Goal: Transaction & Acquisition: Book appointment/travel/reservation

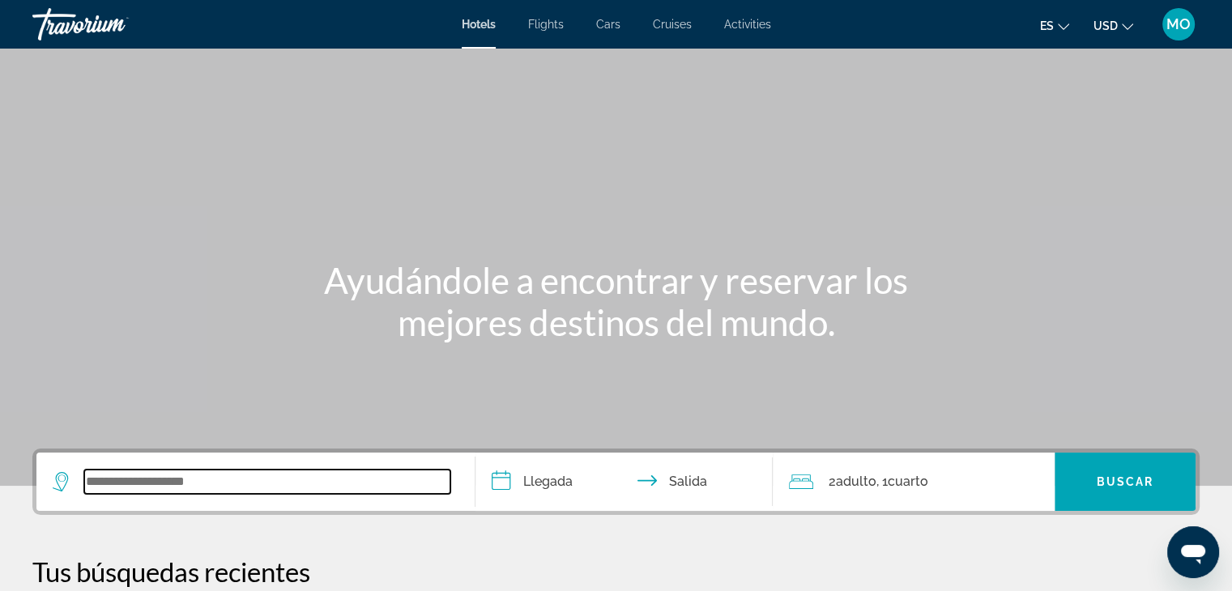
click at [182, 475] on input "Search widget" at bounding box center [267, 482] width 366 height 24
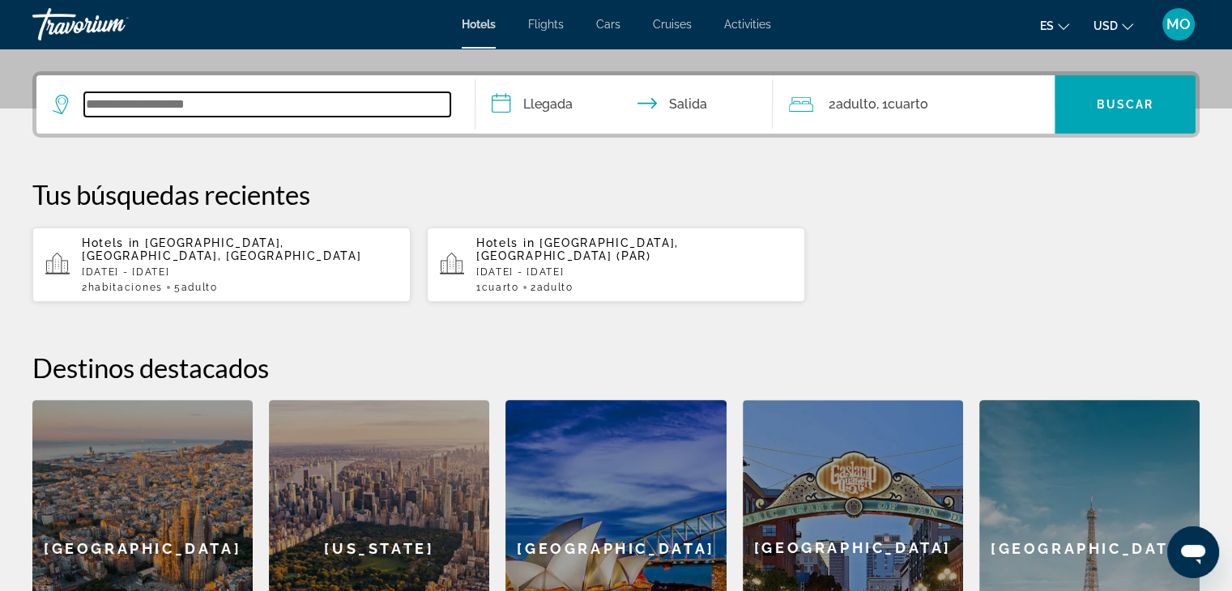
scroll to position [395, 0]
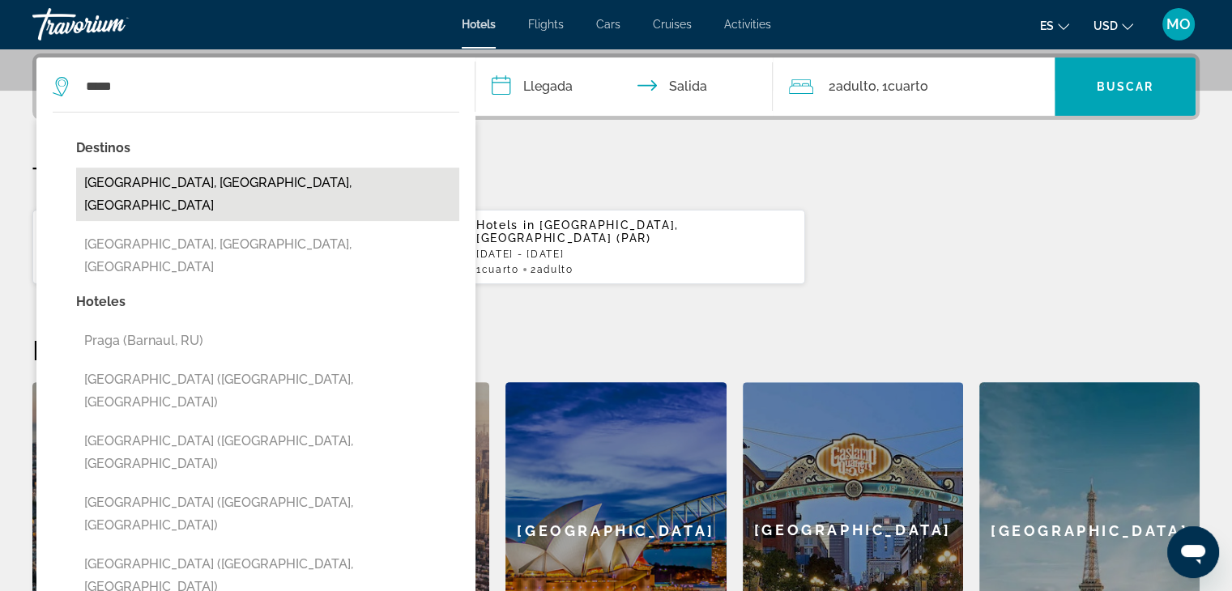
click at [200, 177] on button "[GEOGRAPHIC_DATA], [GEOGRAPHIC_DATA], [GEOGRAPHIC_DATA]" at bounding box center [267, 194] width 383 height 53
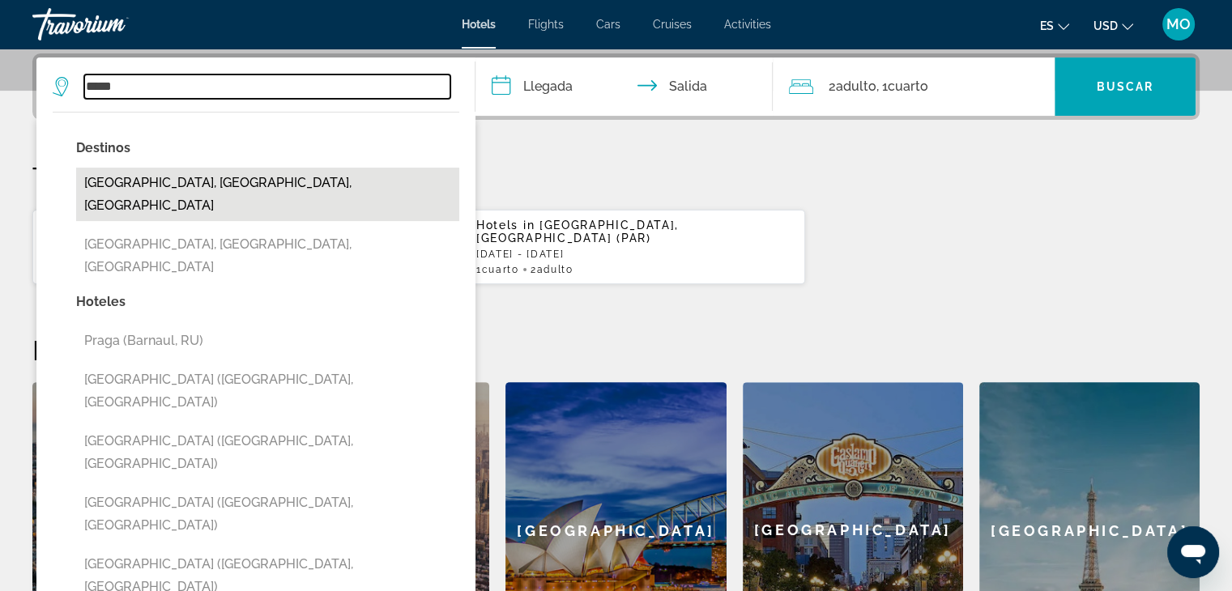
type input "**********"
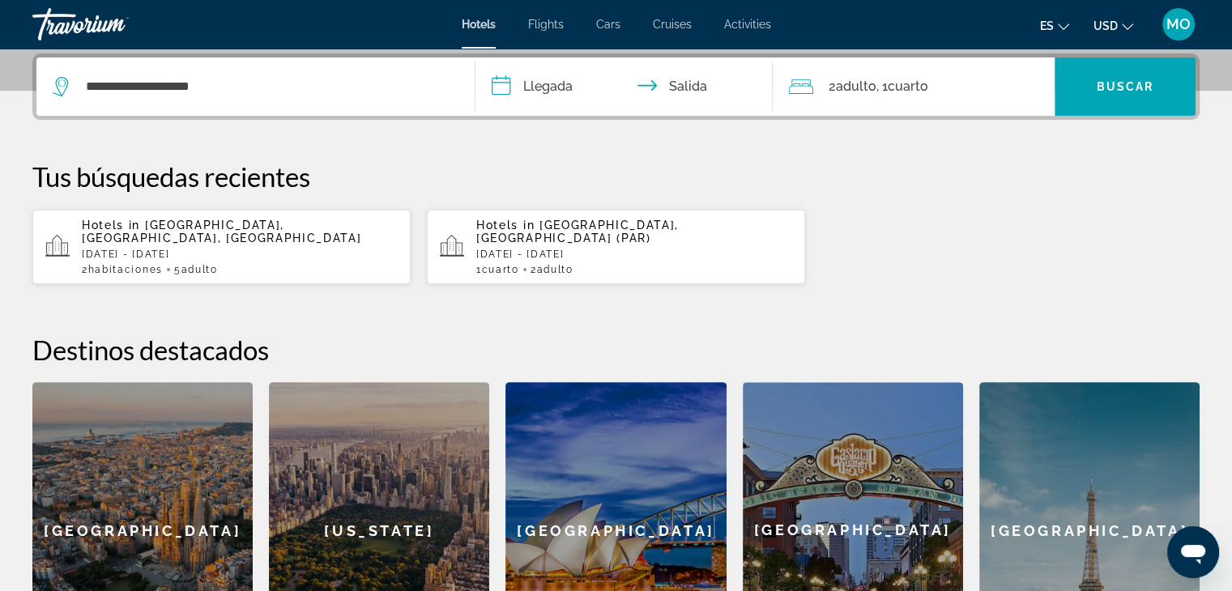
click at [554, 80] on input "**********" at bounding box center [628, 89] width 305 height 63
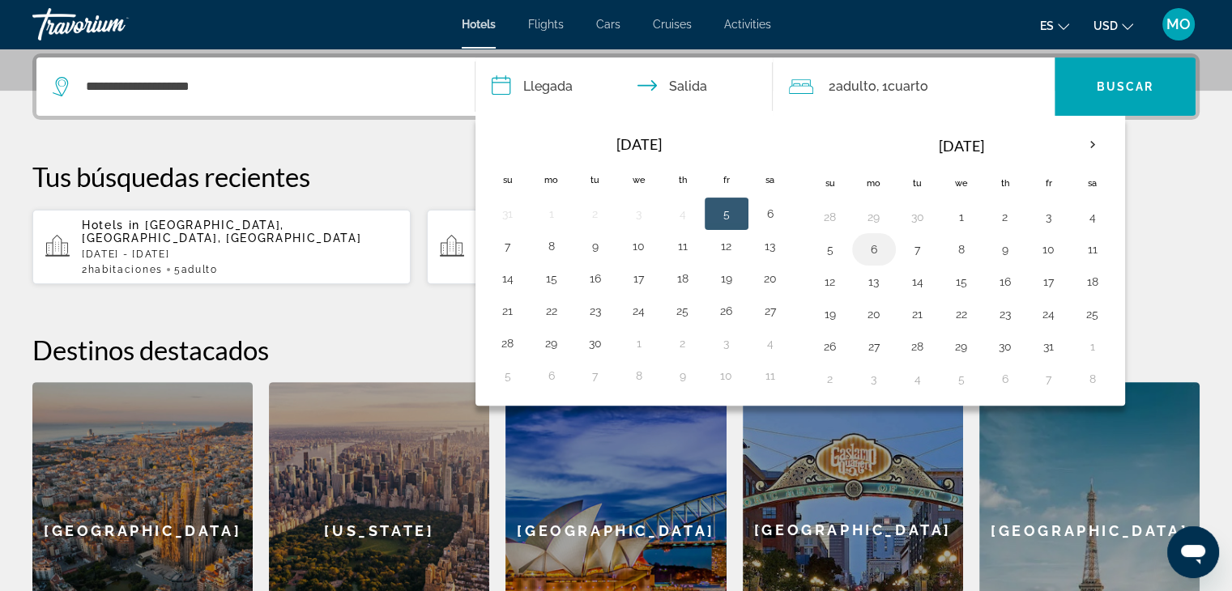
click at [870, 249] on button "6" at bounding box center [874, 249] width 26 height 23
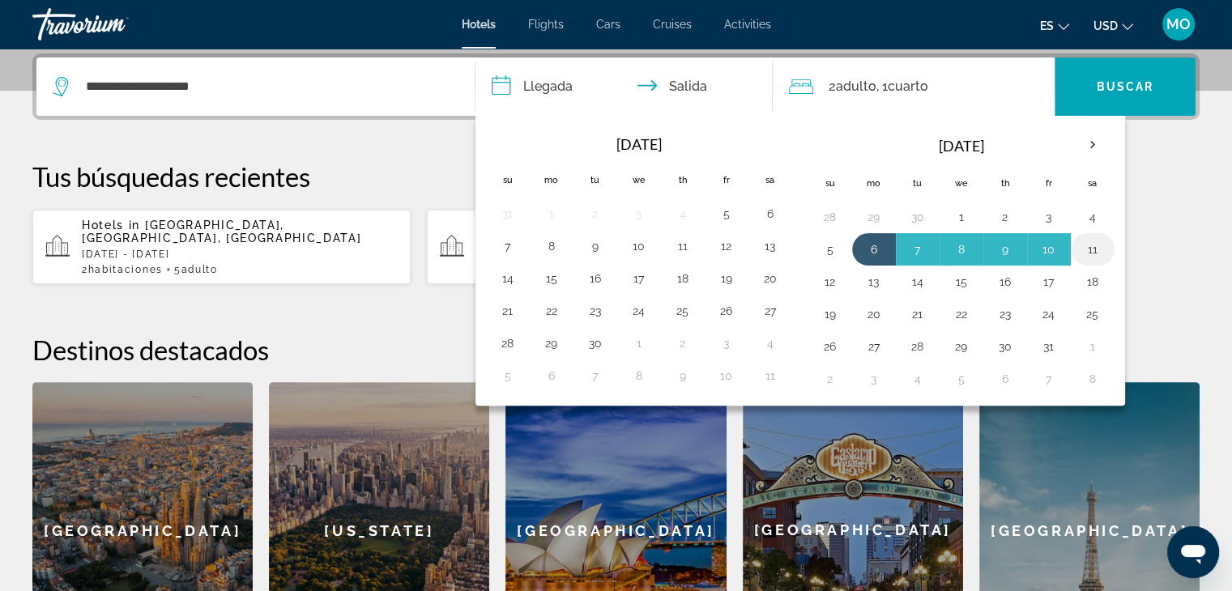
click at [1090, 247] on button "11" at bounding box center [1093, 249] width 26 height 23
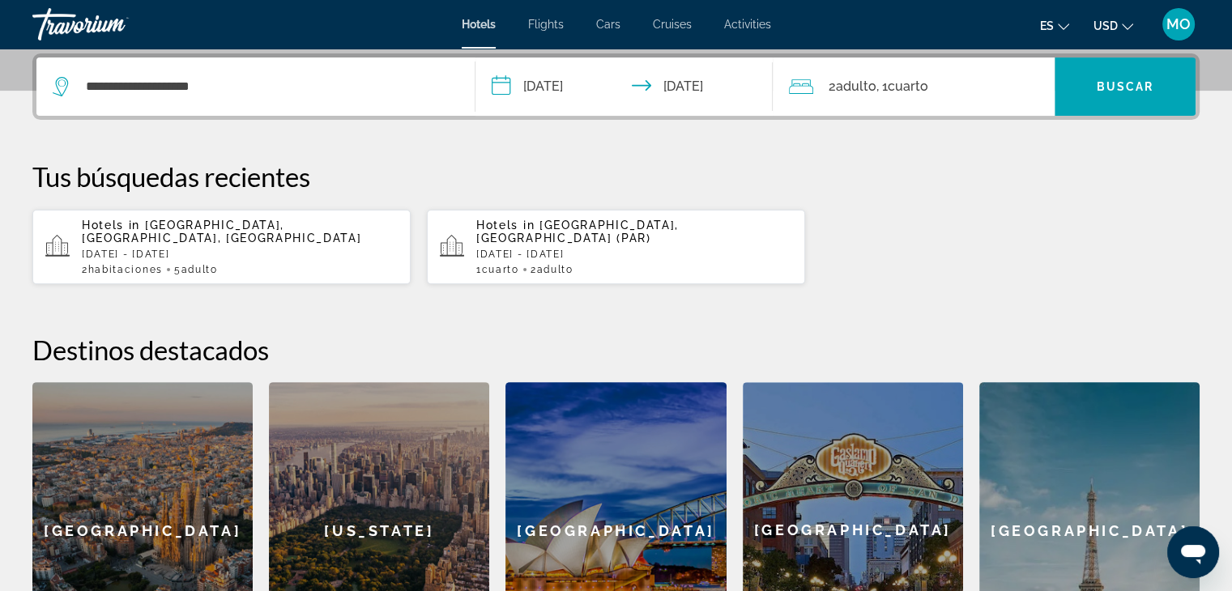
click at [527, 88] on input "**********" at bounding box center [628, 89] width 305 height 63
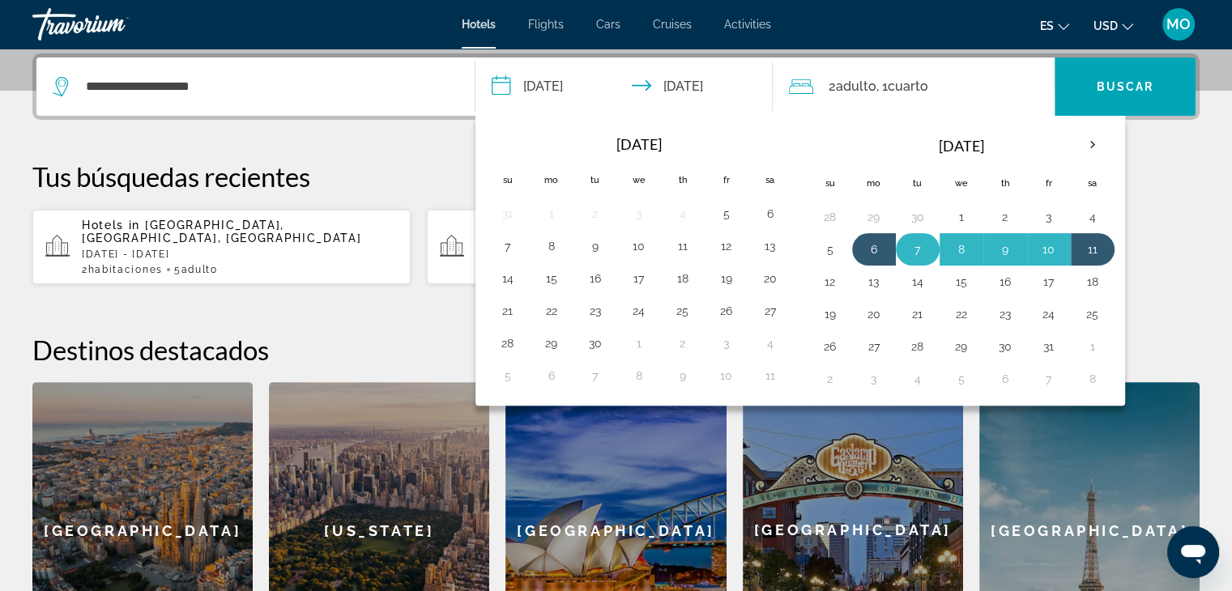
click at [917, 246] on button "7" at bounding box center [918, 249] width 26 height 23
click at [1092, 250] on button "11" at bounding box center [1093, 249] width 26 height 23
type input "**********"
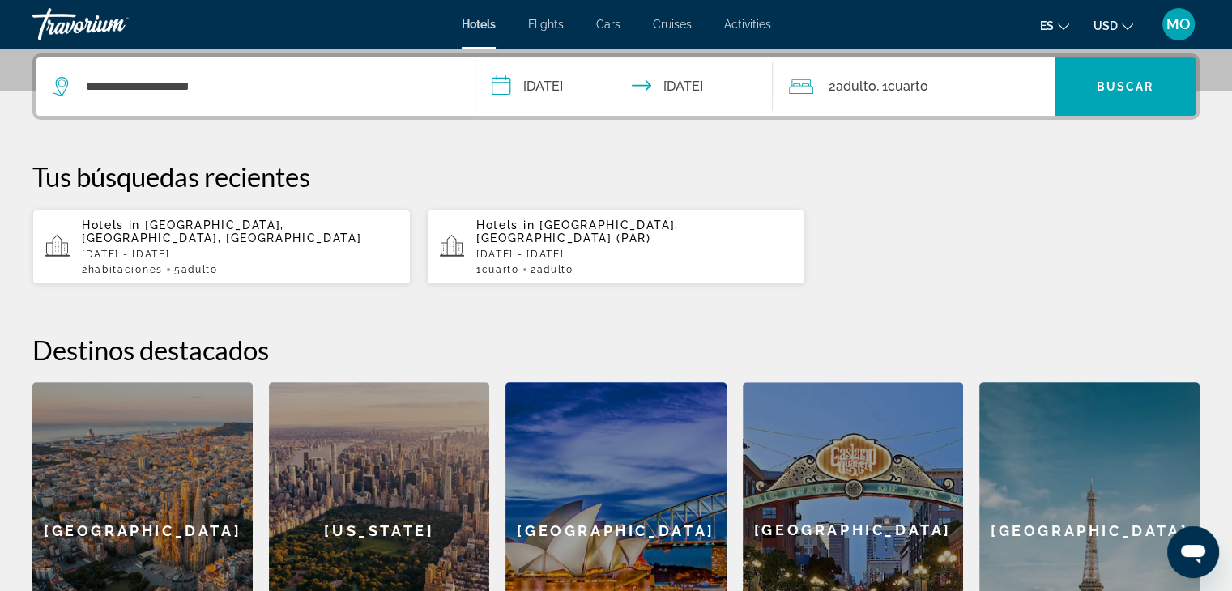
click at [841, 85] on span "Adulto" at bounding box center [855, 86] width 41 height 15
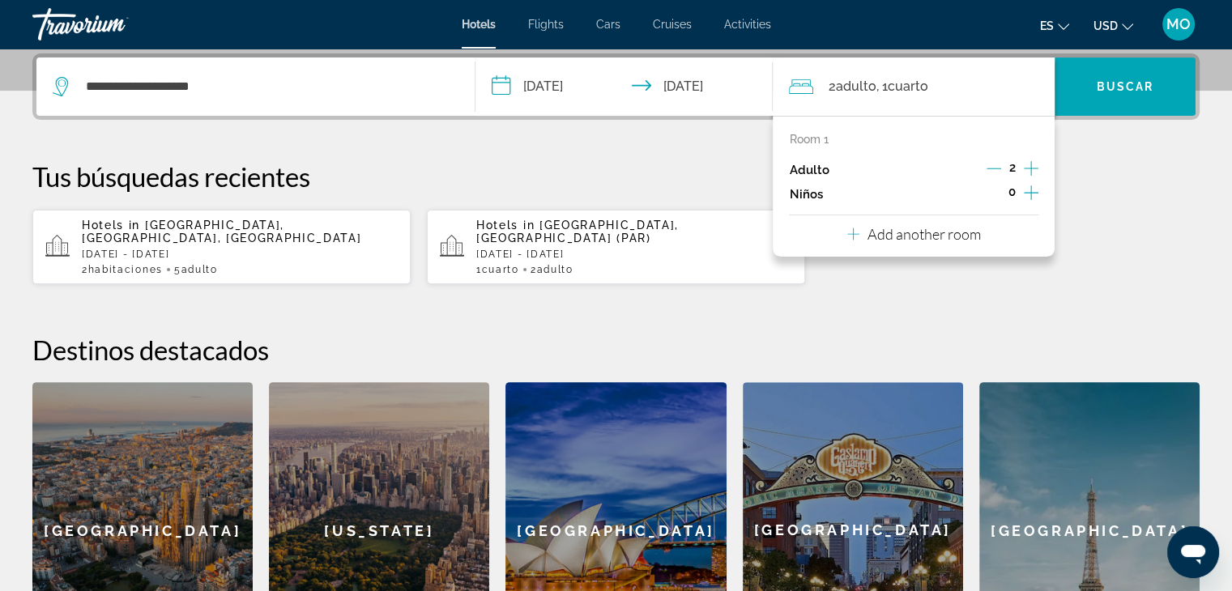
click at [1037, 166] on icon "Increment adults" at bounding box center [1031, 168] width 15 height 19
click at [1026, 194] on icon "Increment children" at bounding box center [1031, 192] width 15 height 19
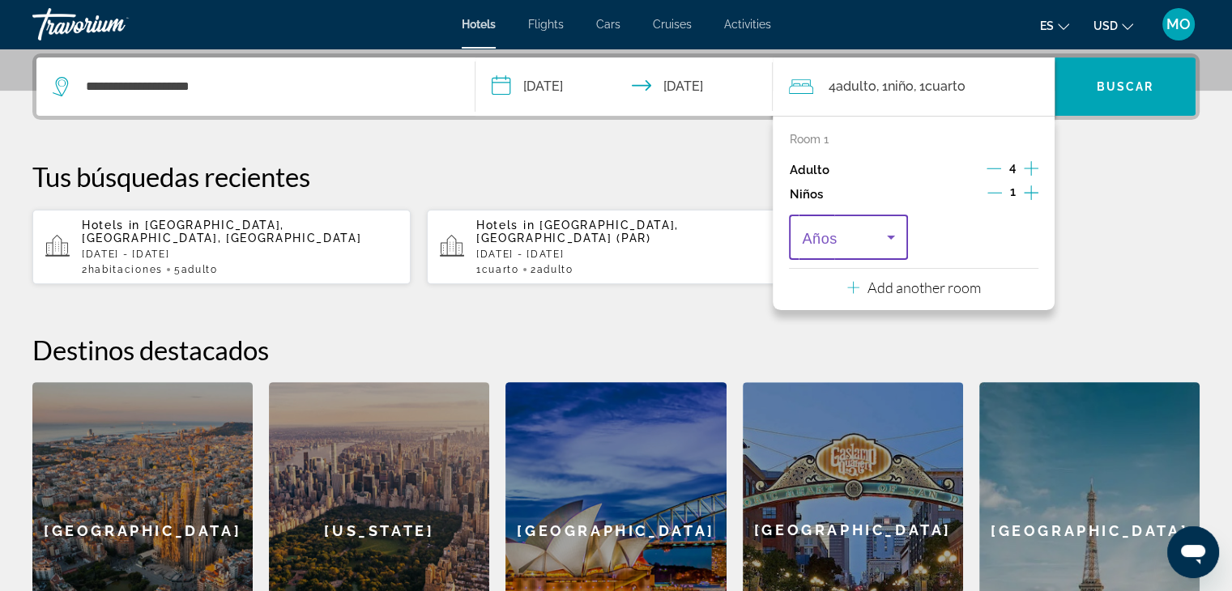
click at [884, 229] on icon "Travelers: 4 adults, 1 child" at bounding box center [890, 237] width 19 height 19
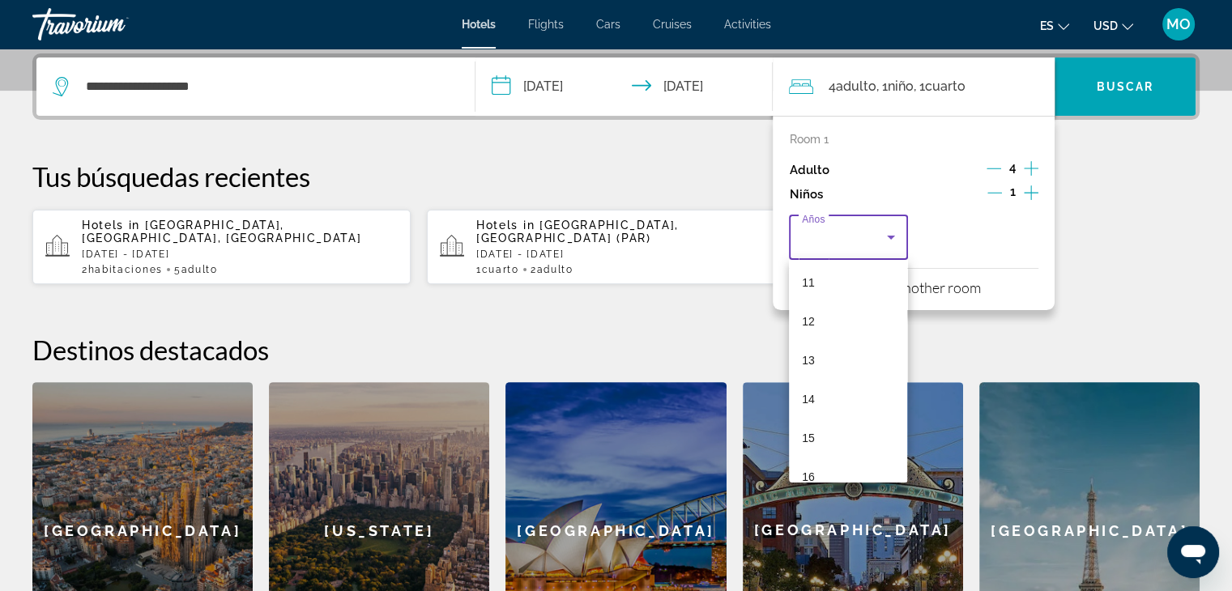
scroll to position [433, 0]
click at [822, 397] on mat-option "14" at bounding box center [848, 397] width 118 height 39
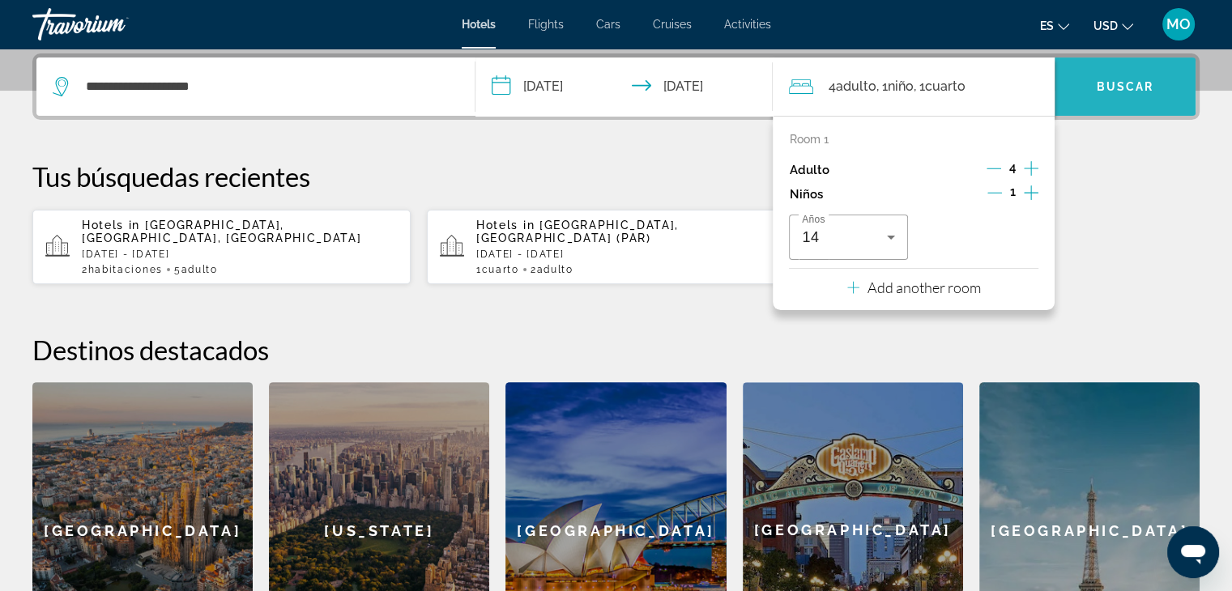
click at [1118, 74] on span "Search widget" at bounding box center [1125, 86] width 141 height 39
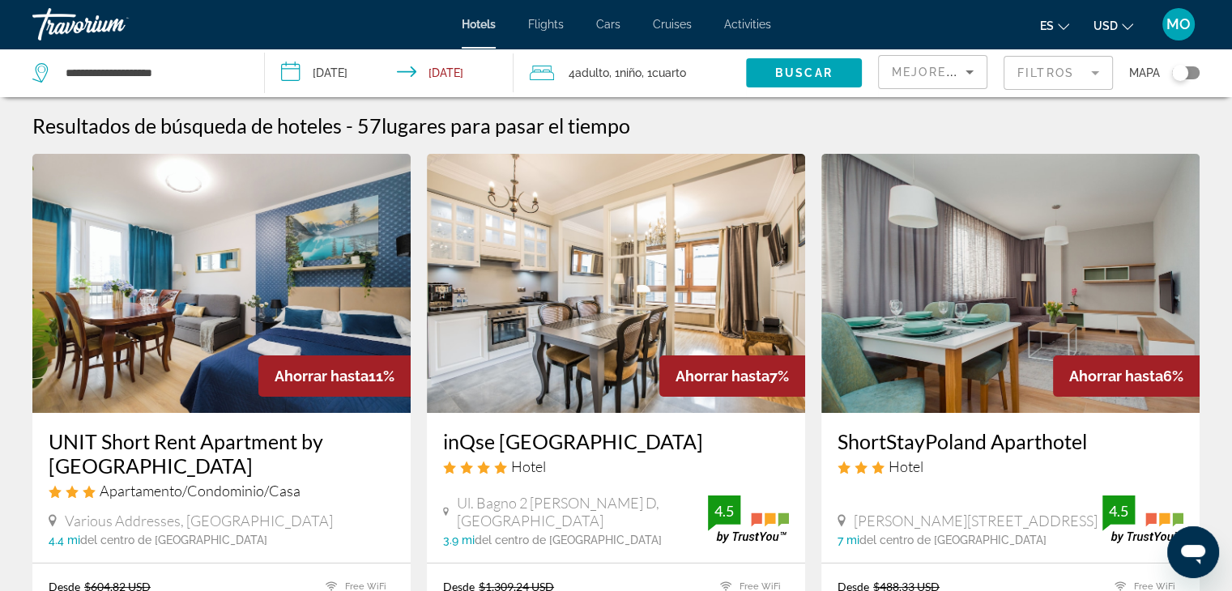
click at [1100, 20] on span "USD" at bounding box center [1106, 25] width 24 height 13
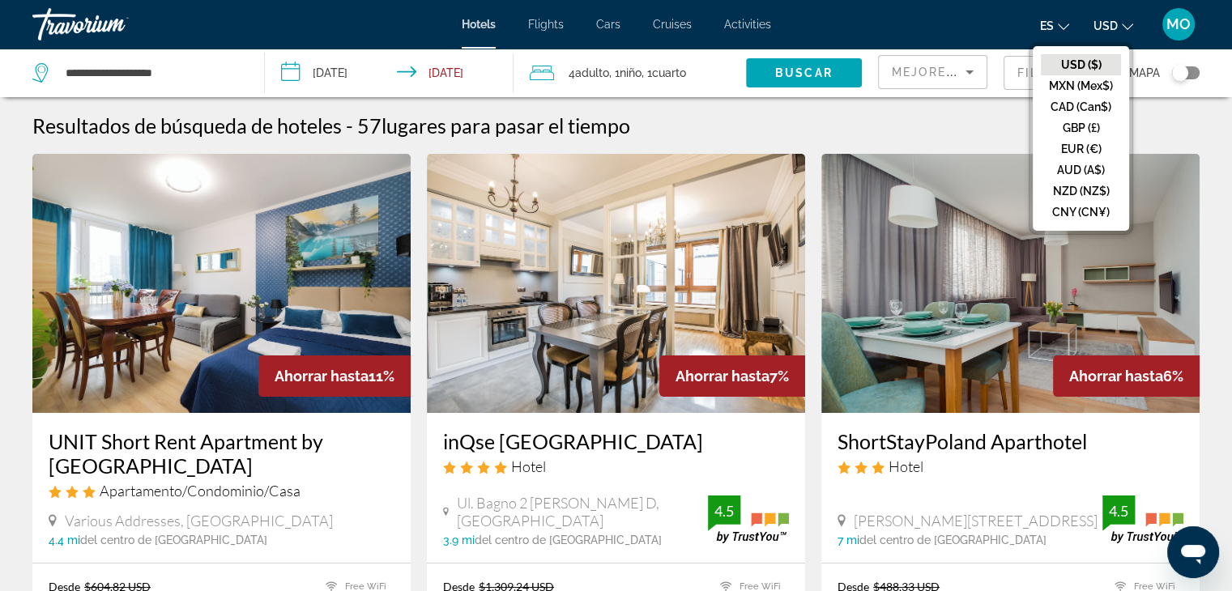
click at [1053, 23] on span "es" at bounding box center [1047, 25] width 14 height 13
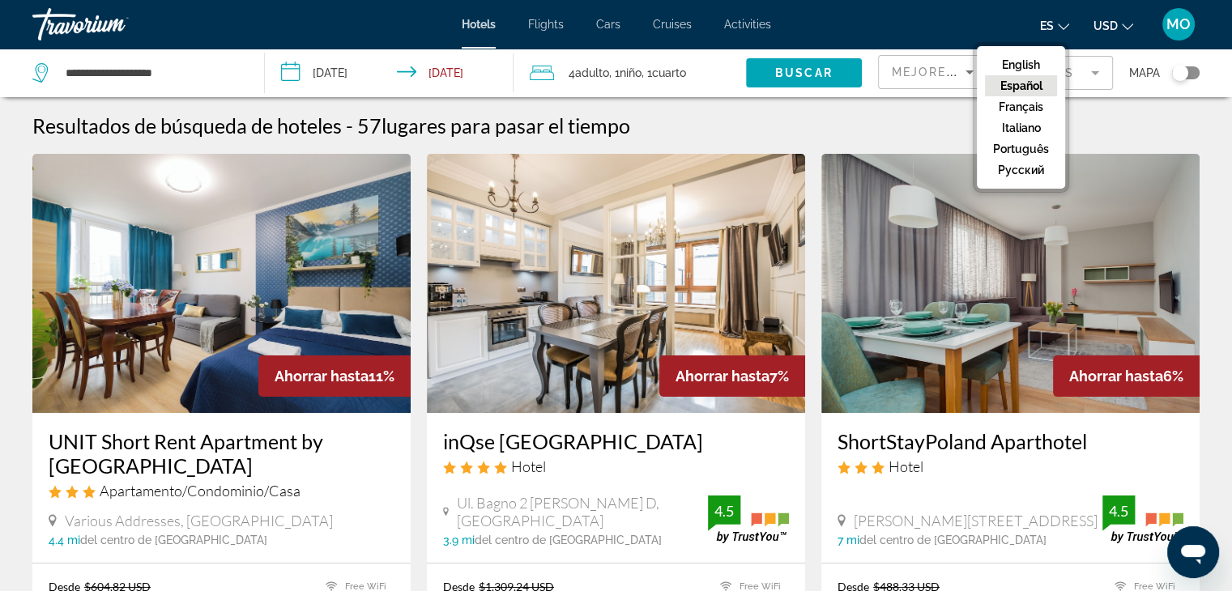
click at [1029, 90] on button "Español" at bounding box center [1021, 85] width 72 height 21
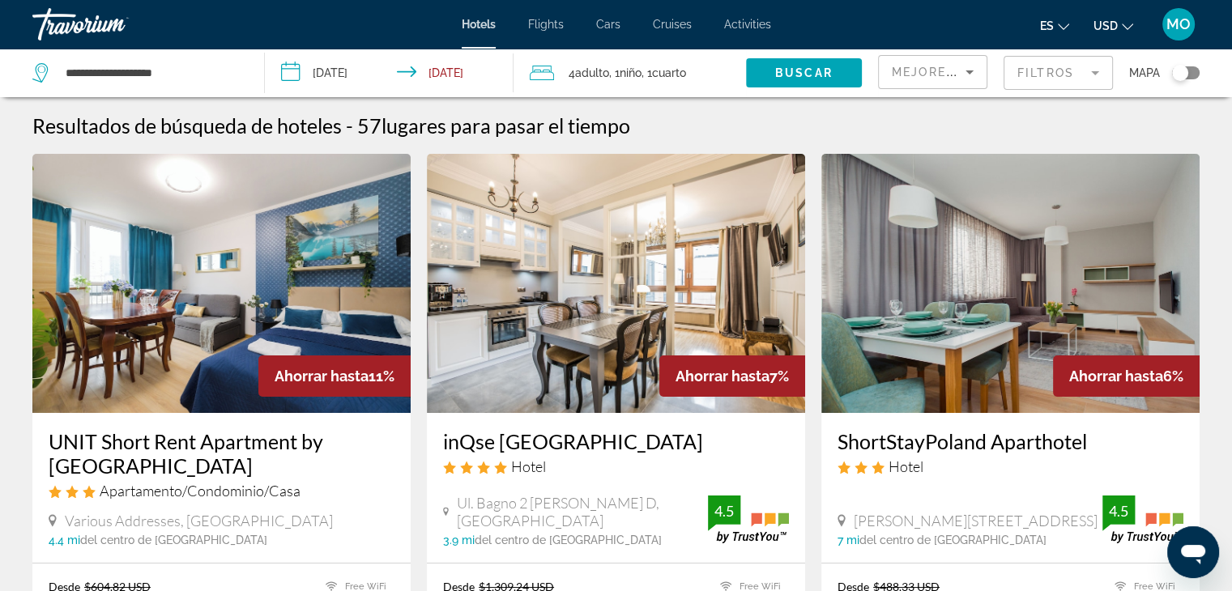
click at [1092, 70] on mat-form-field "Filtros" at bounding box center [1058, 73] width 109 height 34
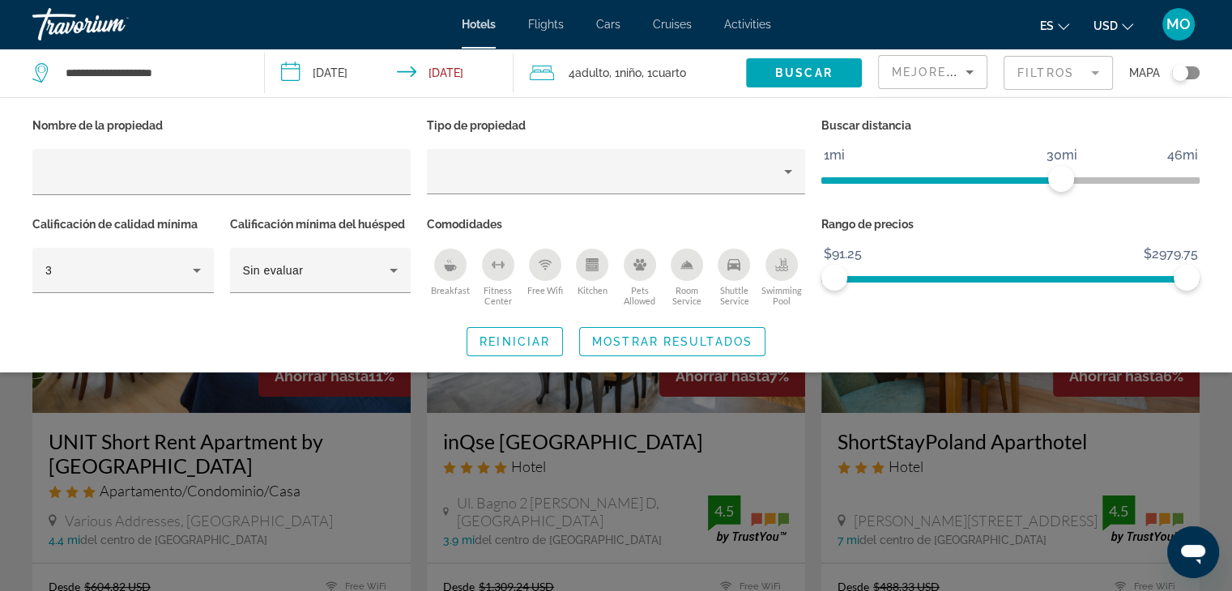
click at [1092, 70] on mat-form-field "Filtros" at bounding box center [1058, 73] width 109 height 34
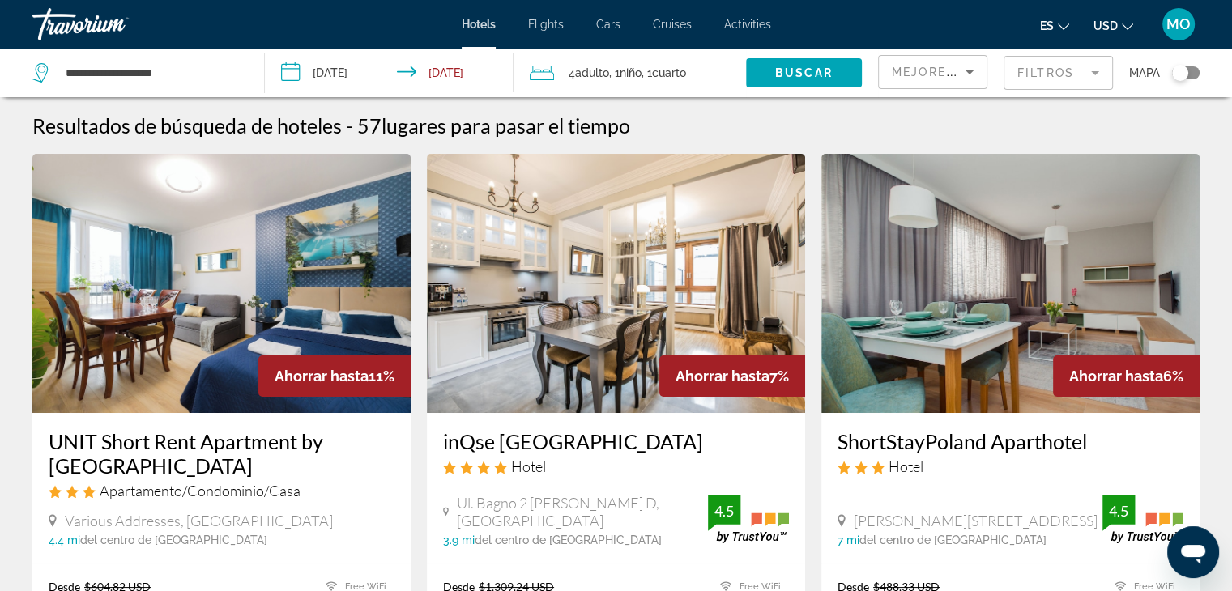
click at [1121, 19] on button "USD USD ($) MXN (Mex$) CAD (Can$) GBP (£) EUR (€) AUD (A$) NZD (NZ$) CNY (CN¥)" at bounding box center [1114, 25] width 40 height 23
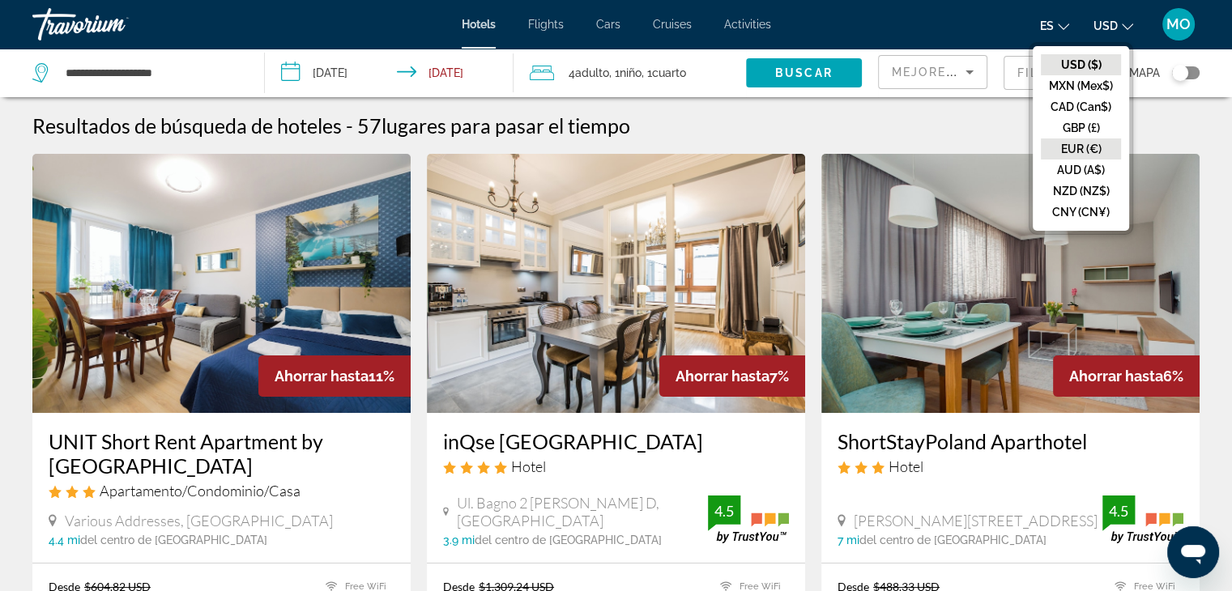
click at [1077, 147] on button "EUR (€)" at bounding box center [1081, 149] width 80 height 21
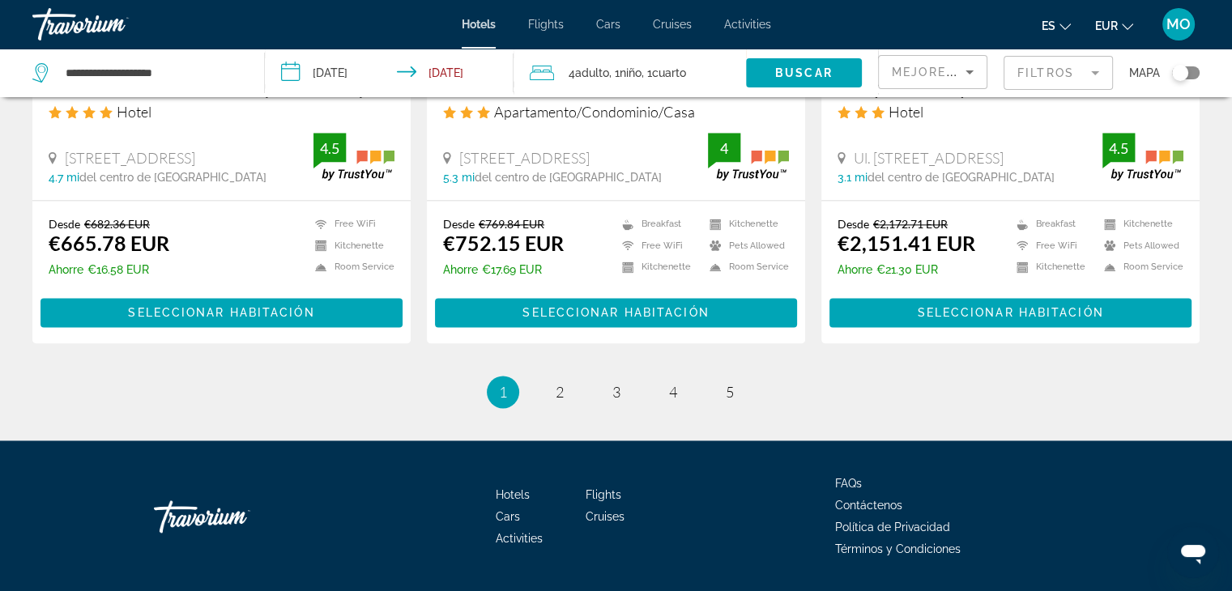
scroll to position [2168, 0]
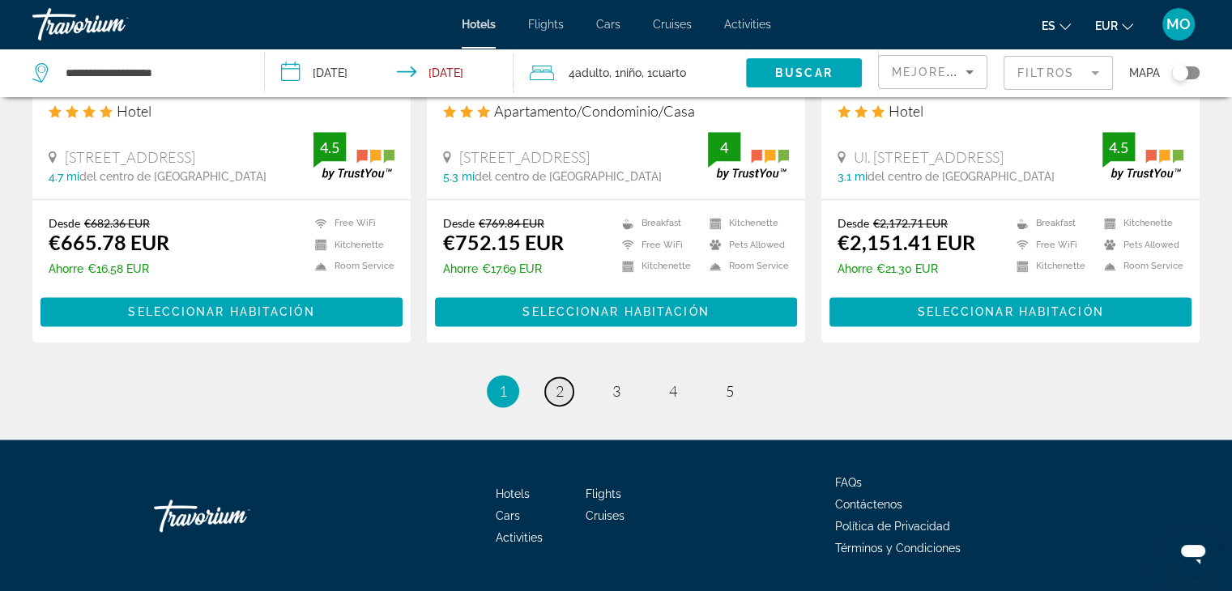
click at [567, 378] on link "page 2" at bounding box center [559, 392] width 28 height 28
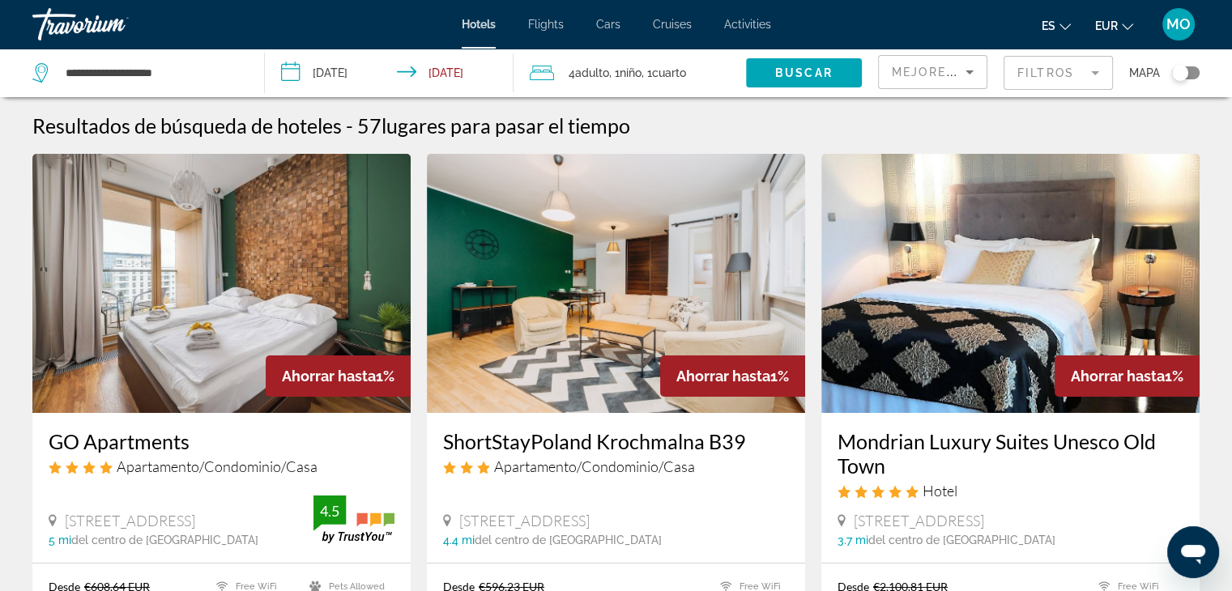
click at [1079, 72] on mat-form-field "Filtros" at bounding box center [1058, 73] width 109 height 34
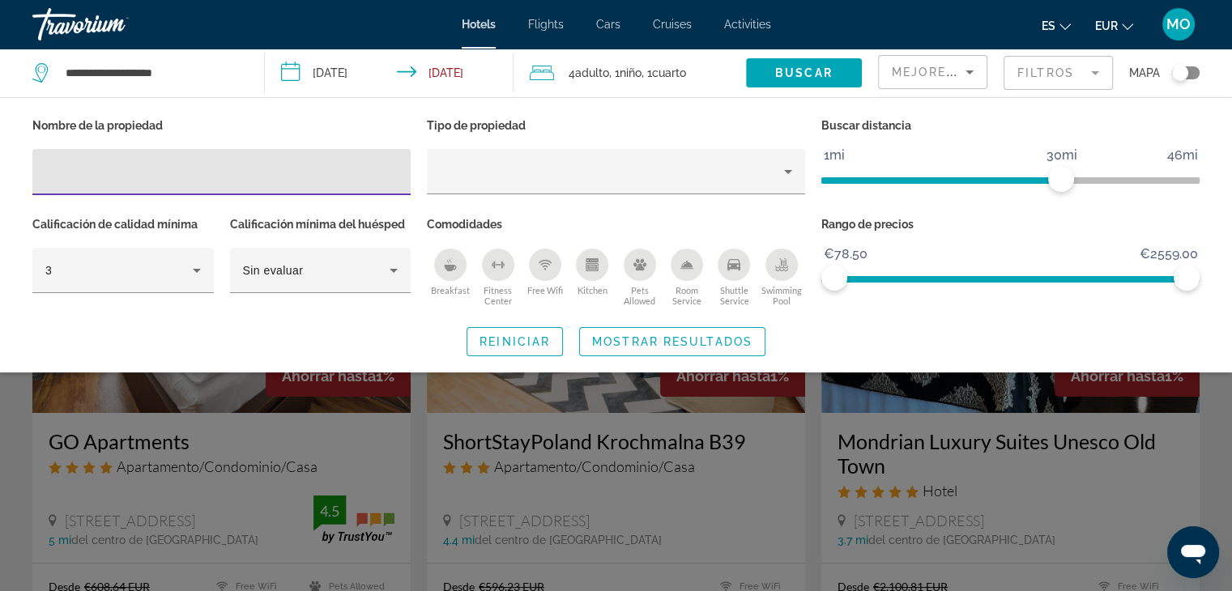
click at [992, 506] on div "Search widget" at bounding box center [616, 417] width 1232 height 348
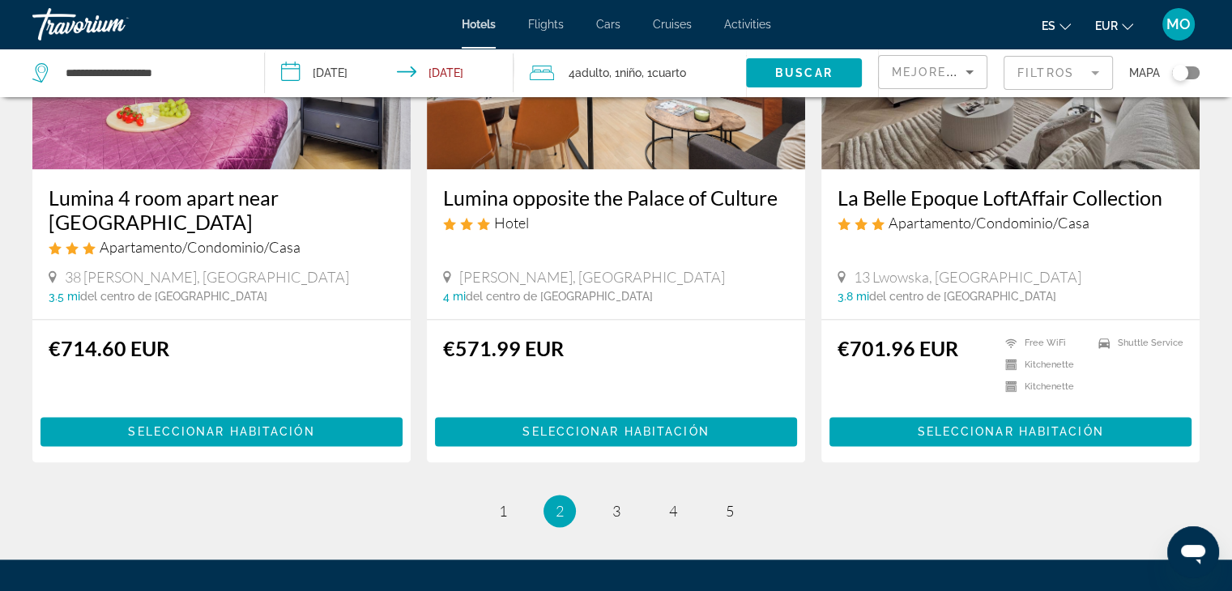
scroll to position [2059, 0]
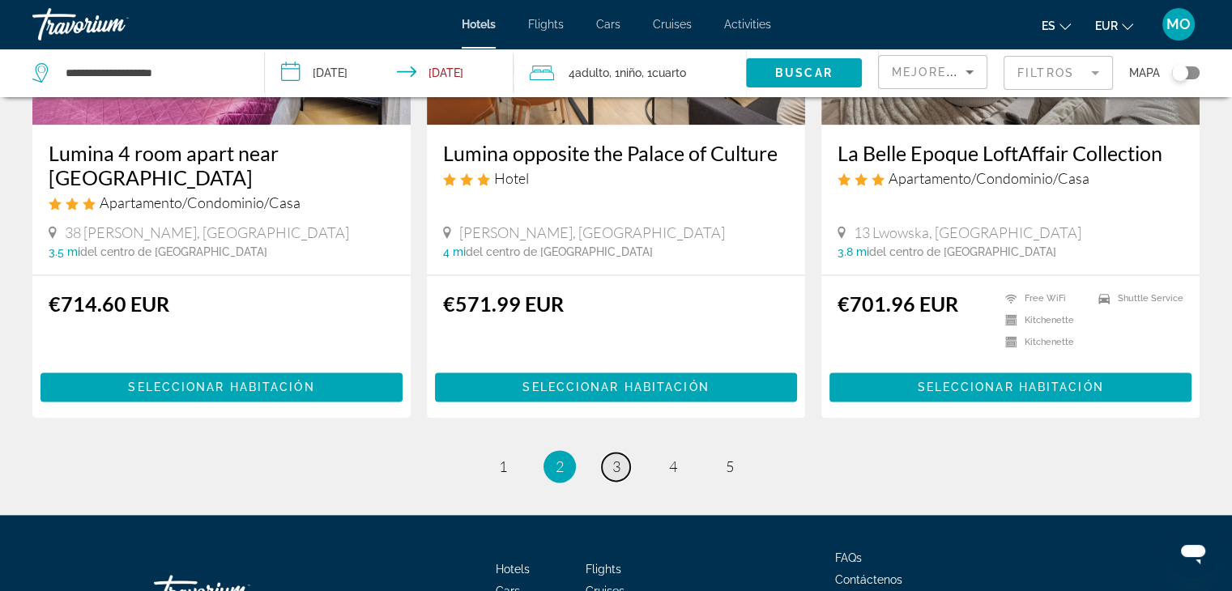
click at [628, 453] on link "page 3" at bounding box center [616, 467] width 28 height 28
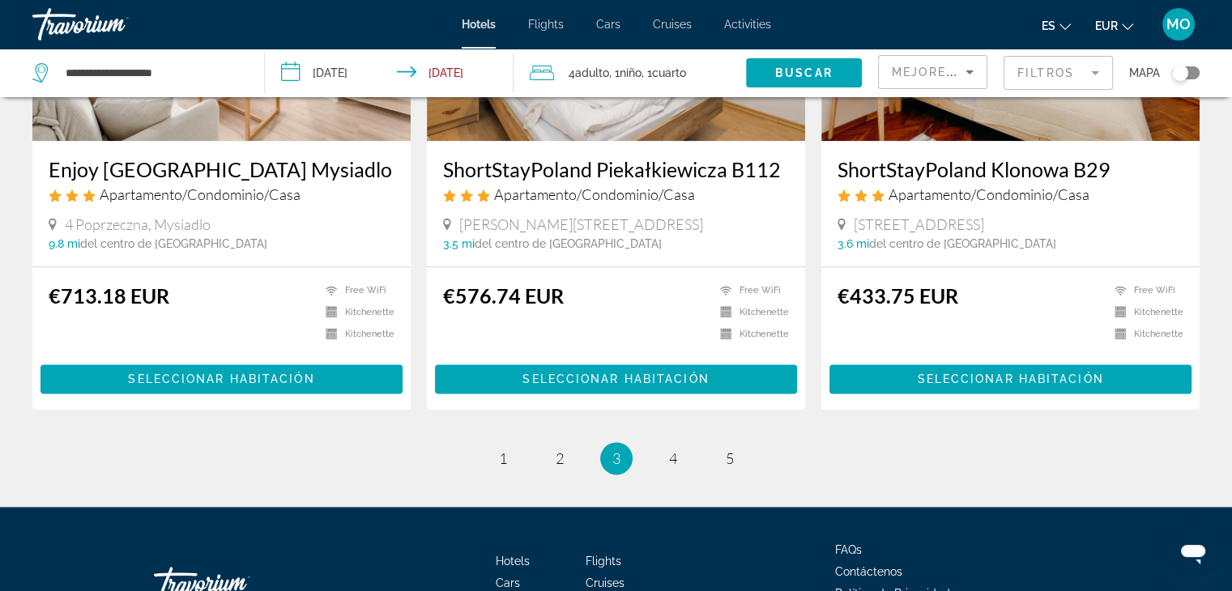
scroll to position [2000, 0]
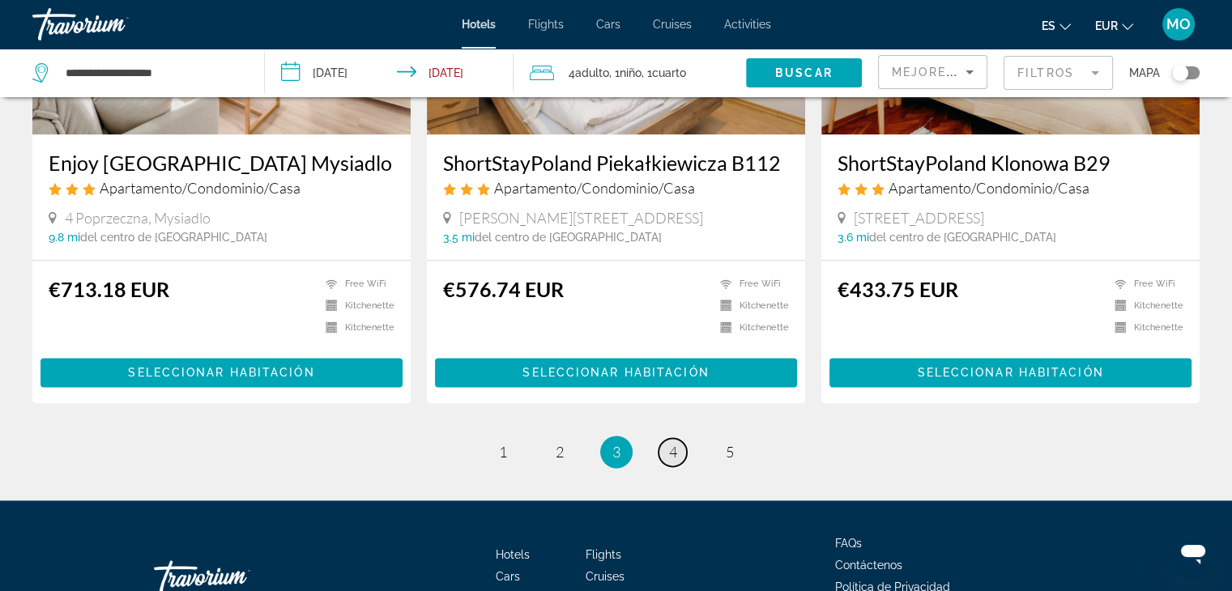
click at [667, 441] on link "page 4" at bounding box center [673, 452] width 28 height 28
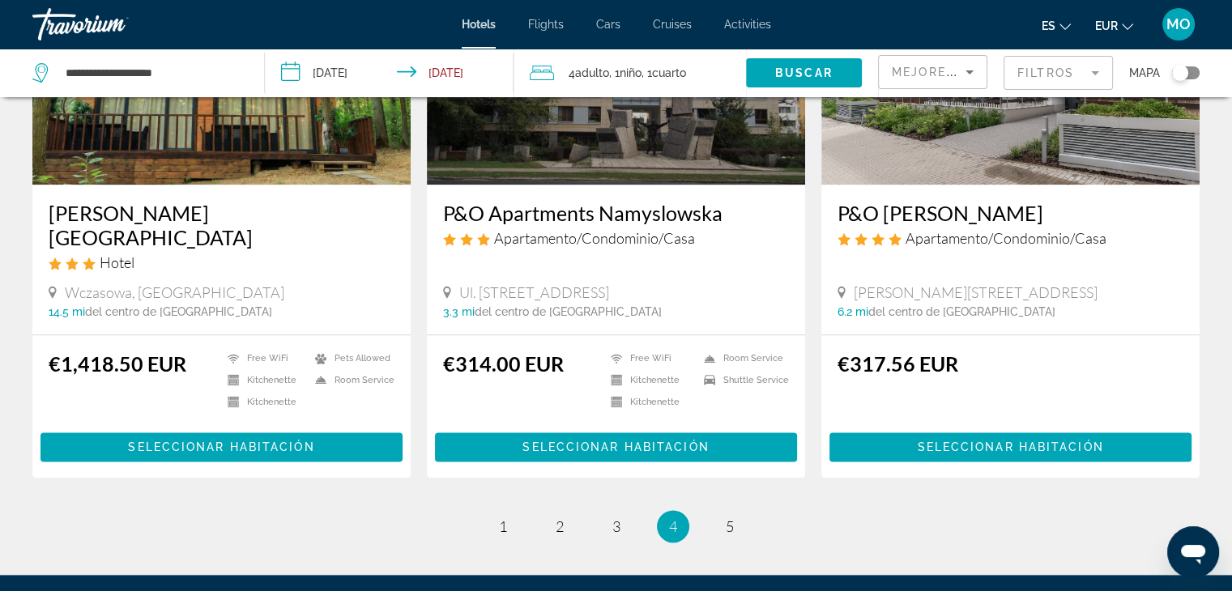
scroll to position [1957, 0]
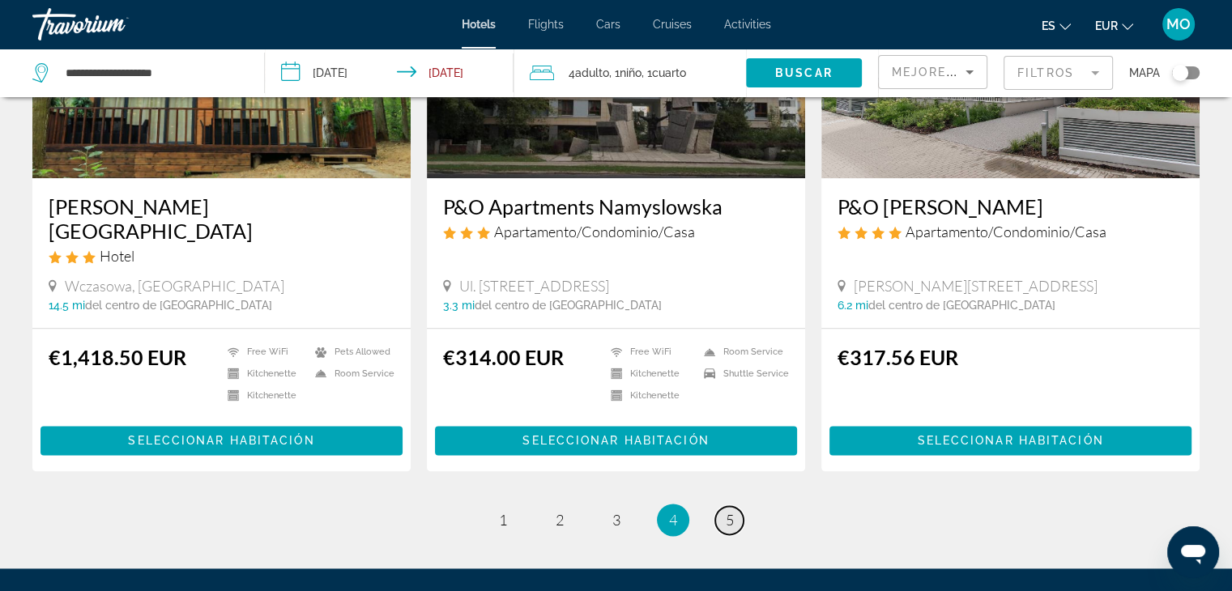
click at [737, 506] on link "page 5" at bounding box center [729, 520] width 28 height 28
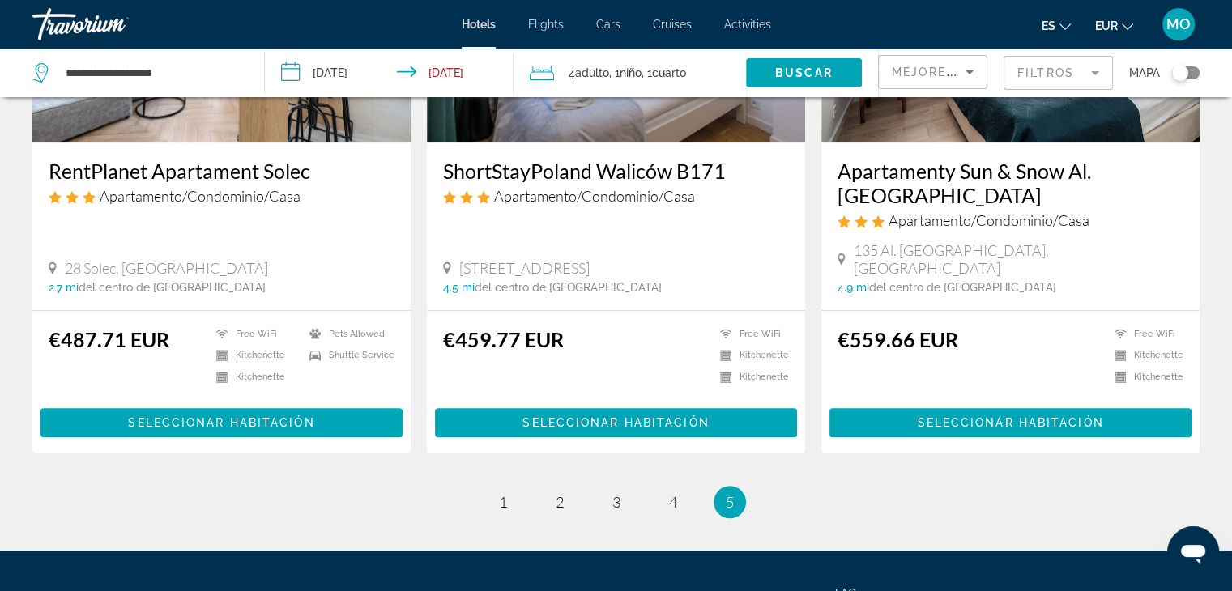
scroll to position [1426, 0]
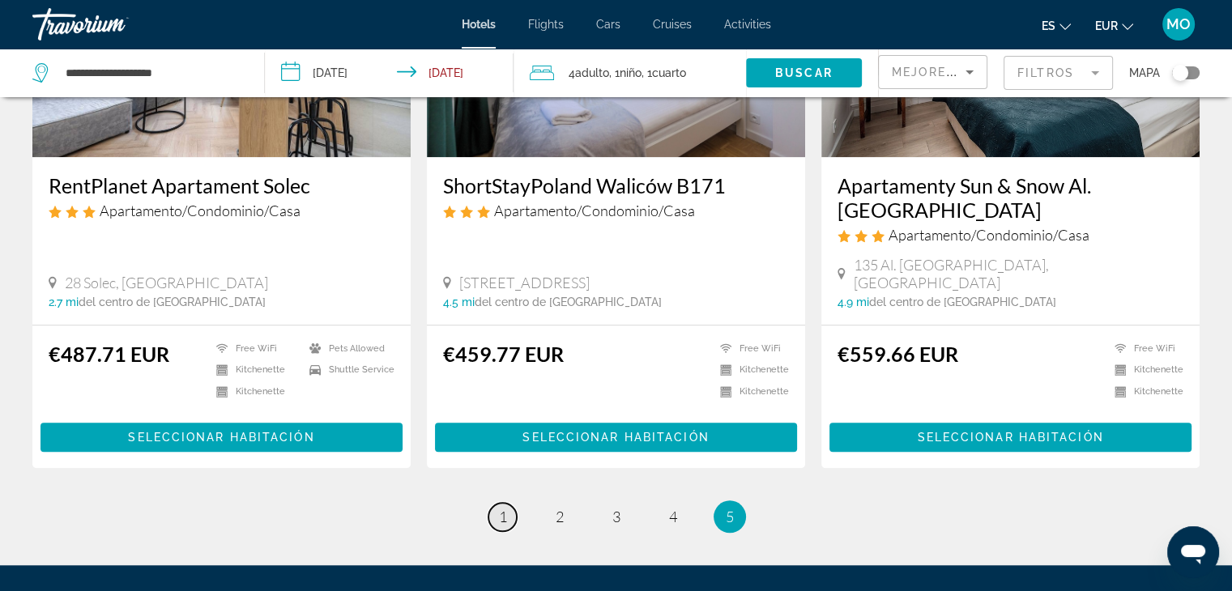
click at [490, 503] on link "page 1" at bounding box center [503, 517] width 28 height 28
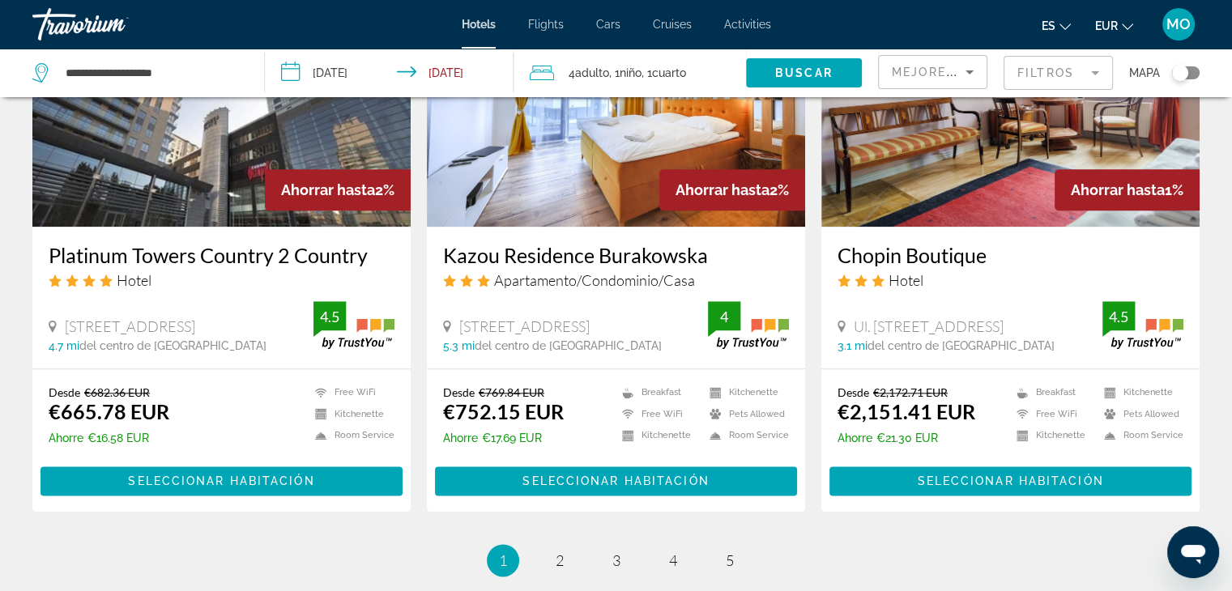
scroll to position [2012, 0]
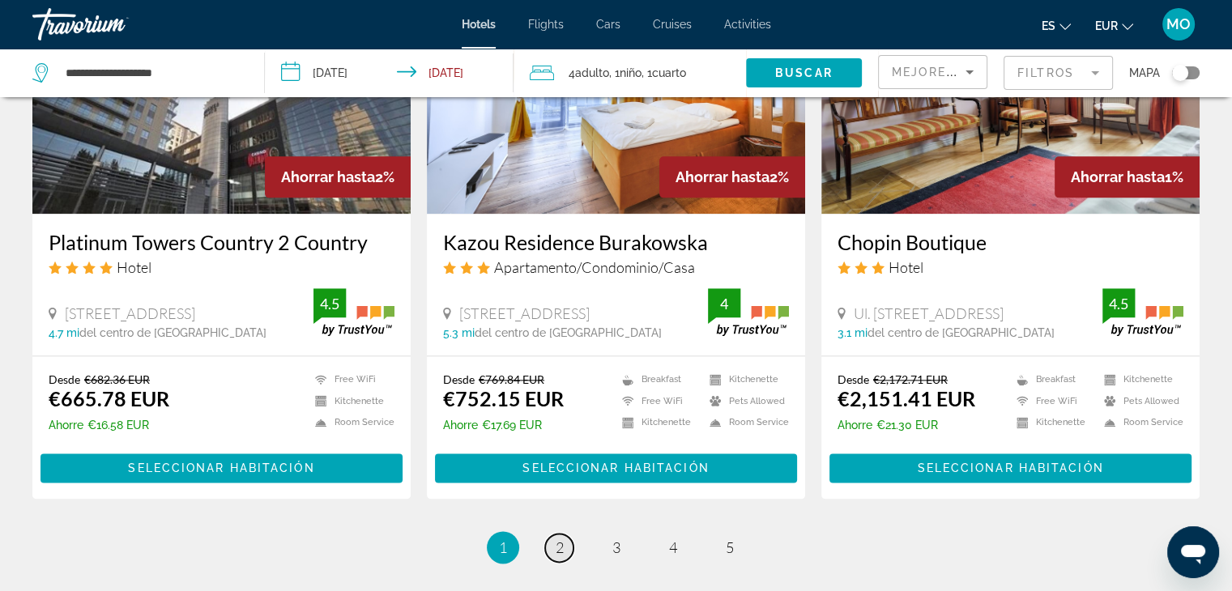
click at [550, 534] on link "page 2" at bounding box center [559, 548] width 28 height 28
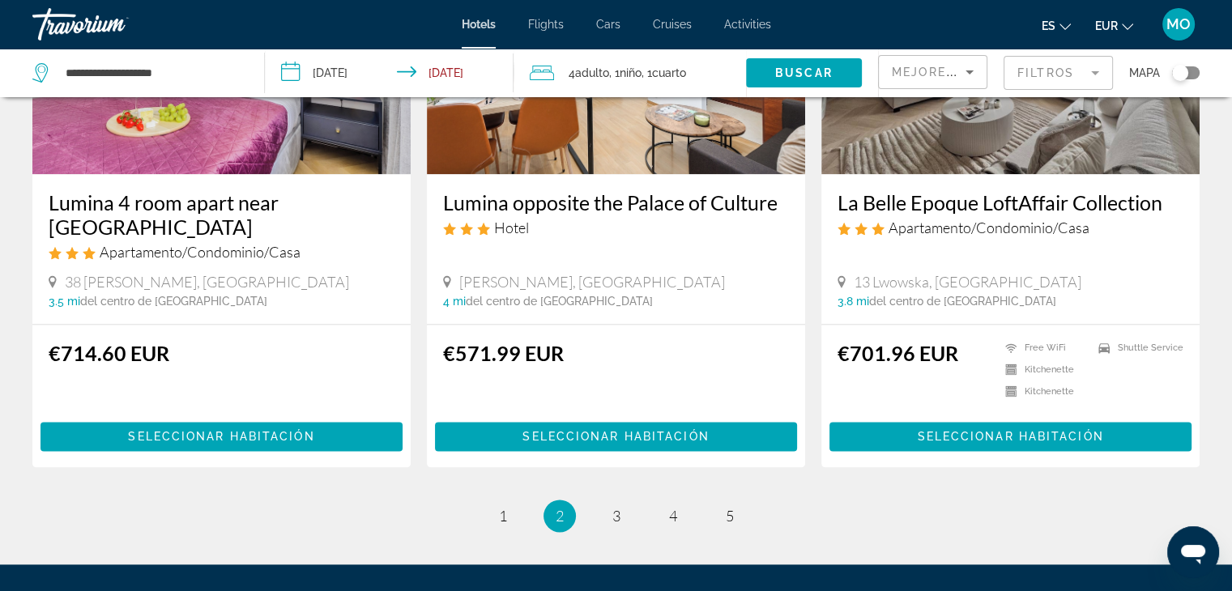
scroll to position [1969, 0]
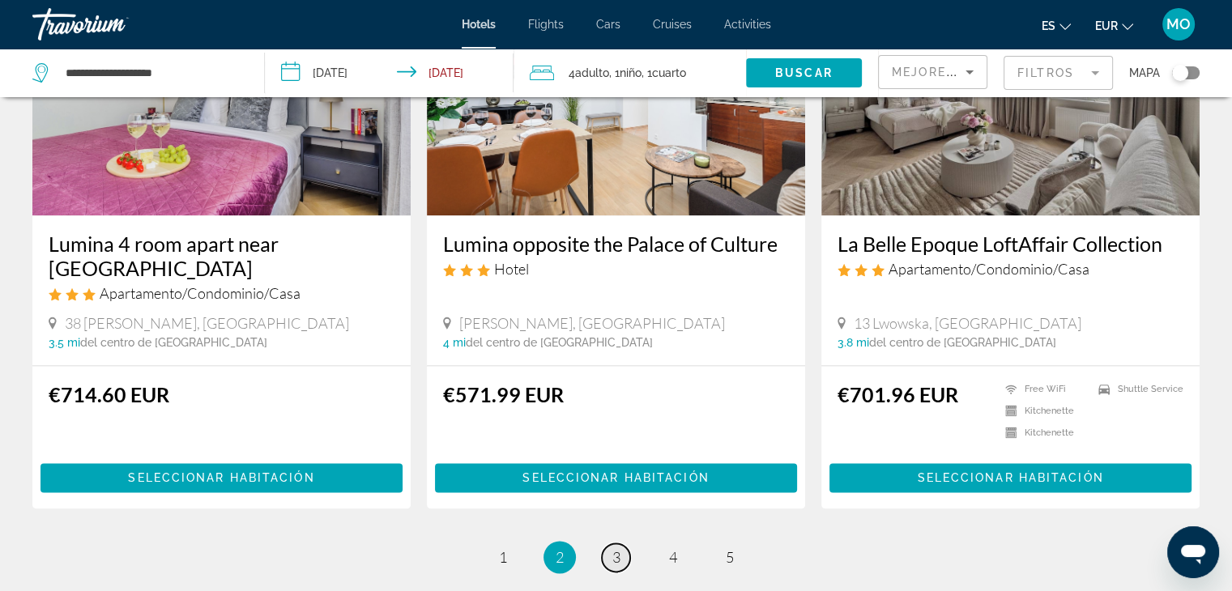
click at [622, 544] on link "page 3" at bounding box center [616, 558] width 28 height 28
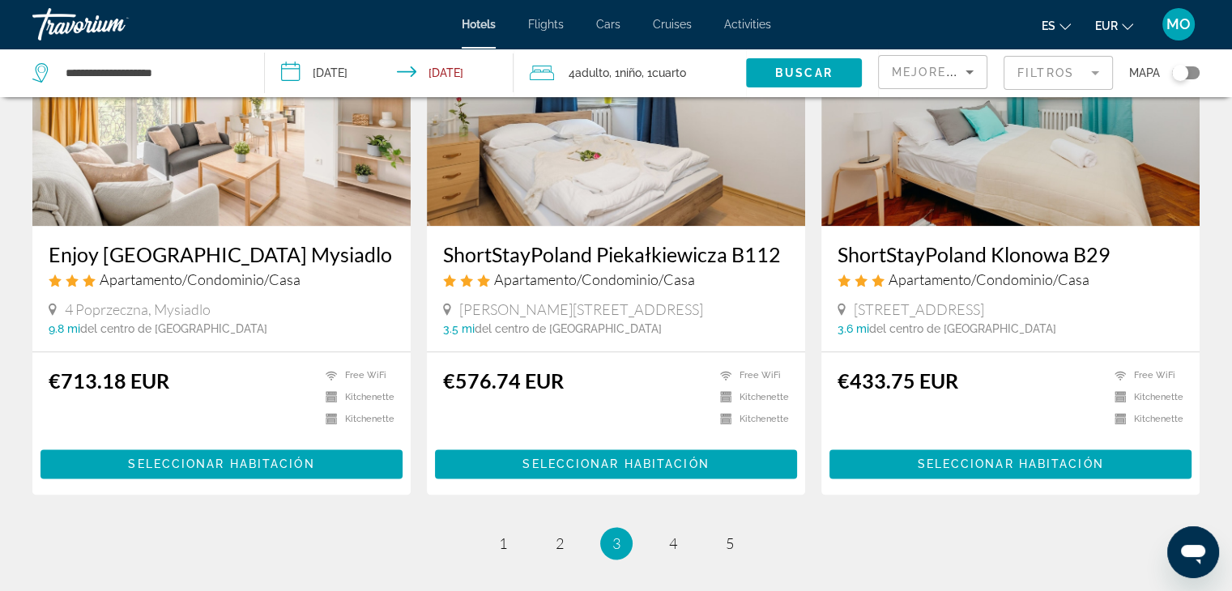
scroll to position [1948, 0]
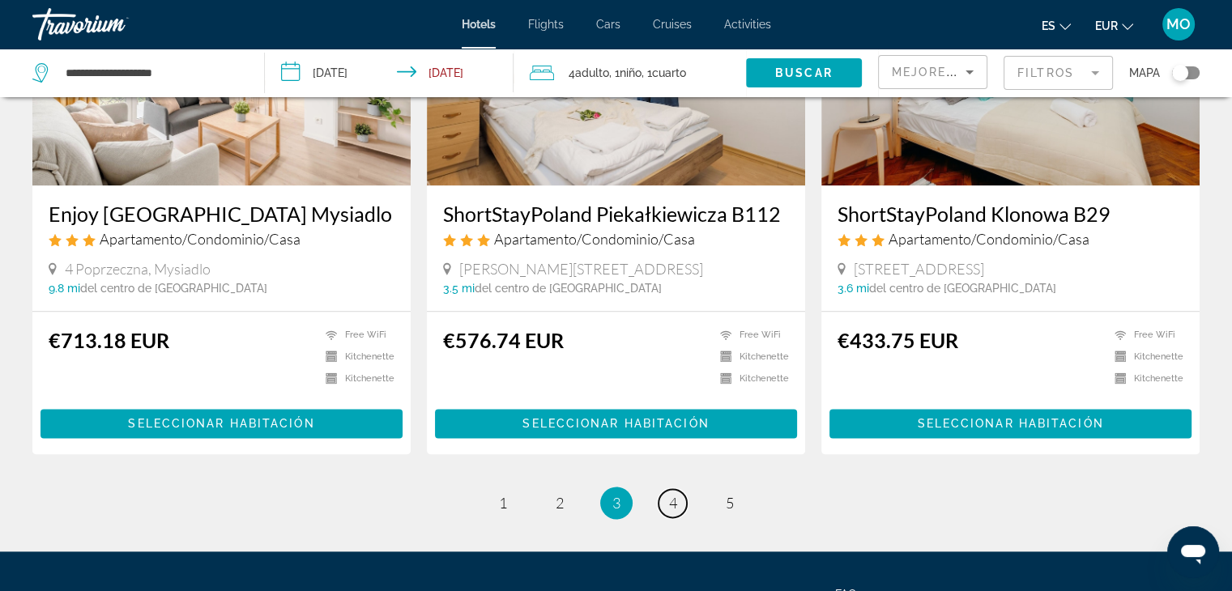
click at [664, 502] on link "page 4" at bounding box center [673, 503] width 28 height 28
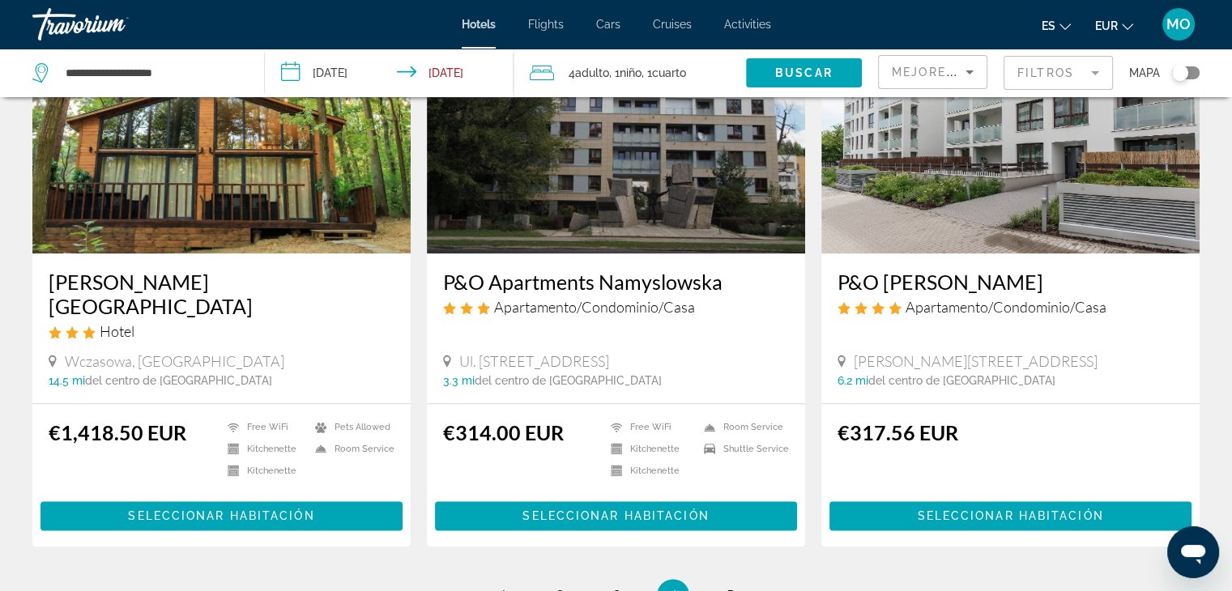
scroll to position [1966, 0]
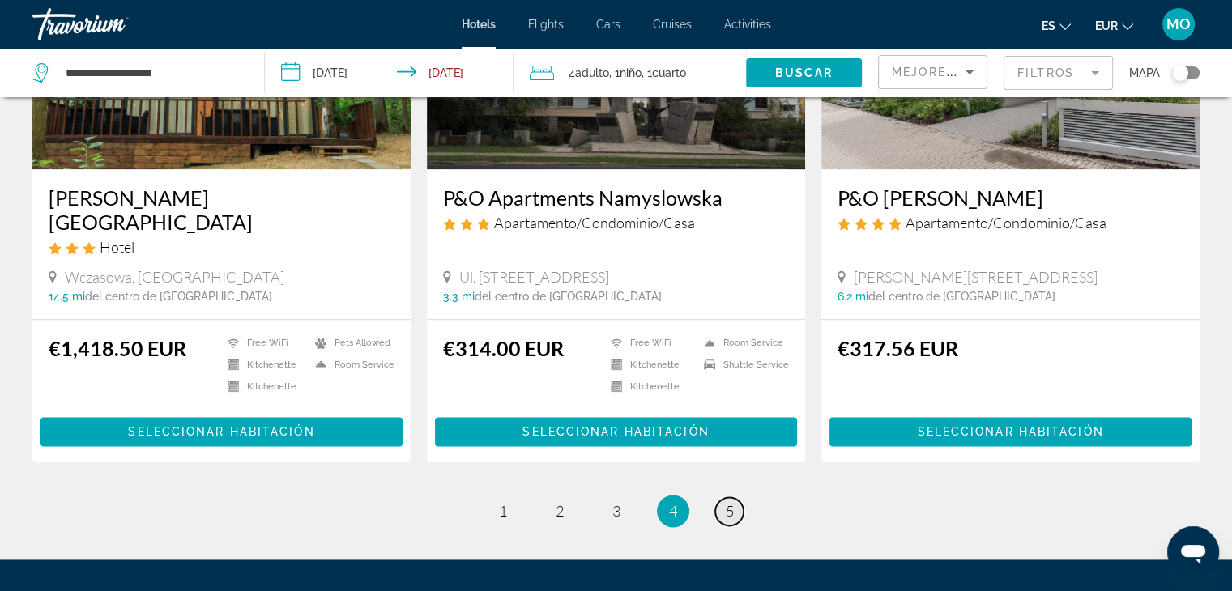
click at [729, 502] on span "5" at bounding box center [730, 511] width 8 height 18
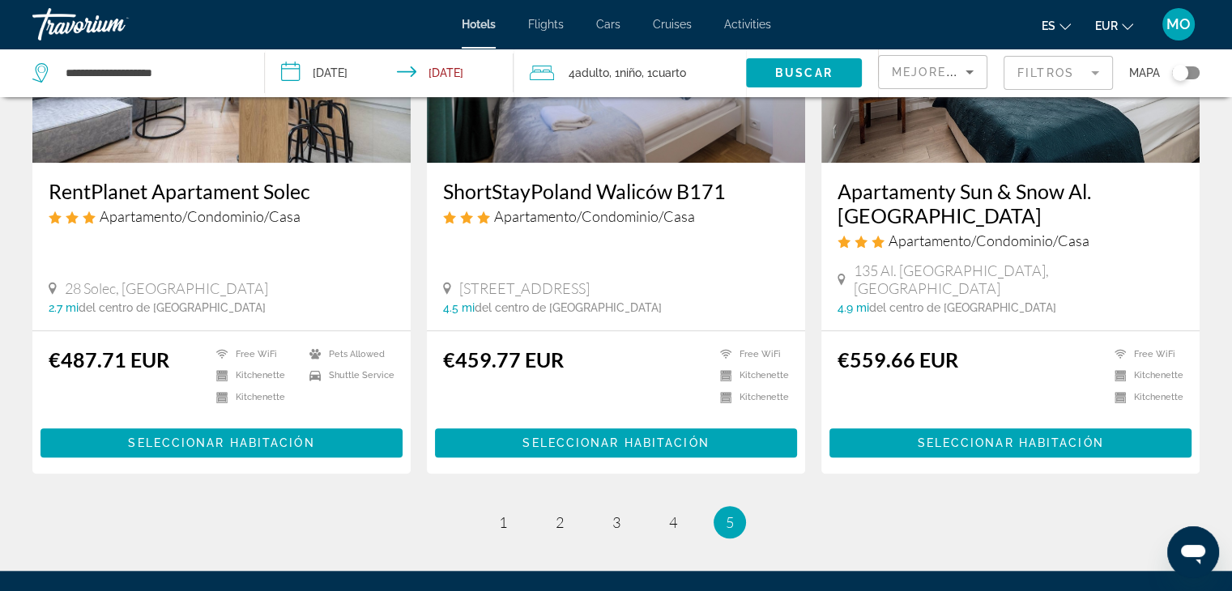
scroll to position [1418, 0]
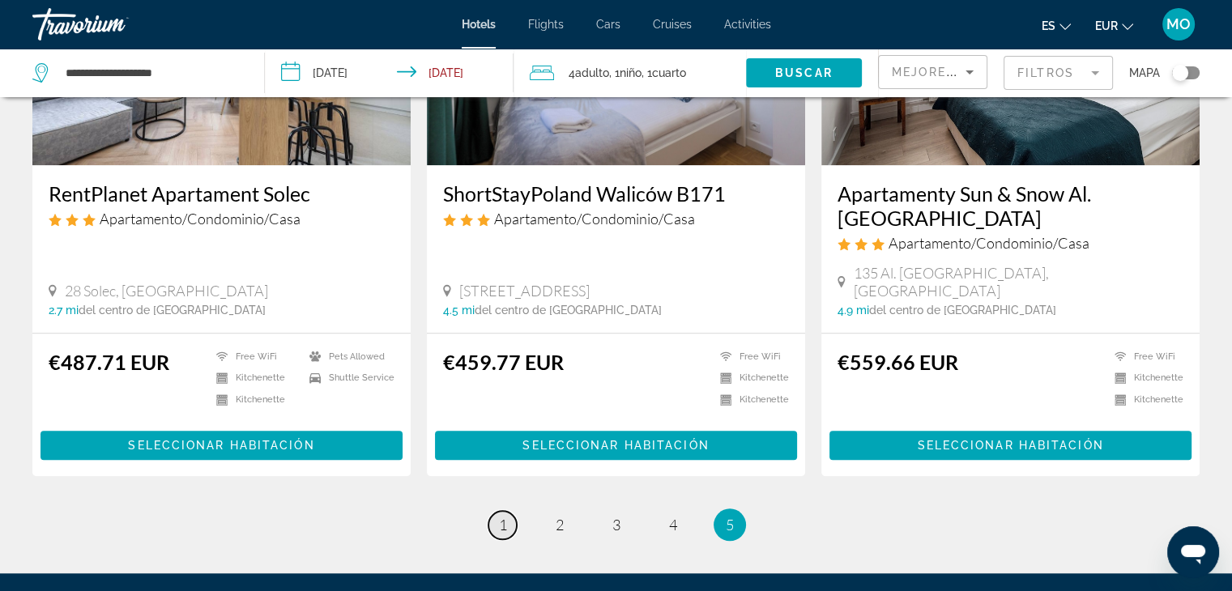
click at [496, 511] on link "page 1" at bounding box center [503, 525] width 28 height 28
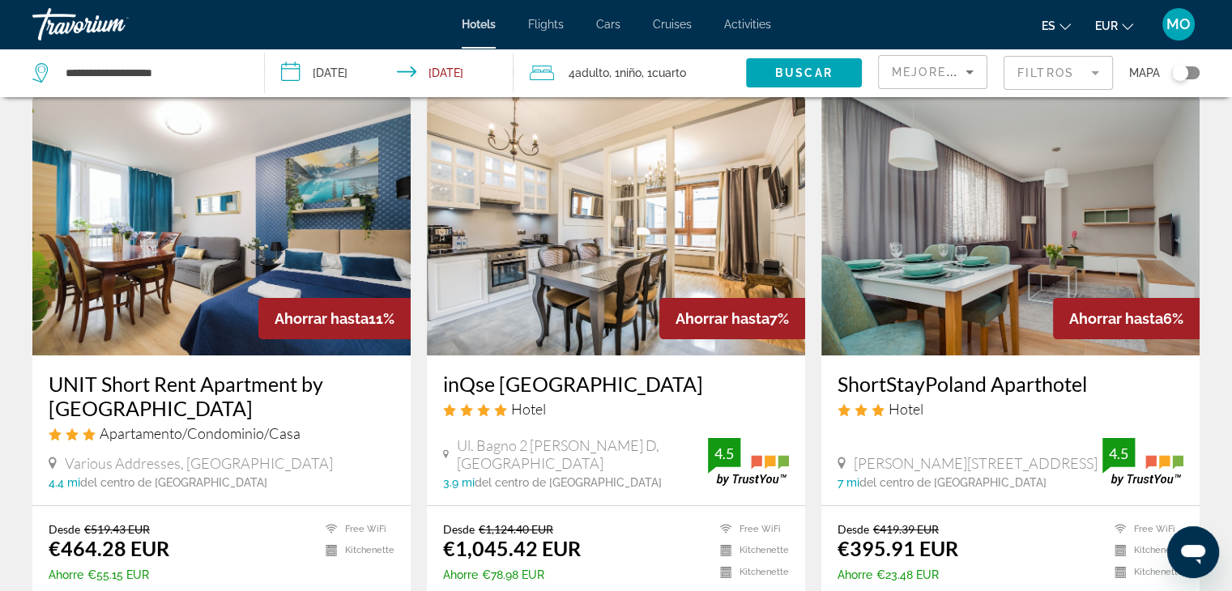
scroll to position [47, 0]
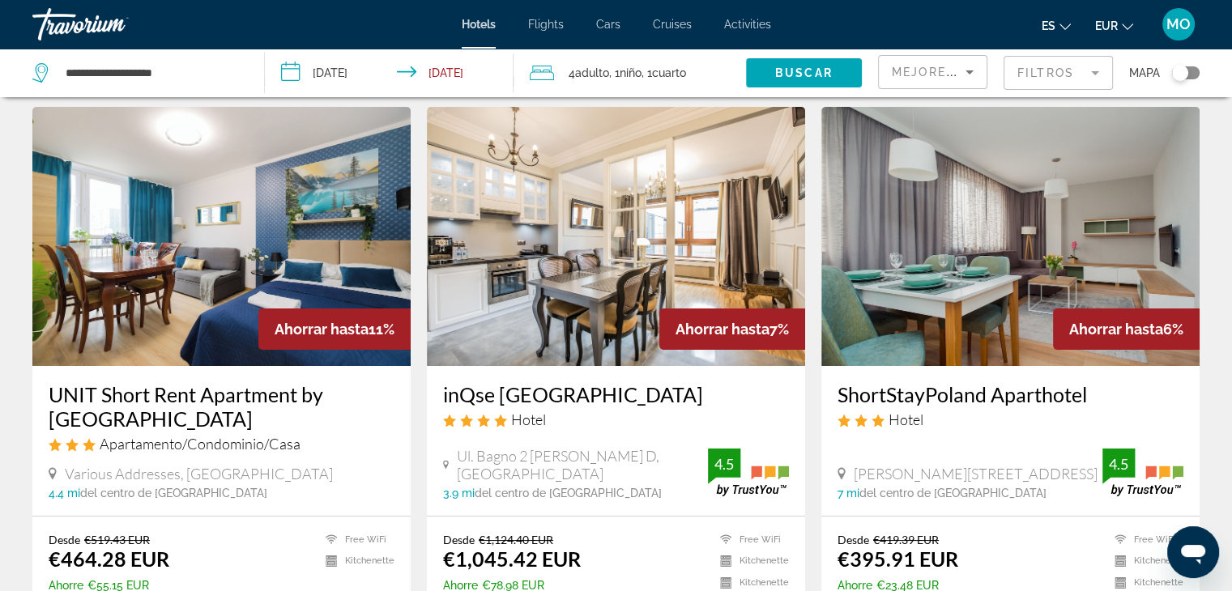
click at [1001, 269] on img "Main content" at bounding box center [1011, 236] width 378 height 259
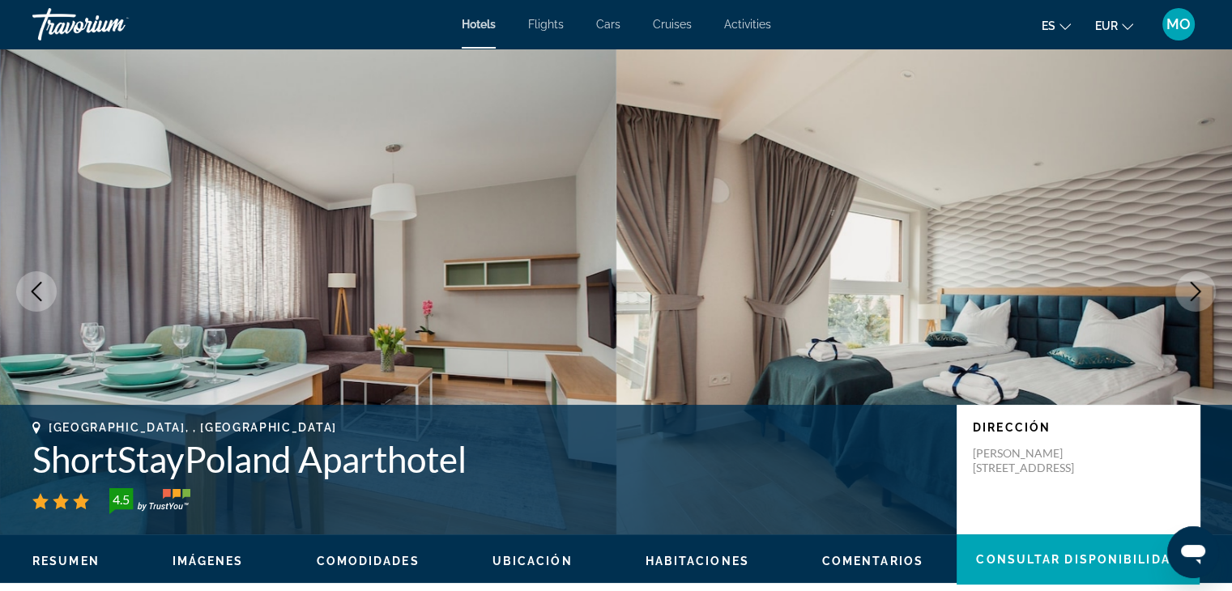
click at [368, 559] on span "Comodidades" at bounding box center [368, 561] width 103 height 13
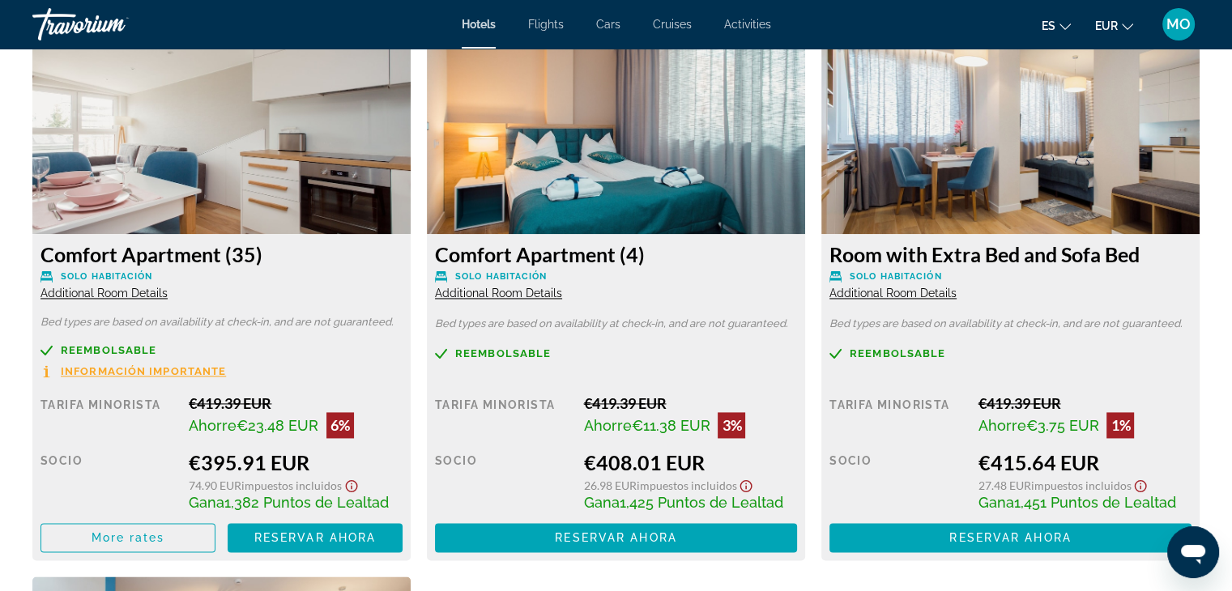
scroll to position [2343, 0]
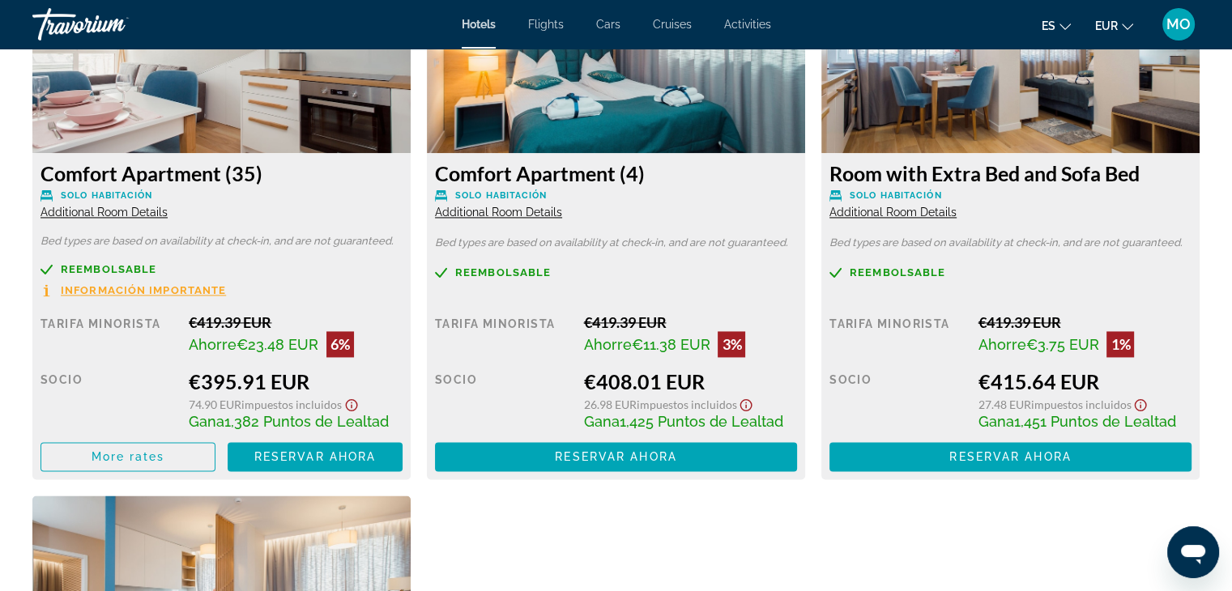
click at [133, 213] on span "Additional Room Details" at bounding box center [104, 212] width 127 height 13
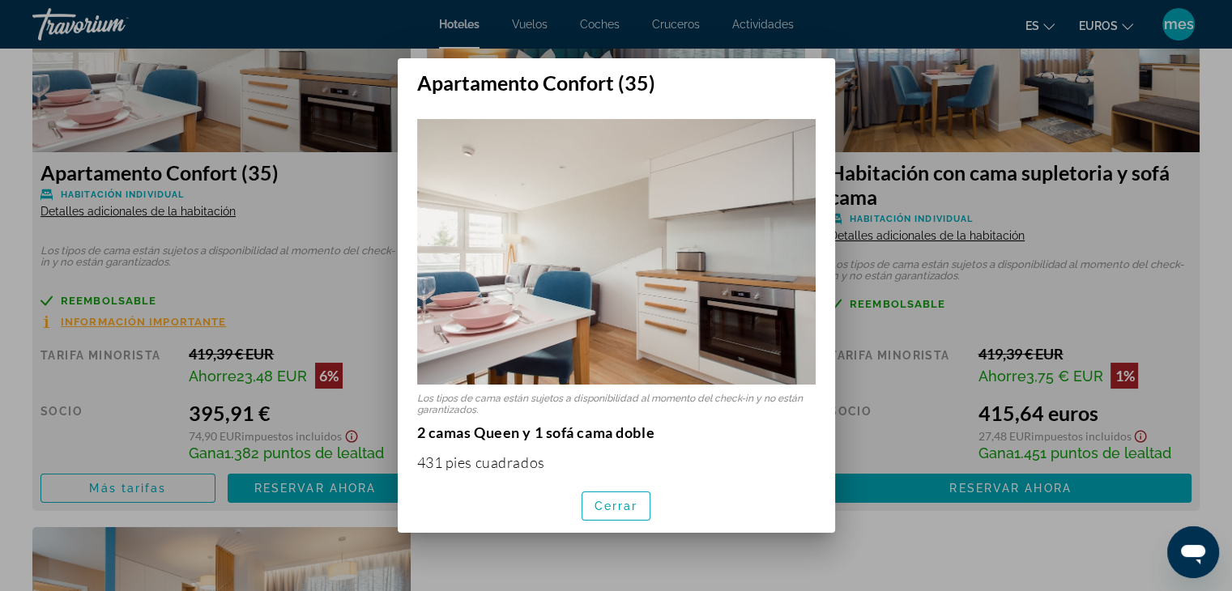
click at [916, 526] on div at bounding box center [616, 295] width 1232 height 591
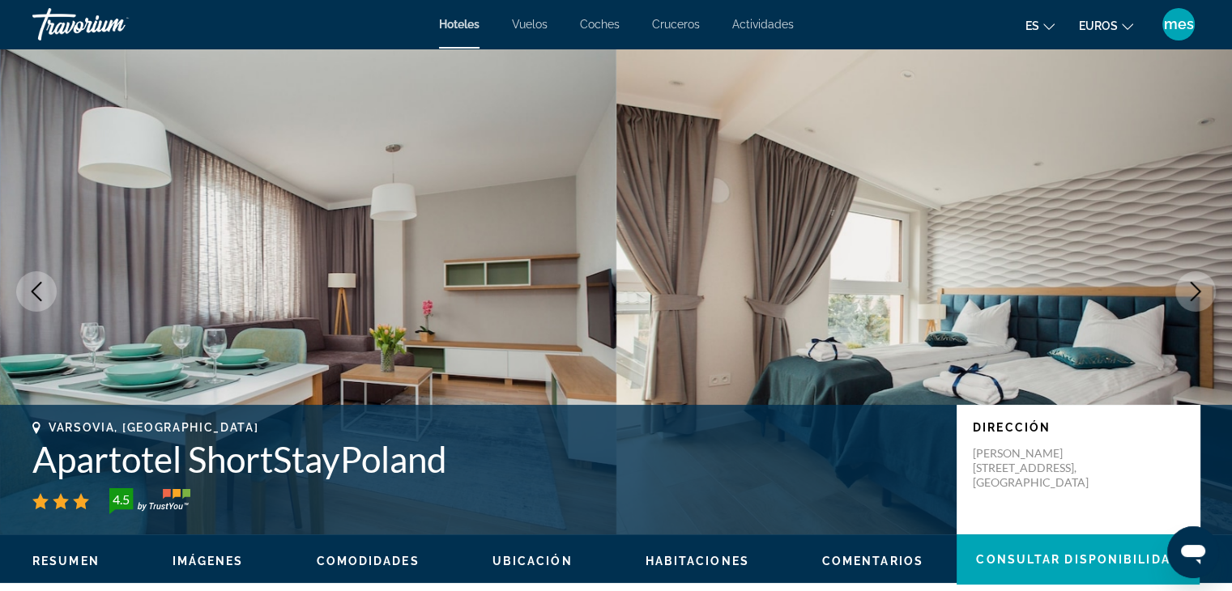
scroll to position [2343, 0]
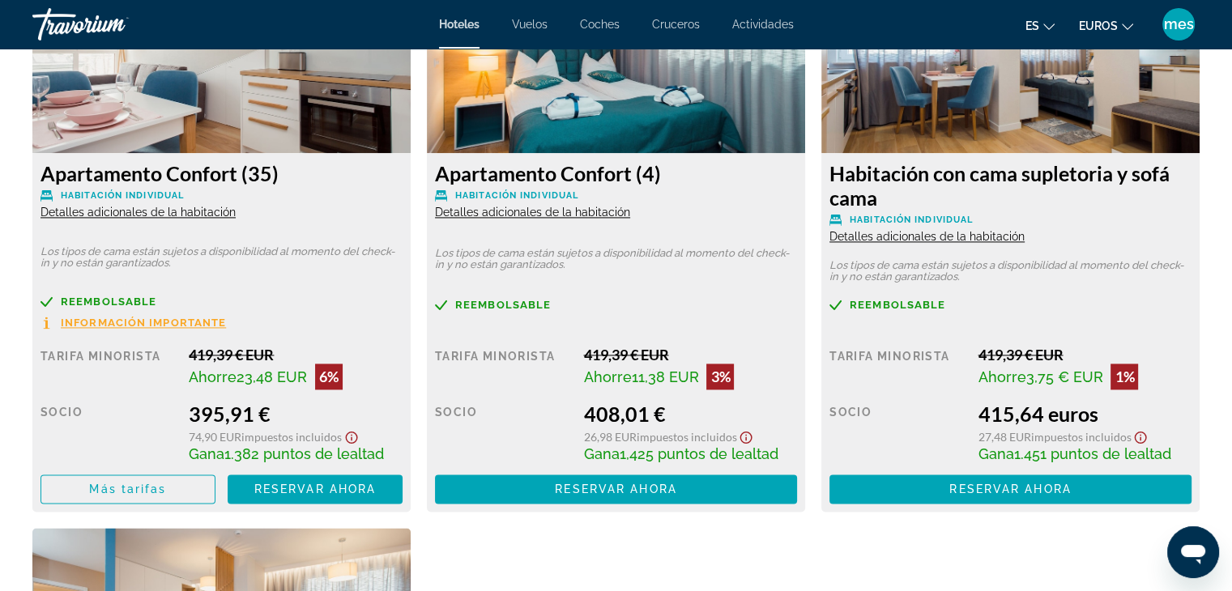
click at [519, 211] on font "Detalles adicionales de la habitación" at bounding box center [532, 212] width 195 height 13
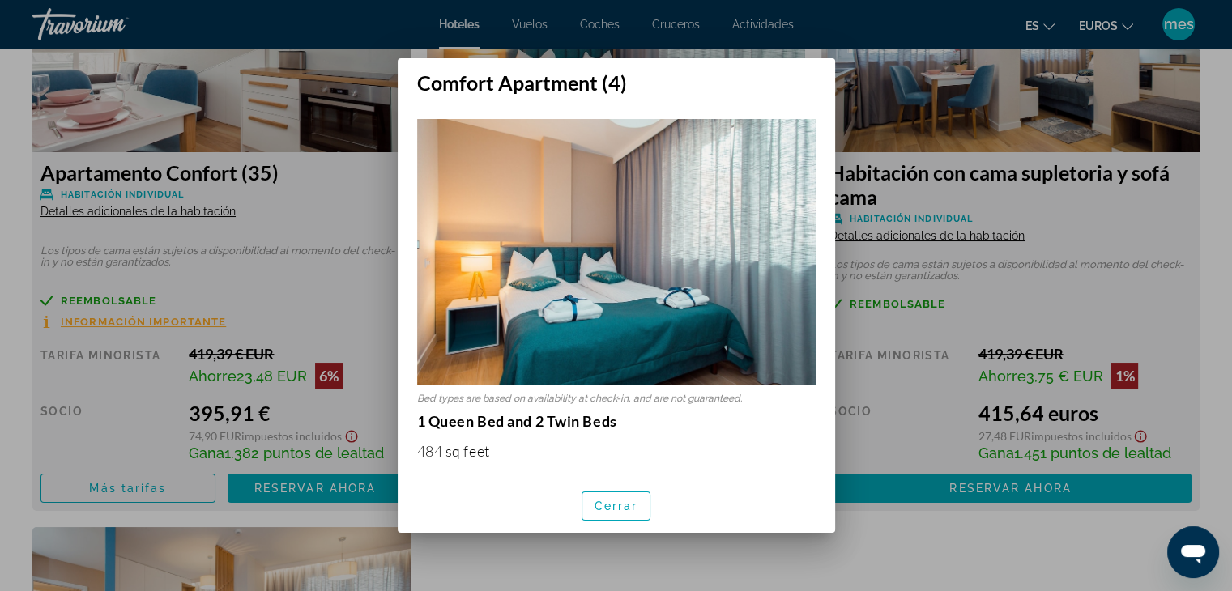
scroll to position [0, 0]
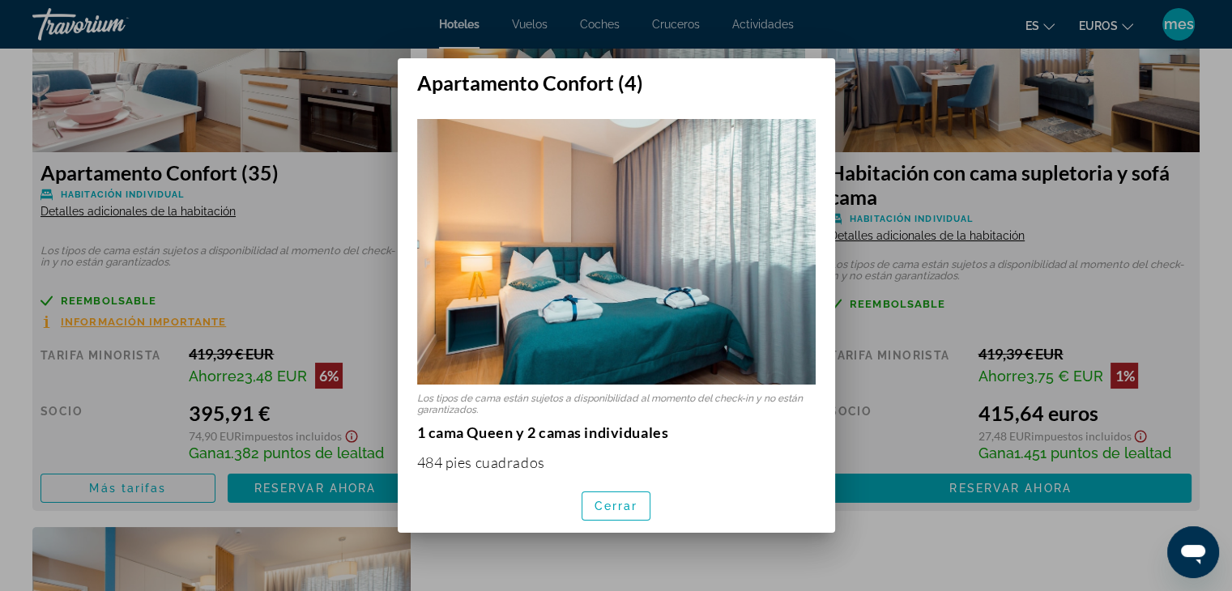
click at [888, 531] on div at bounding box center [616, 295] width 1232 height 591
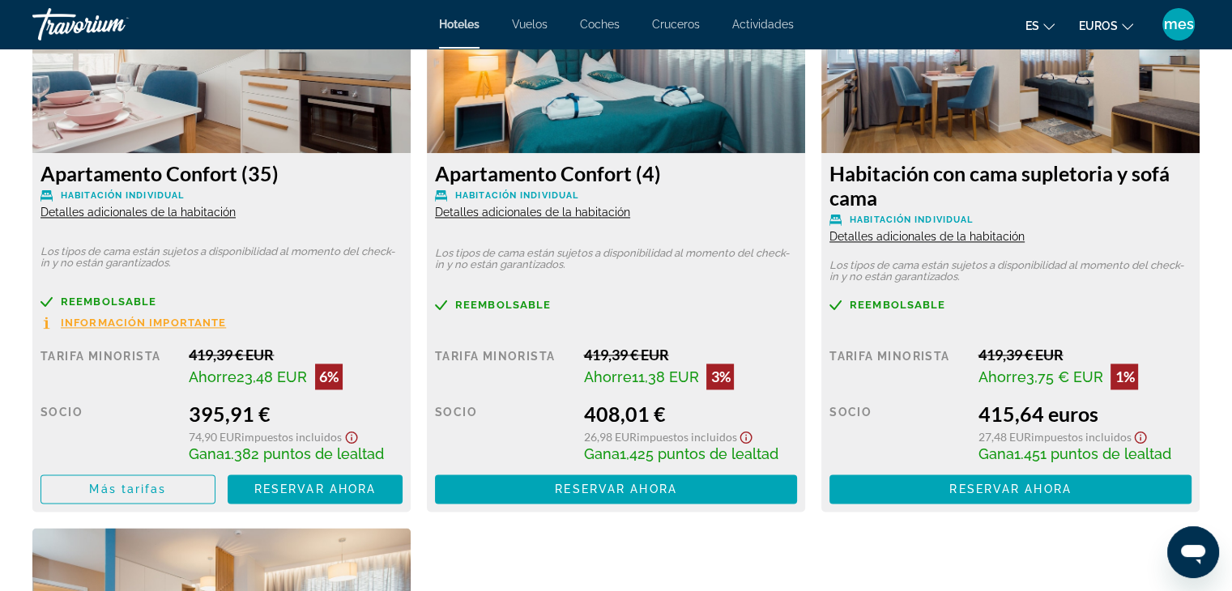
click at [919, 234] on font "Detalles adicionales de la habitación" at bounding box center [927, 236] width 195 height 13
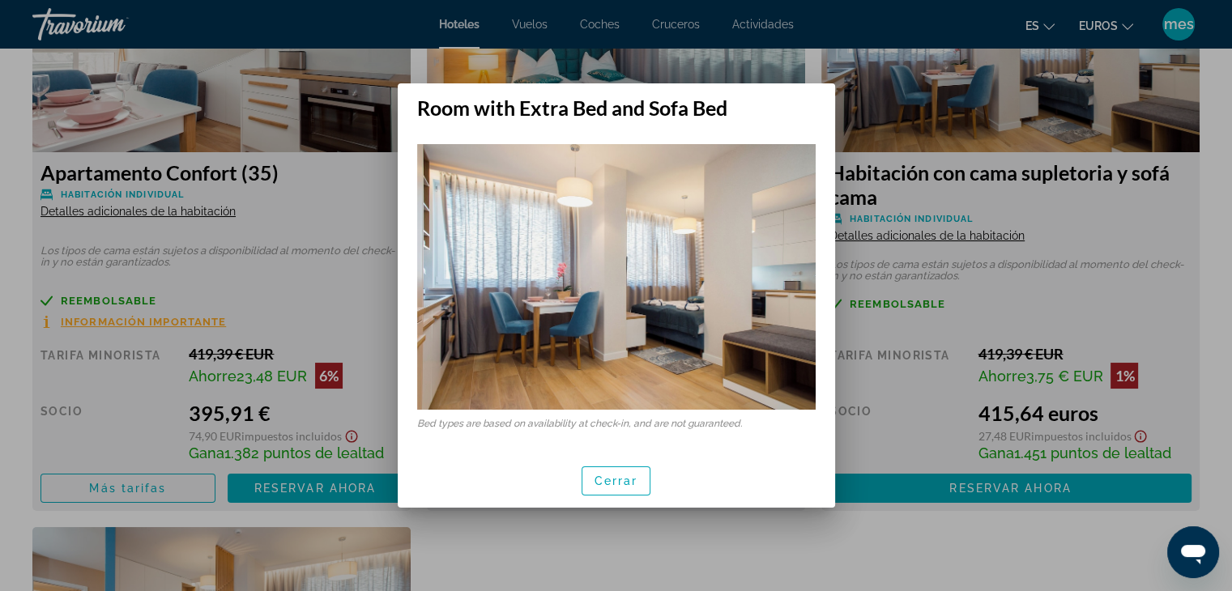
scroll to position [0, 0]
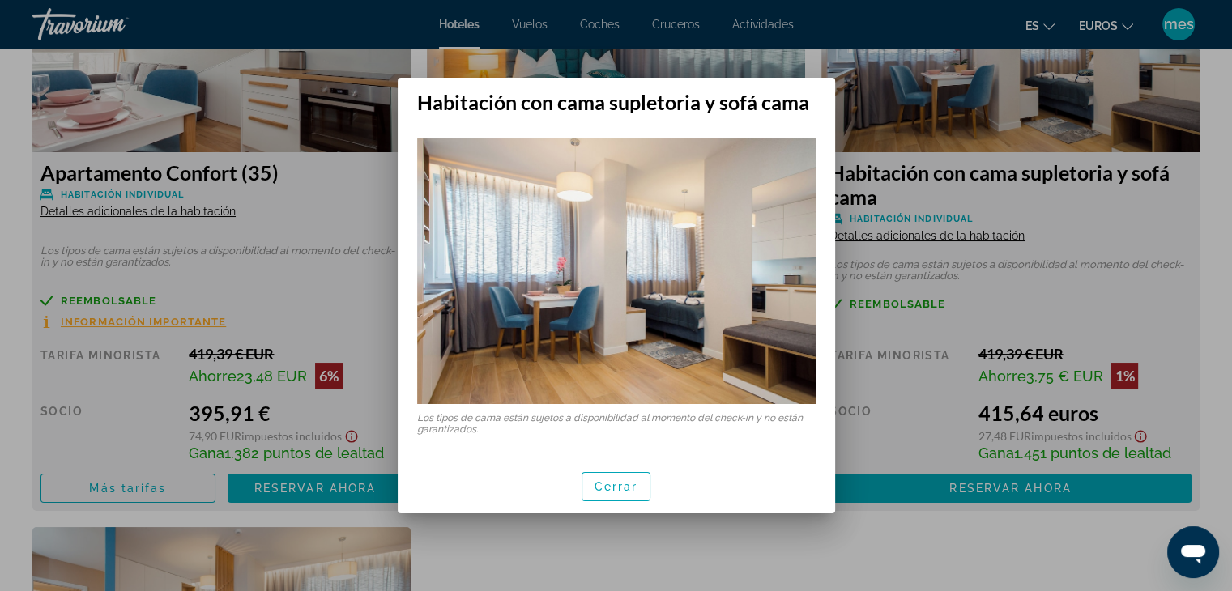
click at [826, 531] on div at bounding box center [616, 295] width 1232 height 591
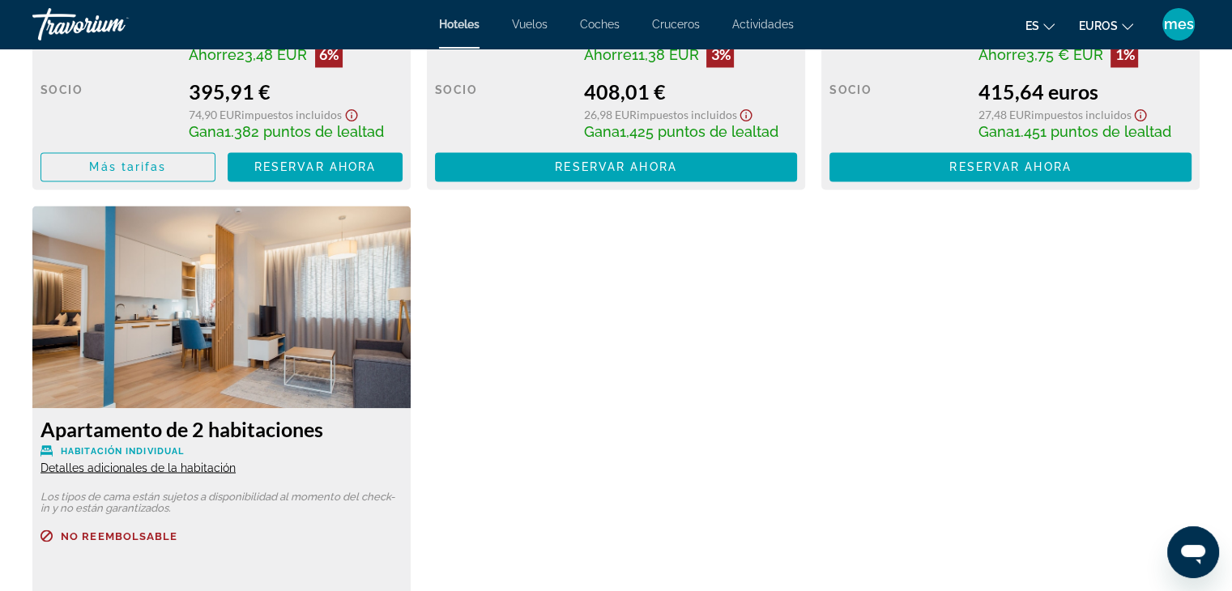
scroll to position [2667, 0]
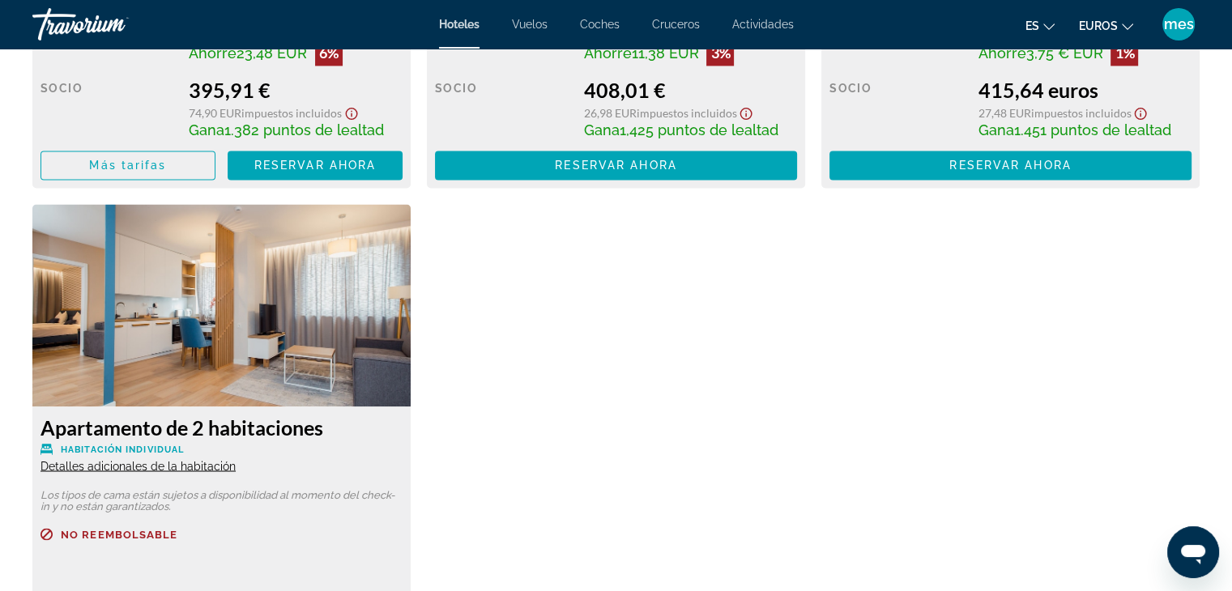
click at [152, 461] on font "Detalles adicionales de la habitación" at bounding box center [138, 465] width 195 height 13
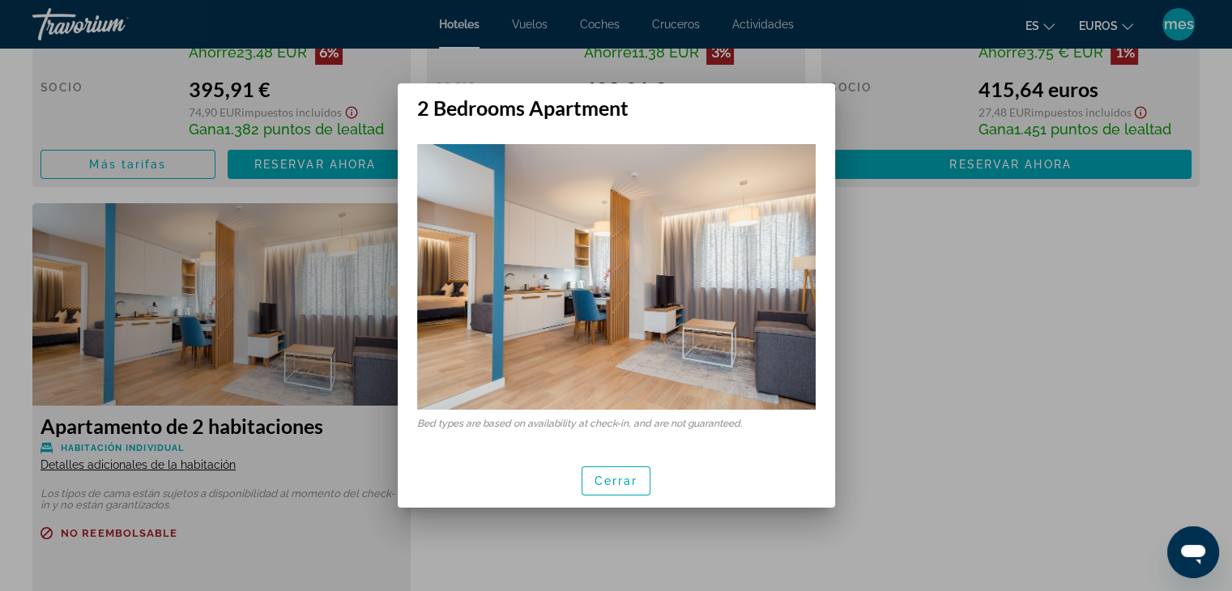
scroll to position [0, 0]
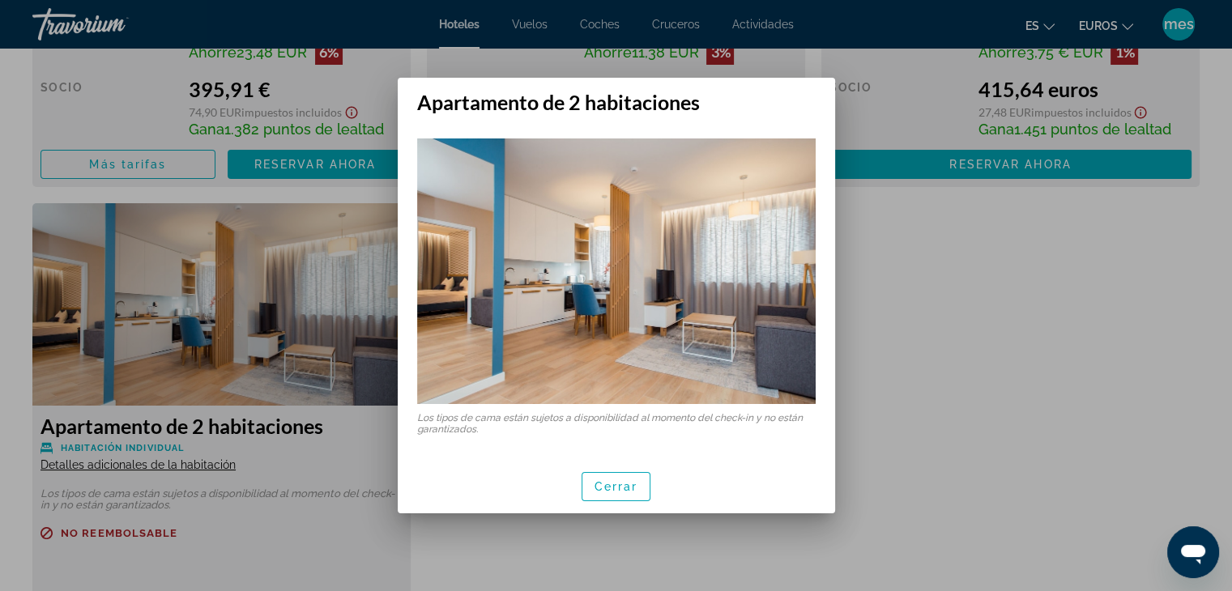
click at [967, 373] on div at bounding box center [616, 295] width 1232 height 591
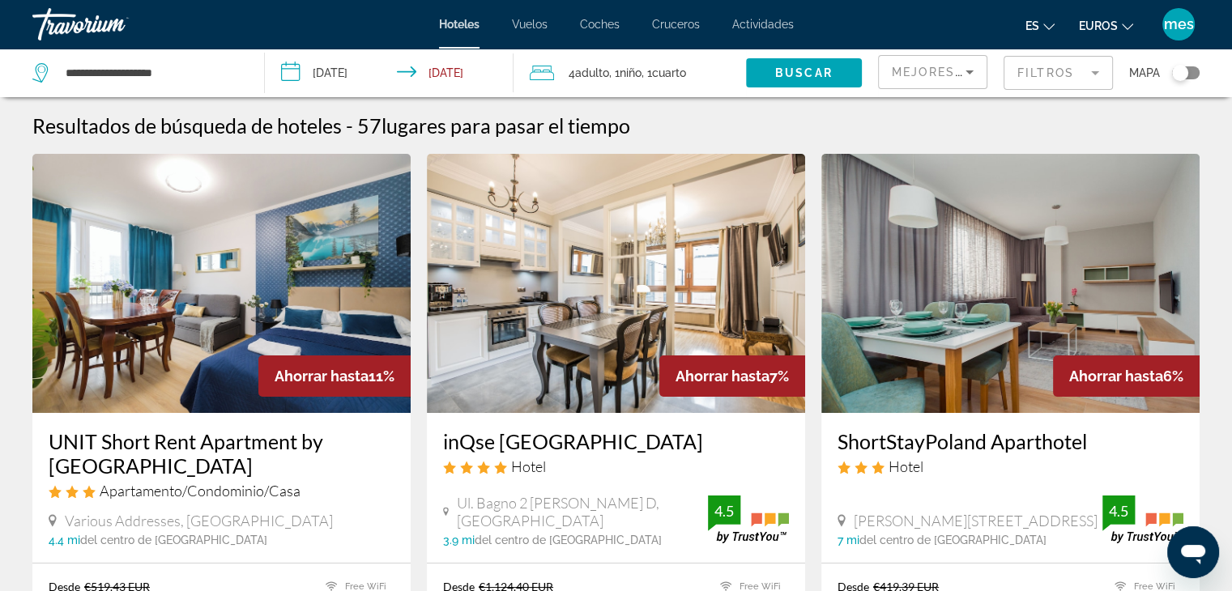
click at [1090, 72] on mat-form-field "Filtros" at bounding box center [1058, 73] width 109 height 34
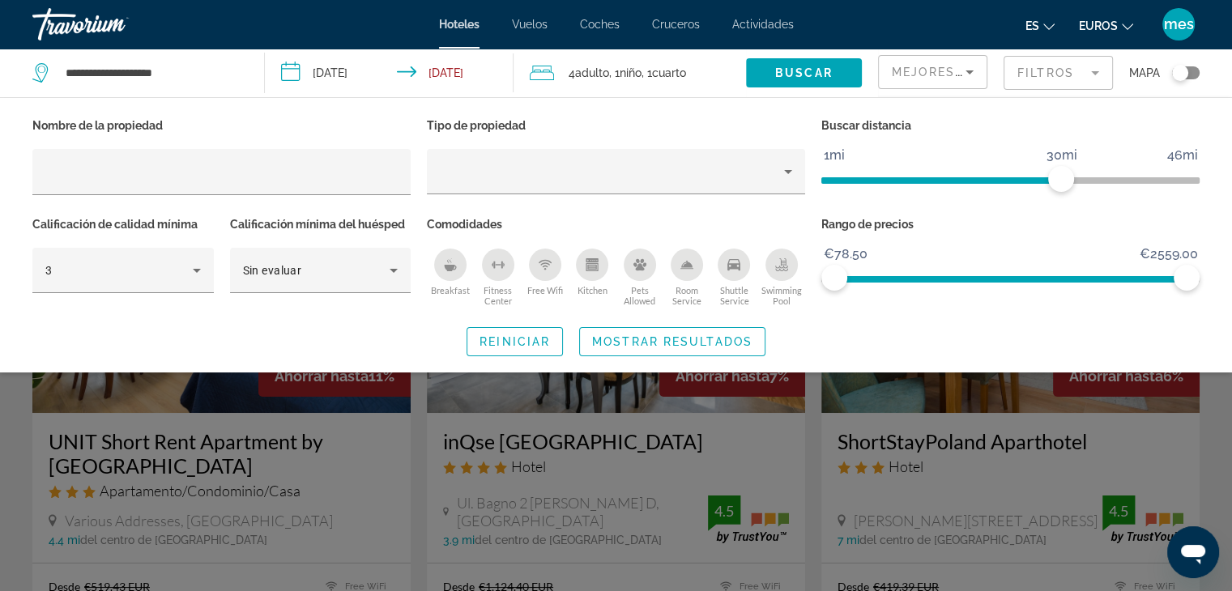
click at [440, 260] on div "Breakfast" at bounding box center [450, 265] width 32 height 32
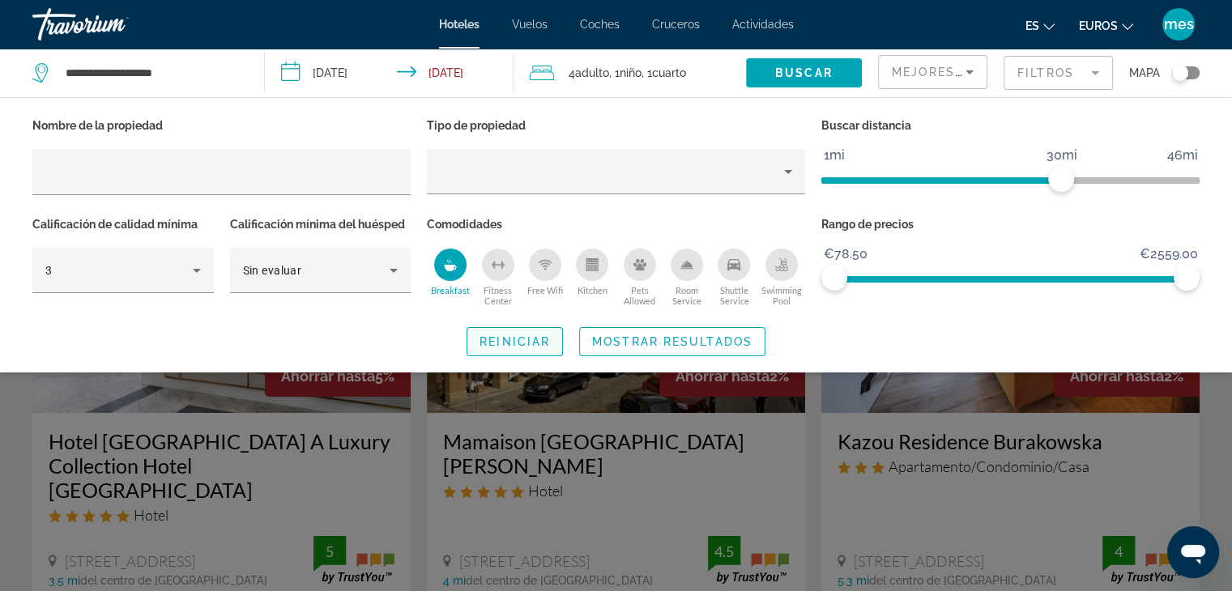
click at [514, 348] on span "Reiniciar" at bounding box center [515, 341] width 70 height 13
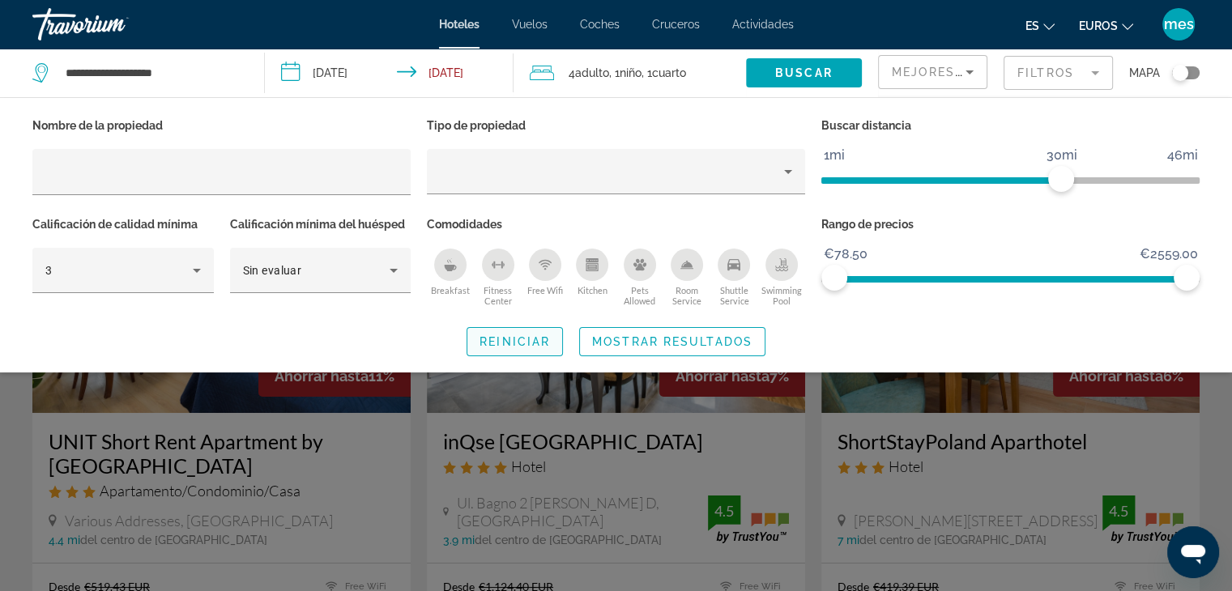
click at [524, 344] on span "Reiniciar" at bounding box center [515, 341] width 70 height 13
click at [435, 260] on div "Breakfast" at bounding box center [450, 265] width 32 height 32
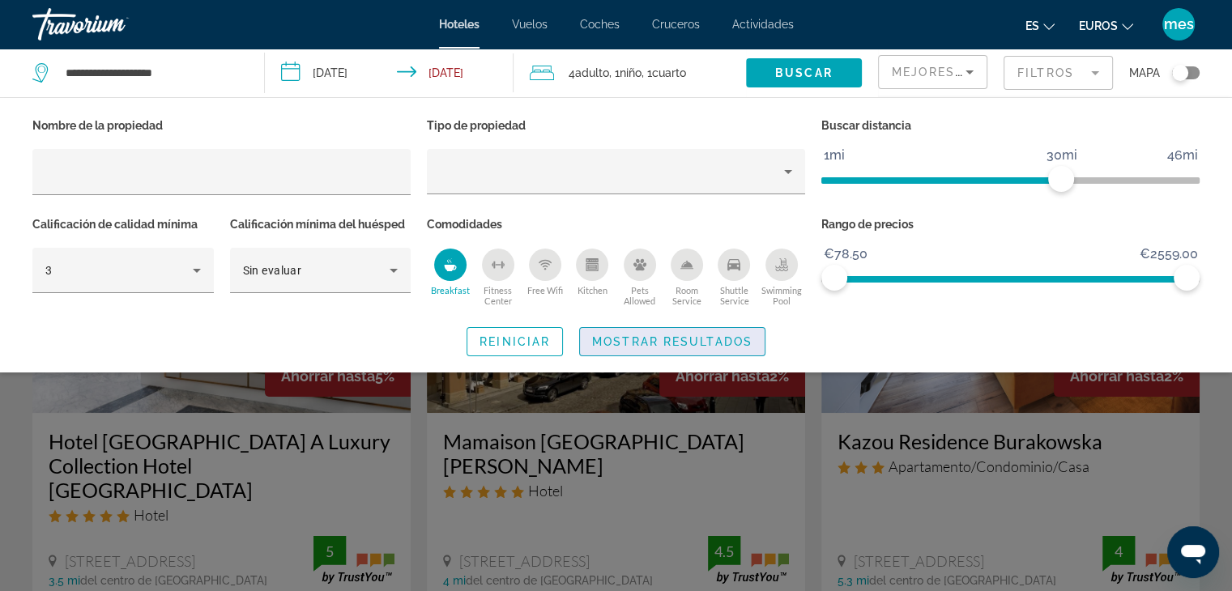
click at [654, 341] on span "Mostrar resultados" at bounding box center [672, 341] width 160 height 13
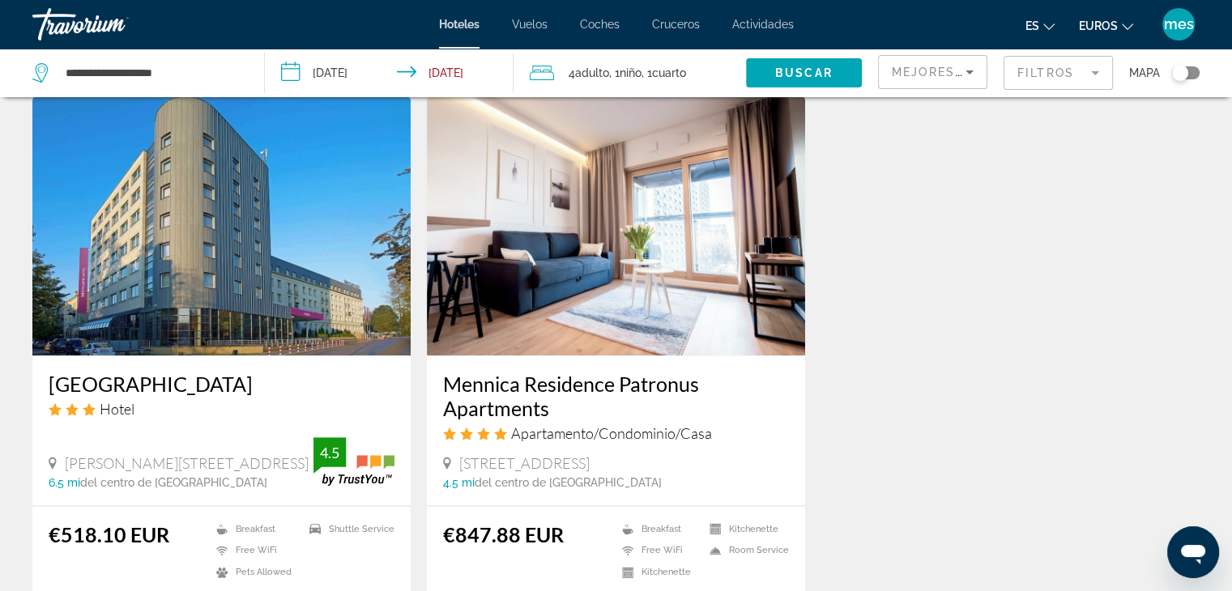
scroll to position [1763, 0]
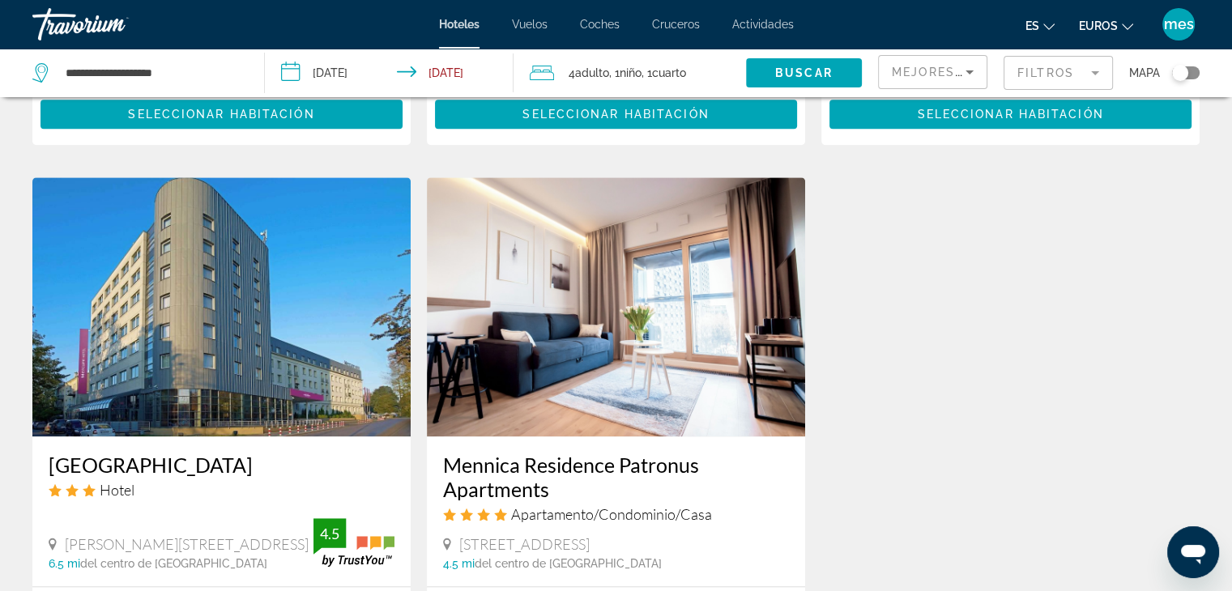
click at [169, 280] on img "Contenido principal" at bounding box center [221, 306] width 378 height 259
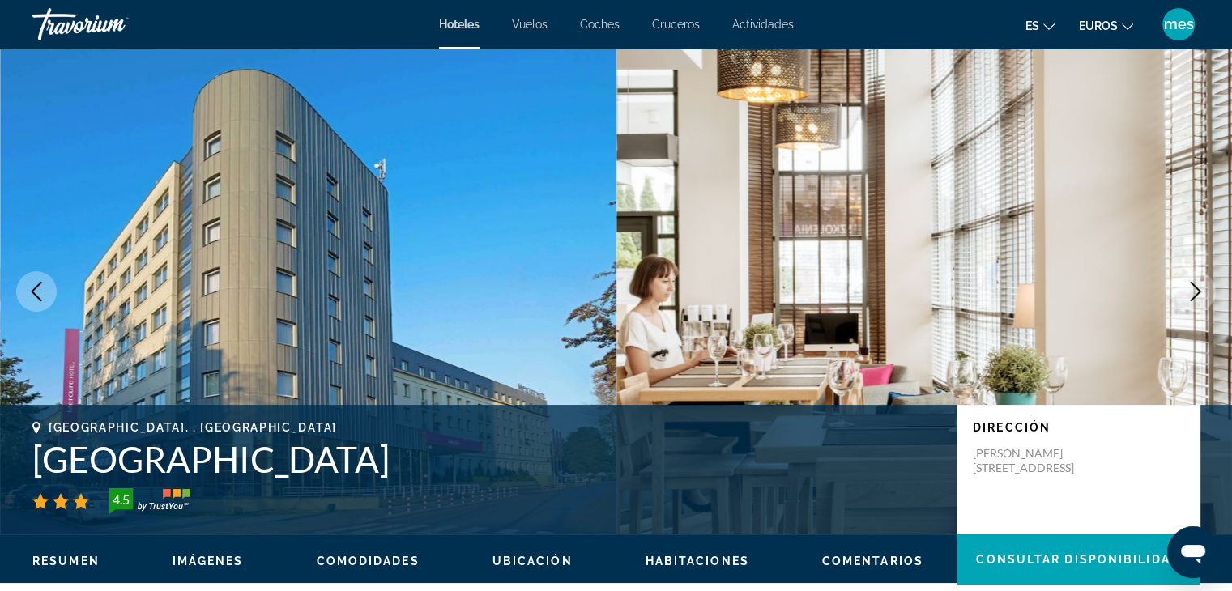
click at [1180, 299] on button "Next image" at bounding box center [1196, 291] width 41 height 41
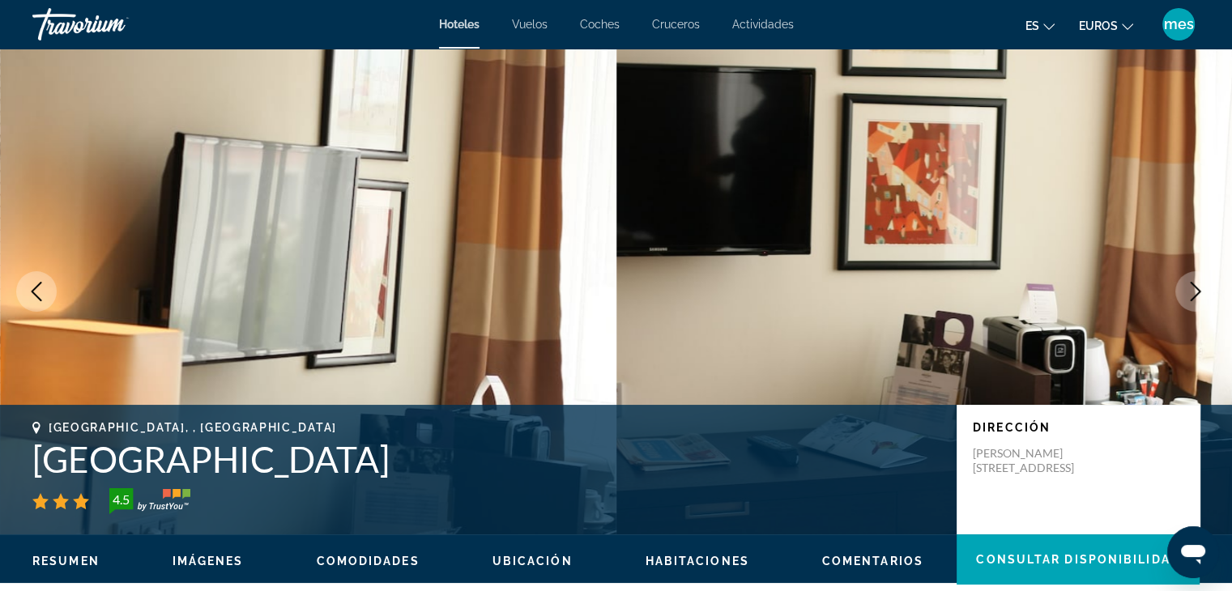
click at [1180, 299] on button "Next image" at bounding box center [1196, 291] width 41 height 41
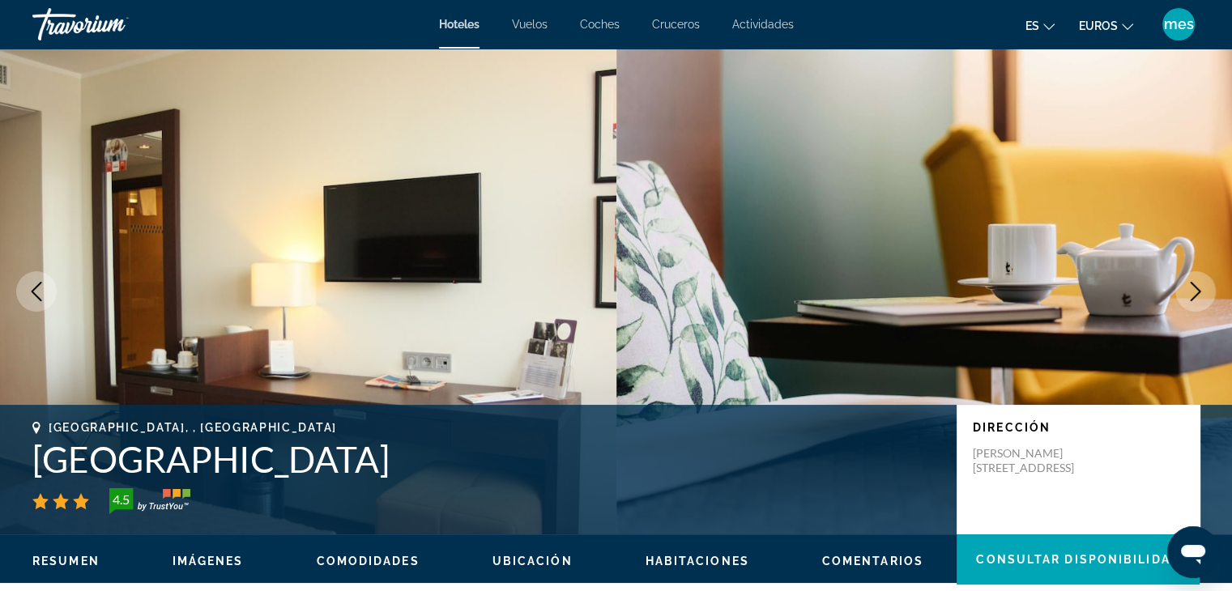
click at [1180, 299] on button "Next image" at bounding box center [1196, 291] width 41 height 41
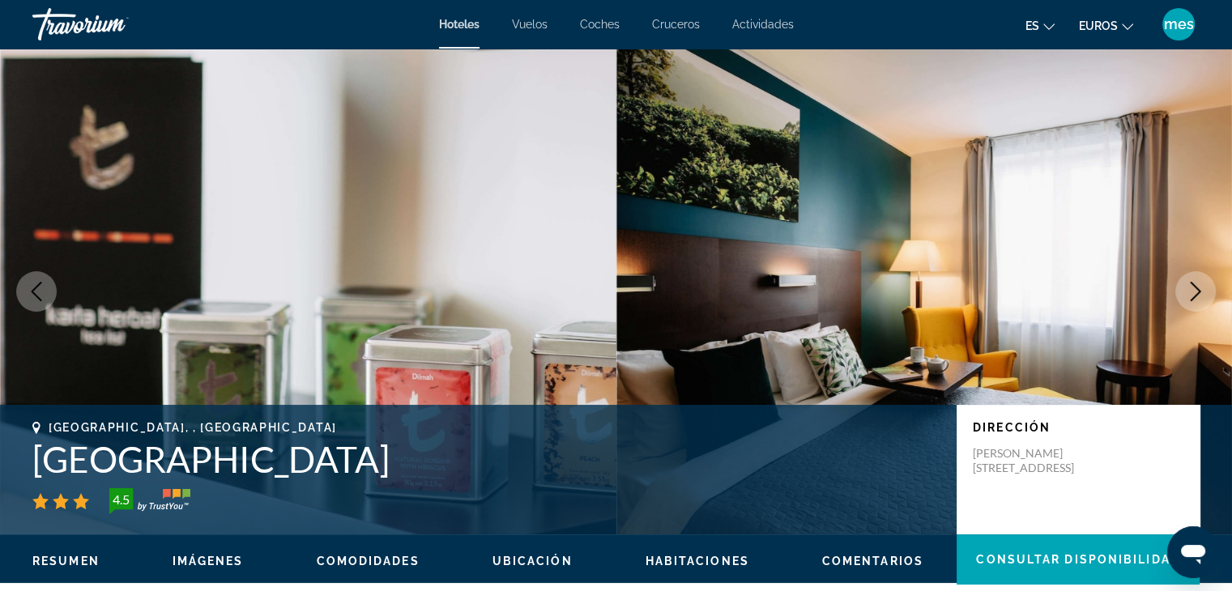
click at [1189, 292] on icon "Next image" at bounding box center [1195, 291] width 19 height 19
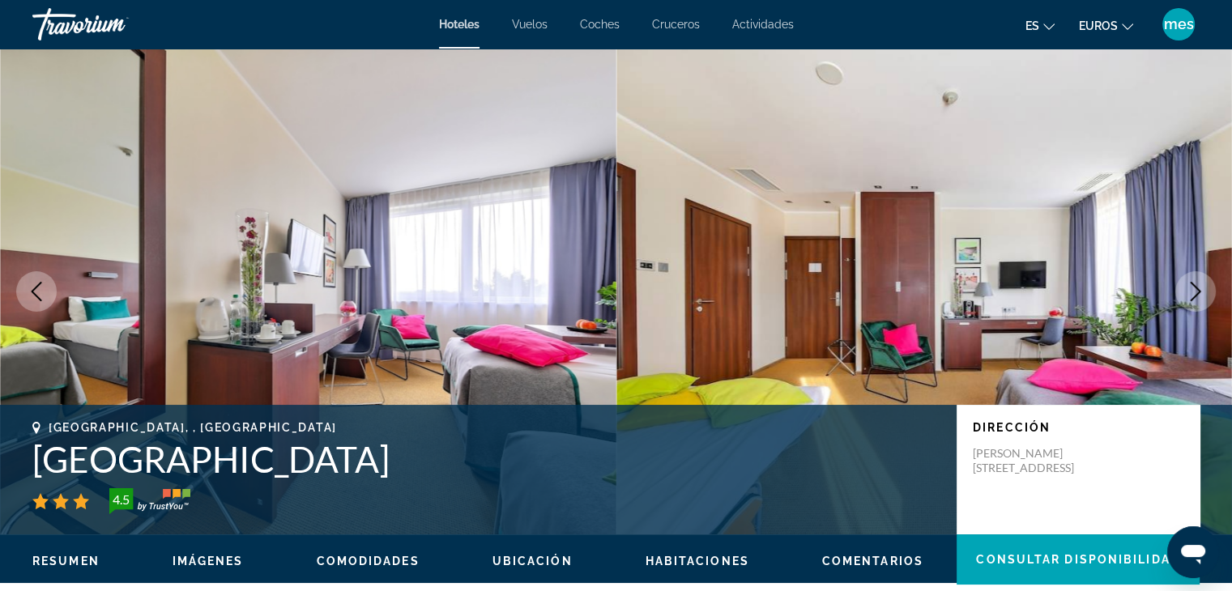
click at [1189, 292] on icon "Next image" at bounding box center [1195, 291] width 19 height 19
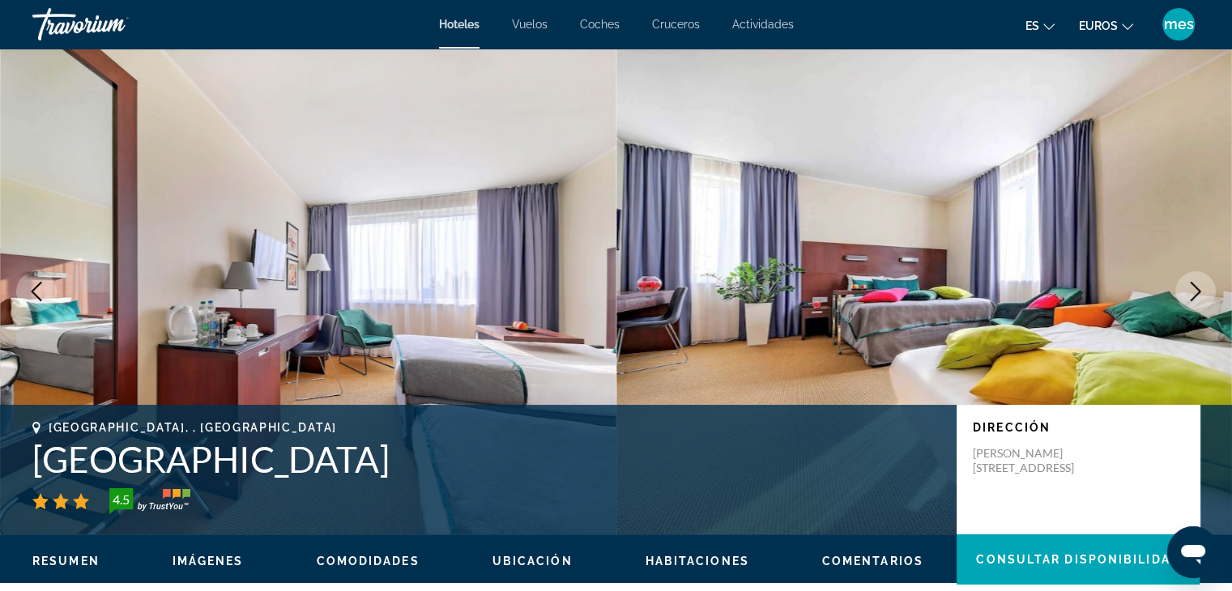
click at [1189, 292] on icon "Next image" at bounding box center [1195, 291] width 19 height 19
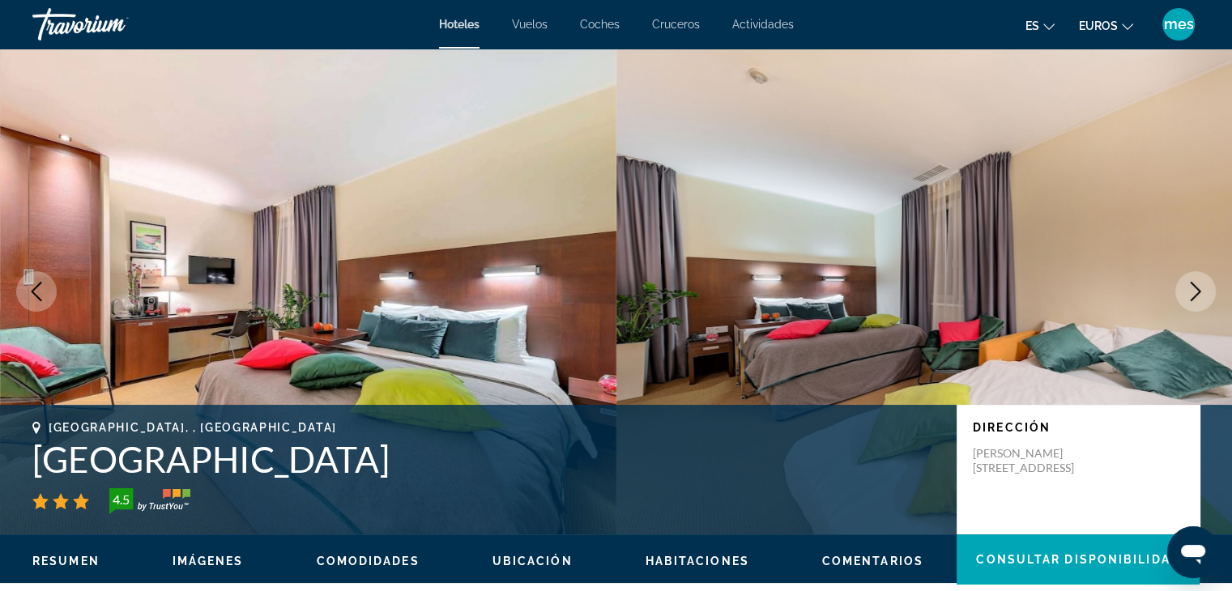
click at [1189, 292] on icon "Next image" at bounding box center [1195, 291] width 19 height 19
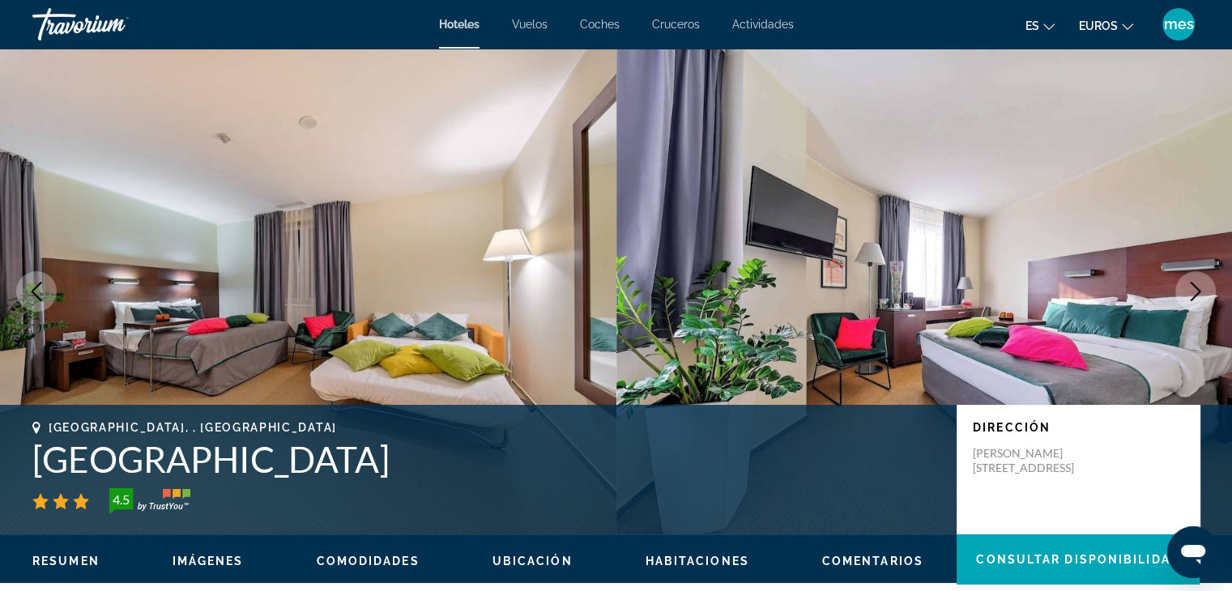
click at [1178, 292] on button "Next image" at bounding box center [1196, 291] width 41 height 41
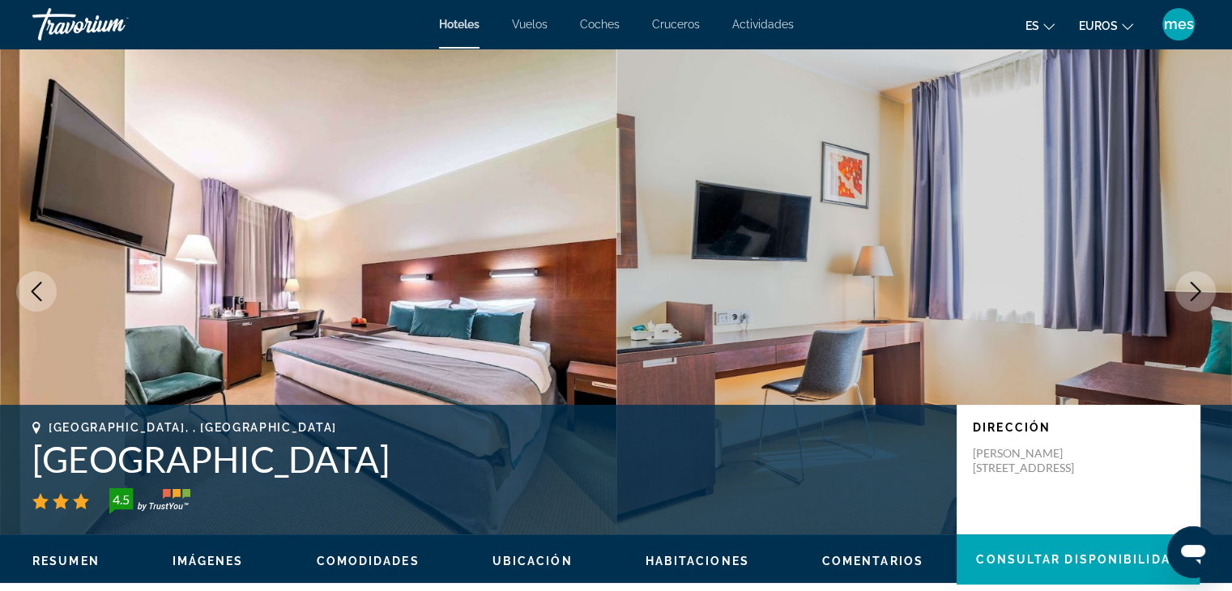
click at [1177, 292] on button "Next image" at bounding box center [1196, 291] width 41 height 41
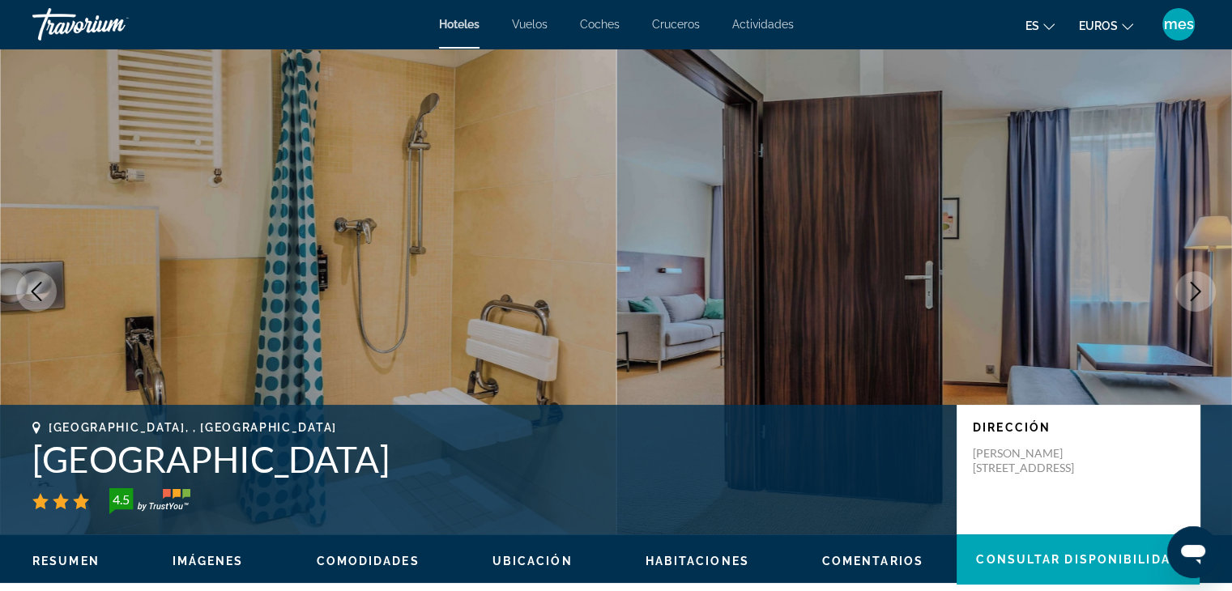
click at [1177, 292] on button "Next image" at bounding box center [1196, 291] width 41 height 41
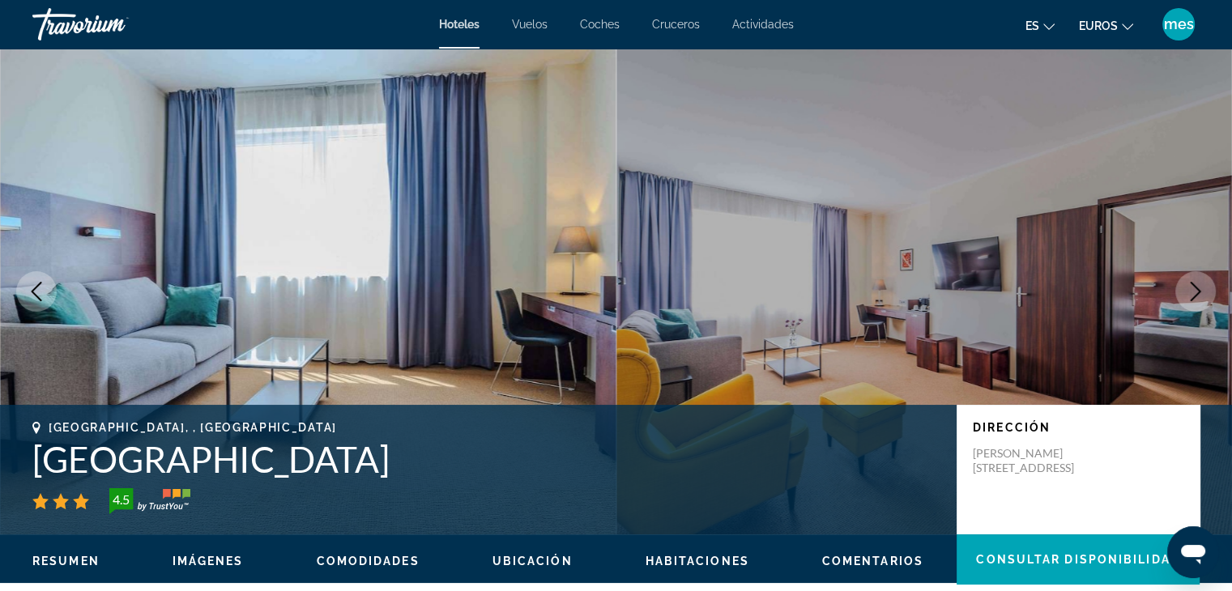
click at [1177, 292] on button "Next image" at bounding box center [1196, 291] width 41 height 41
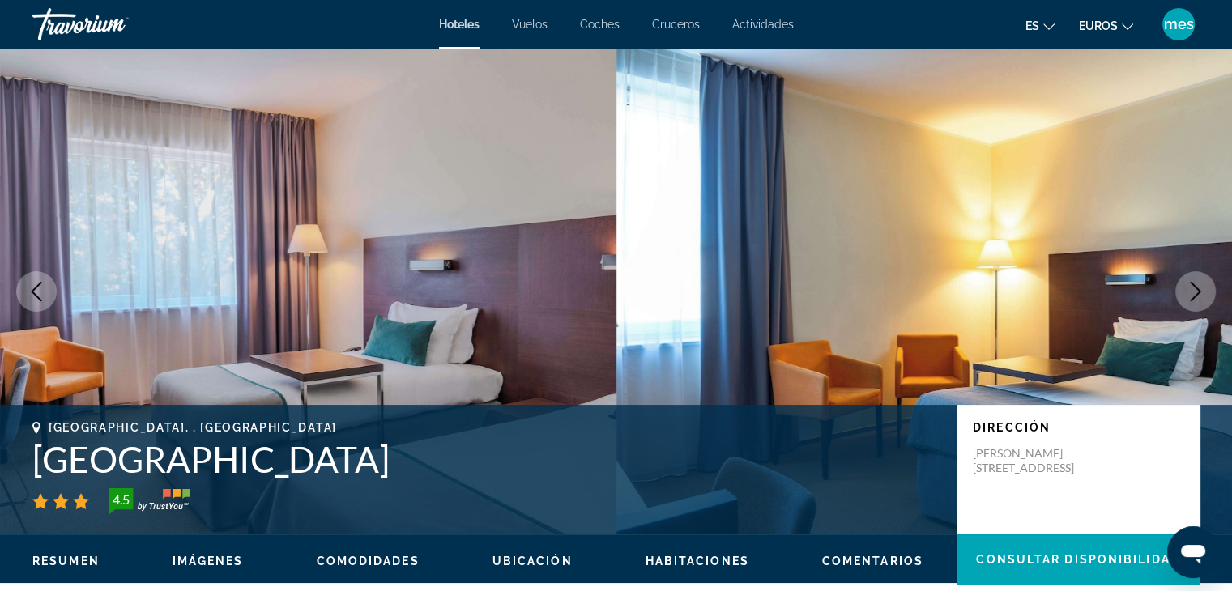
click at [1176, 292] on button "Next image" at bounding box center [1196, 291] width 41 height 41
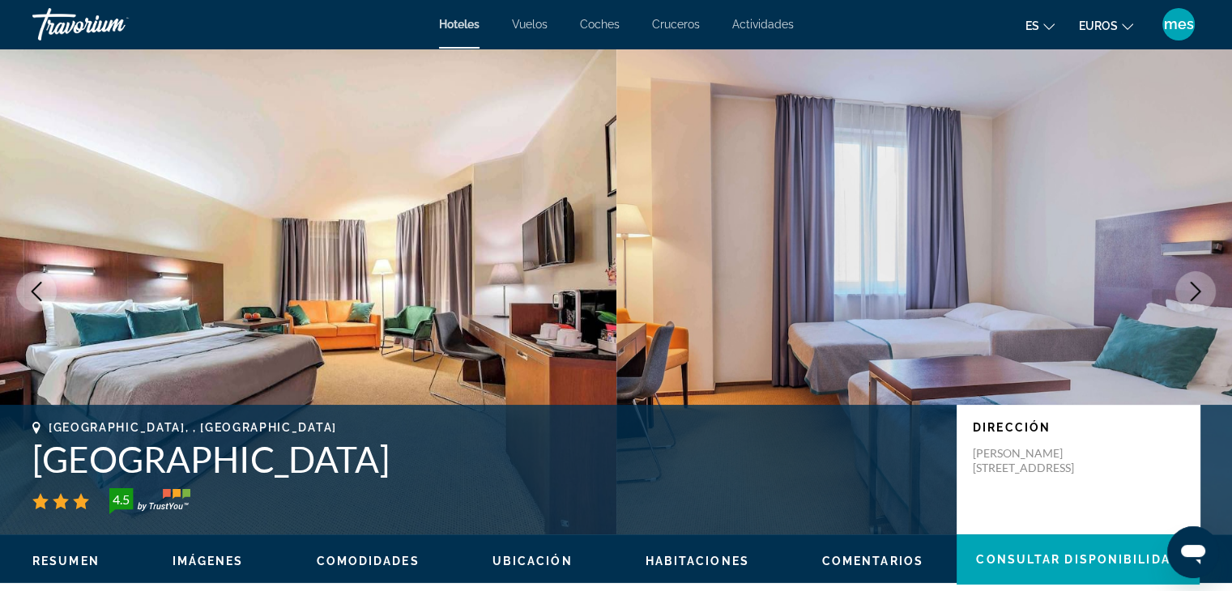
click at [1186, 294] on icon "Next image" at bounding box center [1195, 291] width 19 height 19
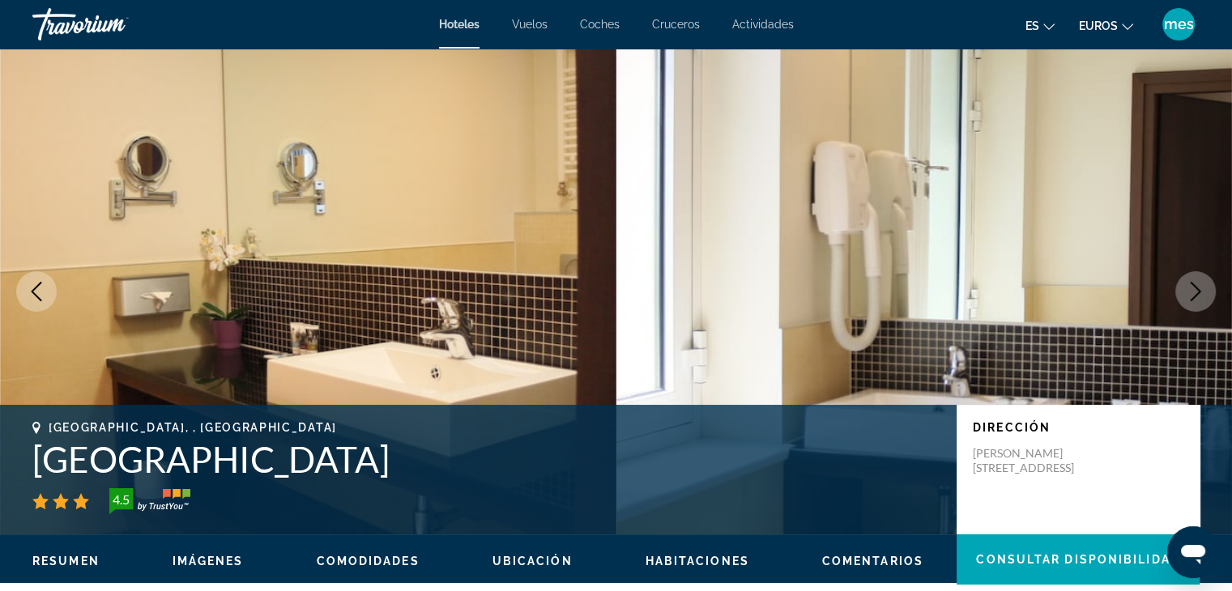
click at [1186, 294] on icon "Next image" at bounding box center [1195, 291] width 19 height 19
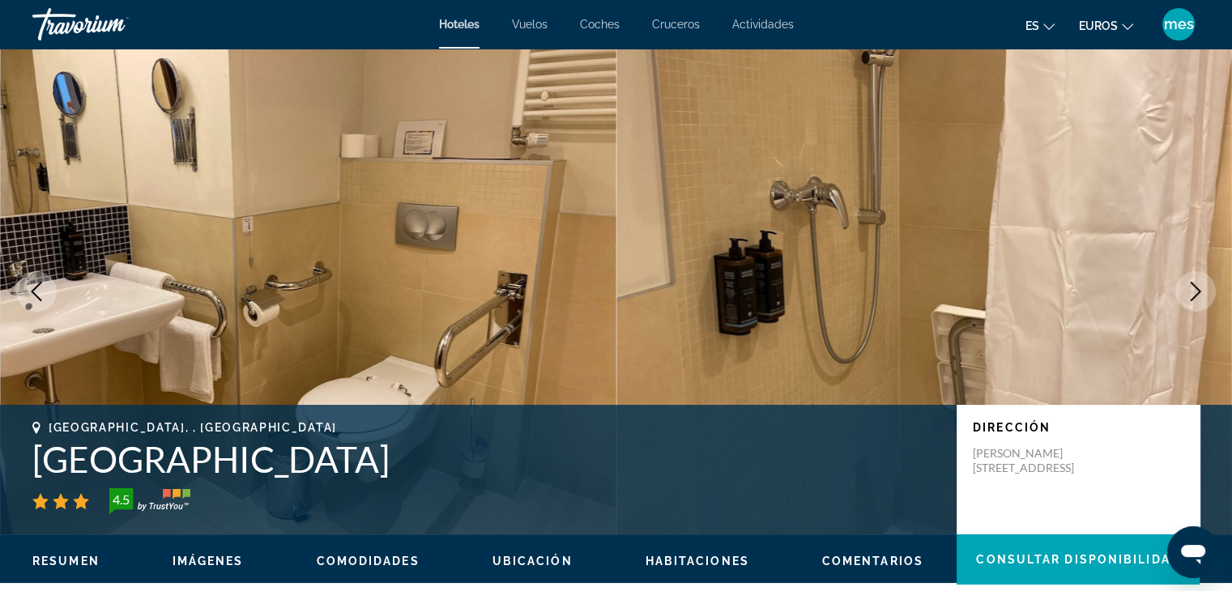
click at [1184, 296] on button "Next image" at bounding box center [1196, 291] width 41 height 41
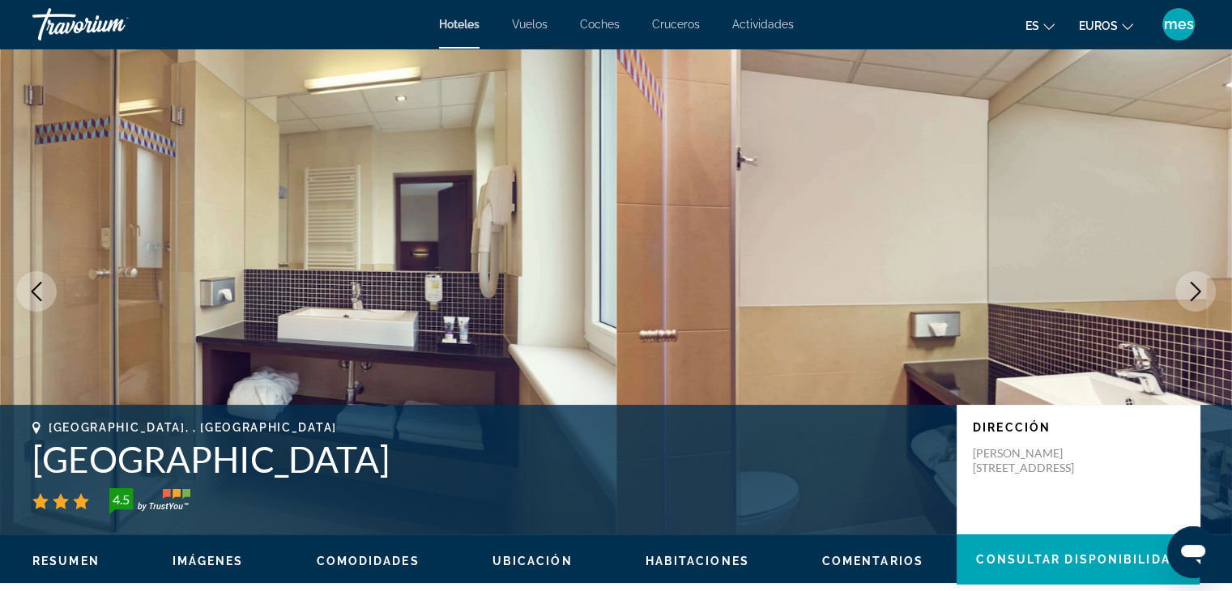
click at [1180, 295] on button "Next image" at bounding box center [1196, 291] width 41 height 41
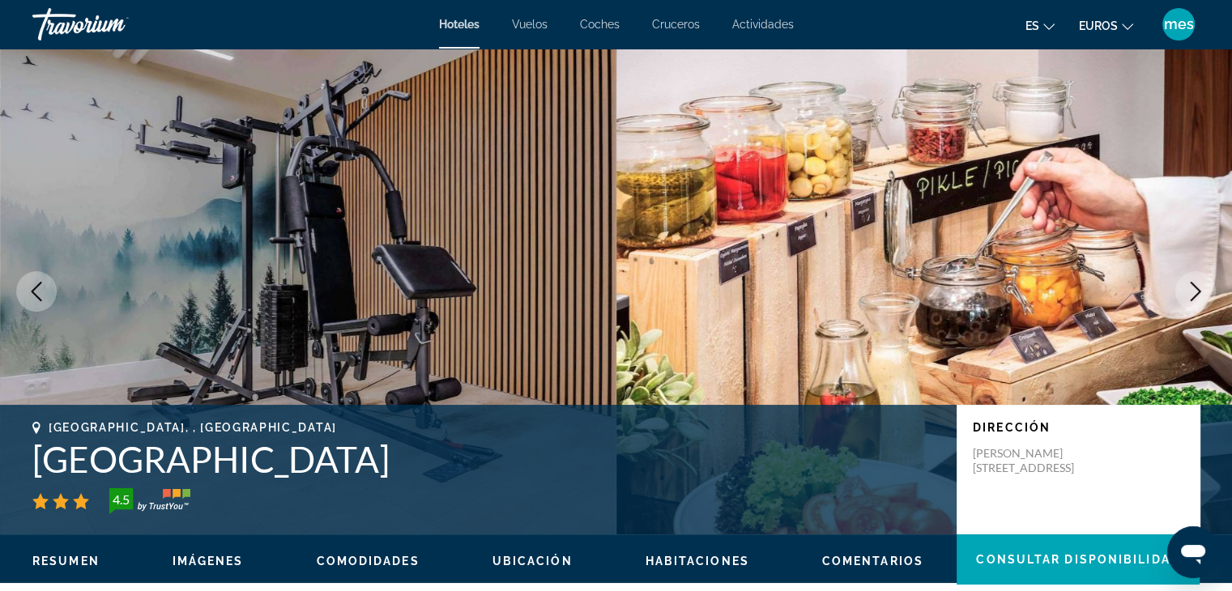
click at [1180, 295] on button "Next image" at bounding box center [1196, 291] width 41 height 41
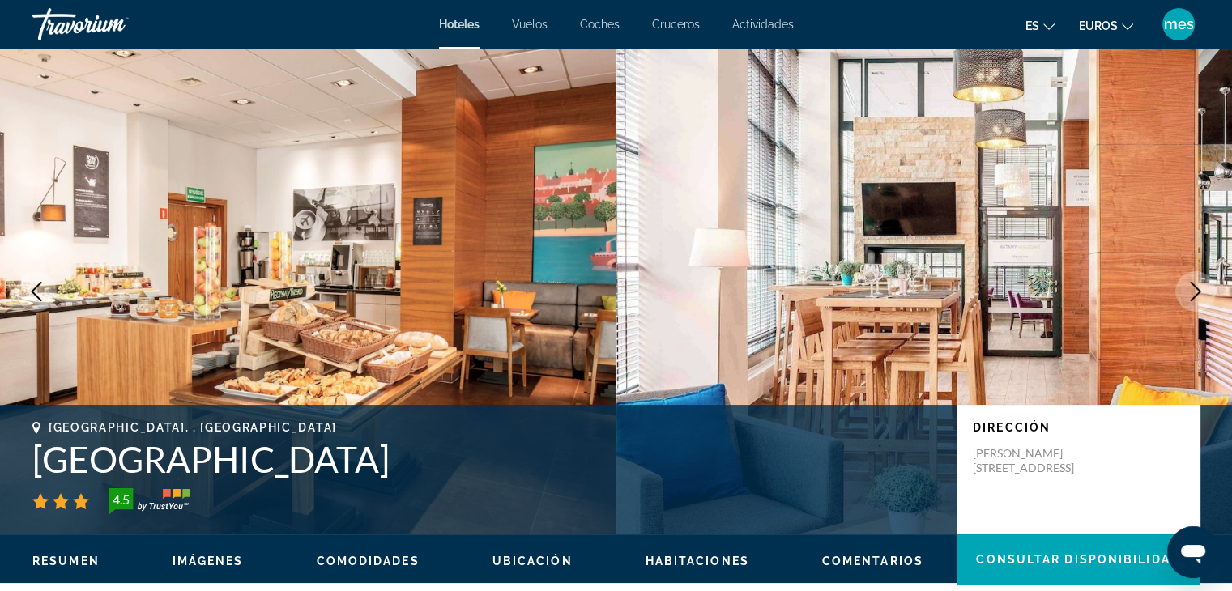
click at [1179, 292] on button "Next image" at bounding box center [1196, 291] width 41 height 41
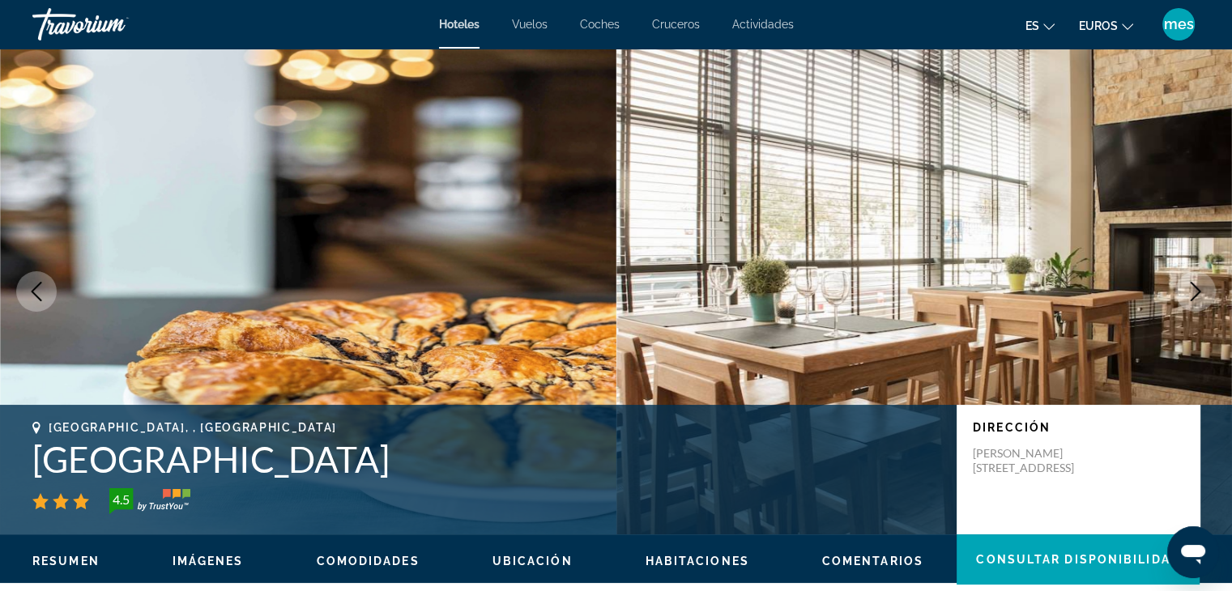
click at [1179, 292] on button "Next image" at bounding box center [1196, 291] width 41 height 41
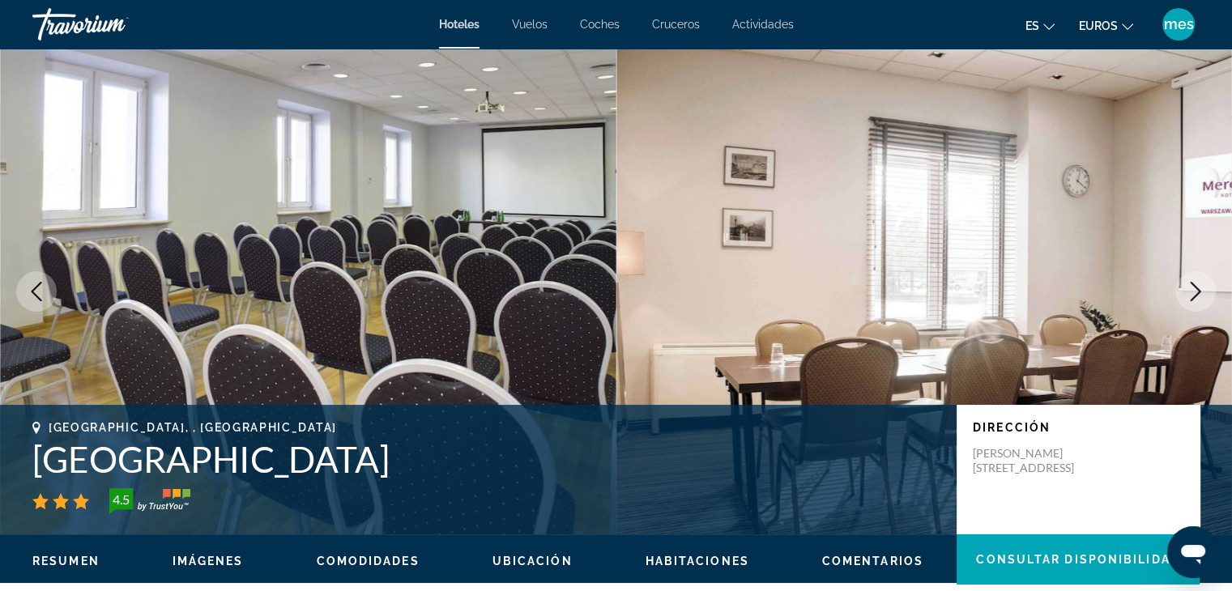
click at [1178, 292] on button "Next image" at bounding box center [1196, 291] width 41 height 41
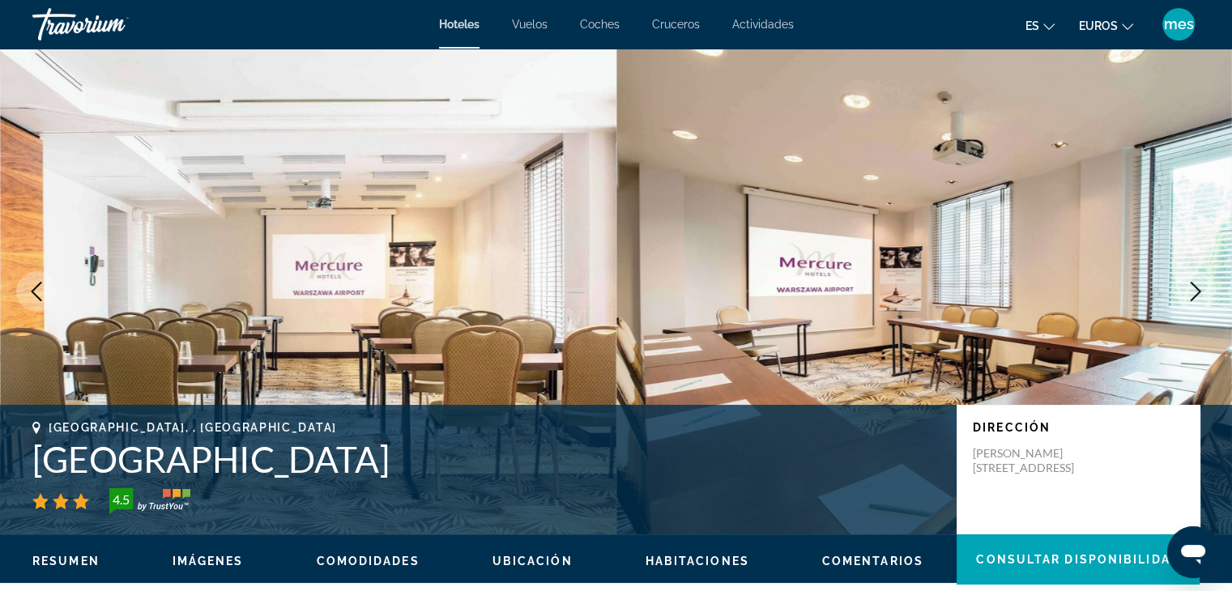
click at [1178, 292] on button "Next image" at bounding box center [1196, 291] width 41 height 41
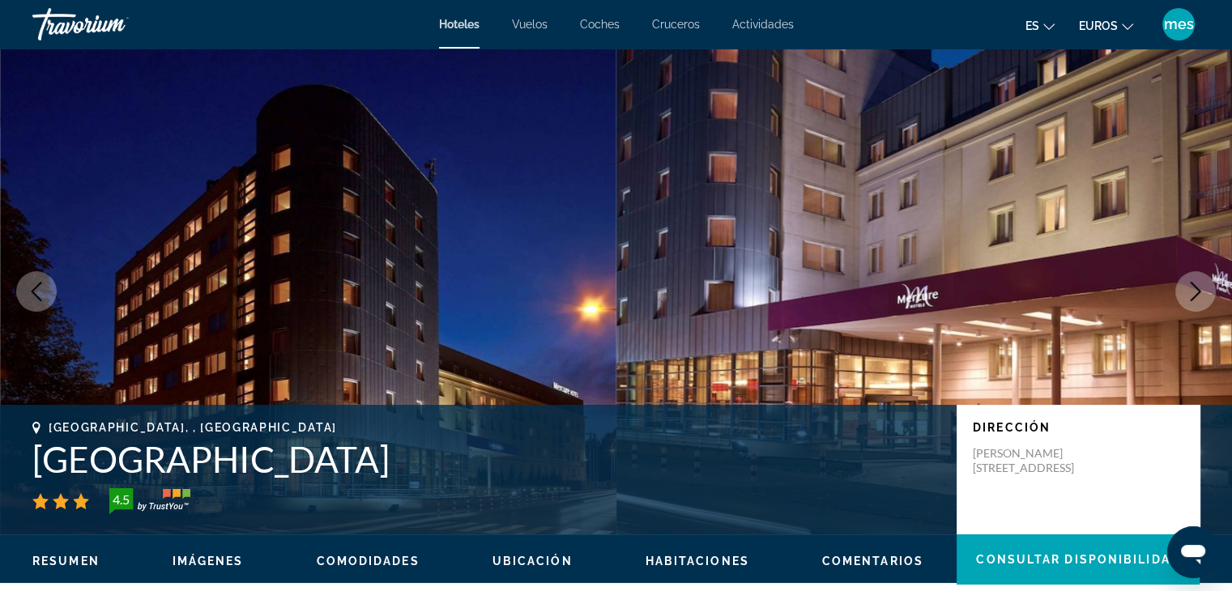
click at [1178, 292] on button "Next image" at bounding box center [1196, 291] width 41 height 41
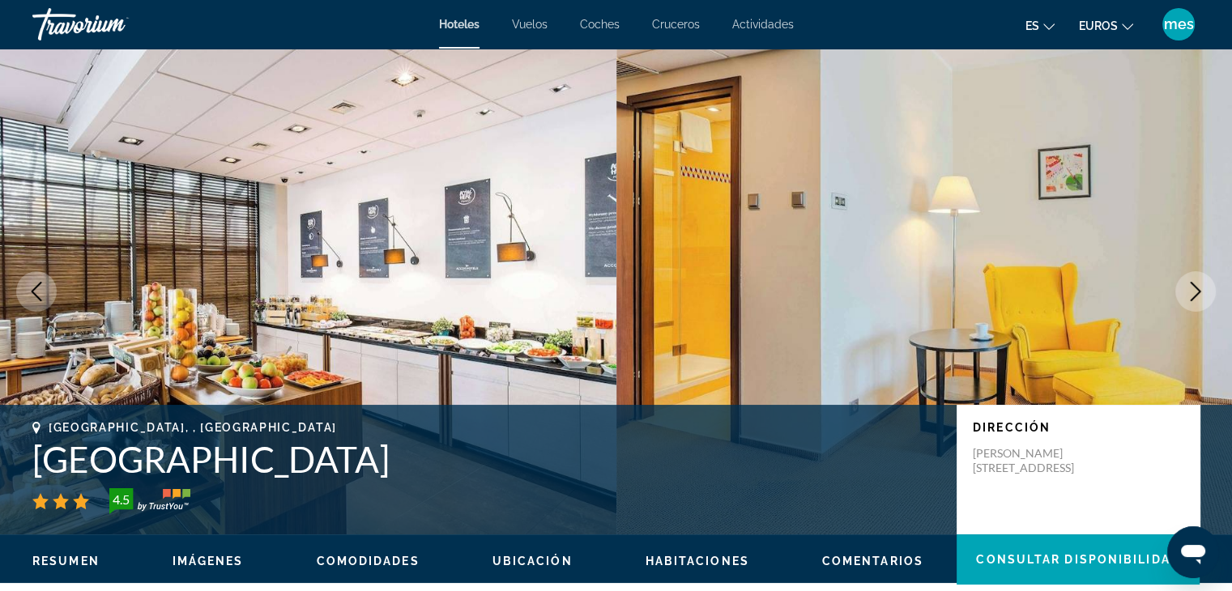
click at [1178, 292] on button "Next image" at bounding box center [1196, 291] width 41 height 41
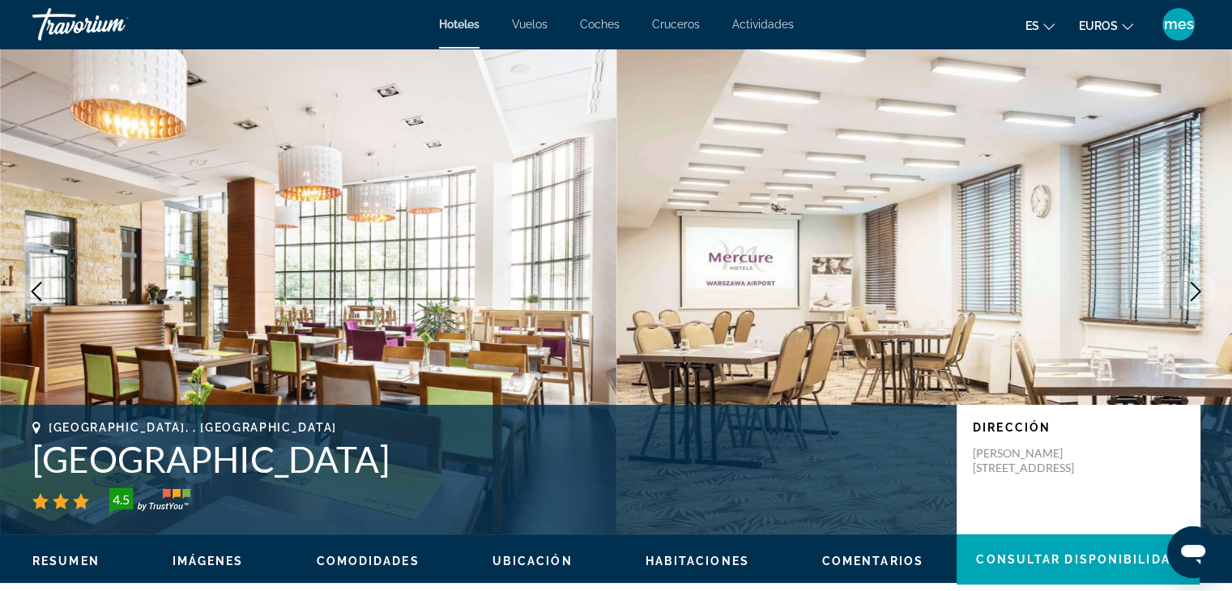
click at [1178, 292] on button "Next image" at bounding box center [1196, 291] width 41 height 41
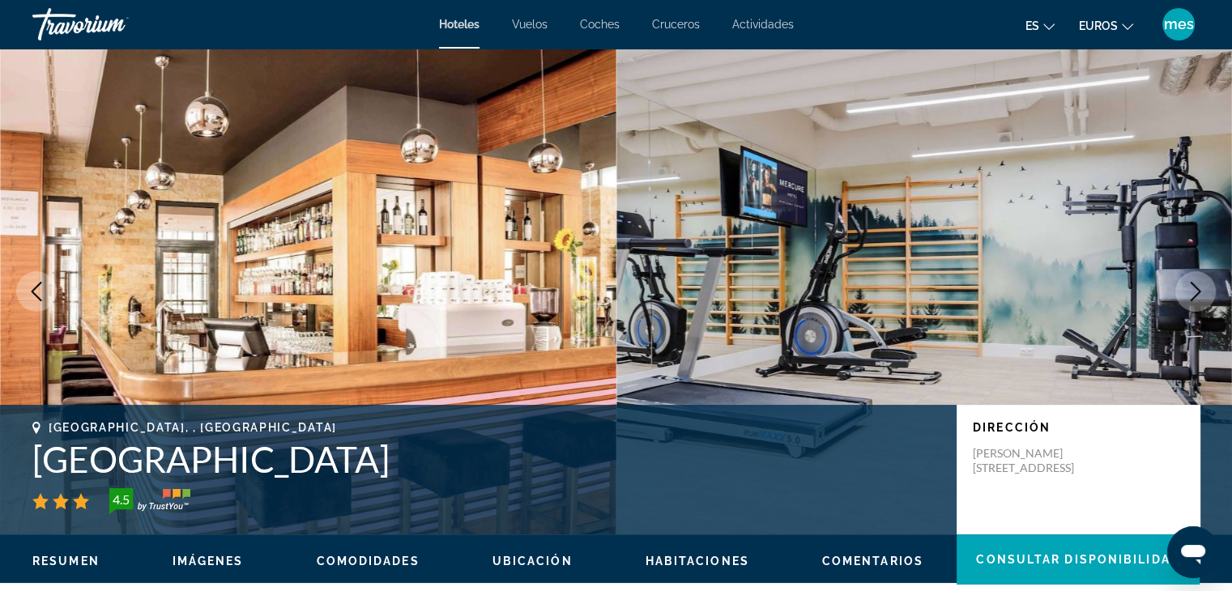
click at [1178, 292] on button "Next image" at bounding box center [1196, 291] width 41 height 41
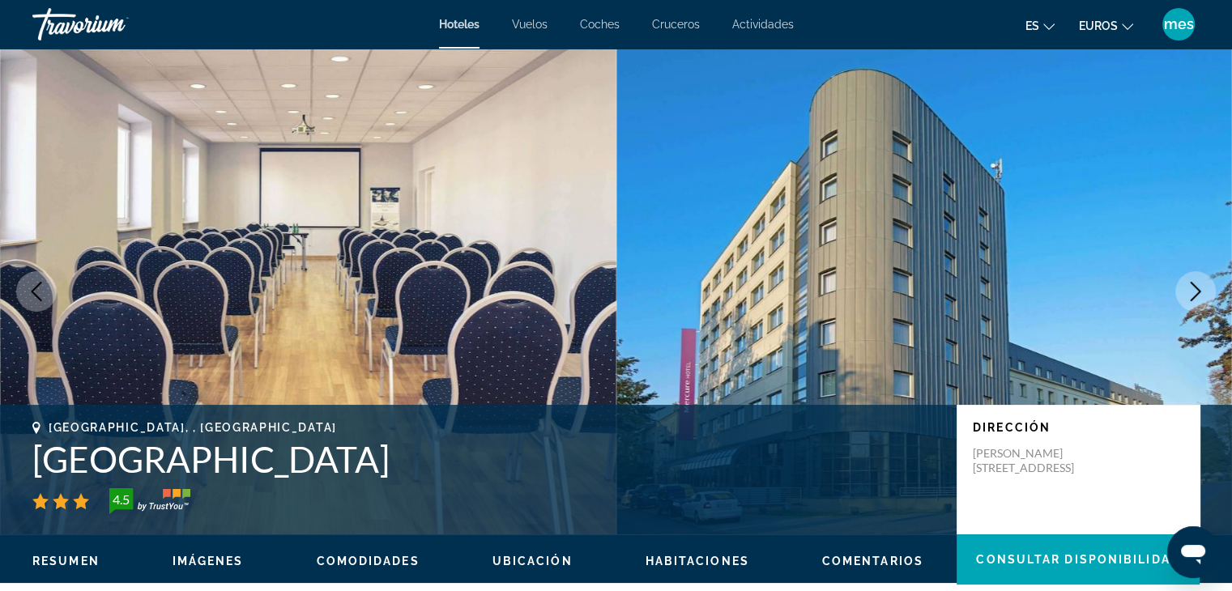
click at [1178, 292] on button "Next image" at bounding box center [1196, 291] width 41 height 41
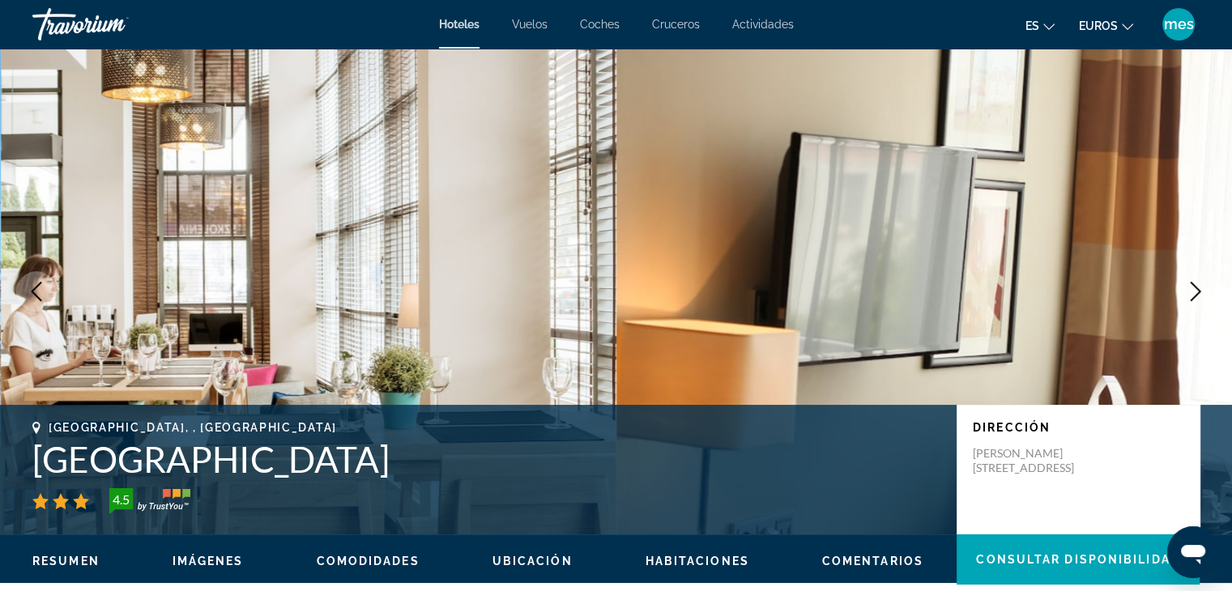
click at [1178, 292] on button "Next image" at bounding box center [1196, 291] width 41 height 41
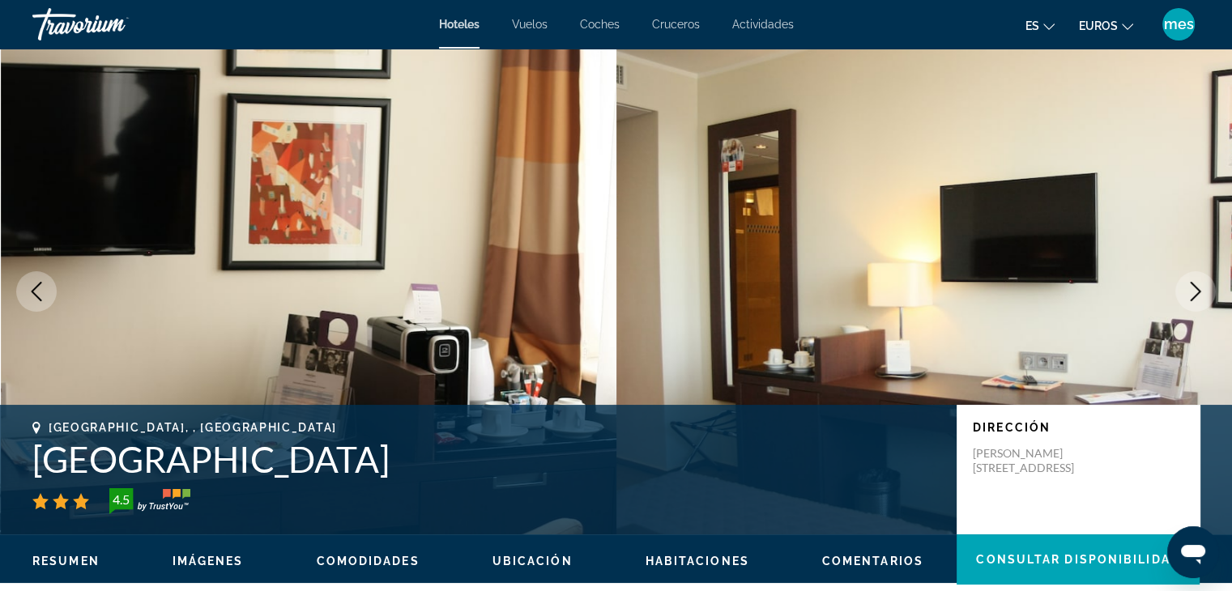
click at [1178, 292] on button "Next image" at bounding box center [1196, 291] width 41 height 41
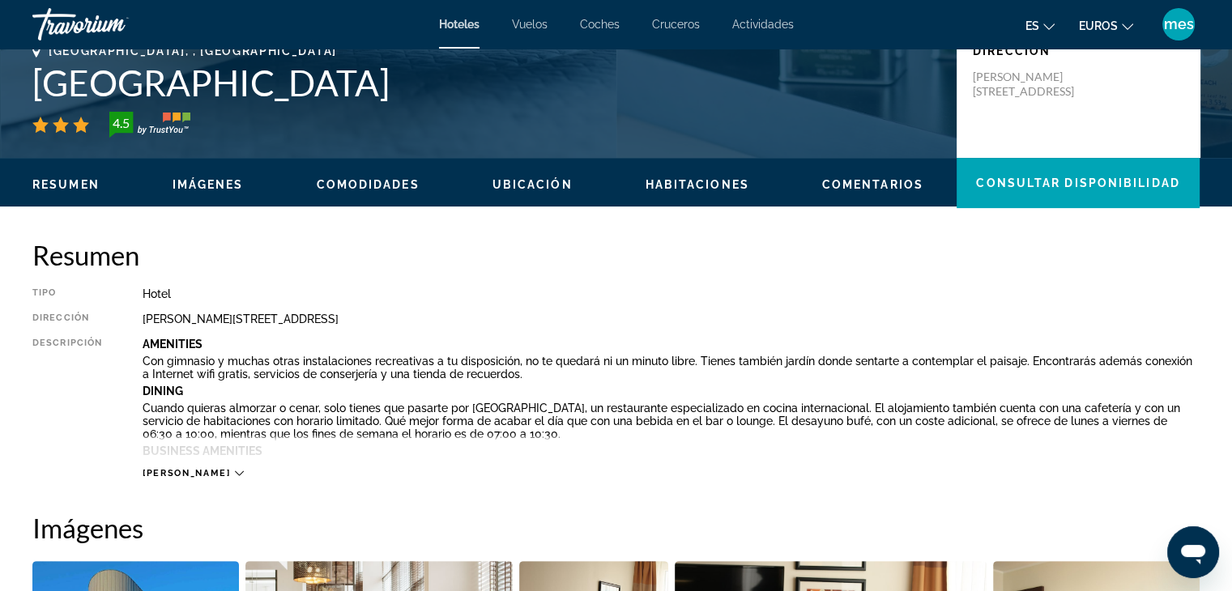
scroll to position [405, 0]
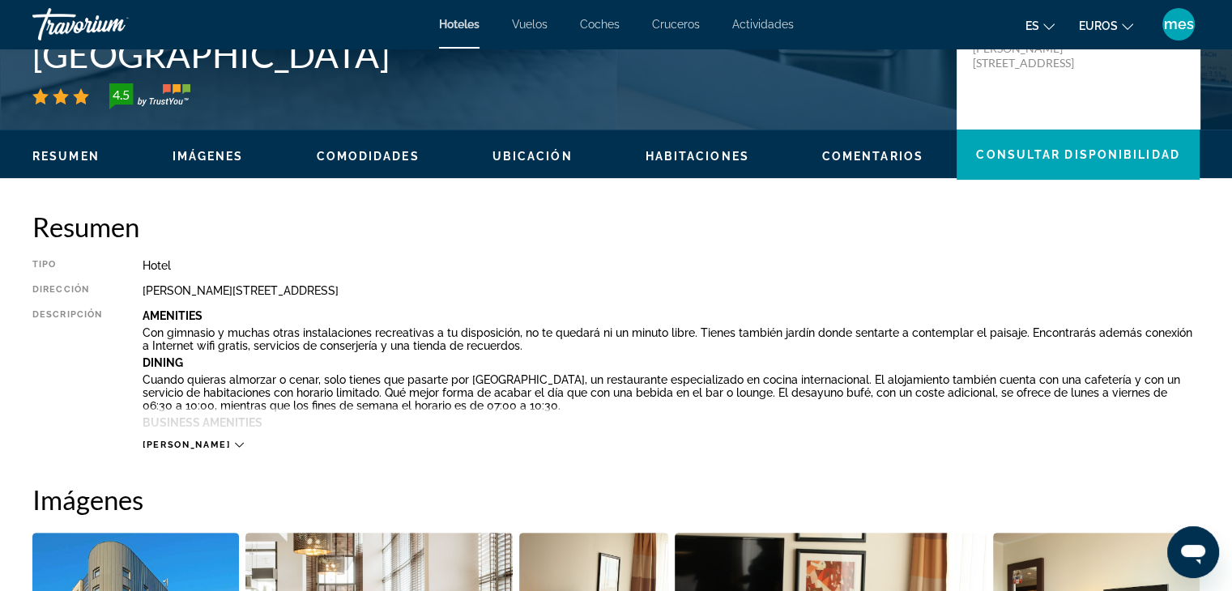
click at [198, 437] on div "[PERSON_NAME]" at bounding box center [671, 429] width 1057 height 45
click at [235, 445] on icon "Contenido principal" at bounding box center [239, 445] width 9 height 9
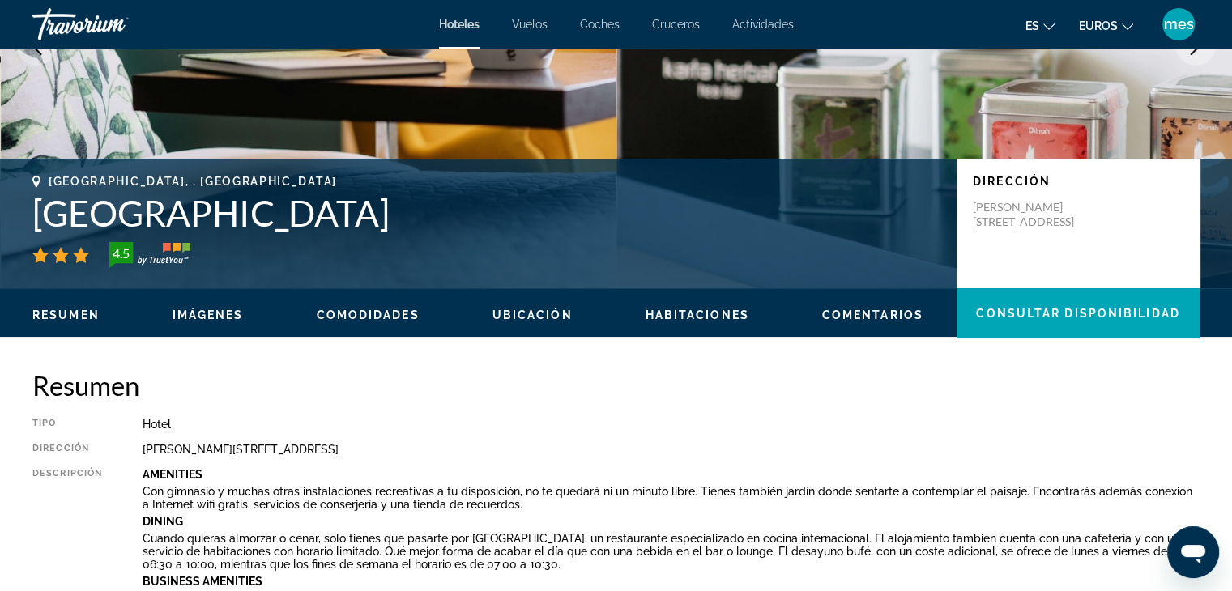
scroll to position [243, 0]
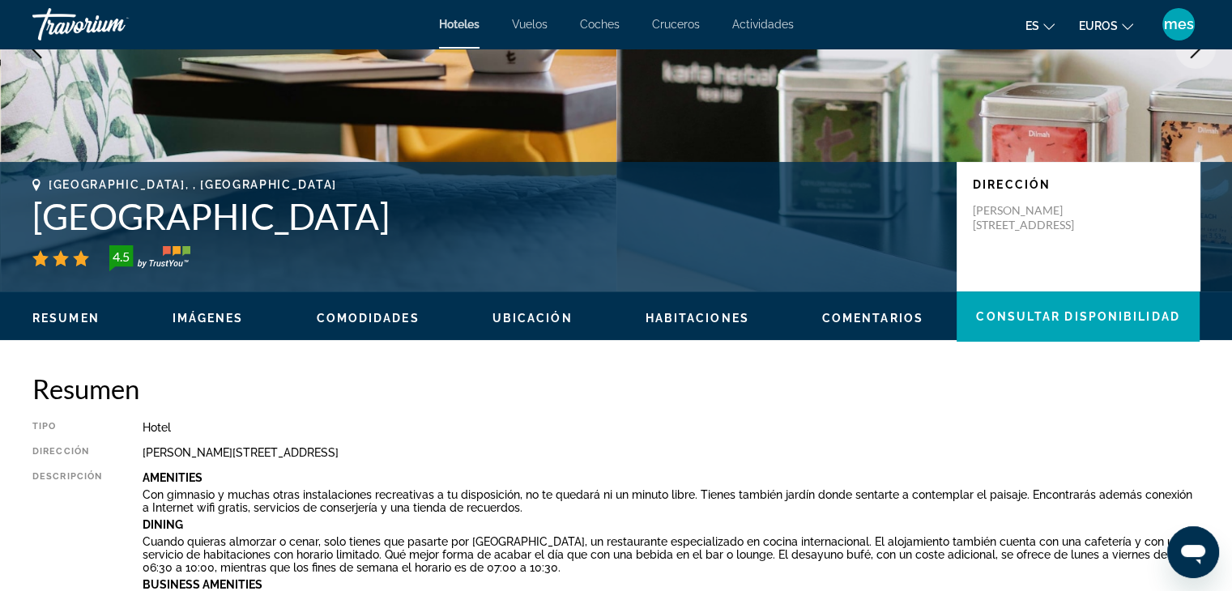
click at [81, 320] on span "Resumen" at bounding box center [65, 318] width 67 height 13
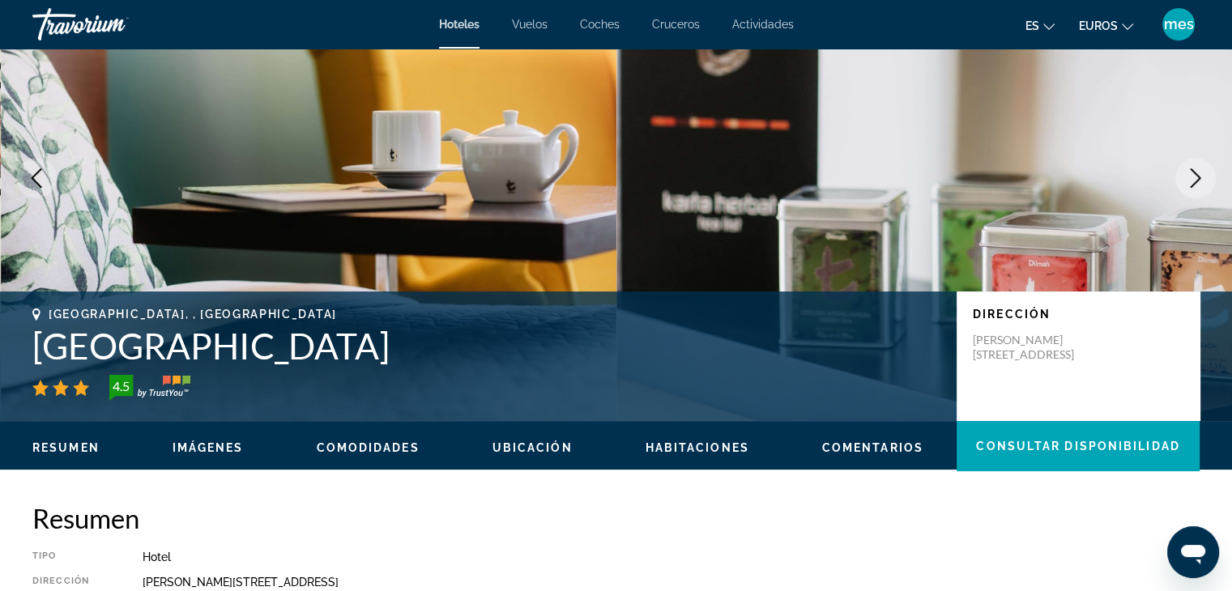
scroll to position [194, 0]
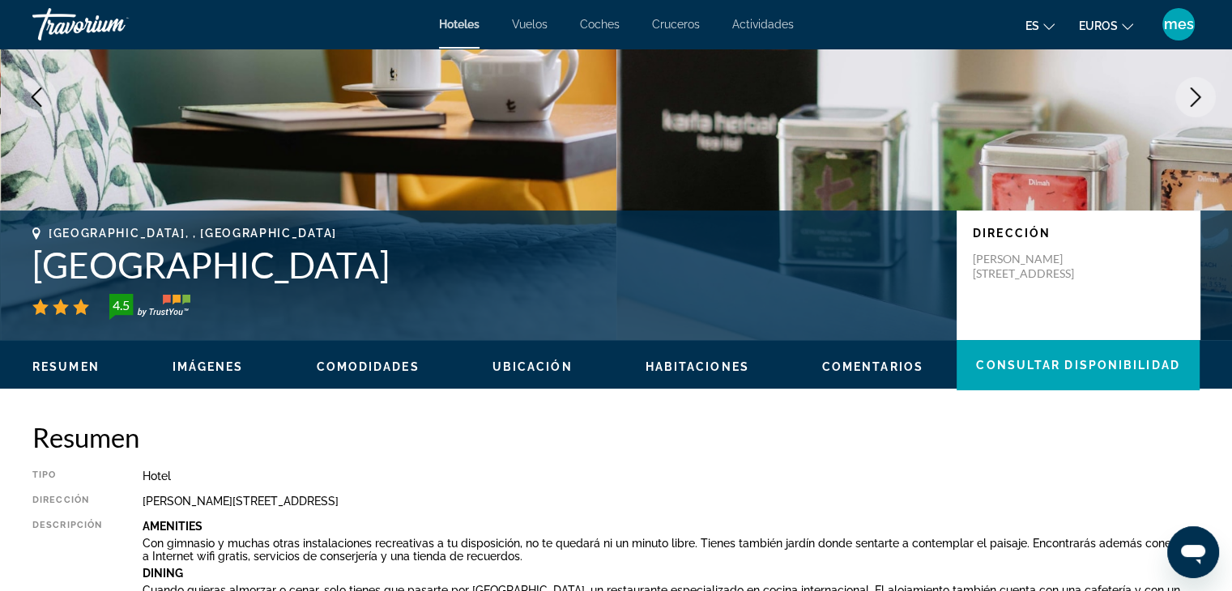
click at [692, 373] on button "Habitaciones" at bounding box center [698, 367] width 104 height 15
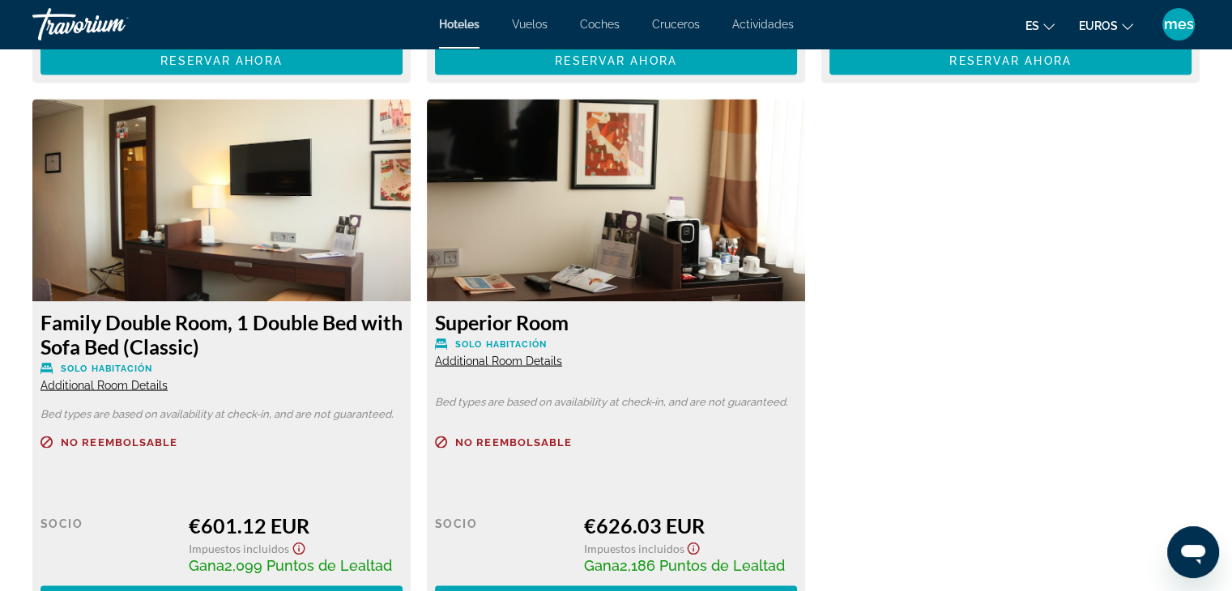
scroll to position [3229, 0]
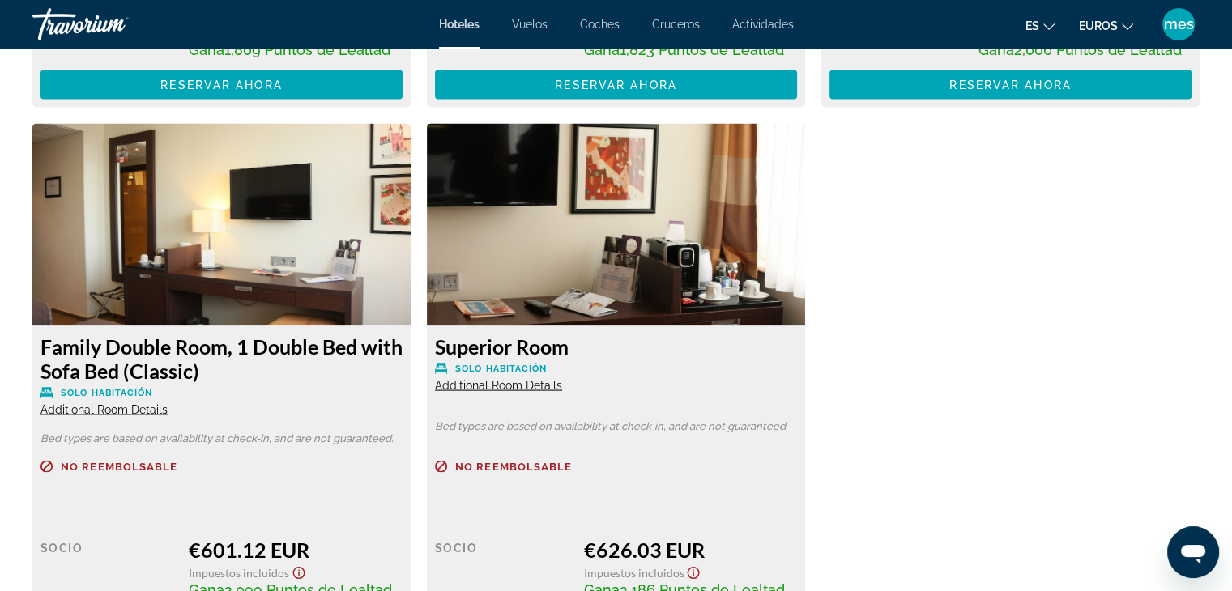
click at [227, 295] on img "Contenido principal" at bounding box center [221, 225] width 378 height 203
click at [181, 286] on img "Contenido principal" at bounding box center [221, 225] width 378 height 203
click at [106, 403] on span "Additional Room Details" at bounding box center [104, 409] width 127 height 13
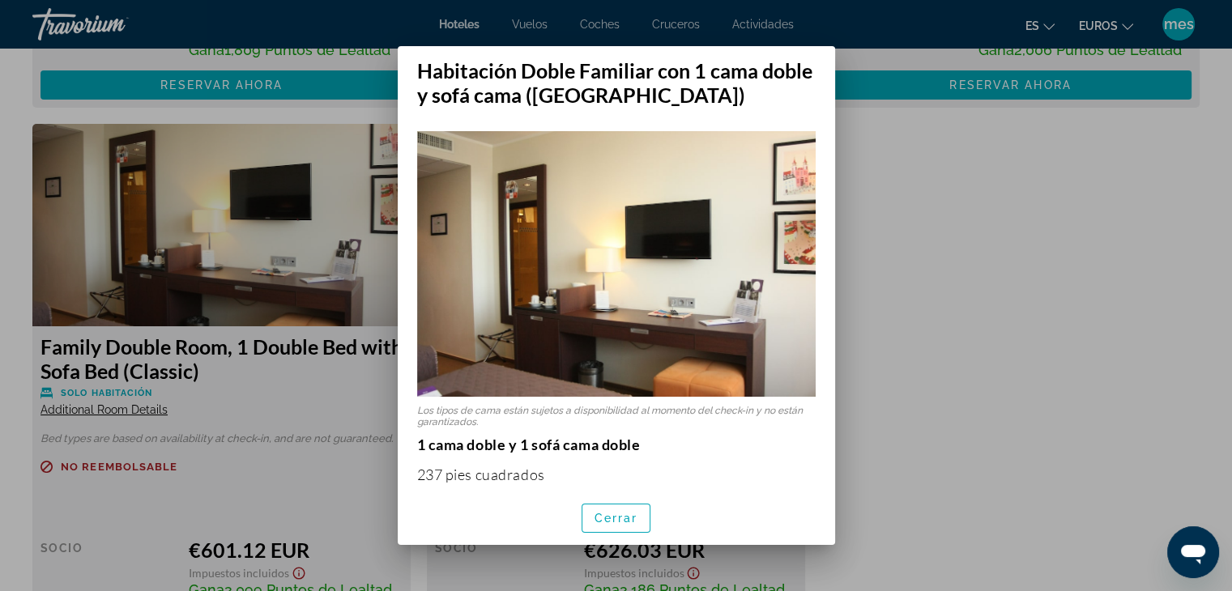
click at [241, 224] on div at bounding box center [616, 295] width 1232 height 591
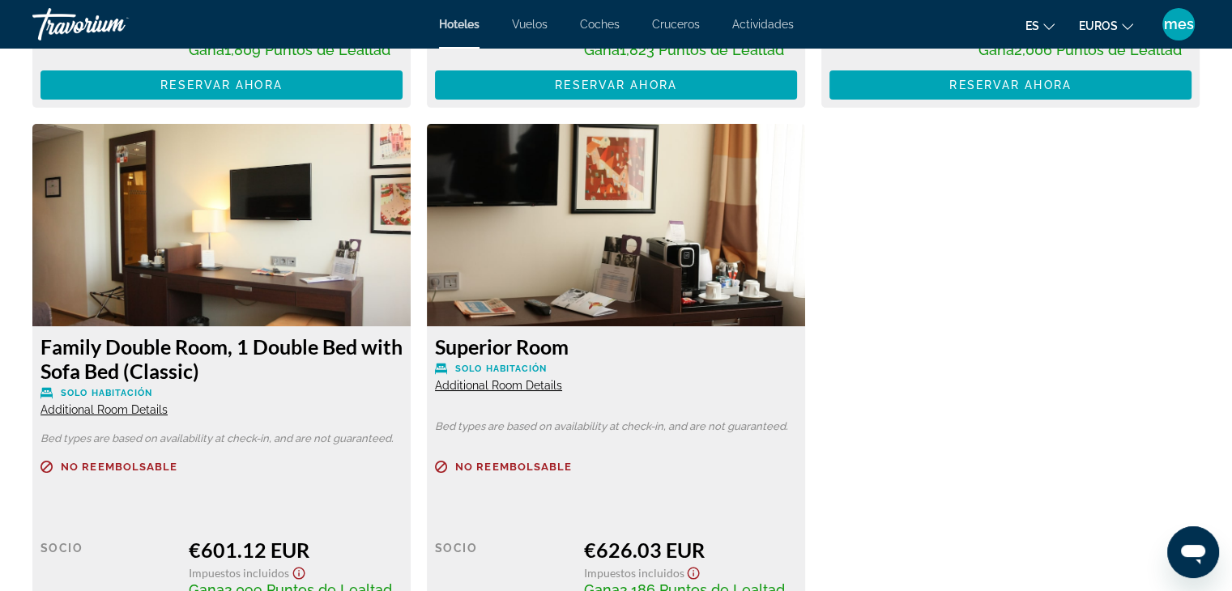
scroll to position [3229, 0]
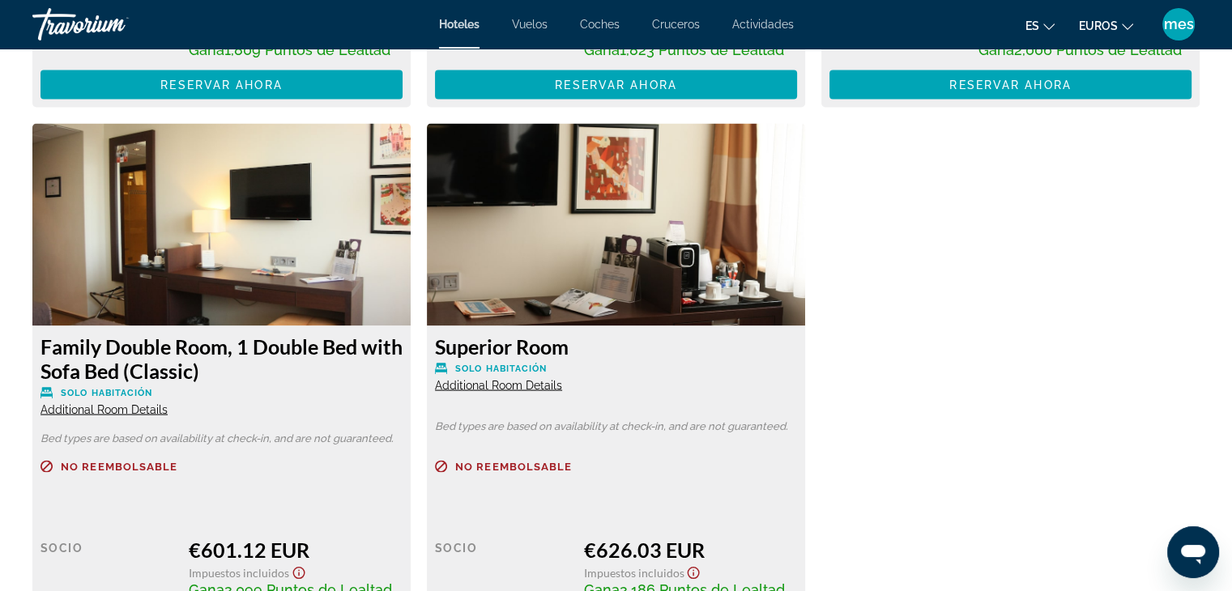
click at [489, 379] on span "Additional Room Details" at bounding box center [498, 385] width 127 height 13
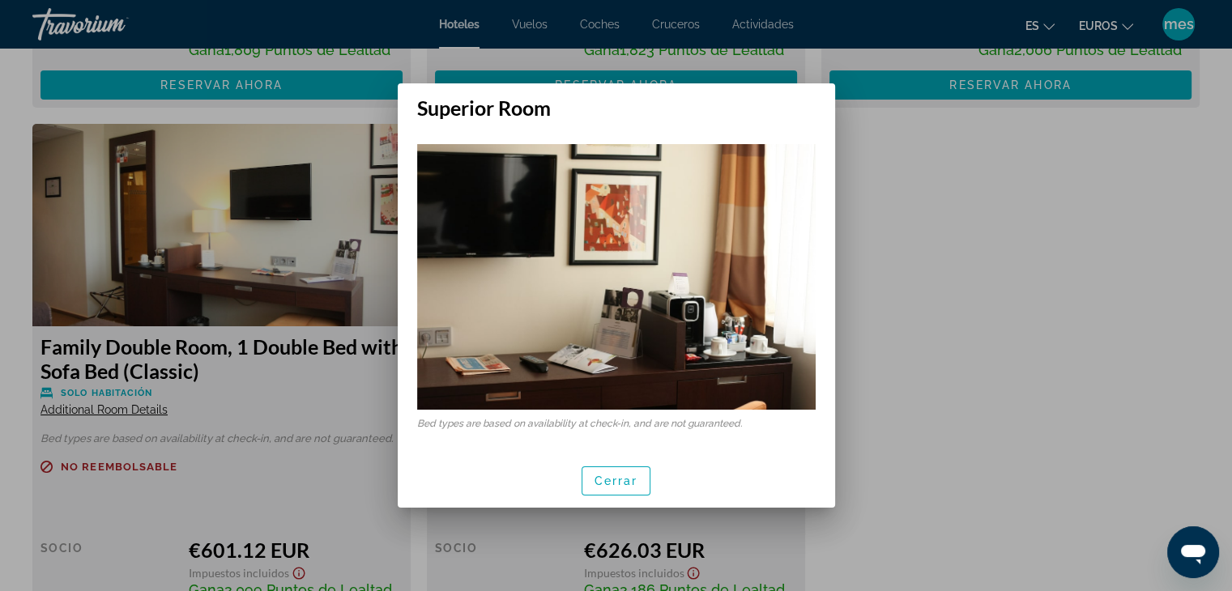
scroll to position [0, 0]
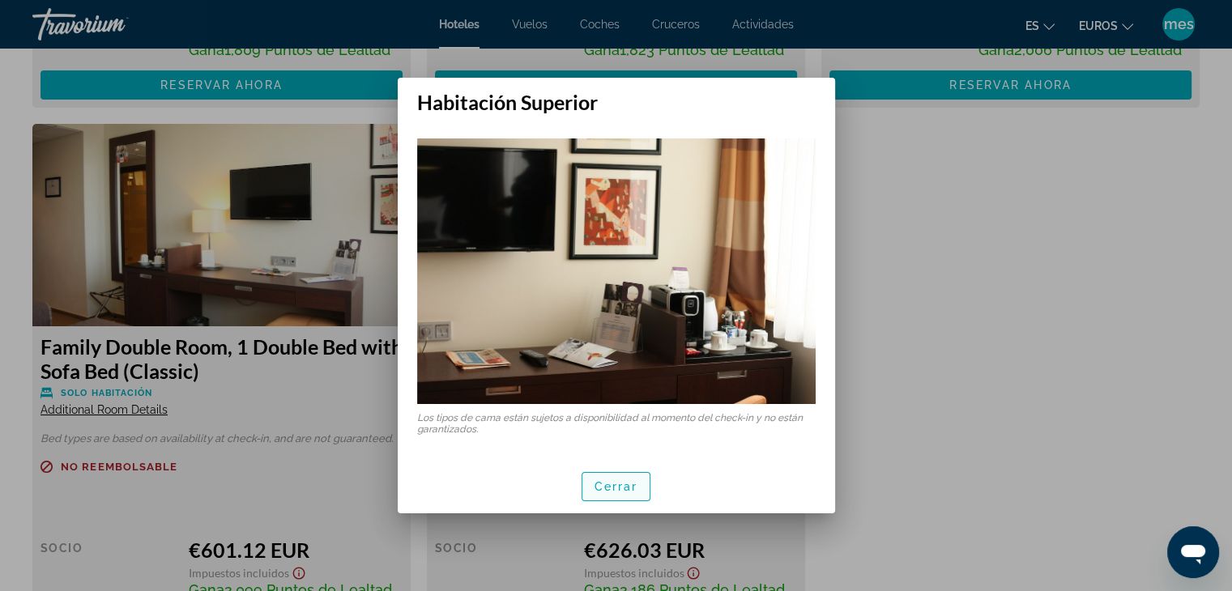
click at [615, 487] on font "Cerrar" at bounding box center [617, 486] width 44 height 13
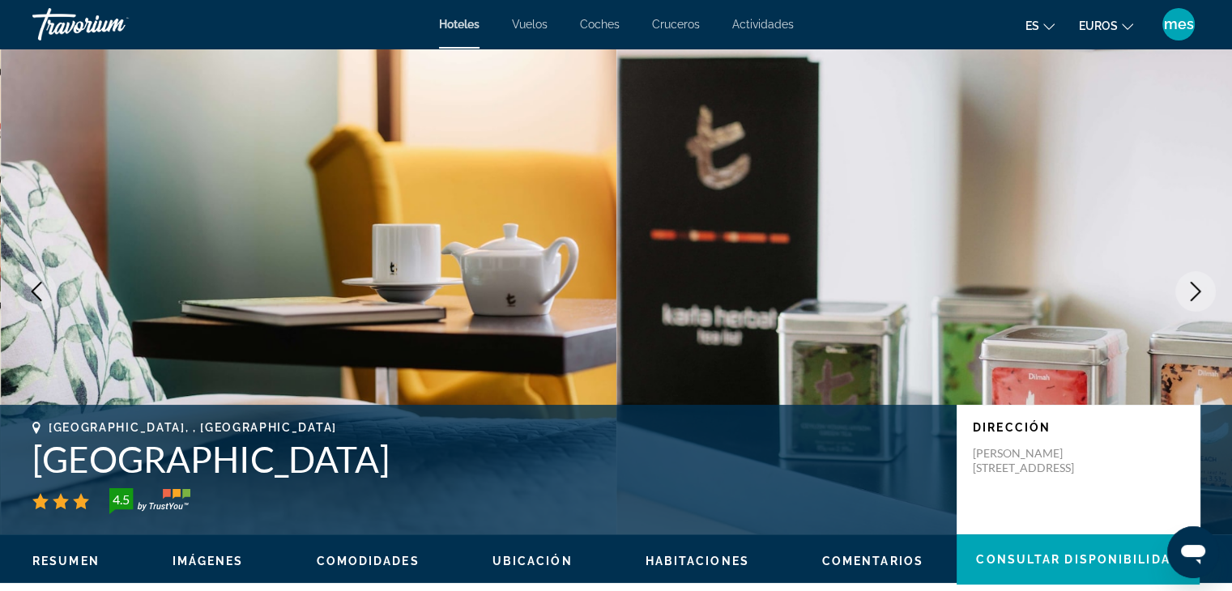
scroll to position [3229, 0]
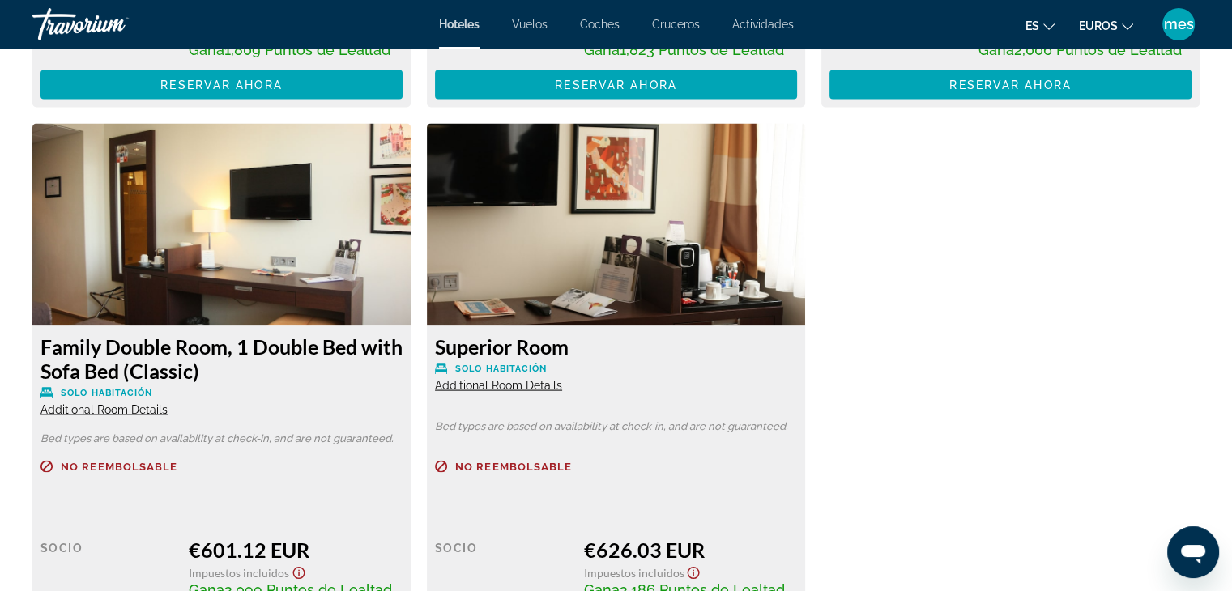
click at [495, 379] on span "Additional Room Details" at bounding box center [498, 385] width 127 height 13
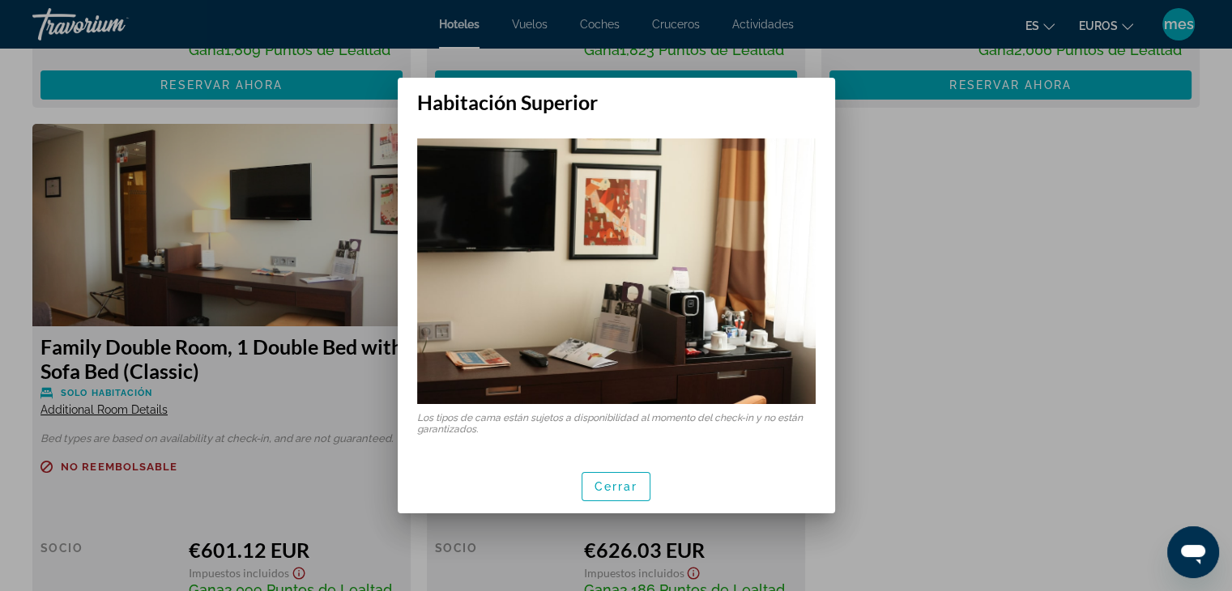
click at [769, 280] on img at bounding box center [616, 272] width 399 height 266
click at [789, 270] on img at bounding box center [616, 272] width 399 height 266
click at [632, 472] on span "button" at bounding box center [617, 486] width 68 height 39
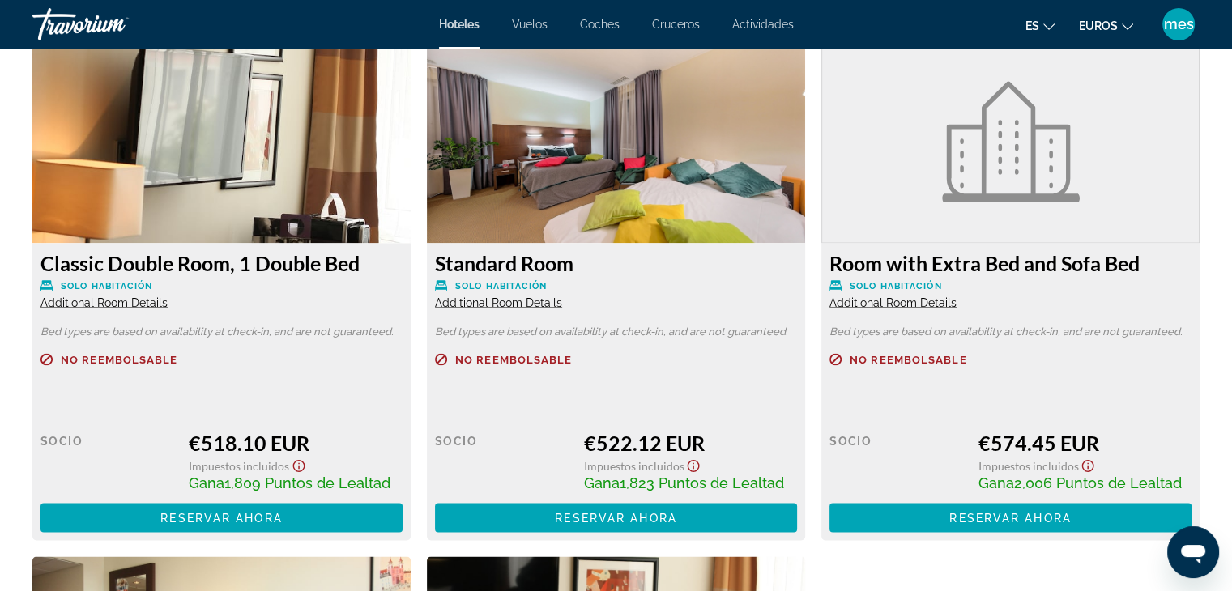
scroll to position [2824, 0]
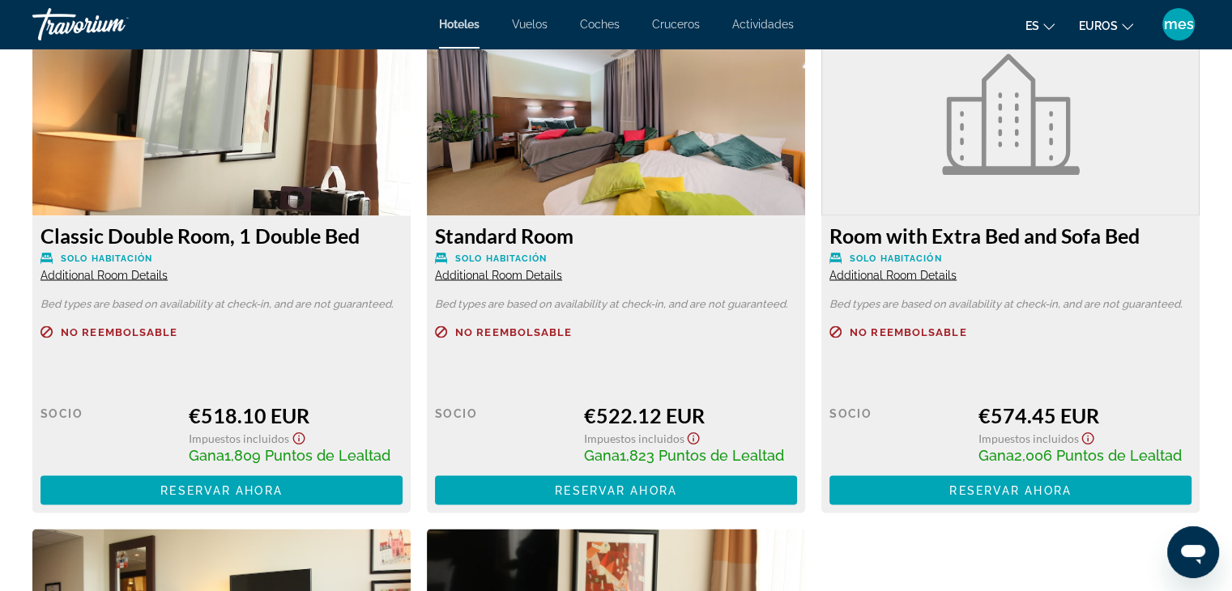
click at [881, 268] on span "Additional Room Details" at bounding box center [893, 274] width 127 height 13
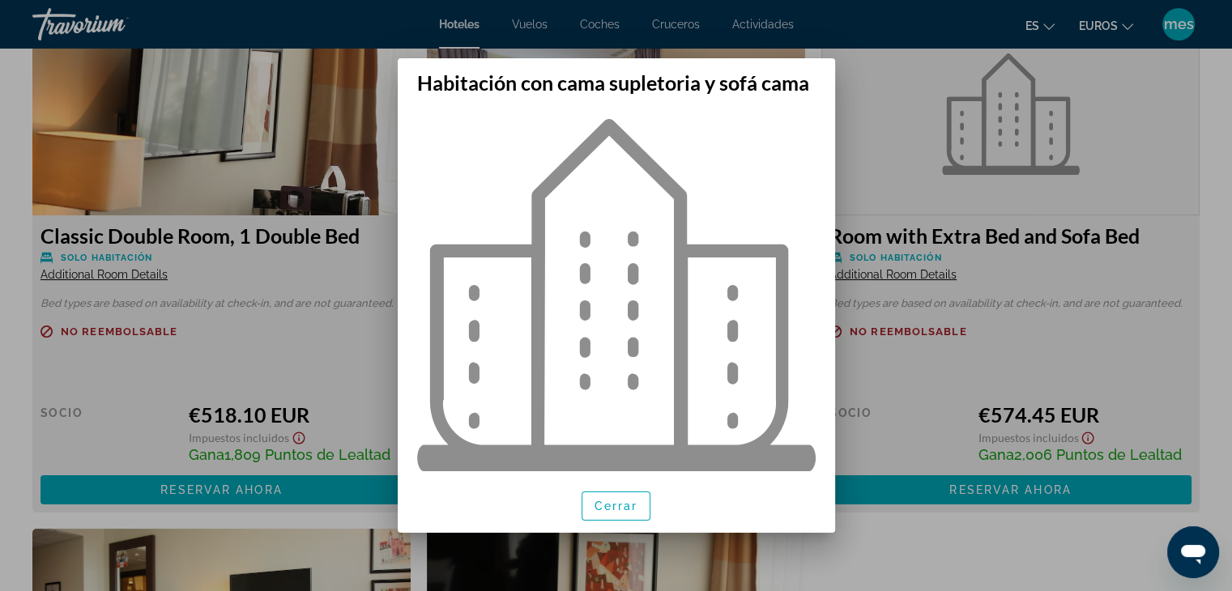
click at [875, 132] on div at bounding box center [616, 295] width 1232 height 591
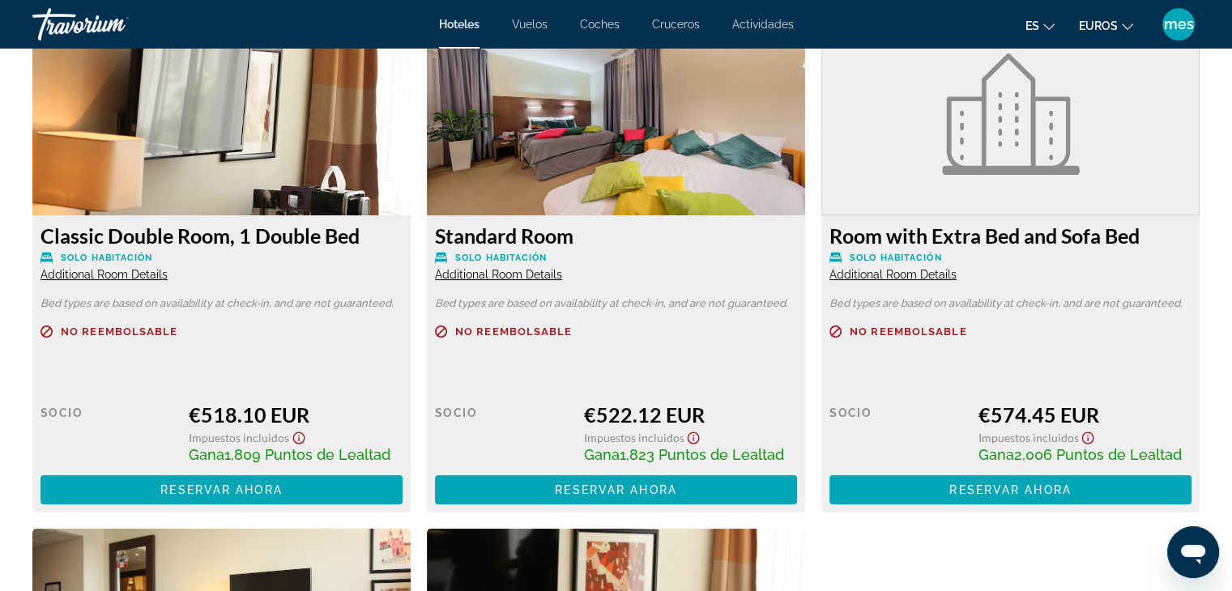
scroll to position [2824, 0]
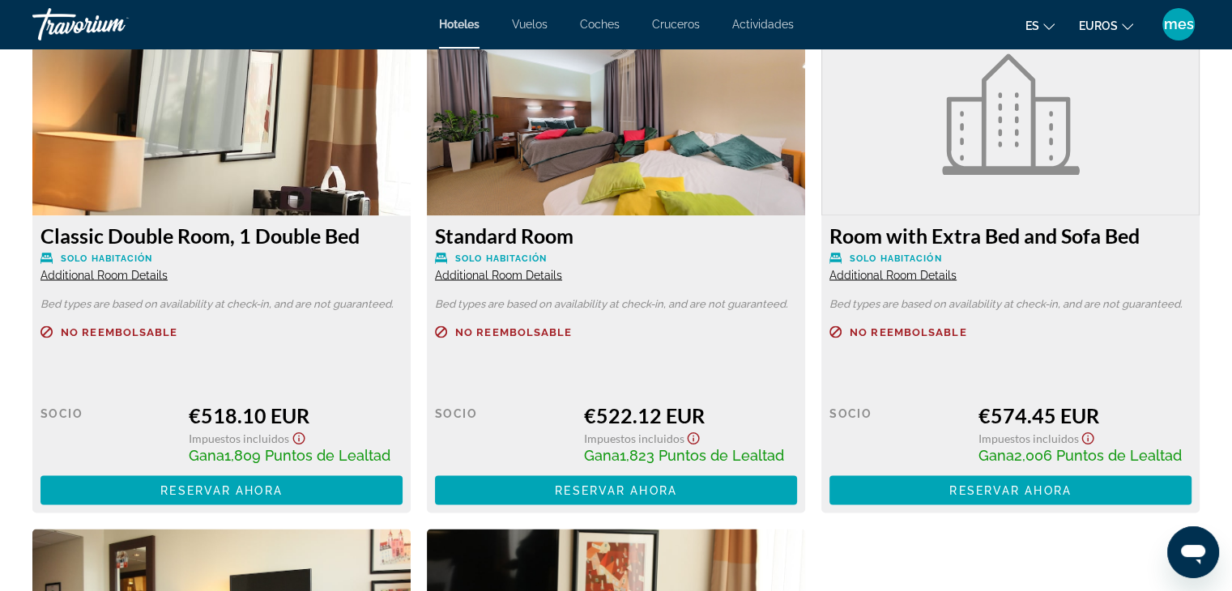
click at [257, 133] on img "Contenido principal" at bounding box center [221, 114] width 378 height 203
click at [94, 267] on div "Classic Double Room, 1 Double Bed Solo habitación Additional Room Details" at bounding box center [222, 253] width 362 height 58
click at [104, 268] on span "Additional Room Details" at bounding box center [104, 274] width 127 height 13
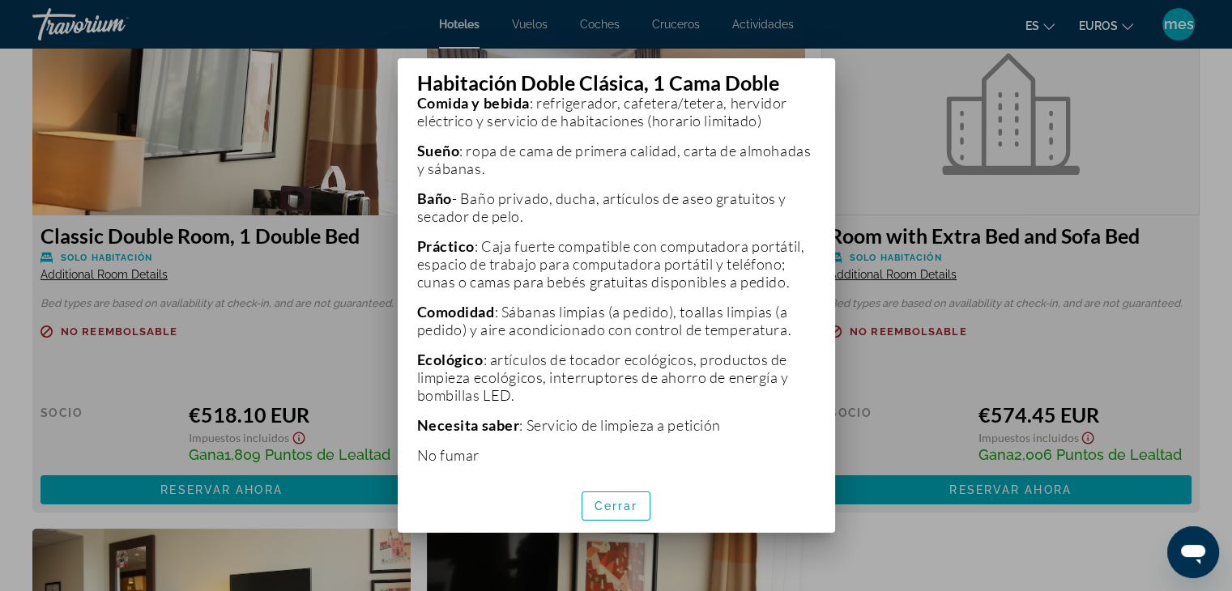
scroll to position [830, 0]
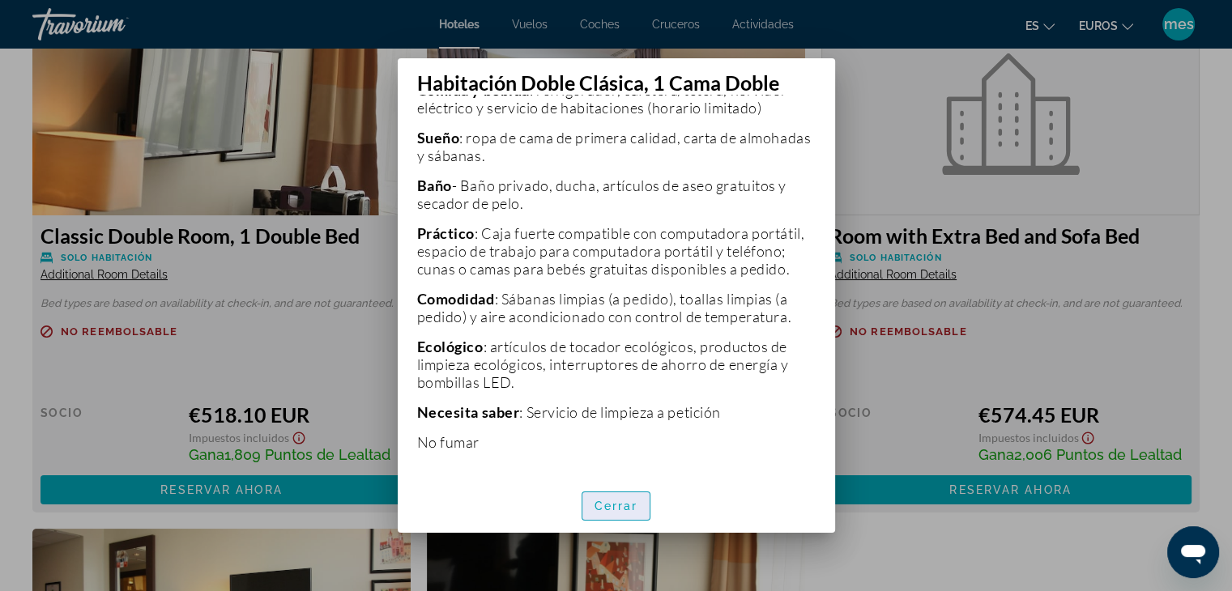
click at [635, 497] on span "button" at bounding box center [617, 506] width 68 height 39
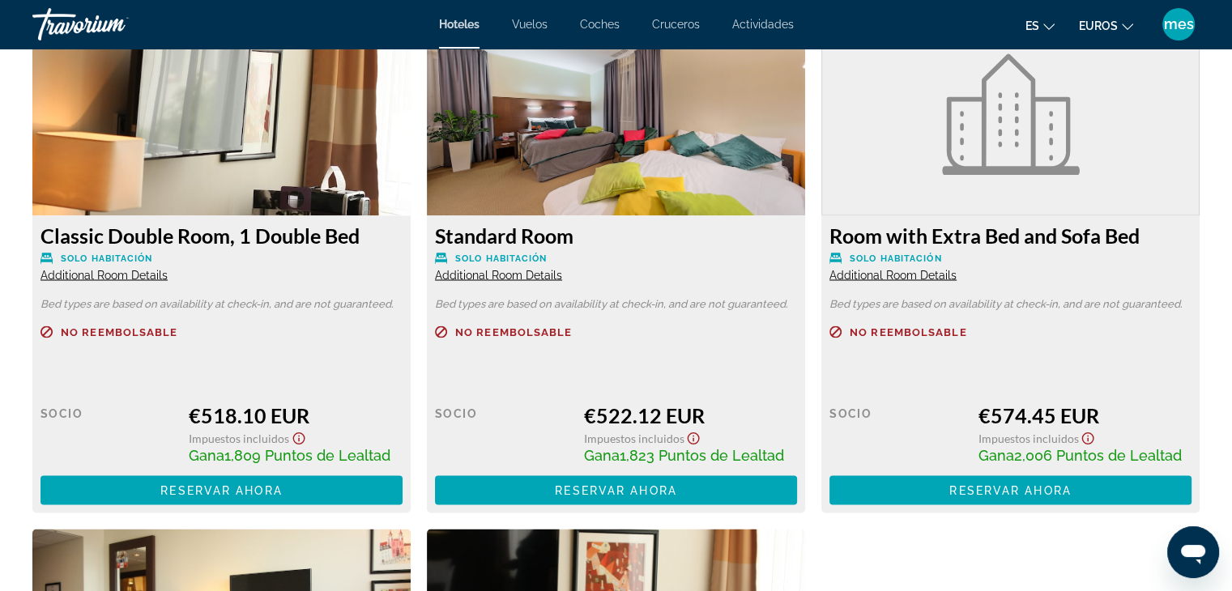
click at [505, 268] on span "Additional Room Details" at bounding box center [498, 274] width 127 height 13
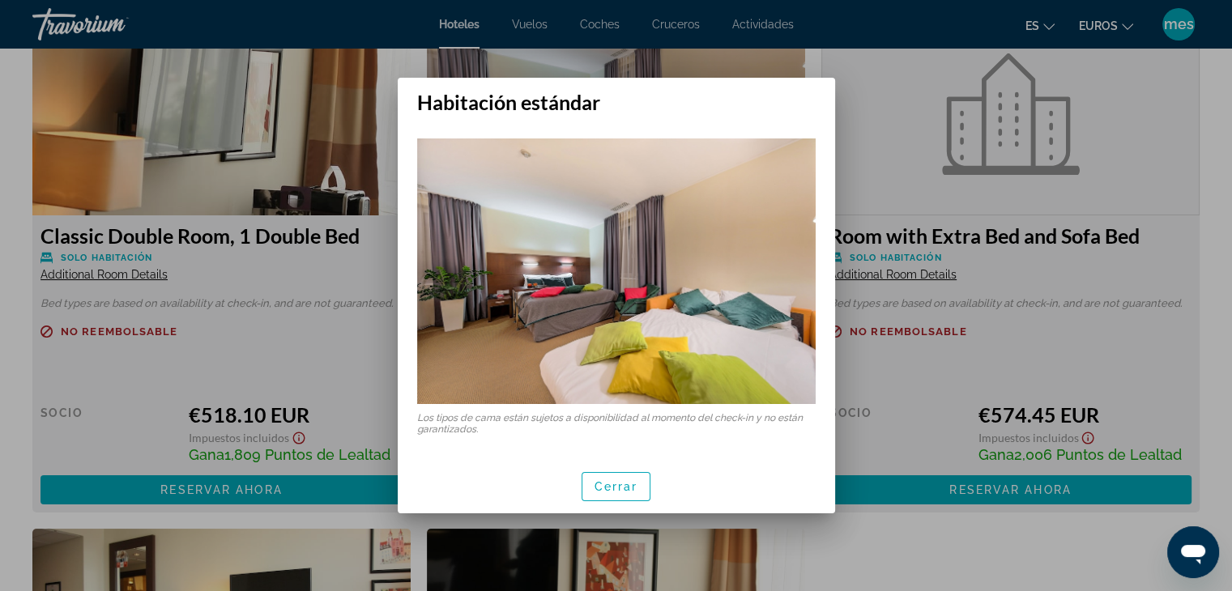
click at [823, 267] on div "Los tipos de cama están sujetos a disponibilidad al momento del check-in y no e…" at bounding box center [616, 286] width 437 height 345
click at [826, 403] on div "Los tipos de cama están sujetos a disponibilidad al momento del check-in y no e…" at bounding box center [616, 286] width 437 height 345
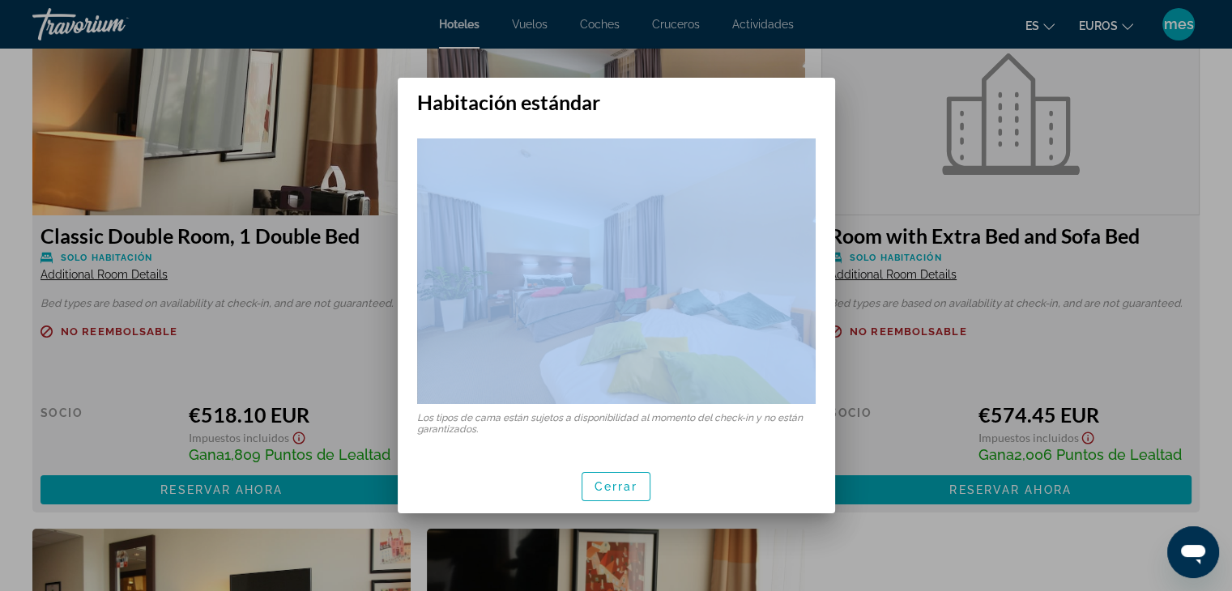
click at [826, 403] on div "Los tipos de cama están sujetos a disponibilidad al momento del check-in y no e…" at bounding box center [616, 286] width 437 height 345
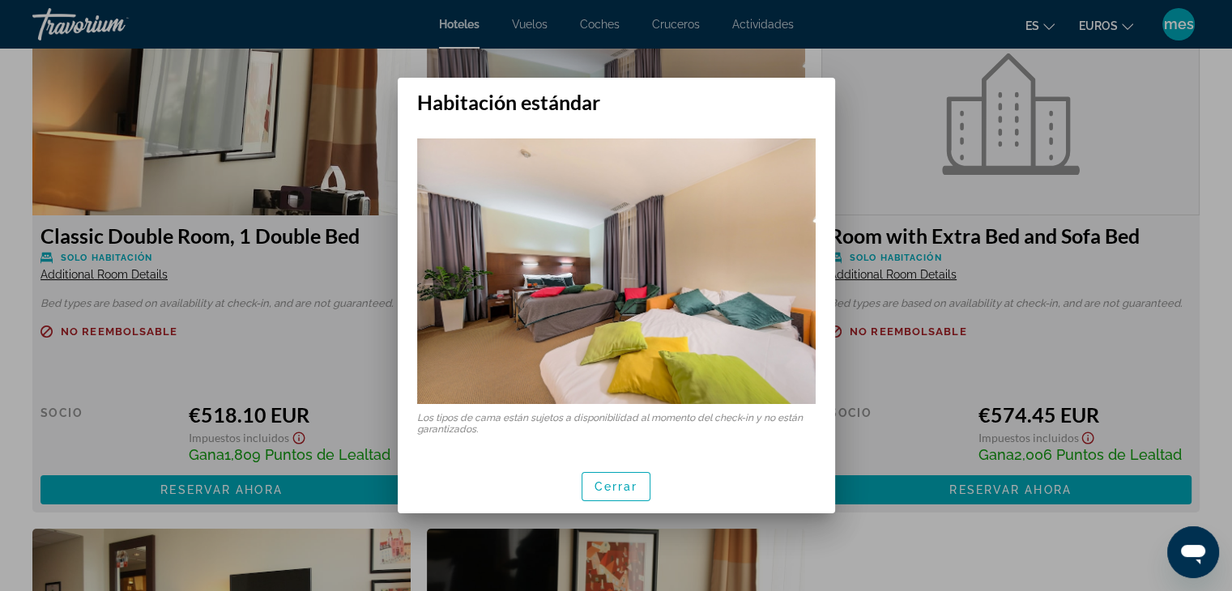
click at [944, 526] on div at bounding box center [616, 295] width 1232 height 591
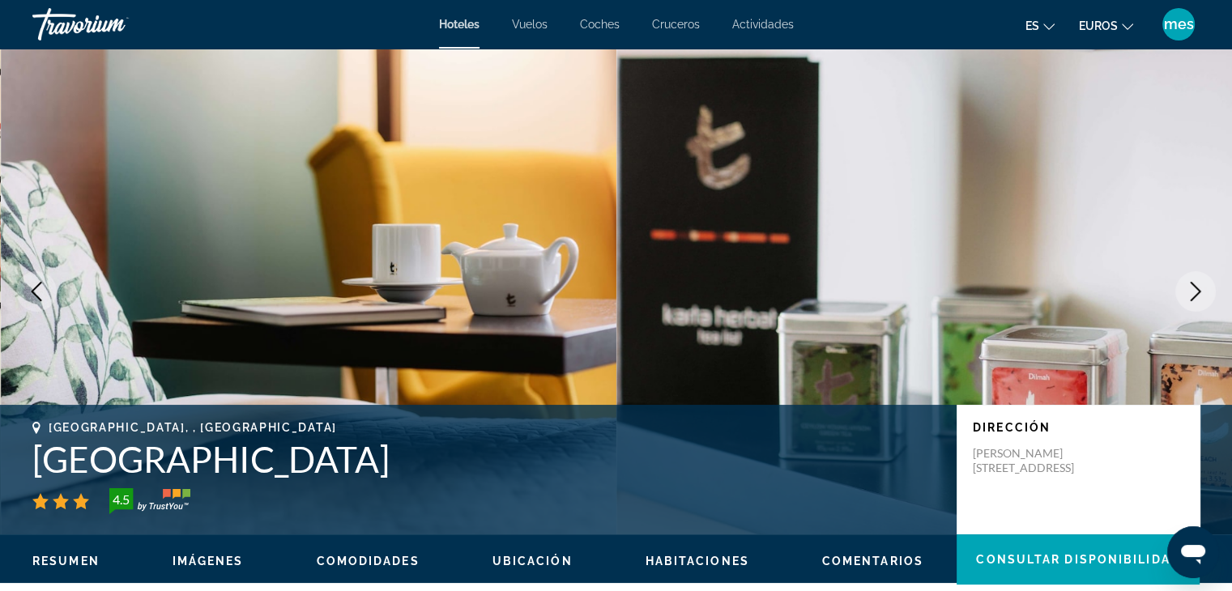
scroll to position [2824, 0]
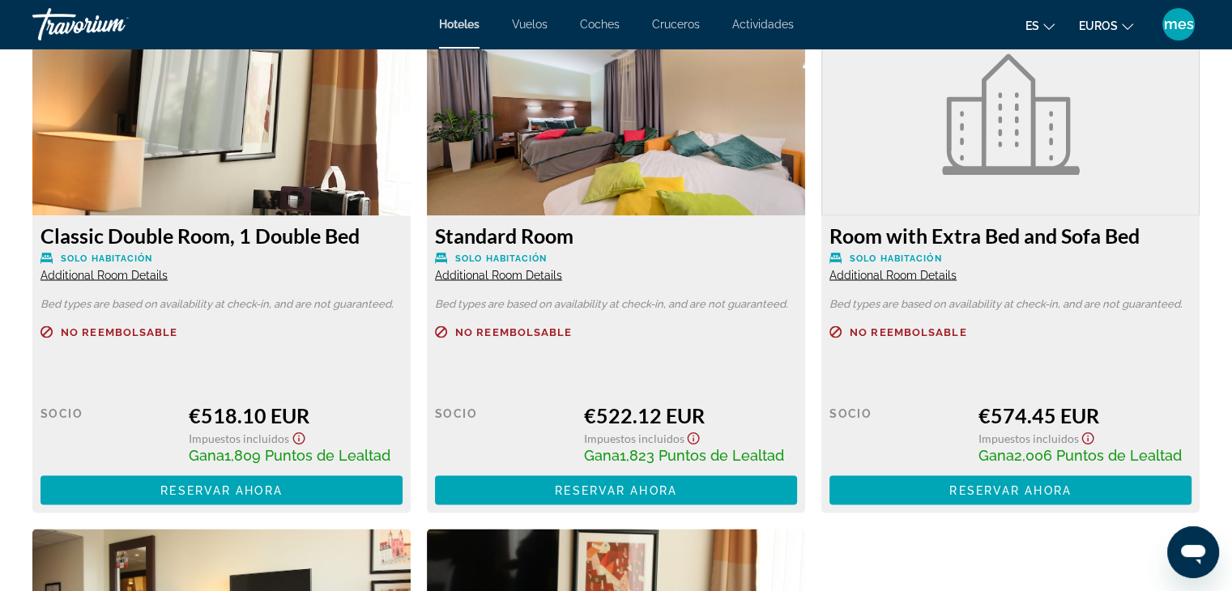
click at [496, 253] on span "Solo habitación" at bounding box center [501, 258] width 92 height 11
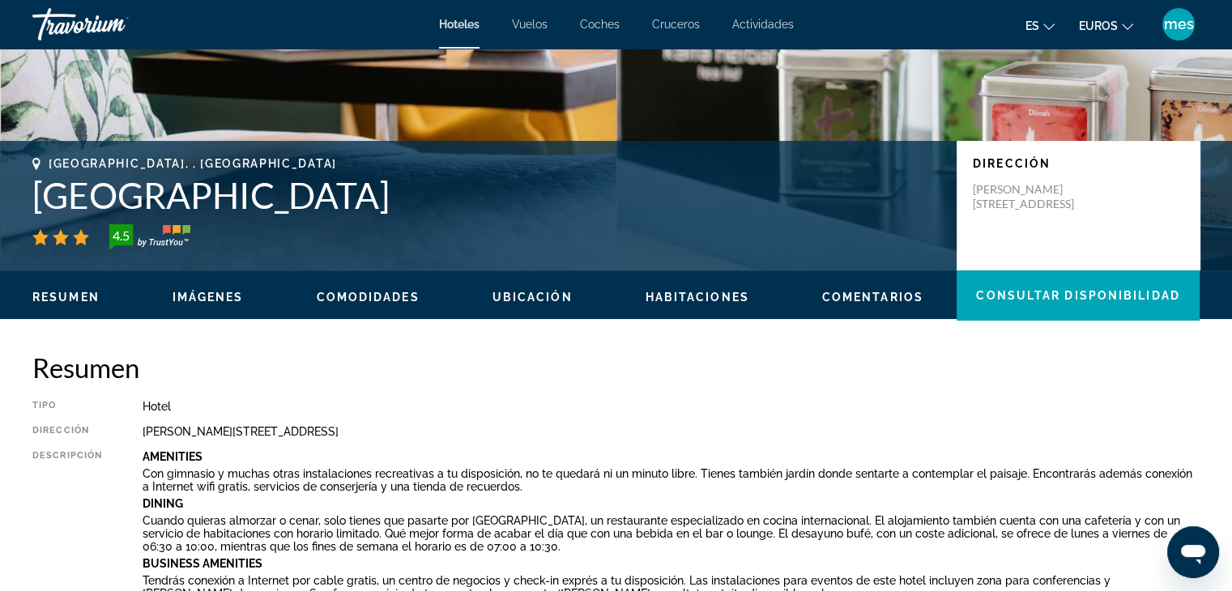
scroll to position [324, 0]
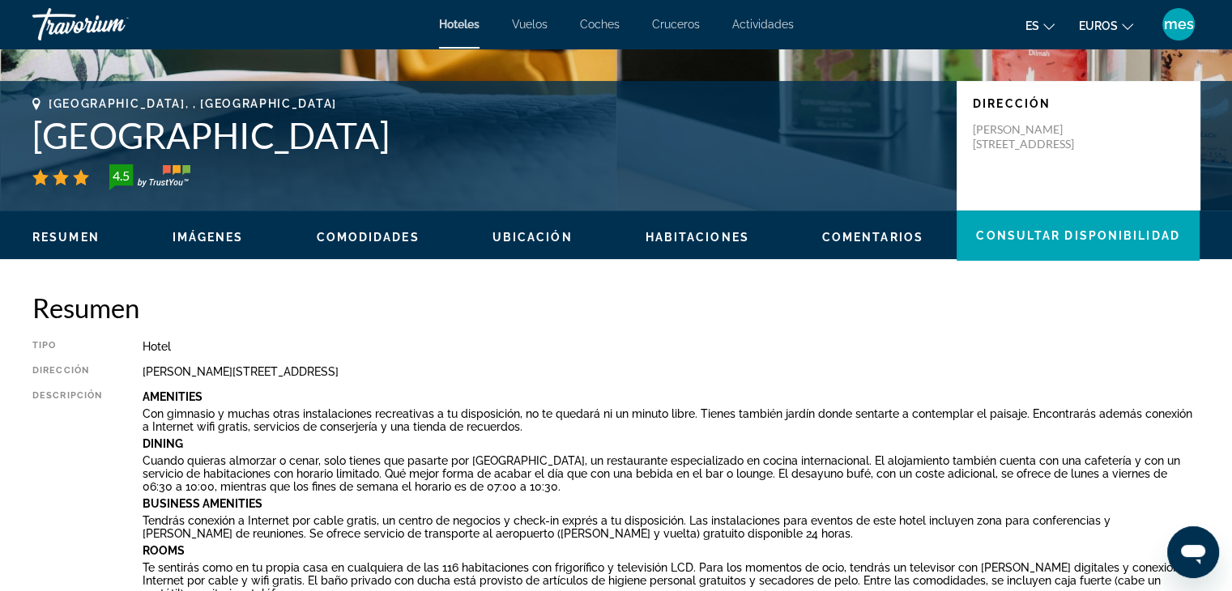
click at [522, 237] on span "Ubicación" at bounding box center [533, 237] width 80 height 13
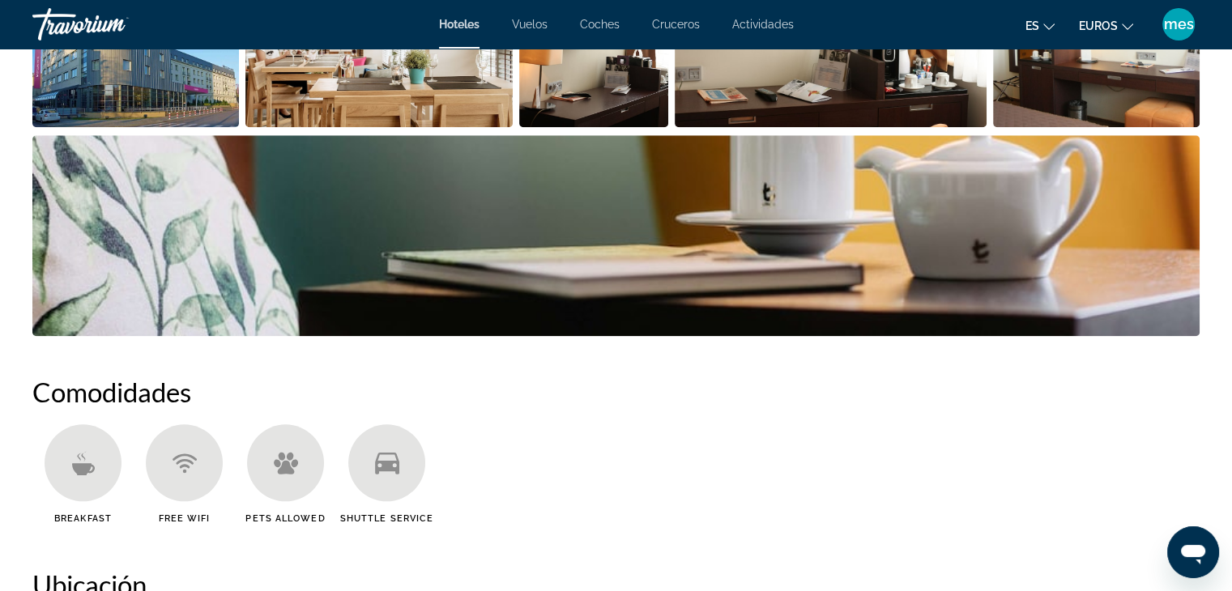
scroll to position [1528, 0]
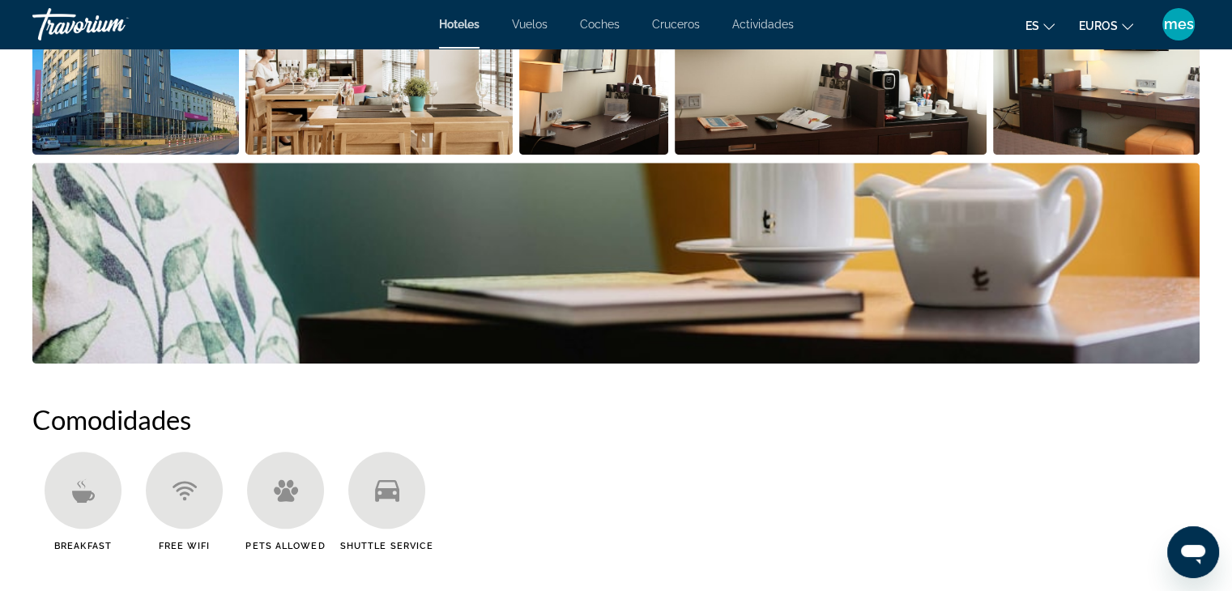
click at [98, 488] on div "Contenido principal" at bounding box center [83, 490] width 77 height 77
click at [78, 490] on icon "Contenido principal" at bounding box center [82, 496] width 23 height 12
click at [71, 484] on icon "Contenido principal" at bounding box center [83, 491] width 24 height 24
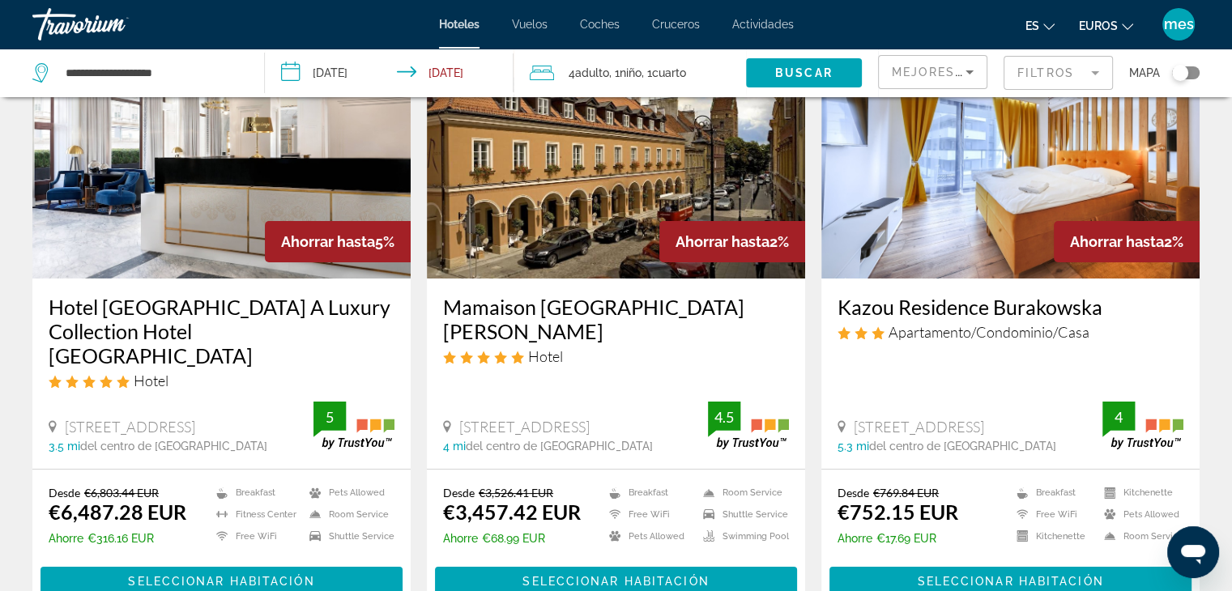
scroll to position [162, 0]
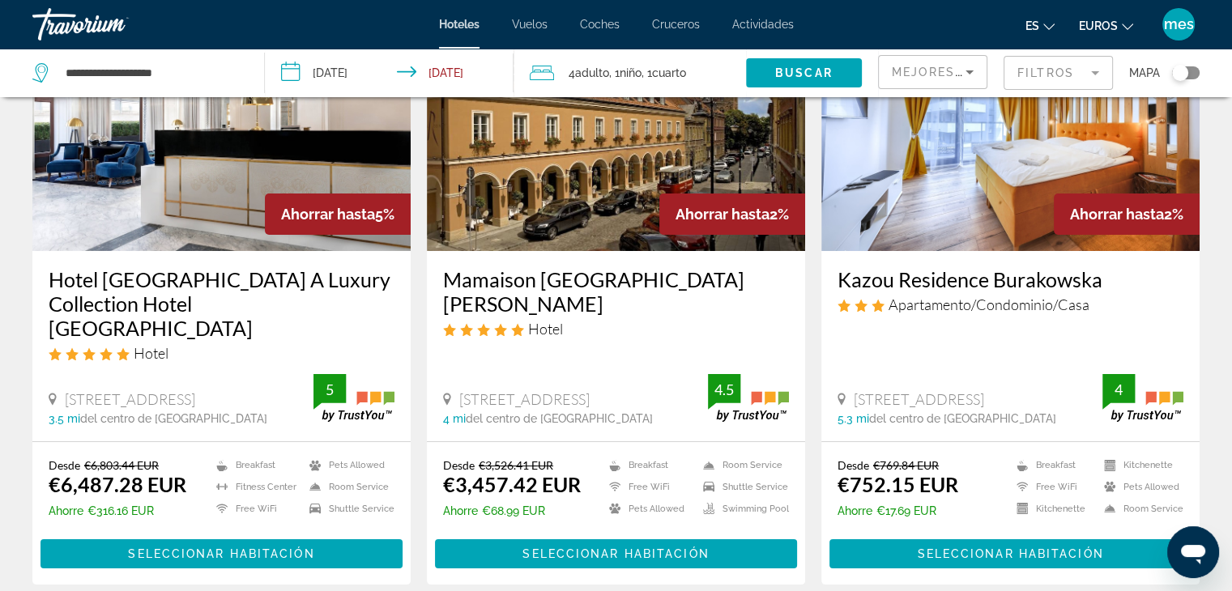
click at [1089, 72] on mat-form-field "Filtros" at bounding box center [1058, 73] width 109 height 34
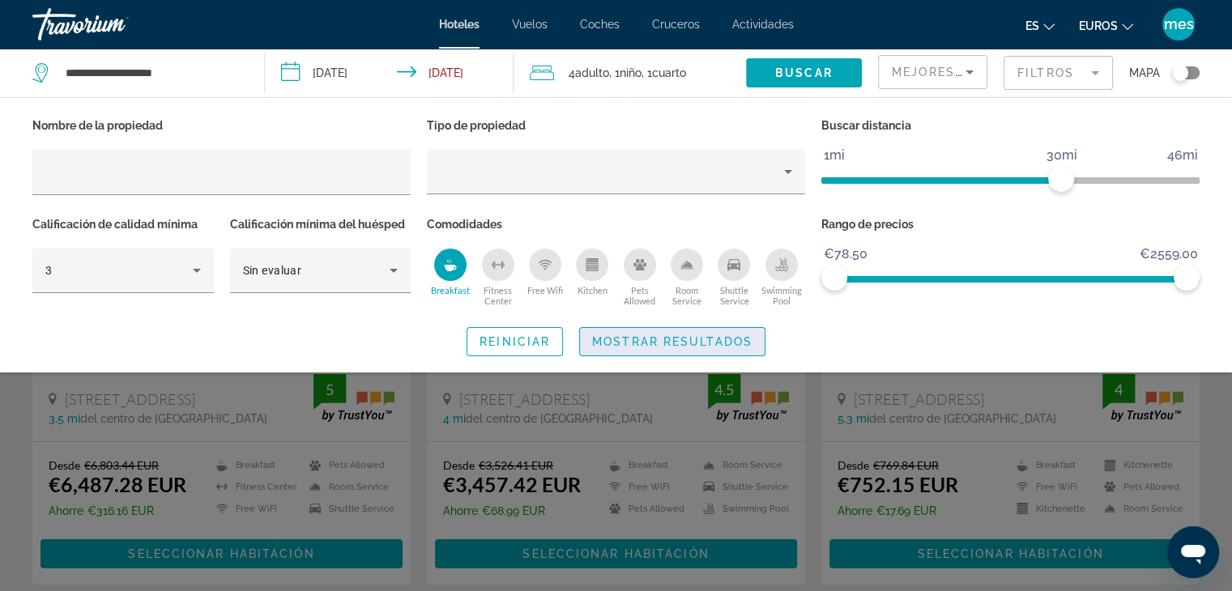
click at [641, 340] on span "Mostrar resultados" at bounding box center [672, 341] width 160 height 13
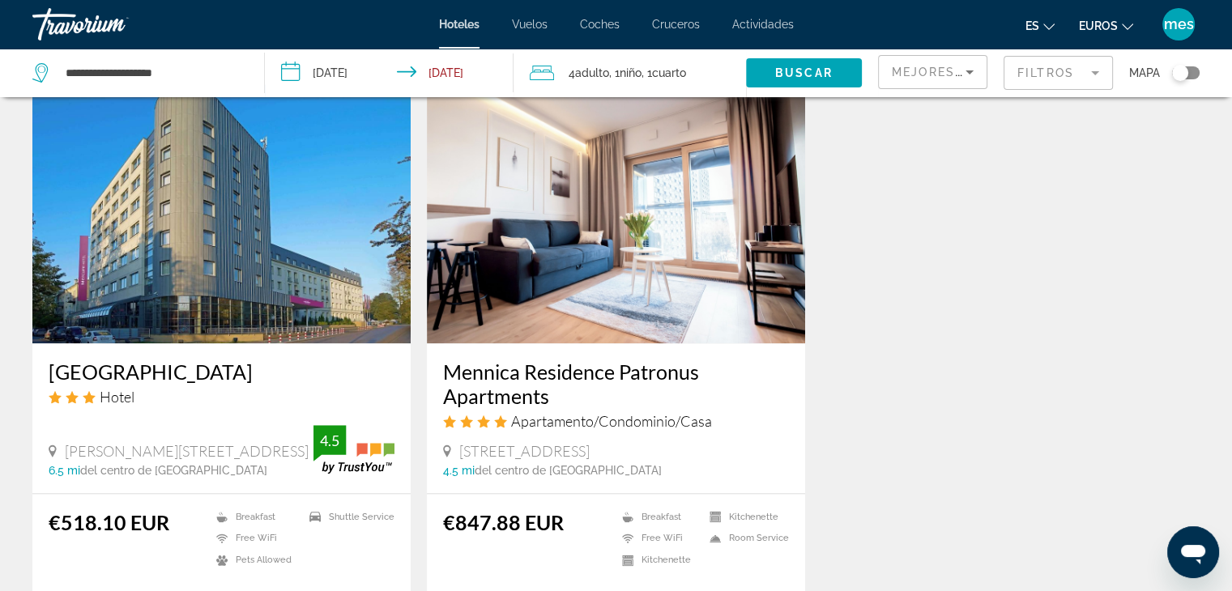
scroll to position [1833, 0]
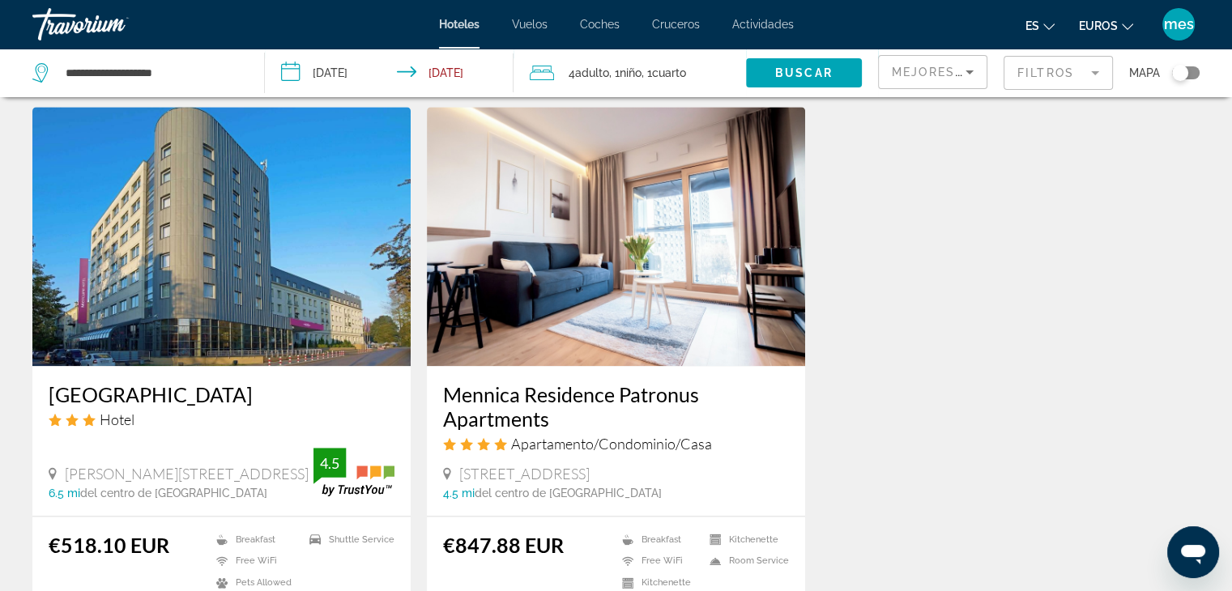
click at [1101, 70] on mat-form-field "Filtros" at bounding box center [1058, 73] width 109 height 34
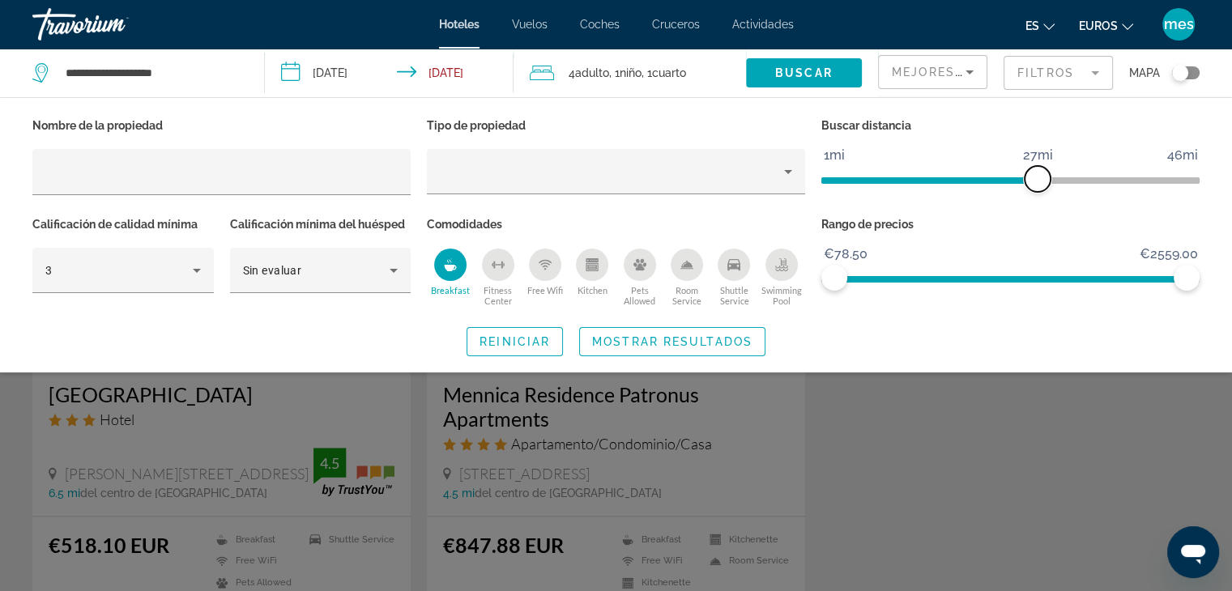
drag, startPoint x: 1066, startPoint y: 179, endPoint x: 1036, endPoint y: 189, distance: 31.5
click at [1036, 189] on span "ngx-slider" at bounding box center [1038, 179] width 26 height 26
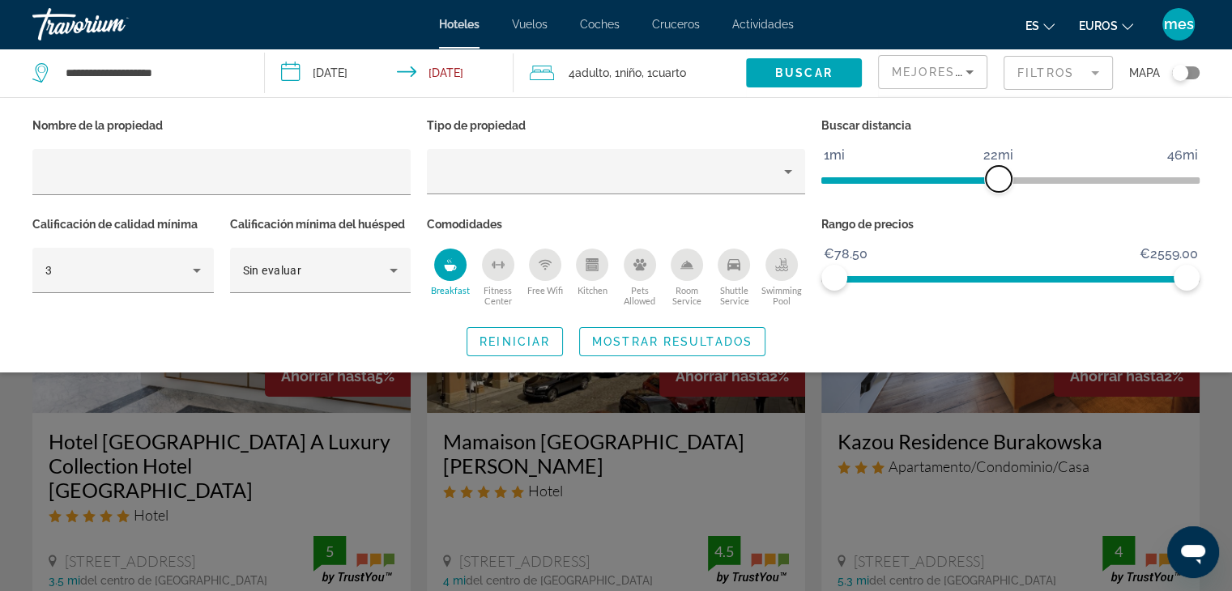
drag, startPoint x: 1031, startPoint y: 182, endPoint x: 998, endPoint y: 184, distance: 32.4
click at [998, 184] on span "ngx-slider" at bounding box center [999, 179] width 26 height 26
drag, startPoint x: 998, startPoint y: 184, endPoint x: 980, endPoint y: 180, distance: 19.1
click at [980, 180] on span "ngx-slider" at bounding box center [984, 179] width 26 height 26
drag, startPoint x: 1189, startPoint y: 280, endPoint x: 937, endPoint y: 290, distance: 252.2
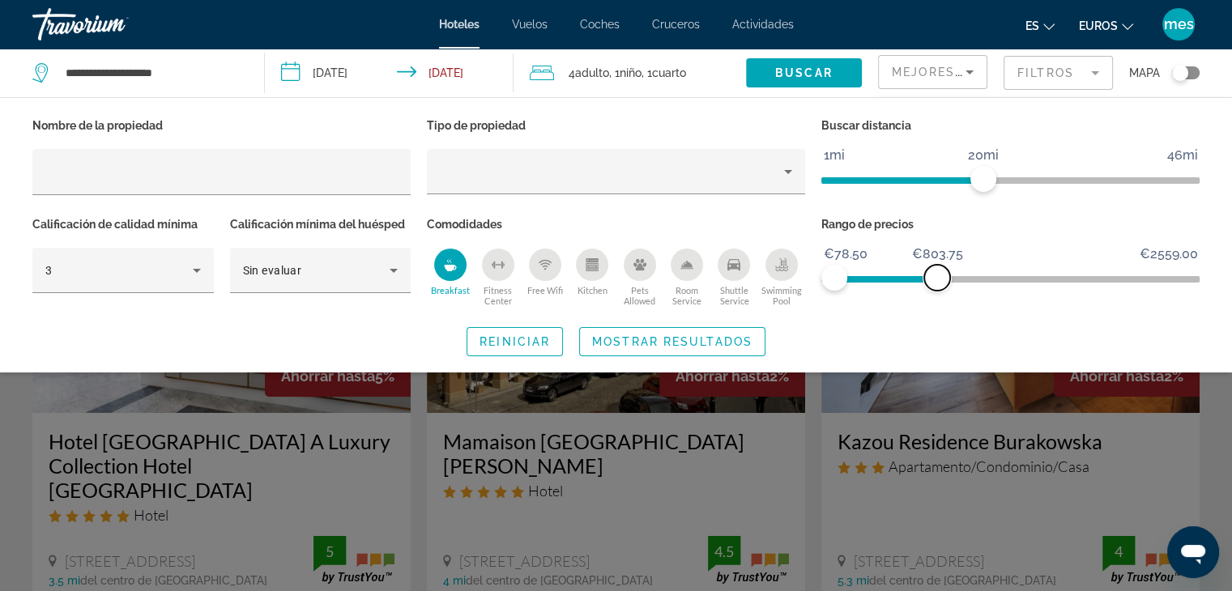
click at [937, 290] on div "Rango de precios €78.50 €2559.00 €78.50 €803.75" at bounding box center [1010, 262] width 395 height 98
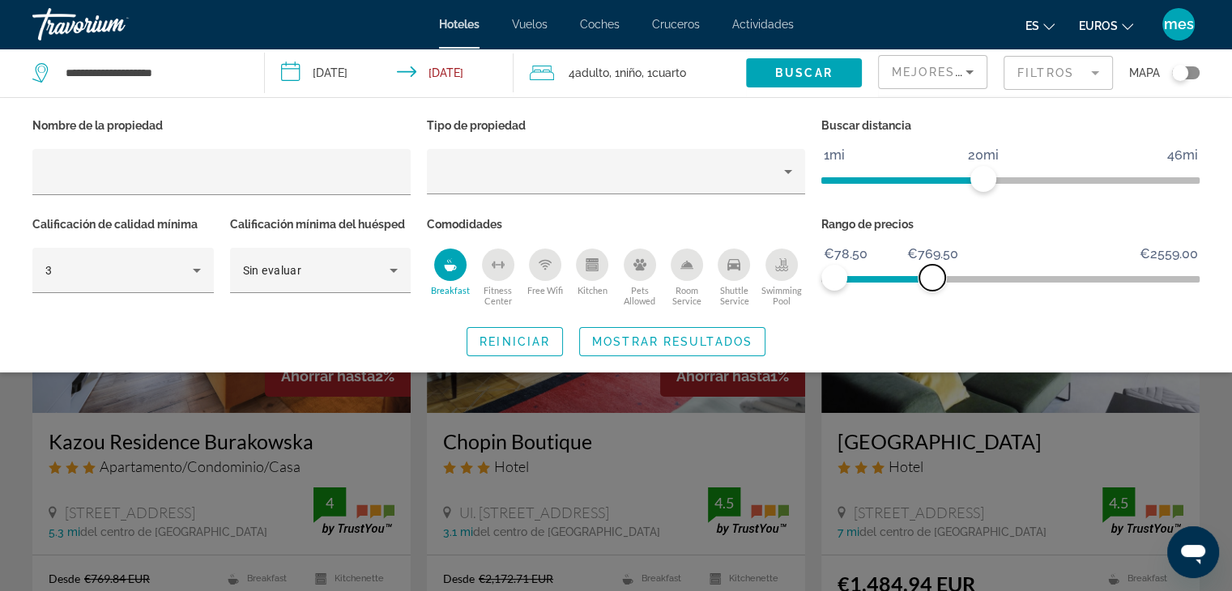
click at [933, 277] on span "ngx-slider-max" at bounding box center [933, 278] width 26 height 26
click at [937, 277] on span "ngx-slider-max" at bounding box center [937, 278] width 26 height 26
click at [452, 270] on icon "Breakfast" at bounding box center [450, 264] width 13 height 13
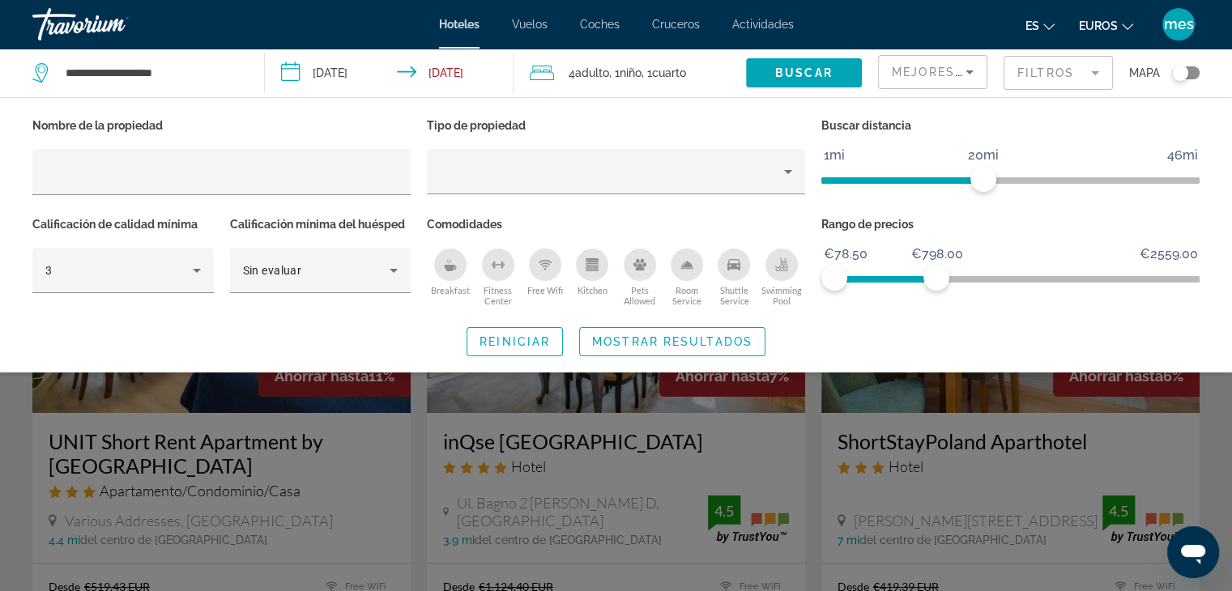
click at [452, 270] on icon "Breakfast" at bounding box center [450, 264] width 13 height 13
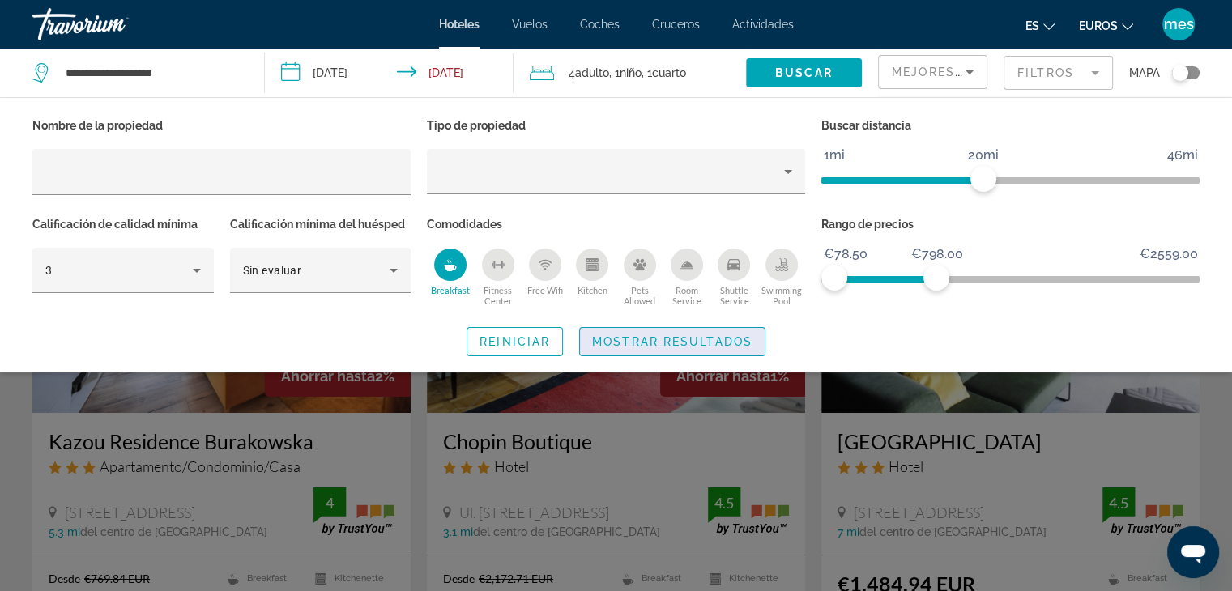
click at [703, 339] on span "Mostrar resultados" at bounding box center [672, 341] width 160 height 13
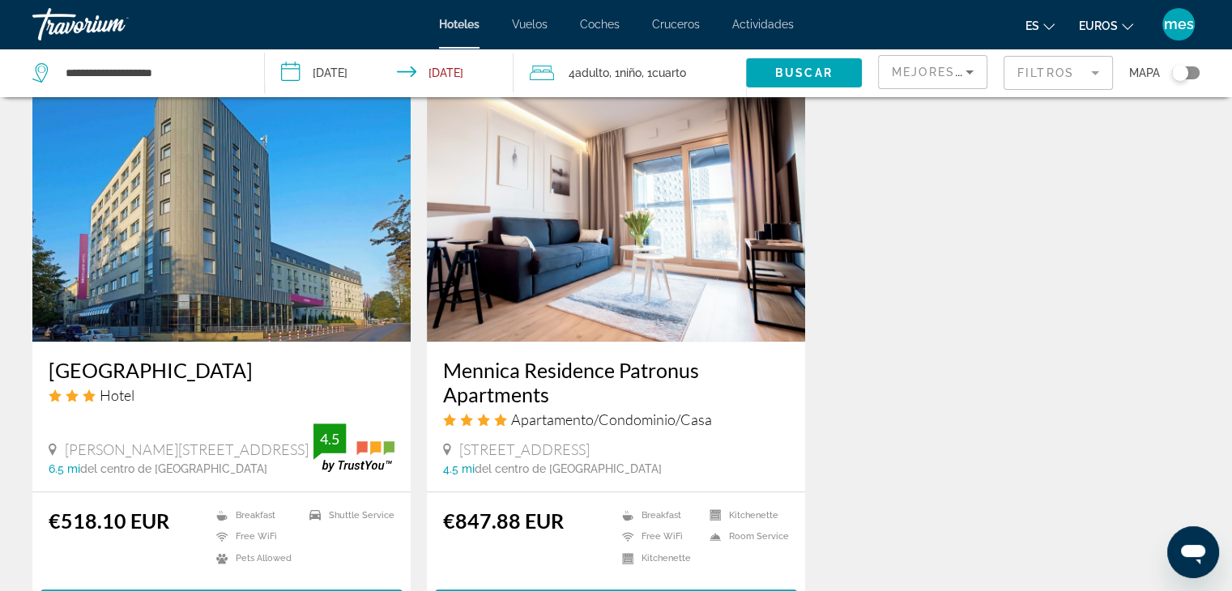
scroll to position [1251, 0]
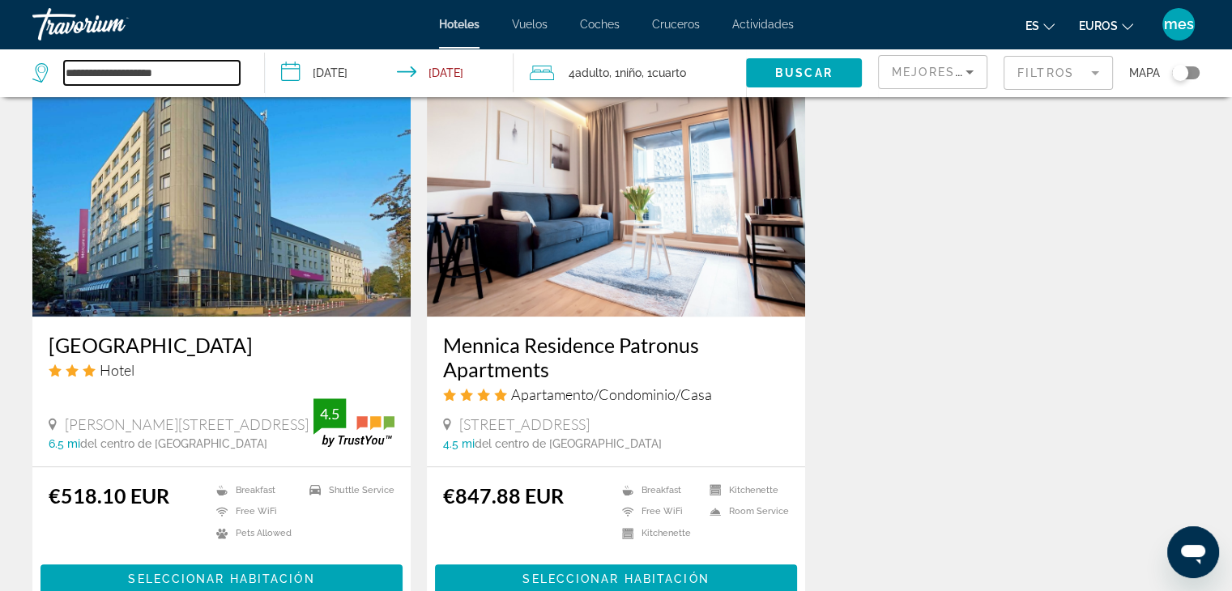
click at [72, 74] on input "**********" at bounding box center [152, 73] width 176 height 24
click at [198, 77] on input "**********" at bounding box center [152, 73] width 176 height 24
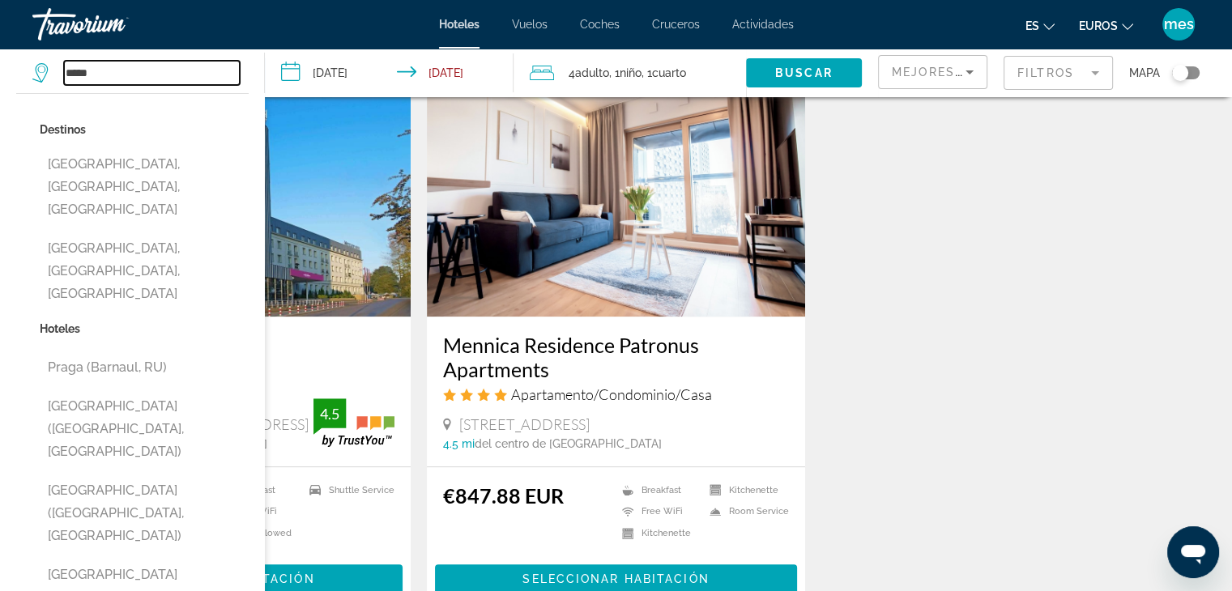
click at [156, 70] on input "*****" at bounding box center [152, 73] width 176 height 24
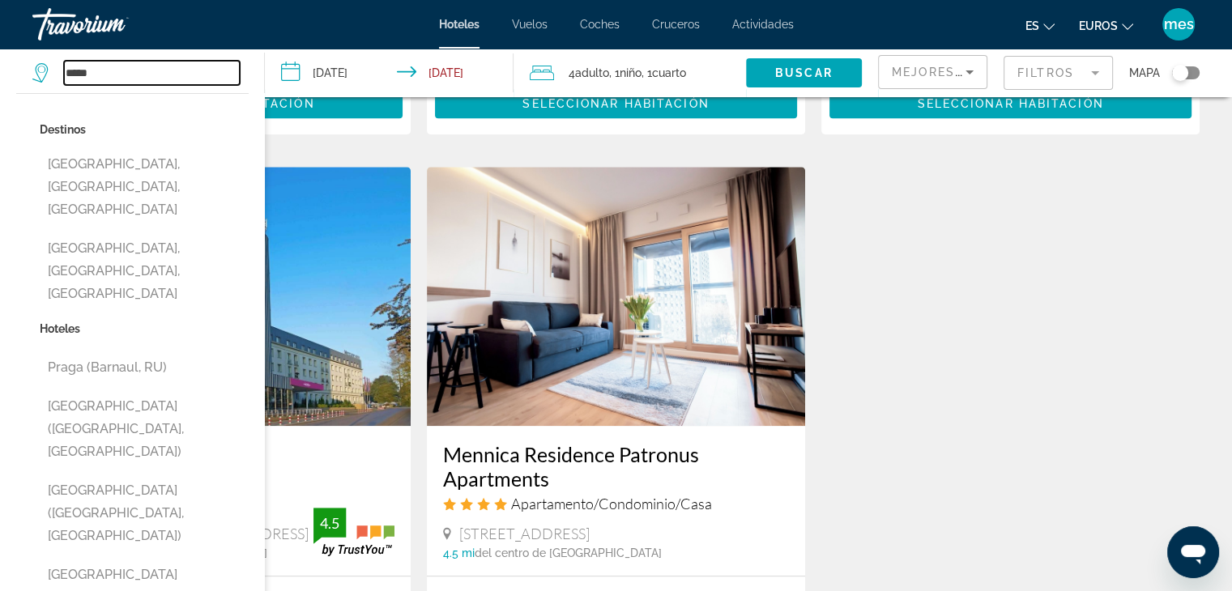
scroll to position [1089, 0]
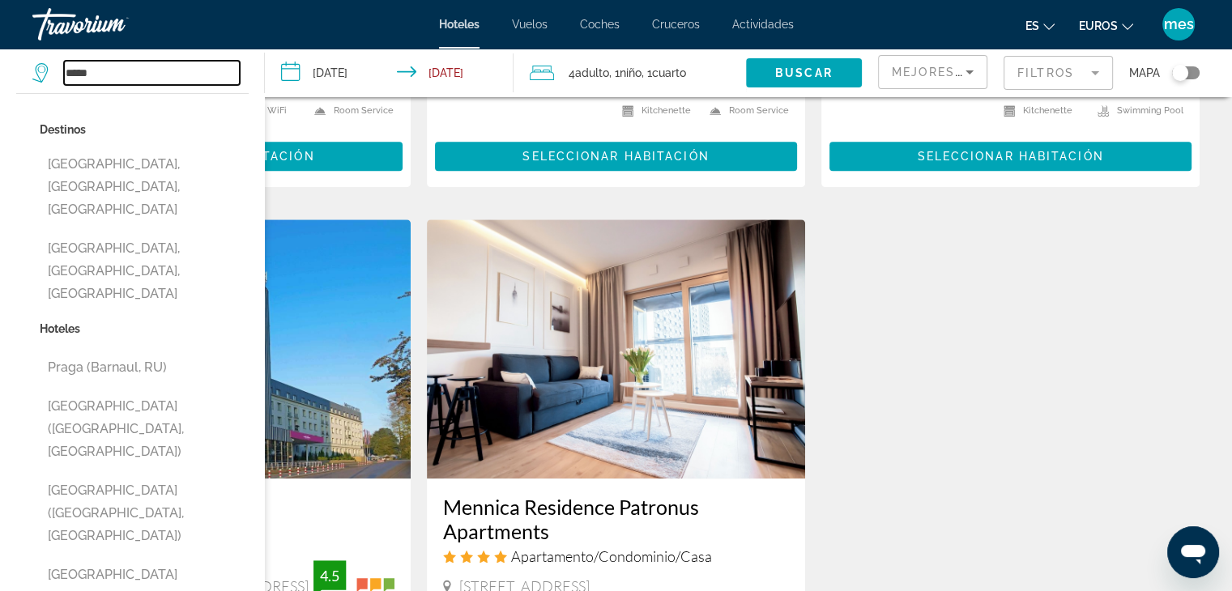
click at [110, 74] on input "*****" at bounding box center [152, 73] width 176 height 24
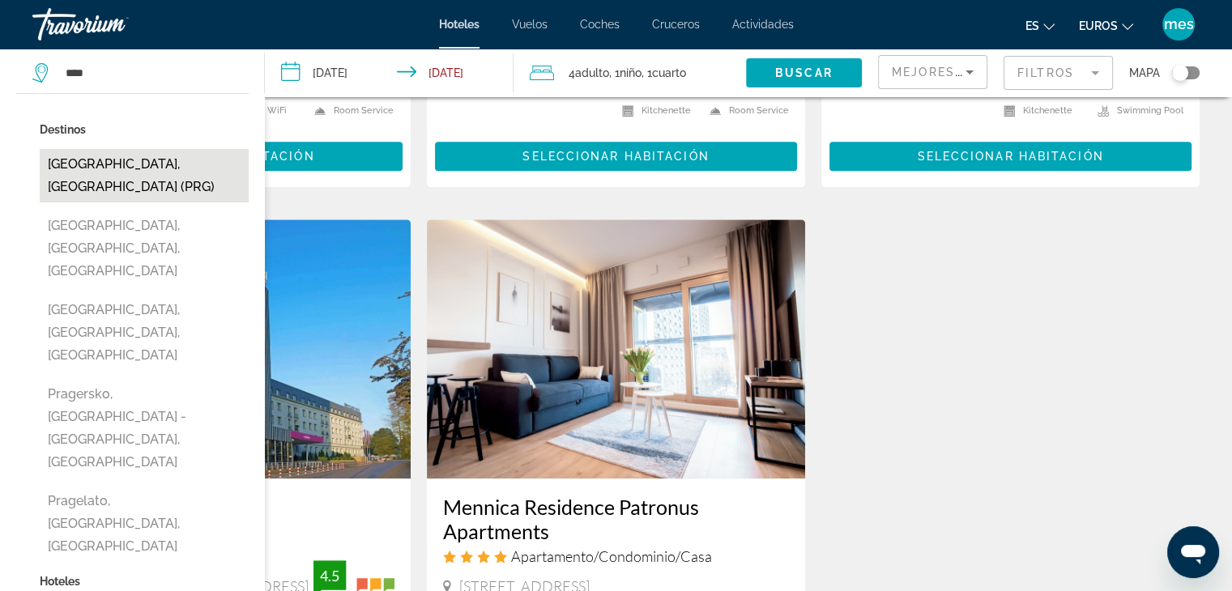
click at [122, 166] on button "[GEOGRAPHIC_DATA], [GEOGRAPHIC_DATA] (PRG)" at bounding box center [144, 175] width 209 height 53
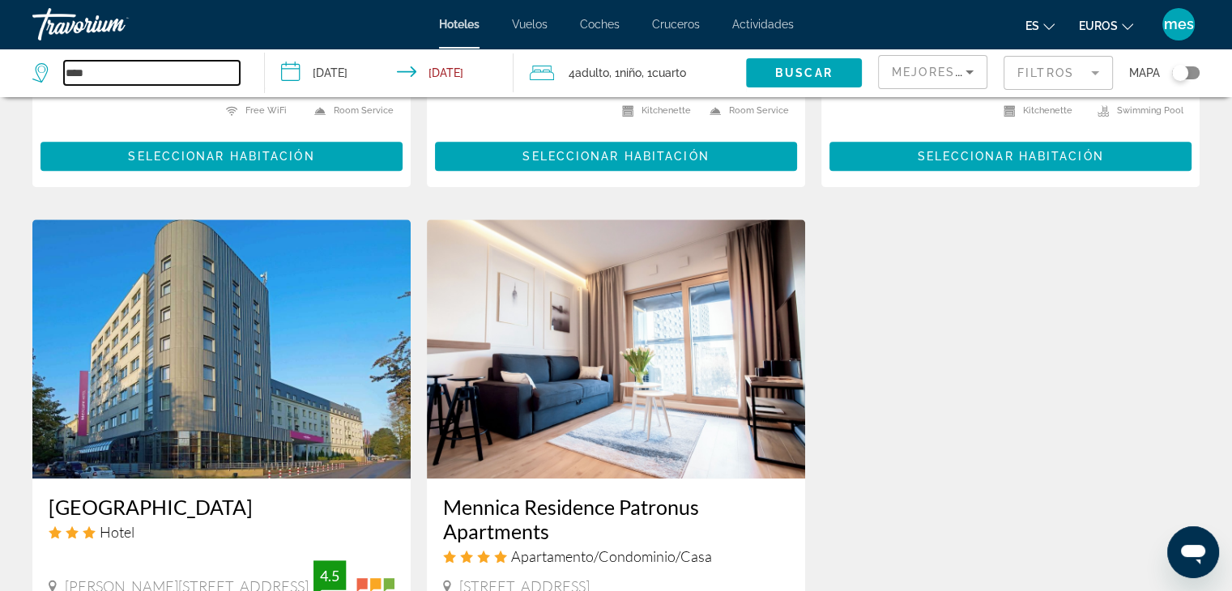
type input "**********"
click at [771, 75] on span "Search widget" at bounding box center [804, 72] width 116 height 39
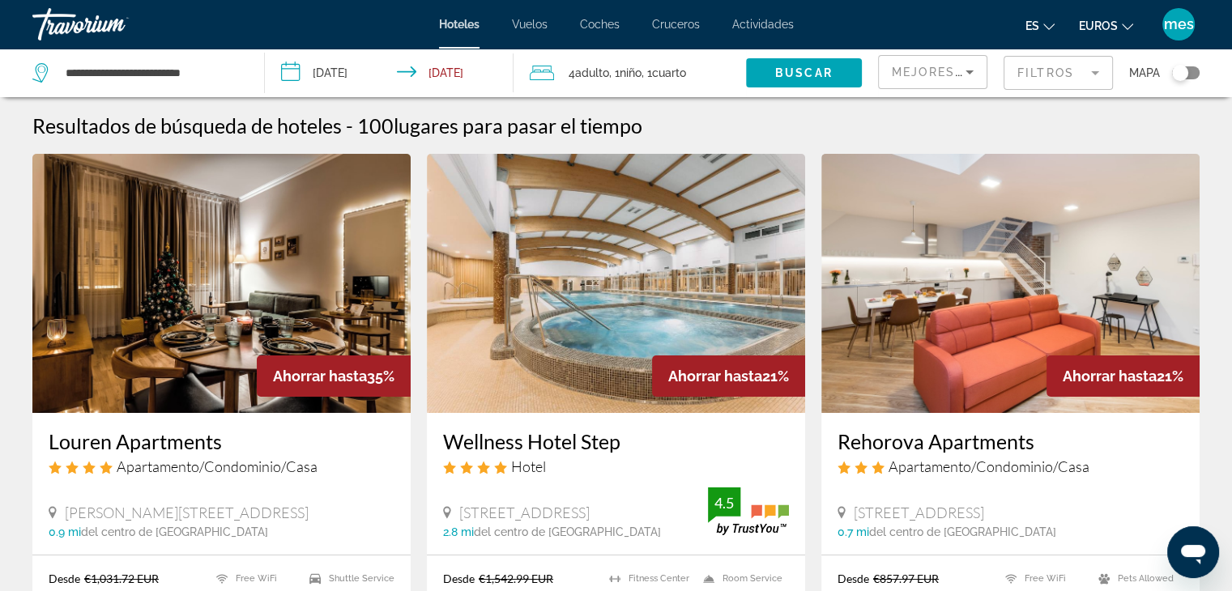
click at [1099, 67] on mat-form-field "Filtros" at bounding box center [1058, 73] width 109 height 34
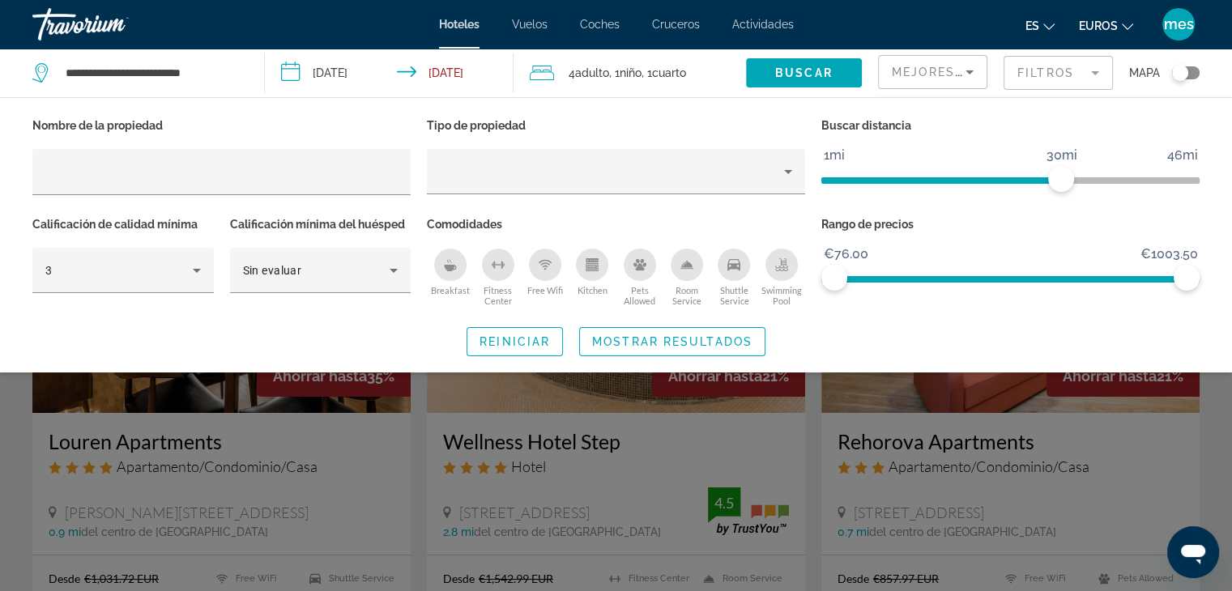
click at [446, 269] on icon "Breakfast" at bounding box center [451, 268] width 12 height 6
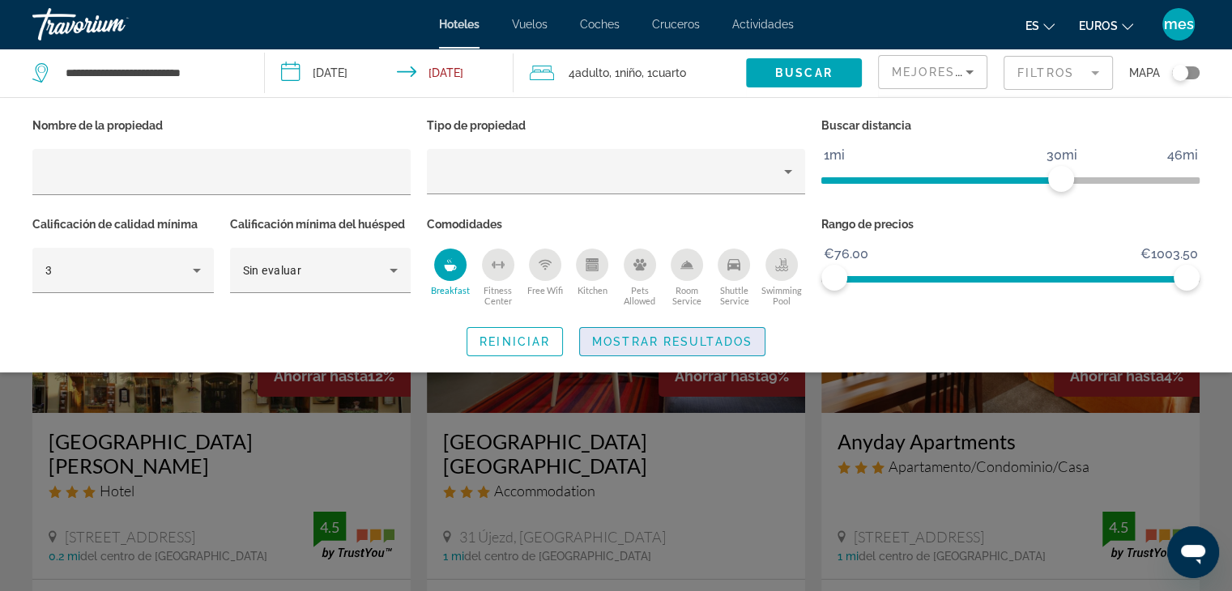
click at [642, 335] on span "Mostrar resultados" at bounding box center [672, 341] width 160 height 13
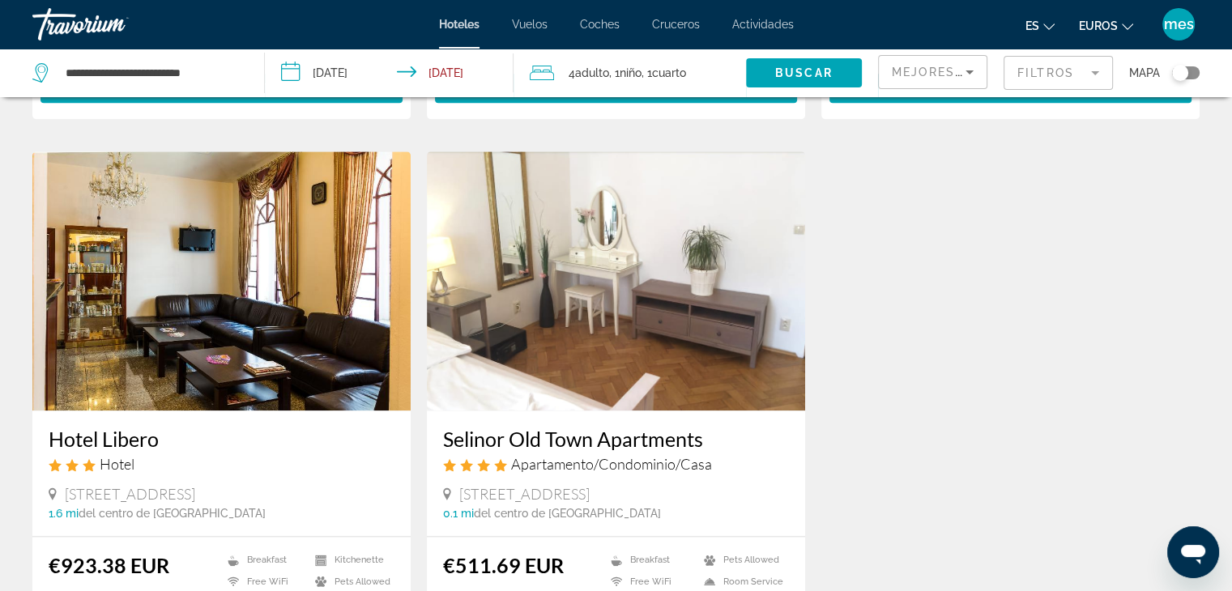
scroll to position [1779, 0]
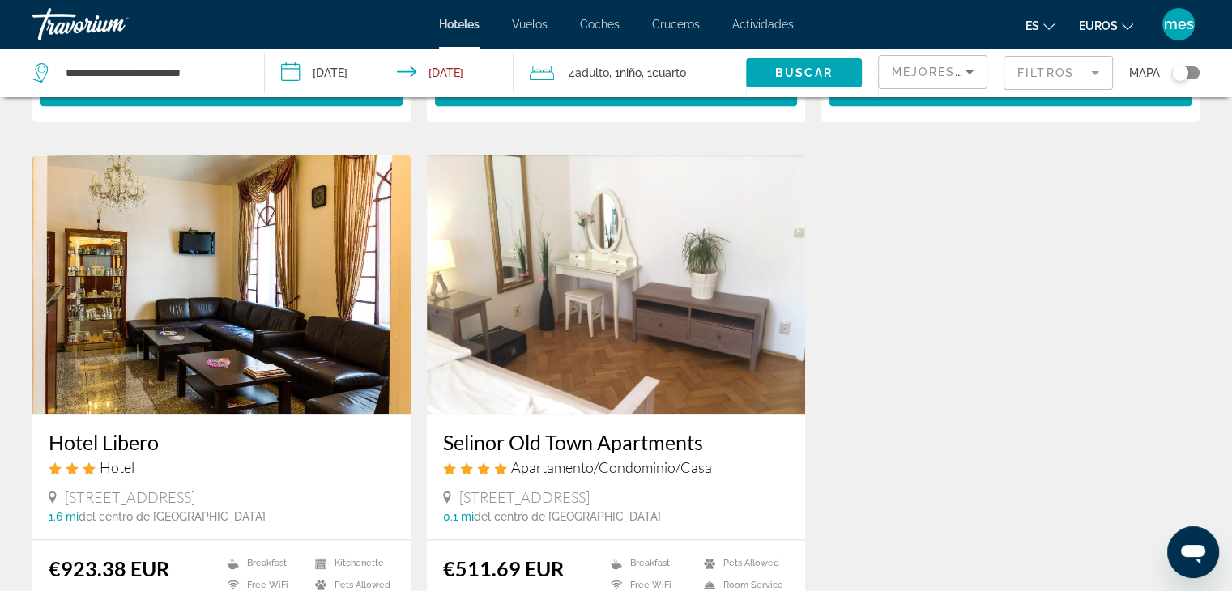
click at [557, 231] on img "Contenido principal" at bounding box center [616, 284] width 378 height 259
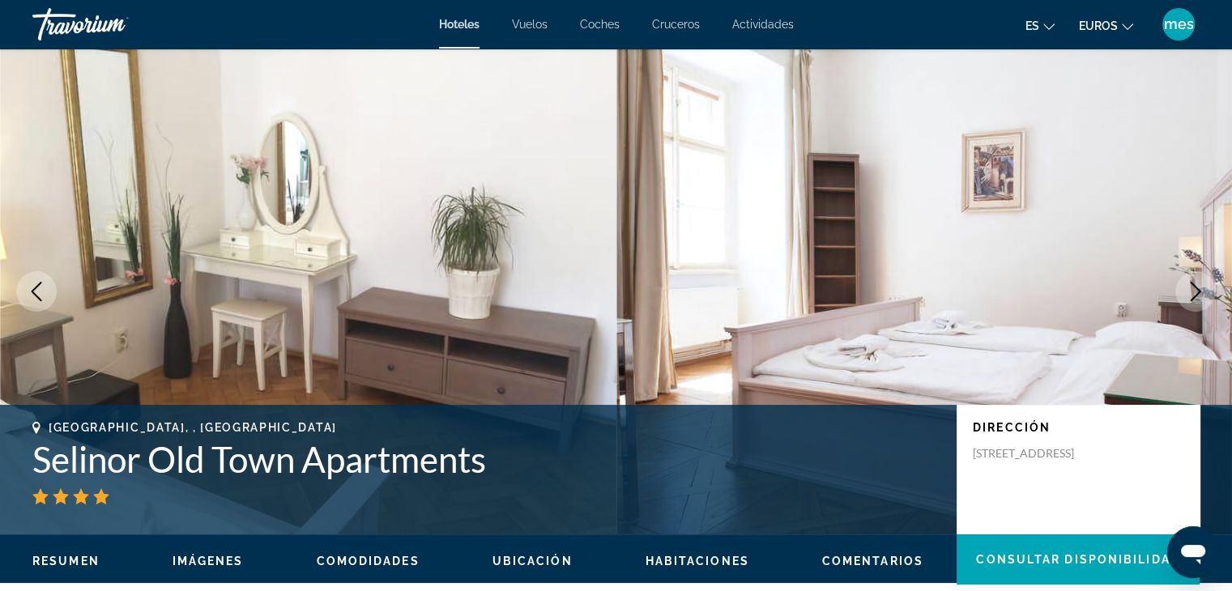
click at [1199, 291] on icon "Next image" at bounding box center [1196, 291] width 11 height 19
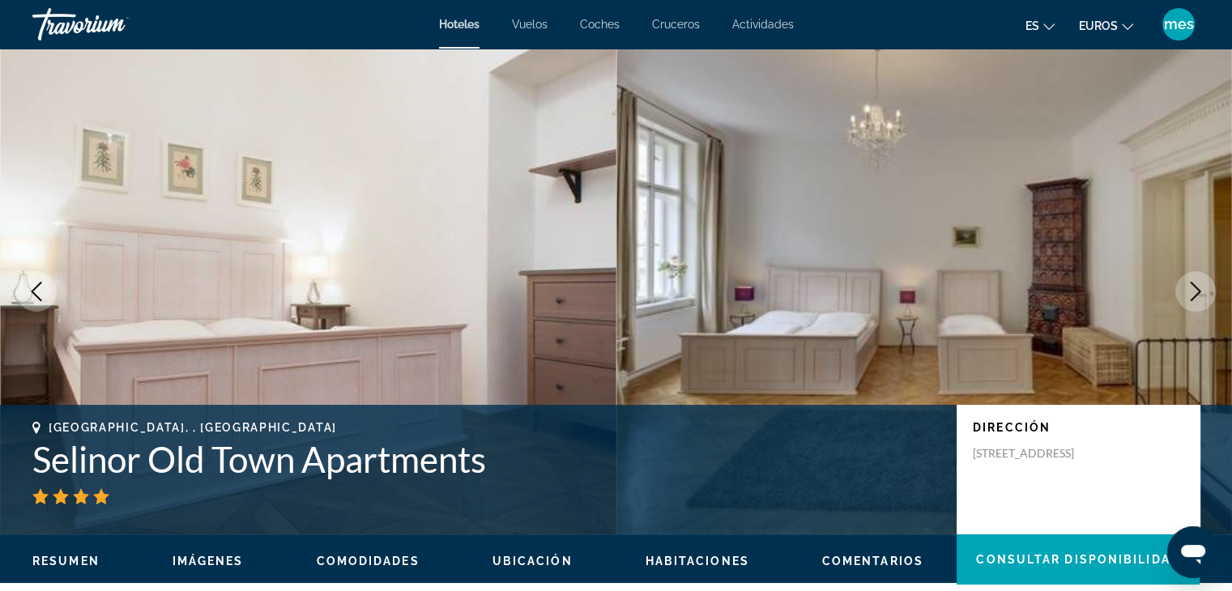
click at [1199, 291] on icon "Next image" at bounding box center [1196, 291] width 11 height 19
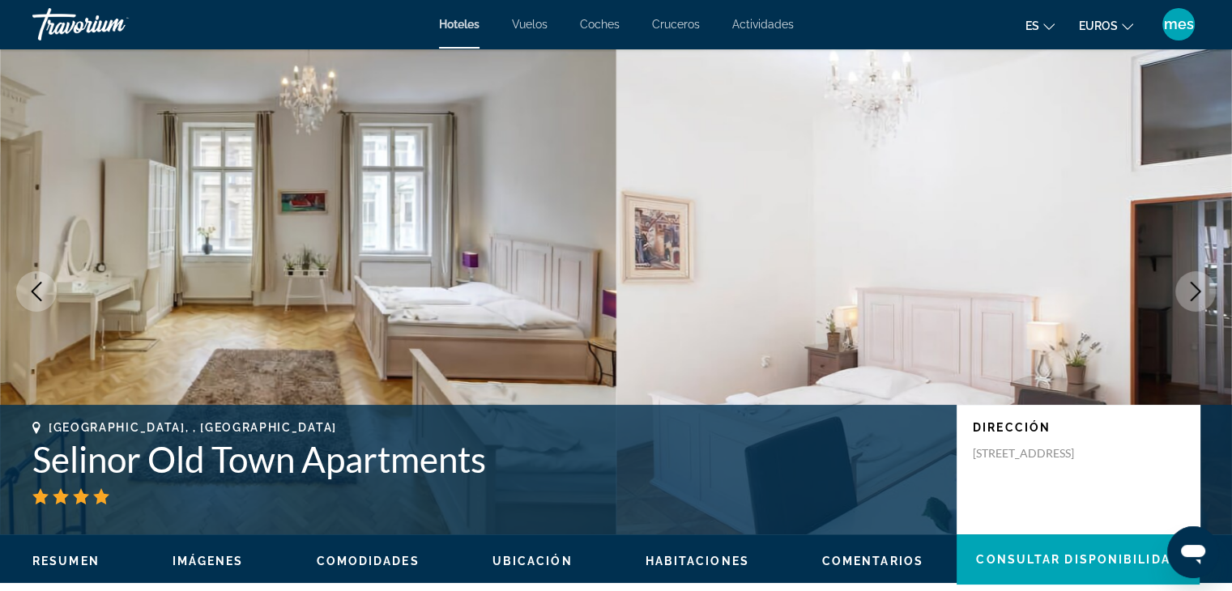
click at [1199, 291] on icon "Next image" at bounding box center [1196, 291] width 11 height 19
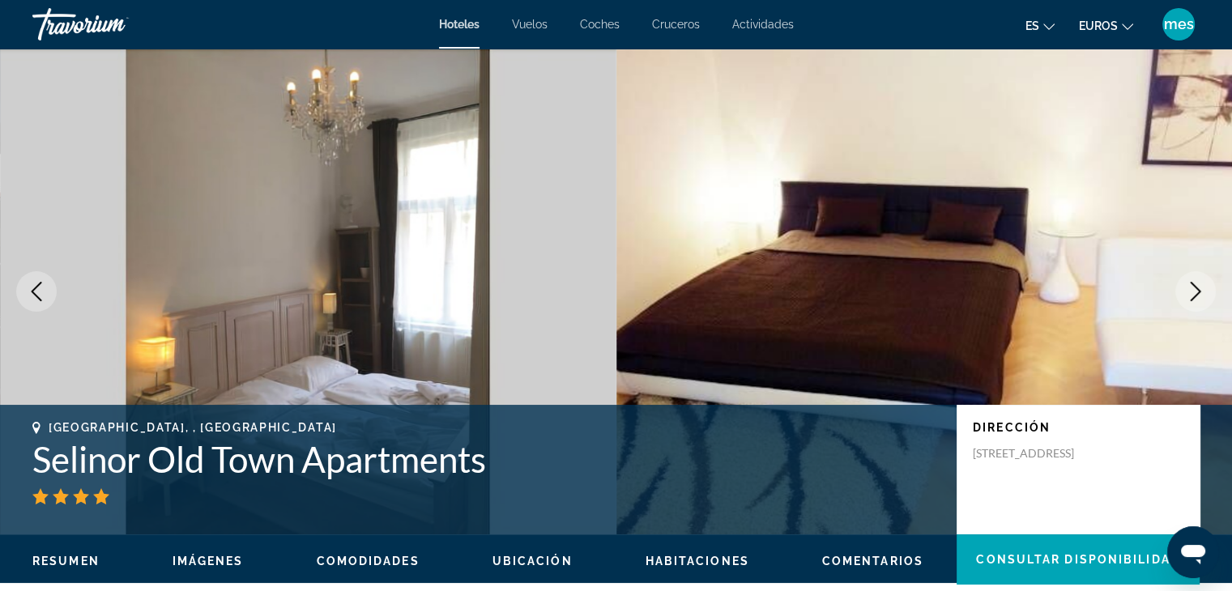
click at [1199, 291] on icon "Next image" at bounding box center [1196, 291] width 11 height 19
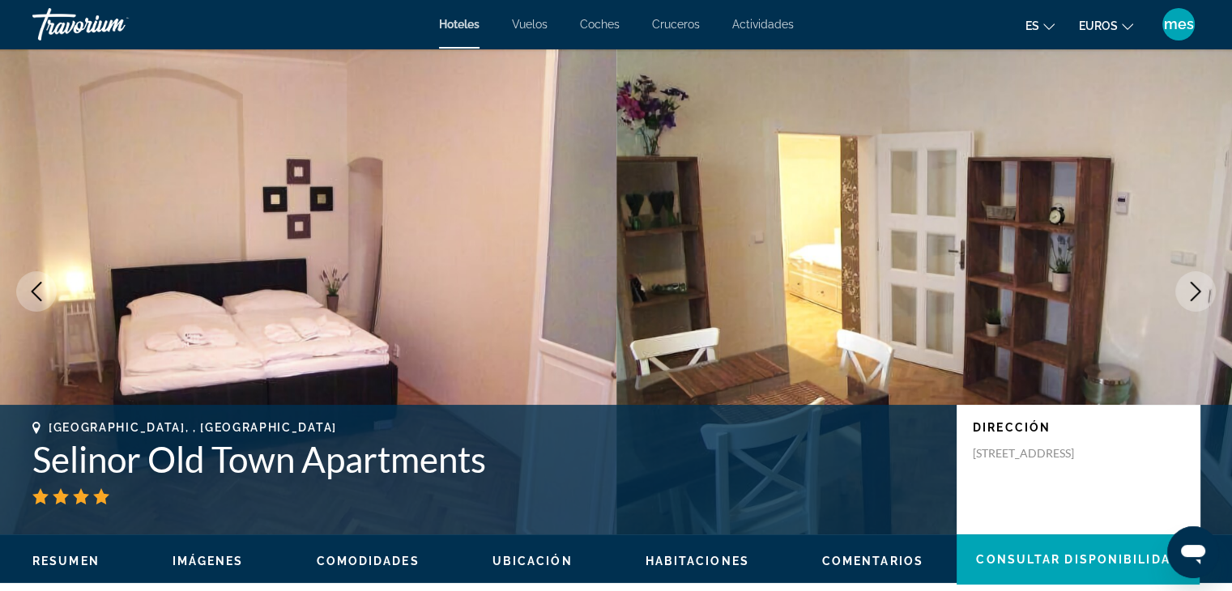
click at [1199, 291] on icon "Next image" at bounding box center [1196, 291] width 11 height 19
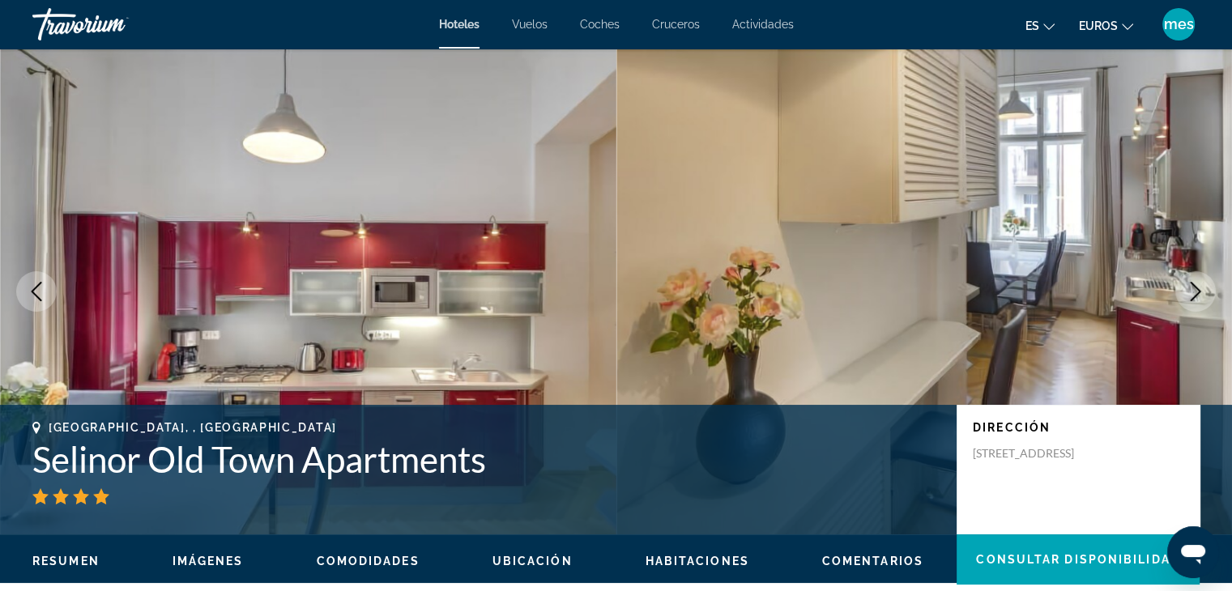
click at [1199, 291] on icon "Next image" at bounding box center [1196, 291] width 11 height 19
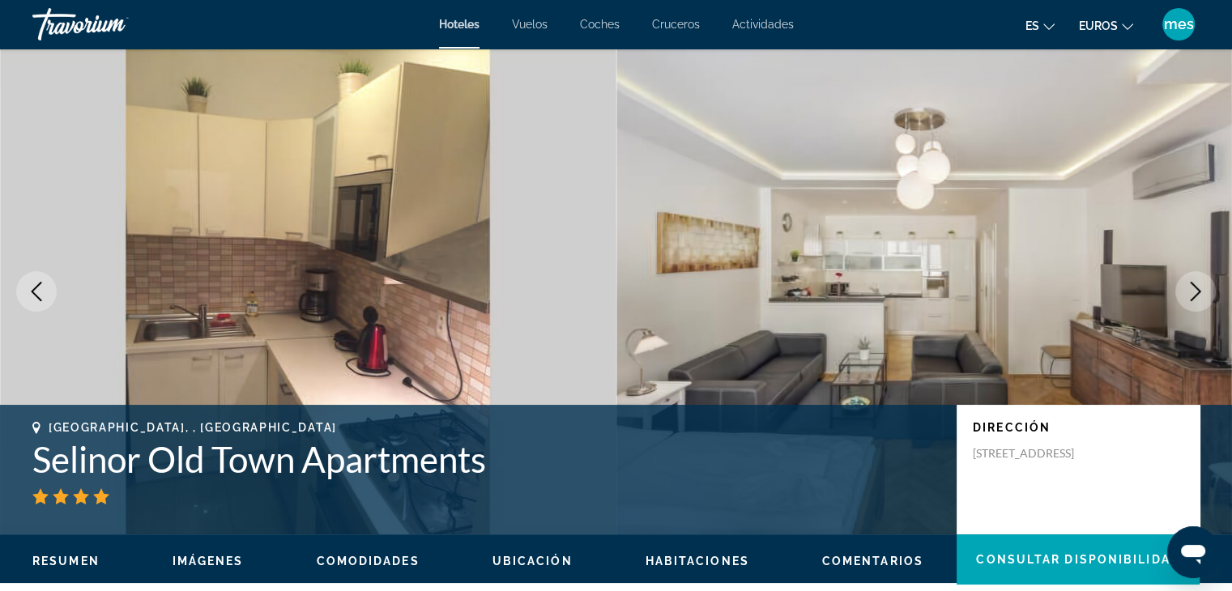
click at [1199, 291] on icon "Next image" at bounding box center [1196, 291] width 11 height 19
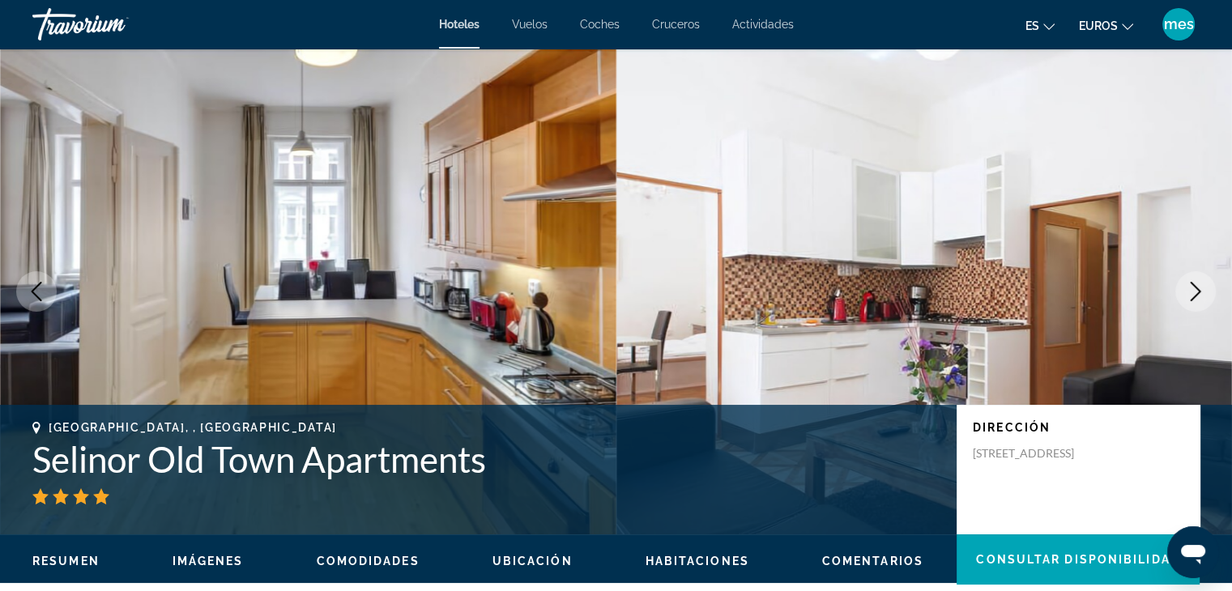
click at [1199, 291] on icon "Next image" at bounding box center [1196, 291] width 11 height 19
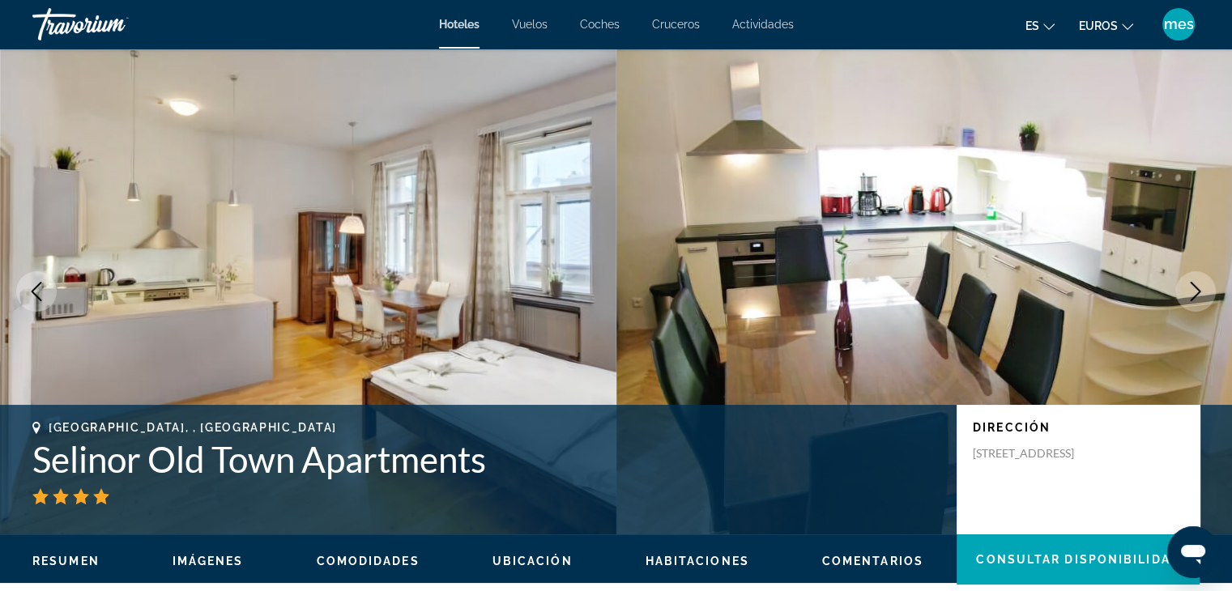
click at [1199, 291] on icon "Next image" at bounding box center [1196, 291] width 11 height 19
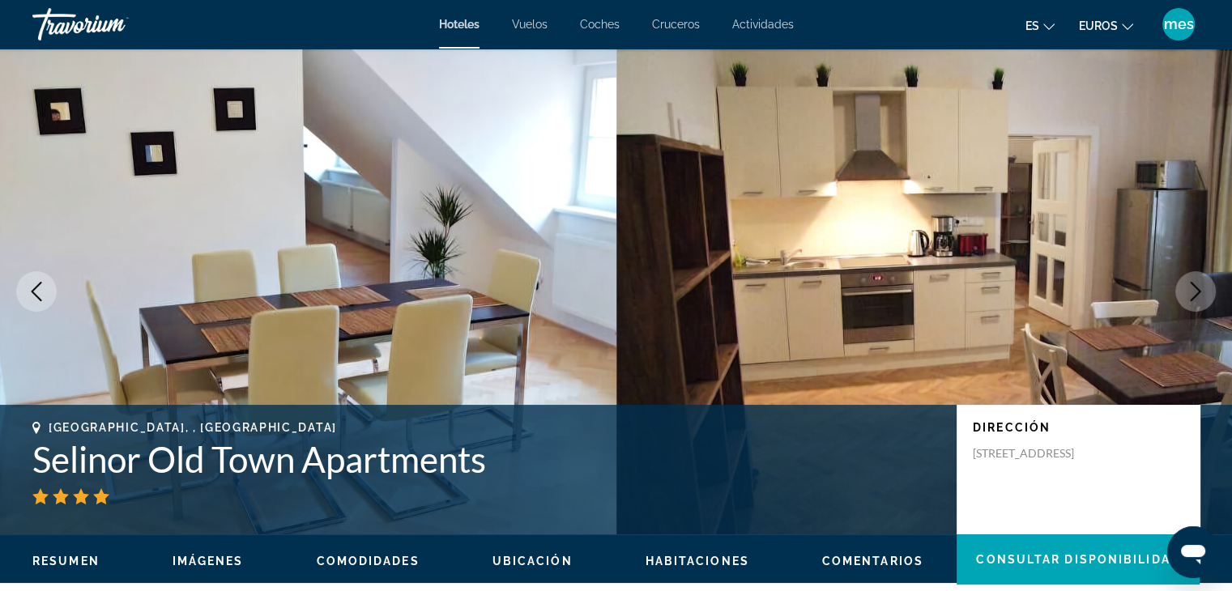
click at [1199, 291] on icon "Next image" at bounding box center [1196, 291] width 11 height 19
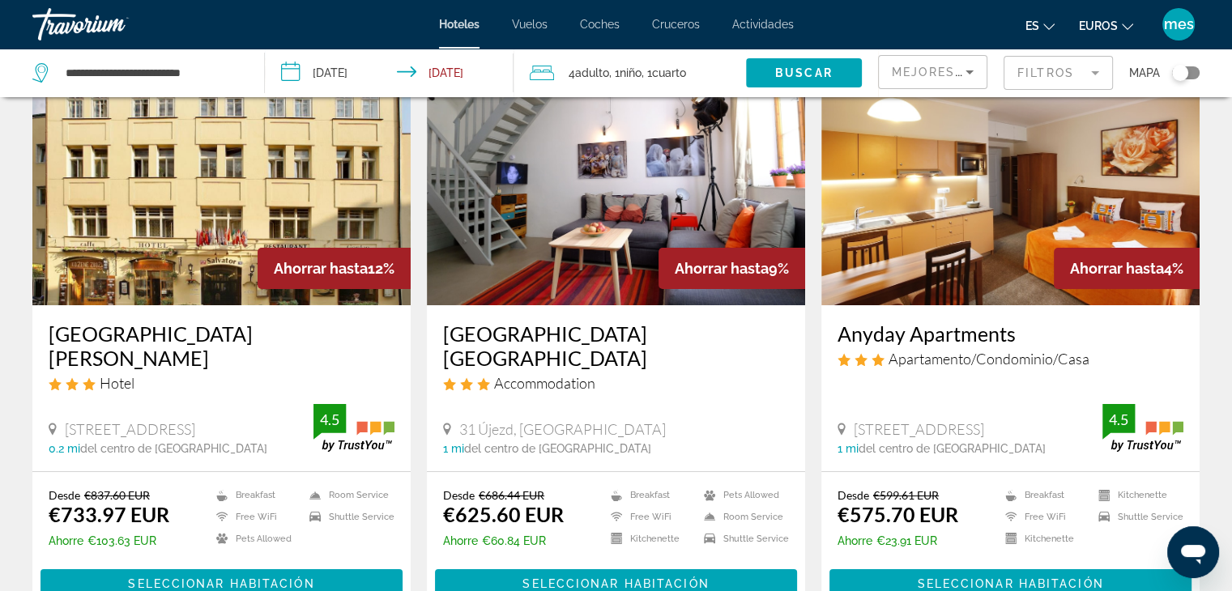
scroll to position [81, 0]
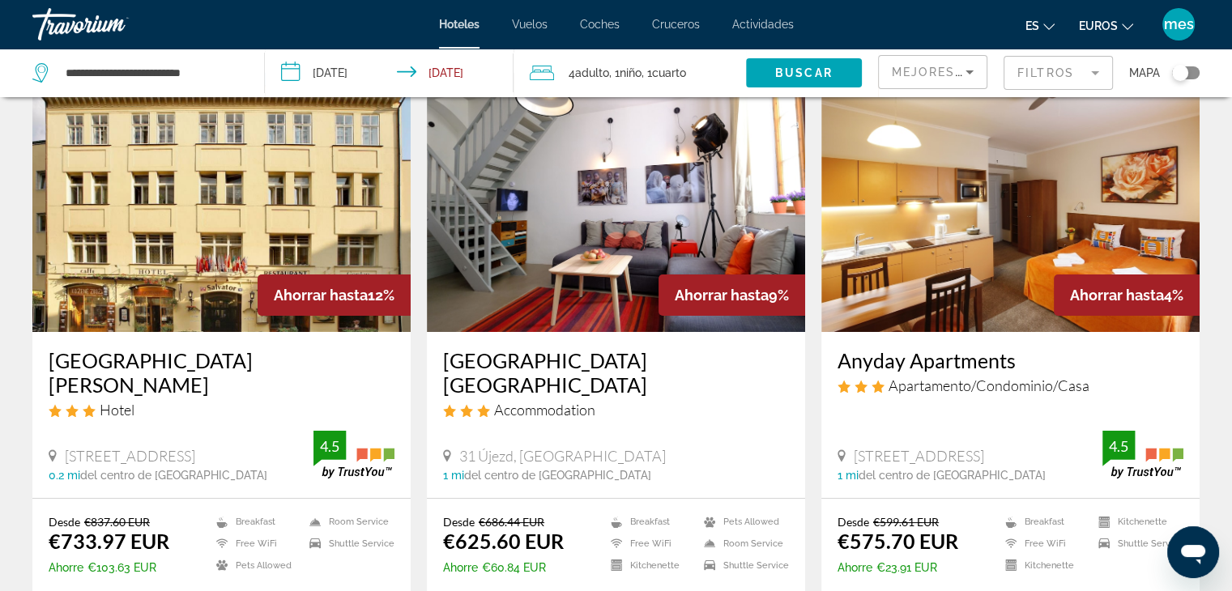
click at [935, 281] on img "Contenido principal" at bounding box center [1011, 202] width 378 height 259
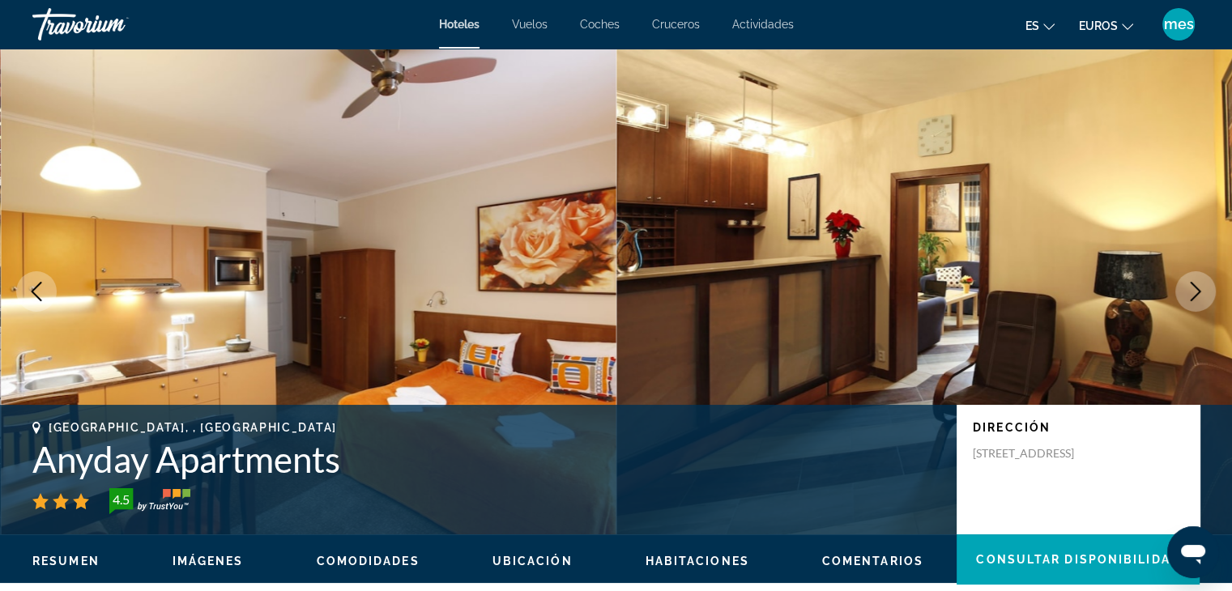
click at [1186, 292] on icon "Next image" at bounding box center [1195, 291] width 19 height 19
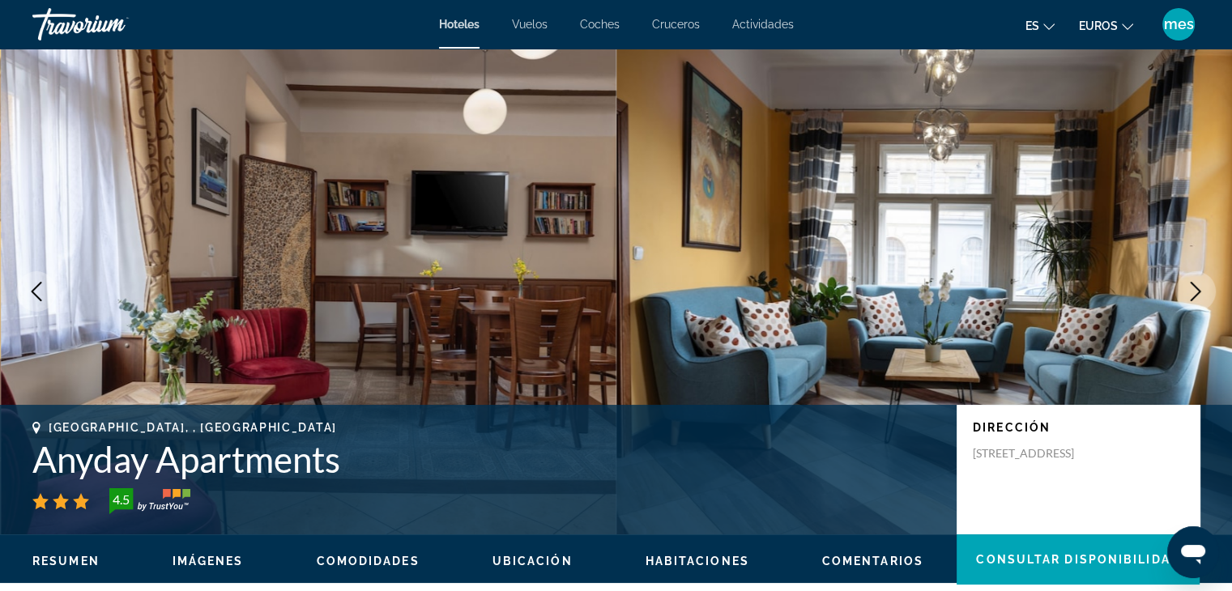
click at [1186, 292] on icon "Next image" at bounding box center [1195, 291] width 19 height 19
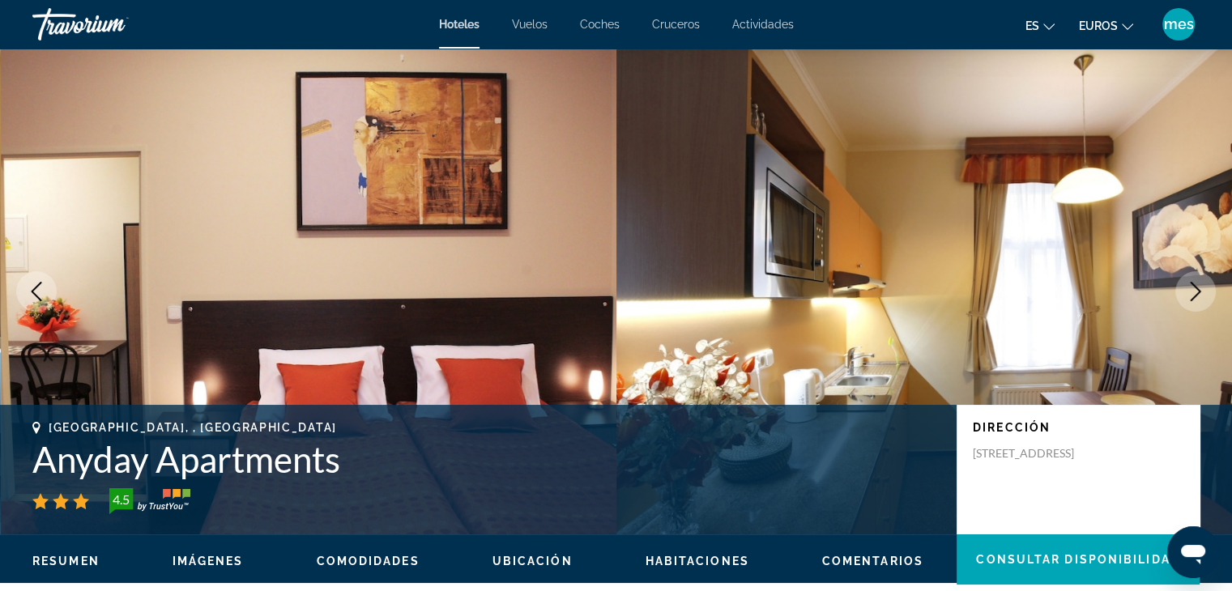
click at [1186, 292] on icon "Next image" at bounding box center [1195, 291] width 19 height 19
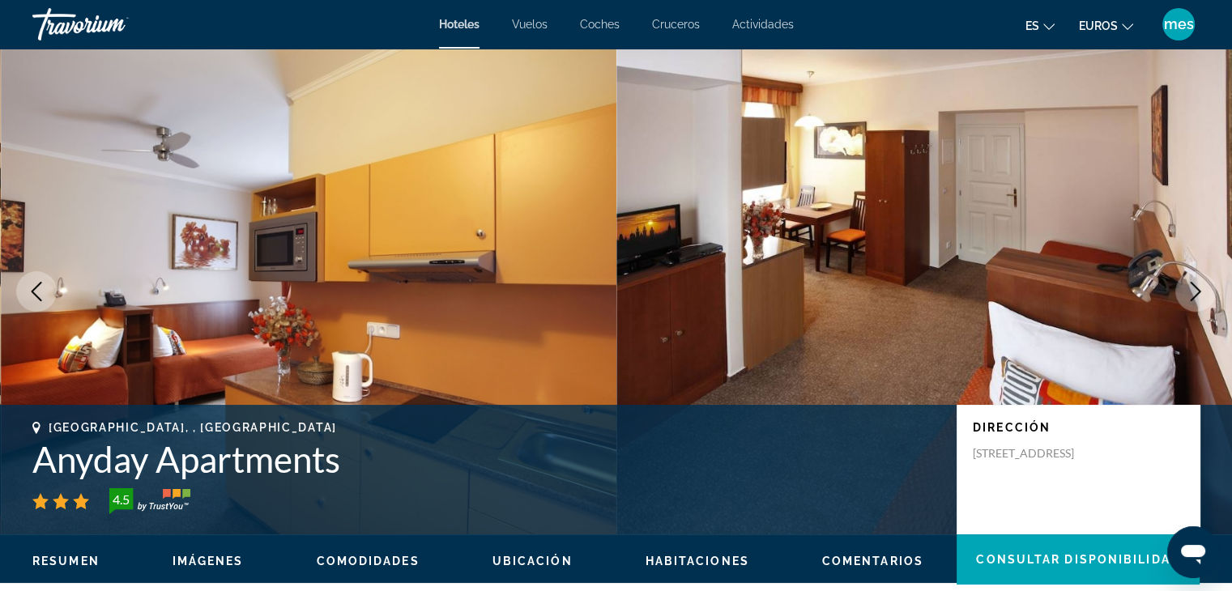
click at [1186, 292] on icon "Next image" at bounding box center [1195, 291] width 19 height 19
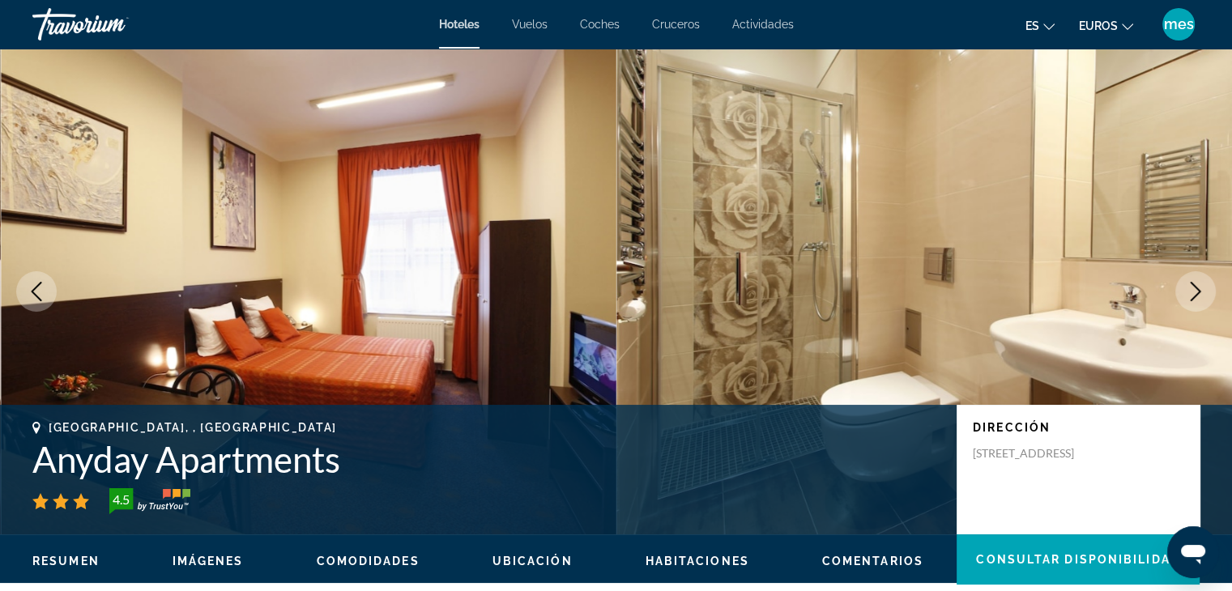
click at [1186, 292] on icon "Next image" at bounding box center [1195, 291] width 19 height 19
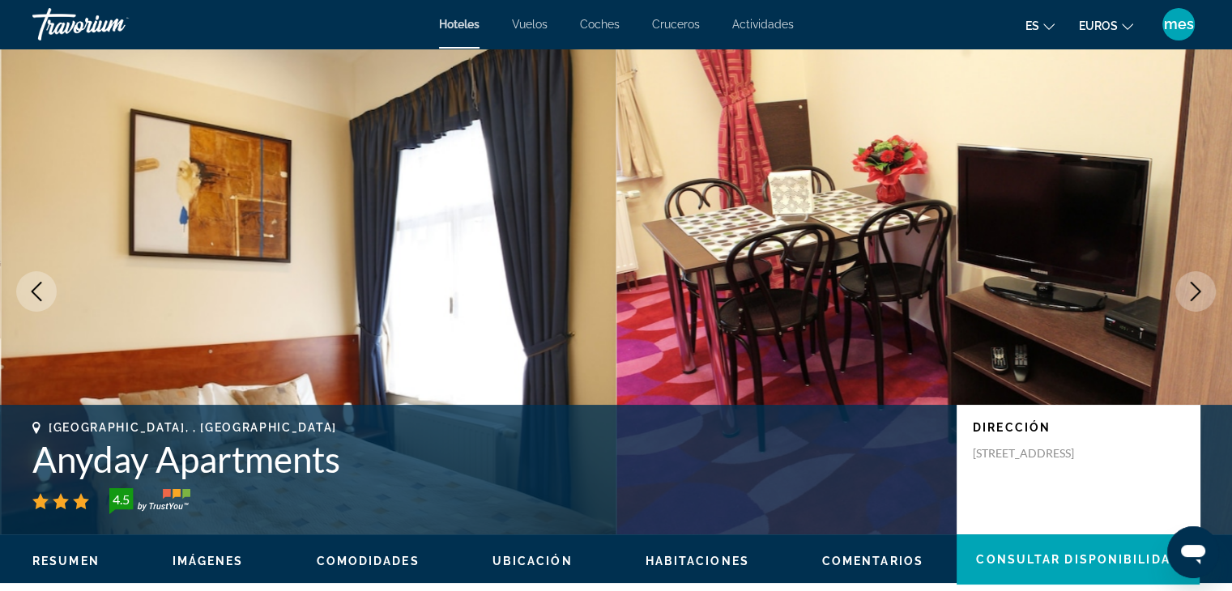
click at [1186, 292] on icon "Next image" at bounding box center [1195, 291] width 19 height 19
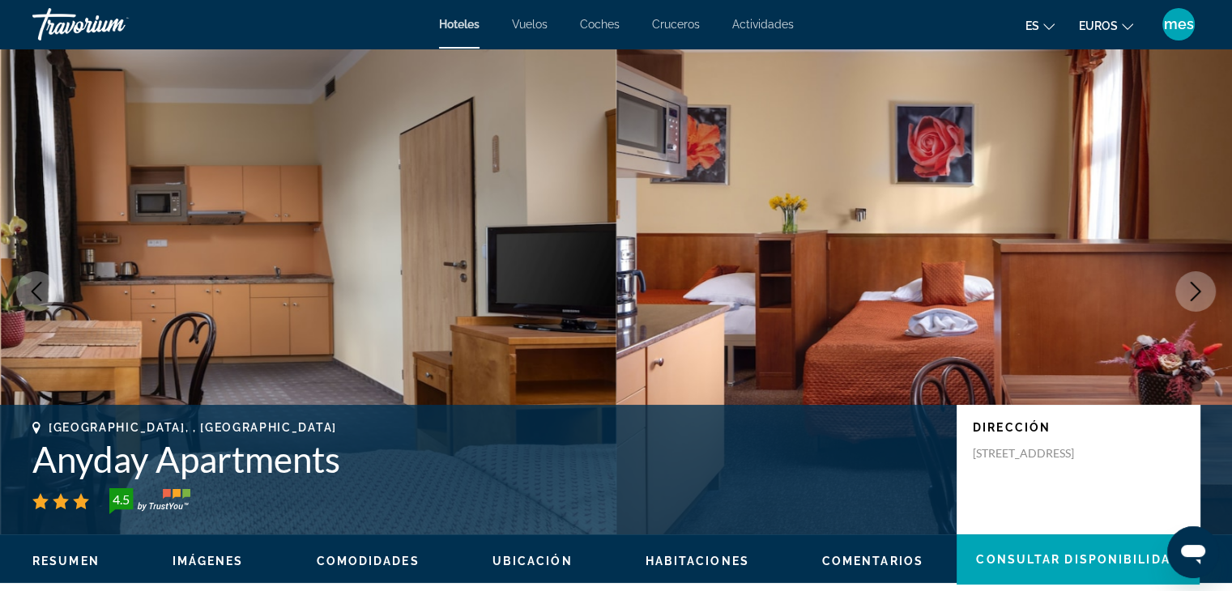
click at [1186, 292] on icon "Next image" at bounding box center [1195, 291] width 19 height 19
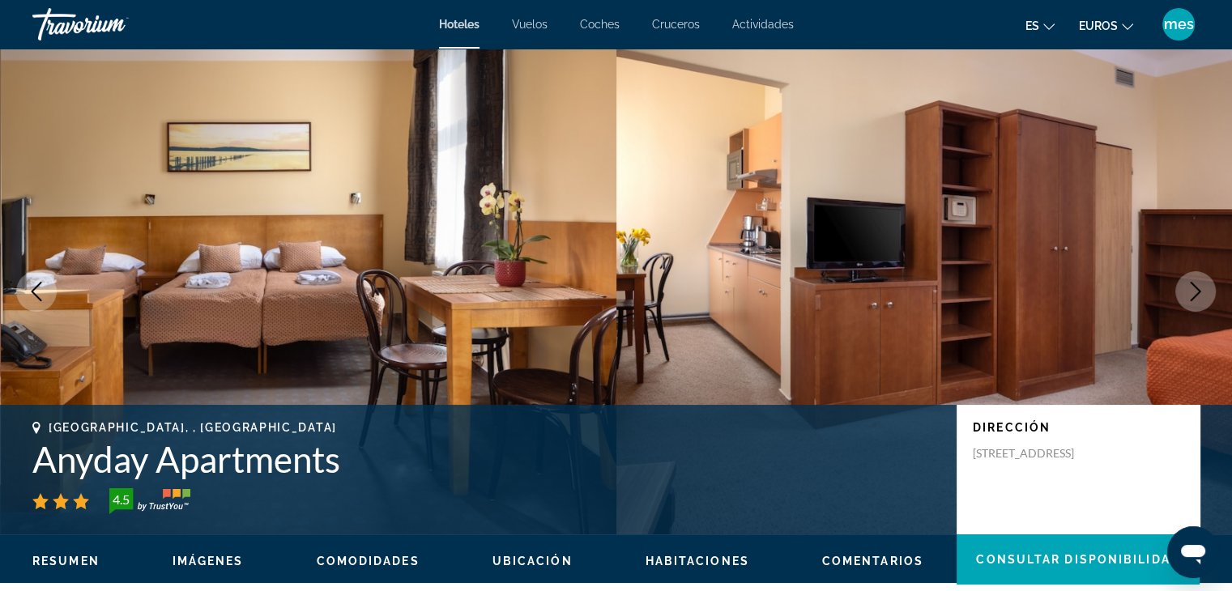
click at [1186, 292] on icon "Next image" at bounding box center [1195, 291] width 19 height 19
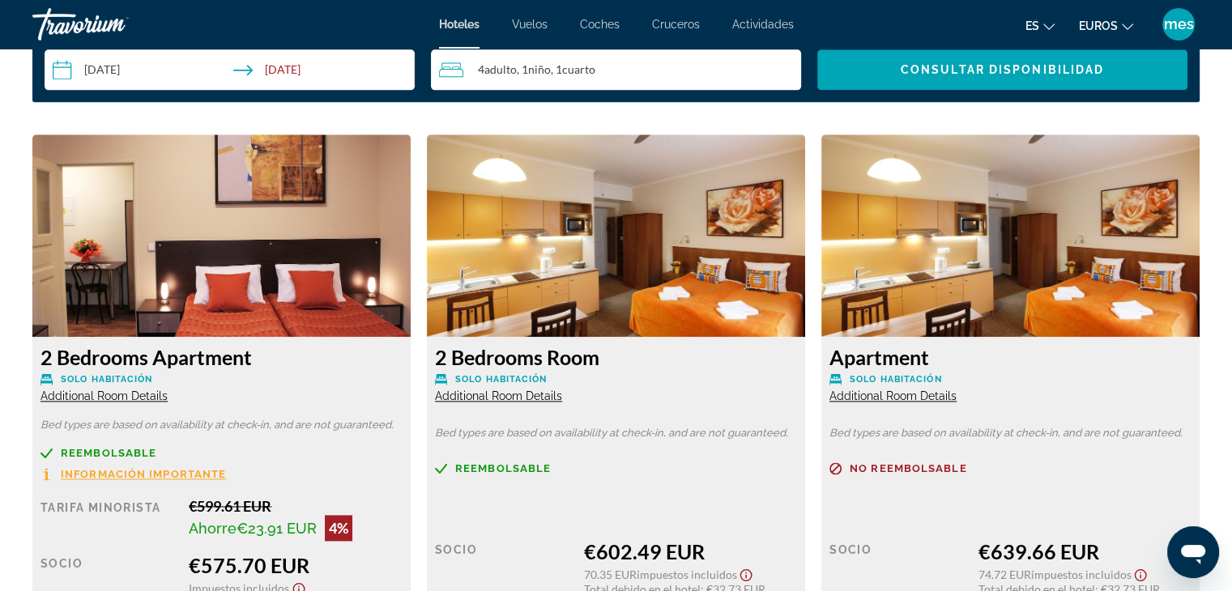
scroll to position [2209, 0]
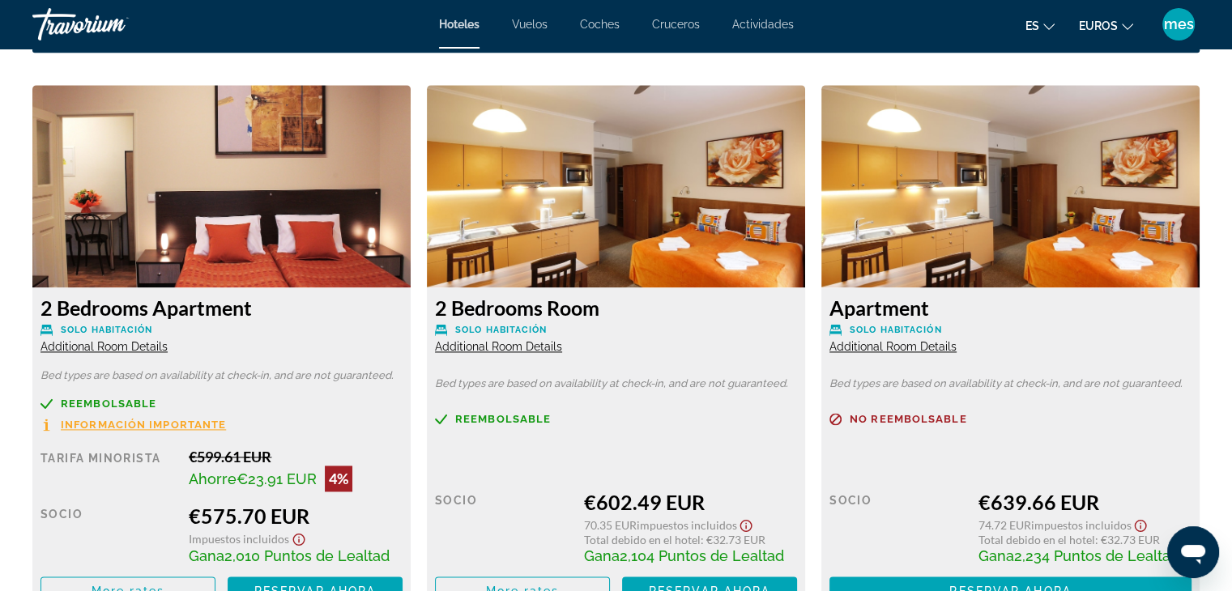
click at [117, 421] on span "Información importante" at bounding box center [143, 425] width 165 height 11
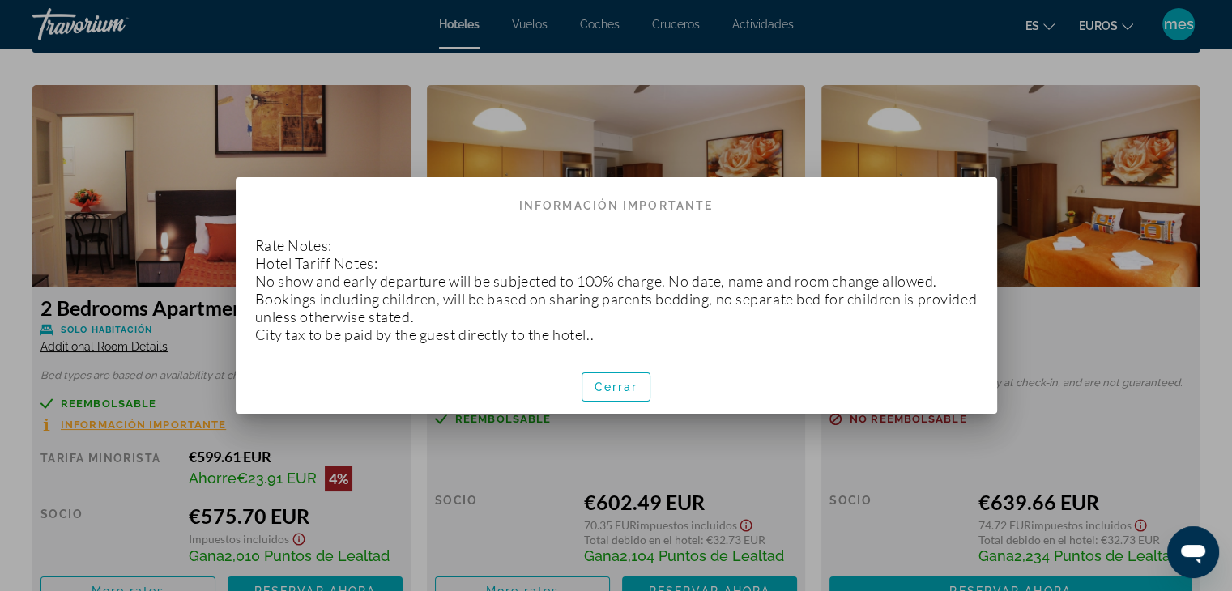
scroll to position [0, 0]
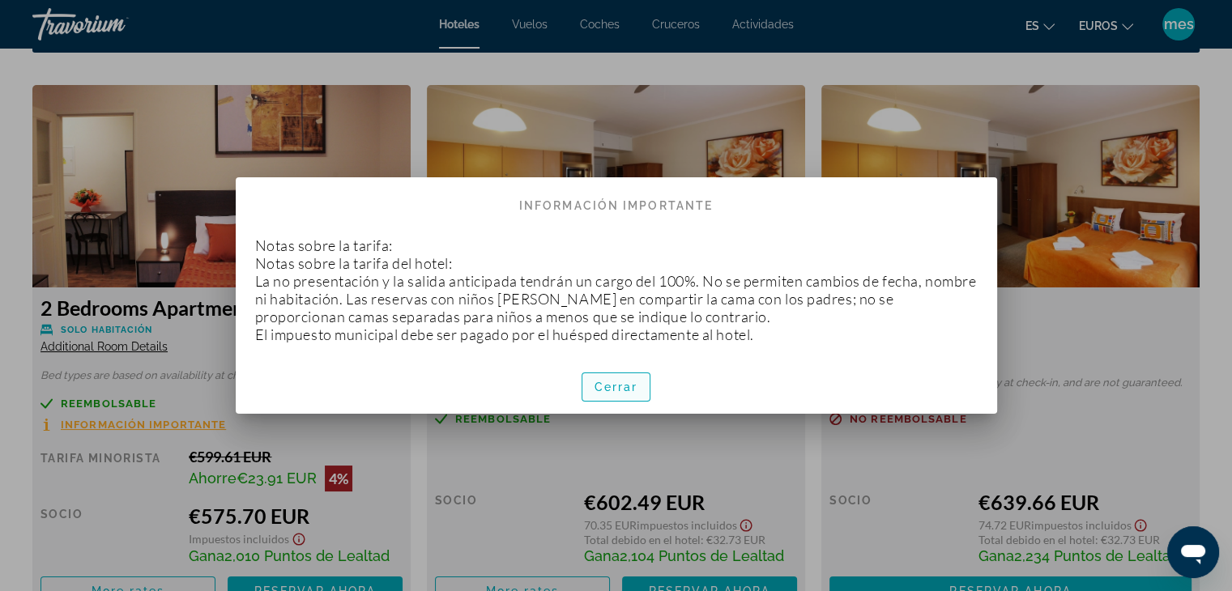
click at [612, 390] on font "Cerrar" at bounding box center [617, 387] width 44 height 13
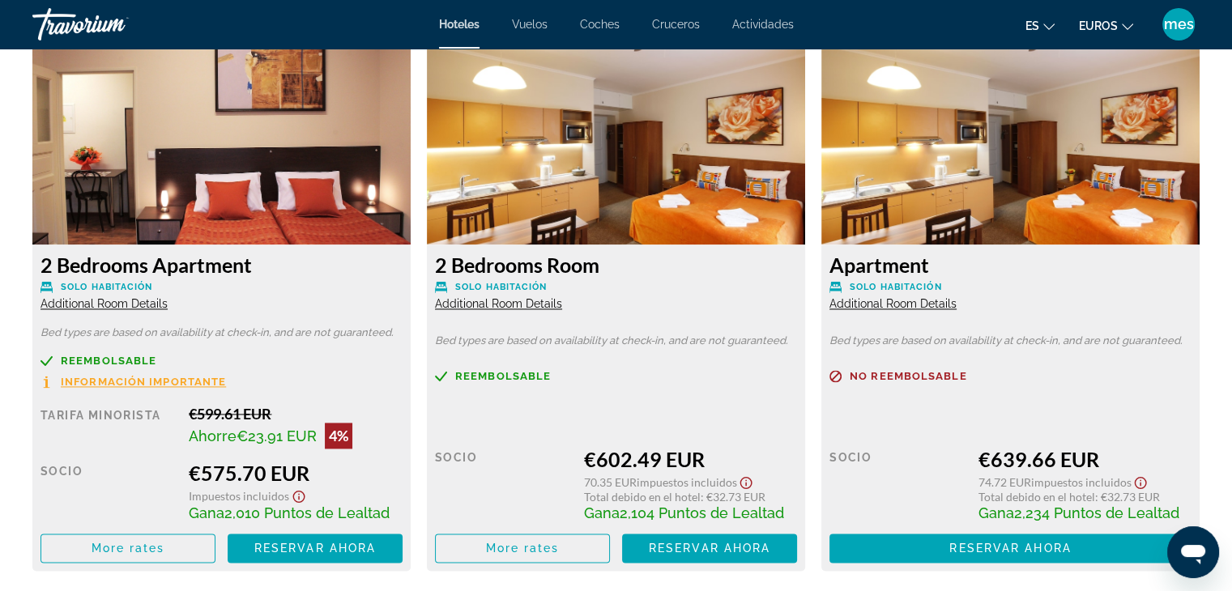
scroll to position [2290, 0]
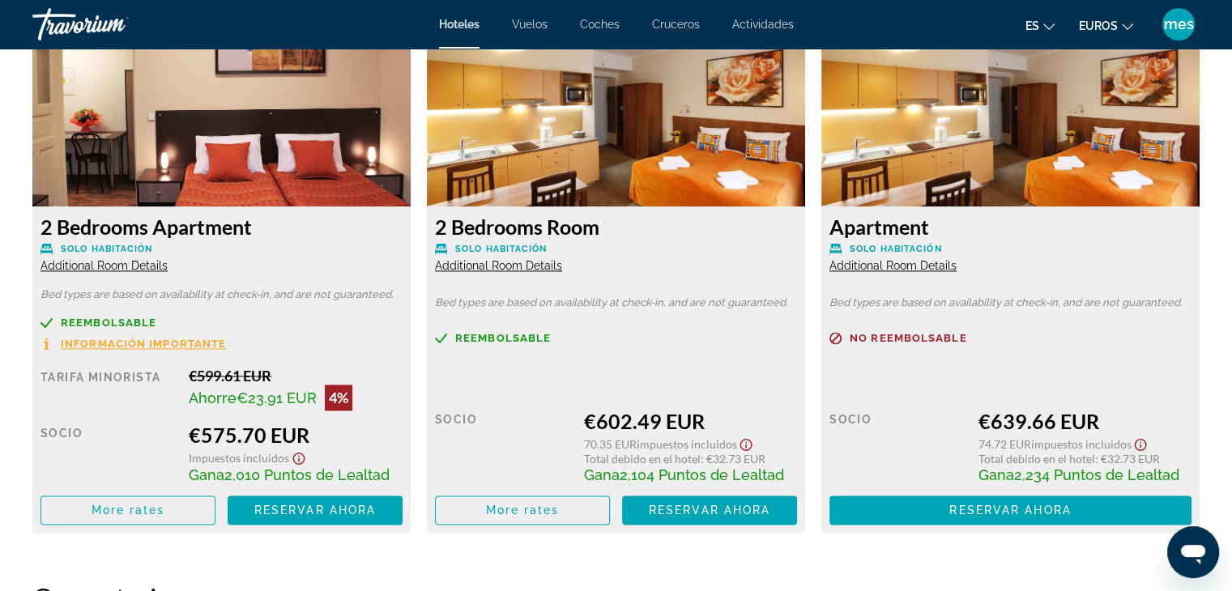
click at [112, 262] on span "Additional Room Details" at bounding box center [104, 265] width 127 height 13
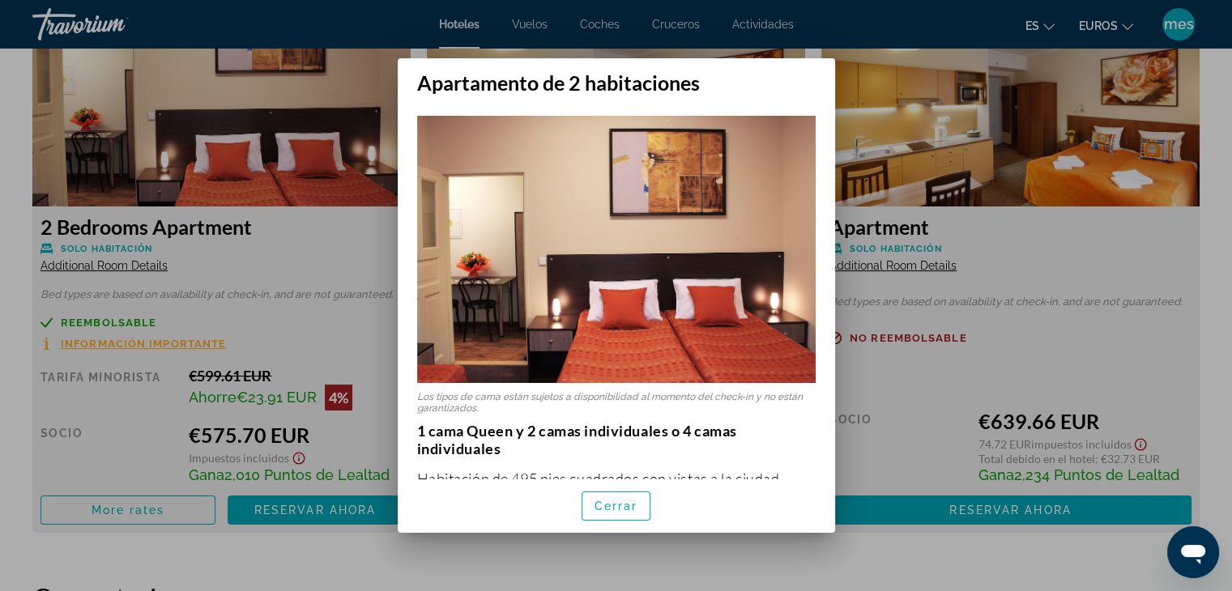
scroll to position [0, 0]
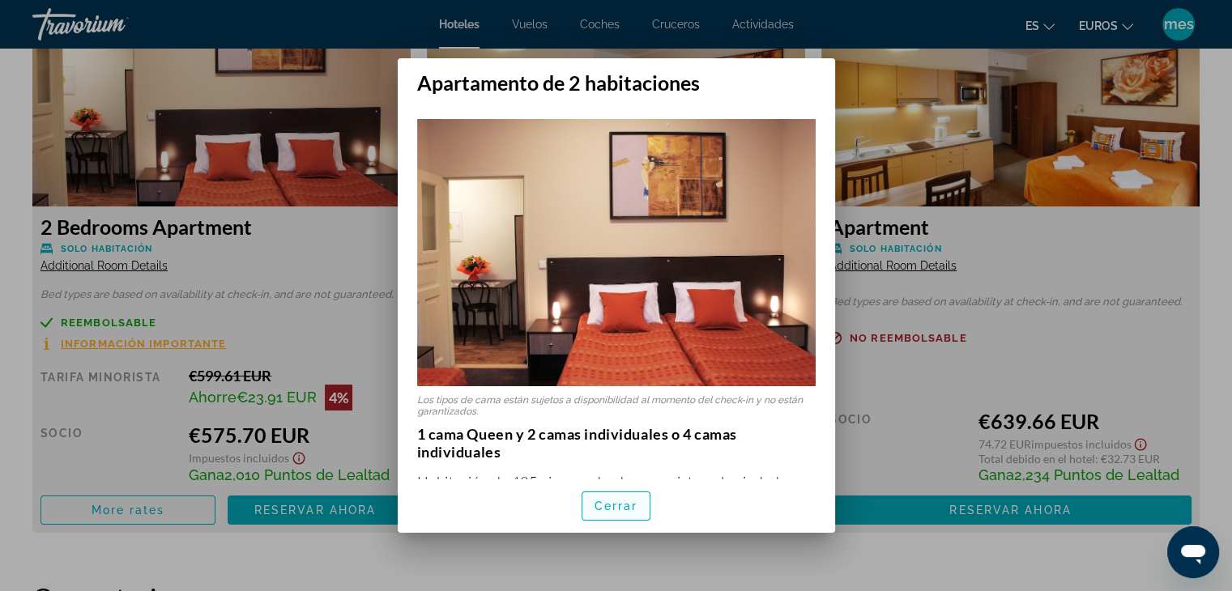
click at [623, 510] on font "Cerrar" at bounding box center [617, 506] width 44 height 13
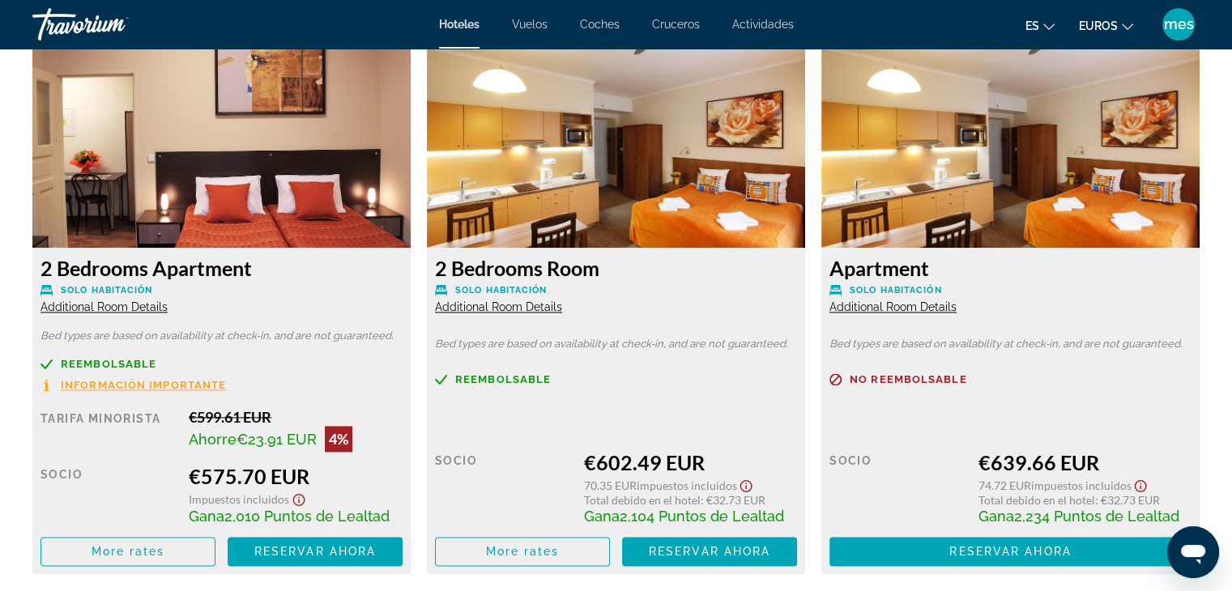
scroll to position [2252, 0]
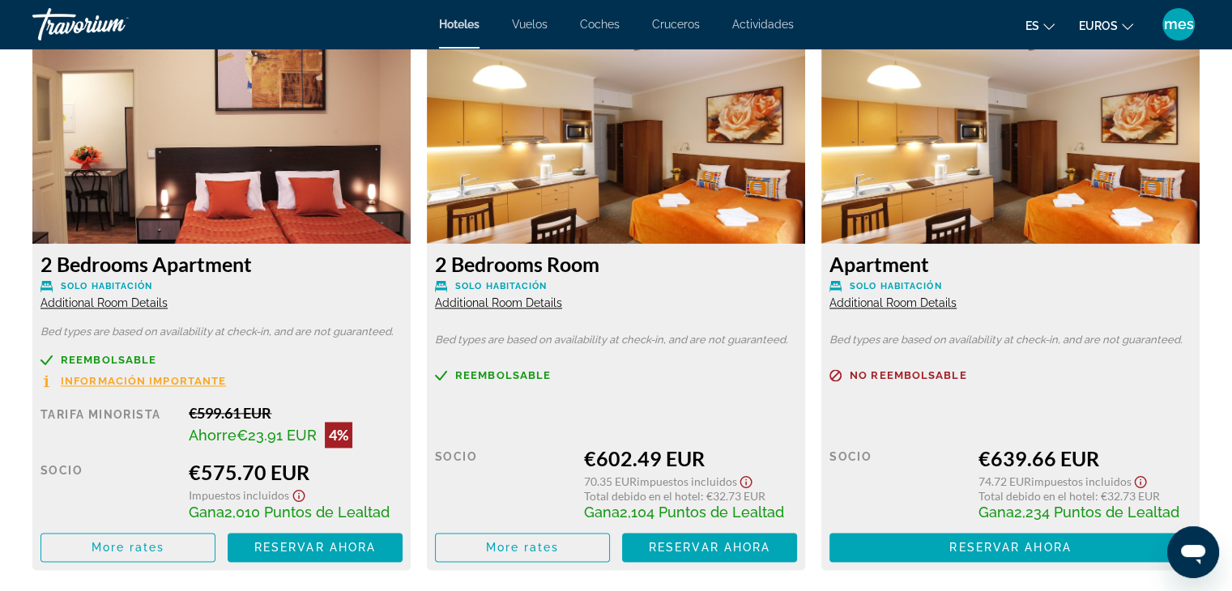
click at [493, 299] on span "Additional Room Details" at bounding box center [498, 303] width 127 height 13
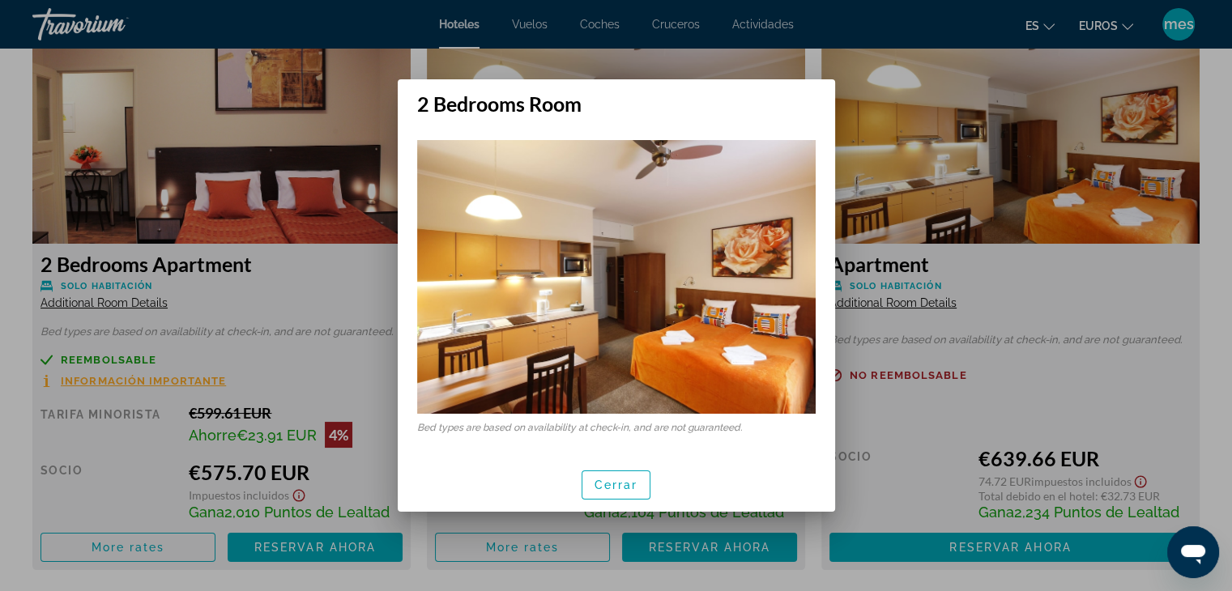
scroll to position [0, 0]
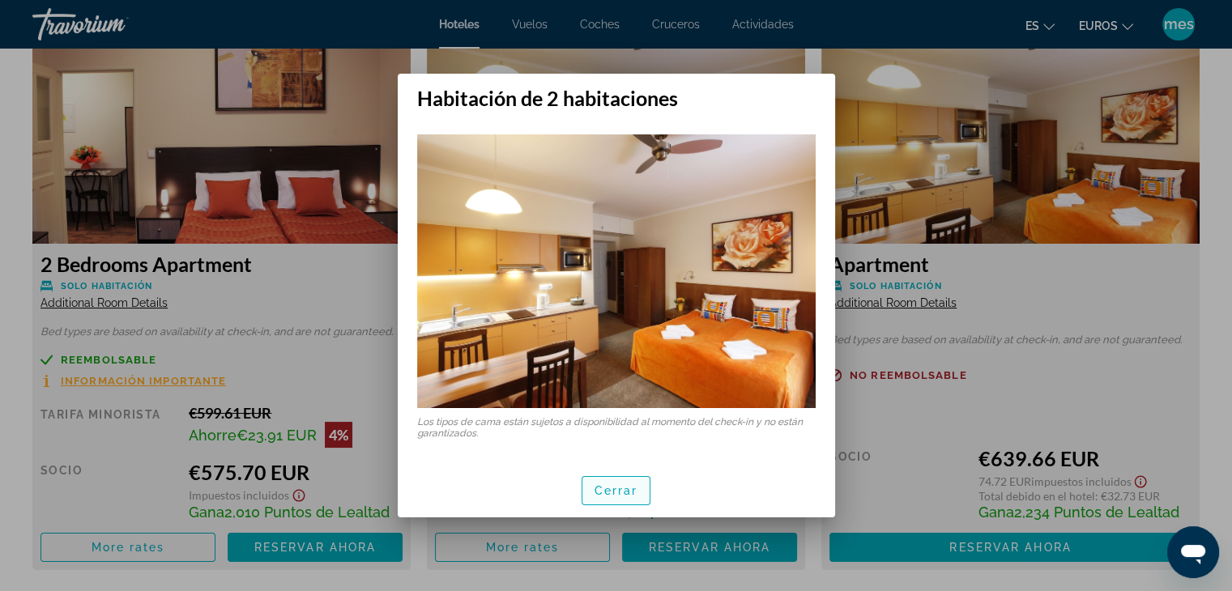
click at [604, 486] on font "Cerrar" at bounding box center [617, 490] width 44 height 13
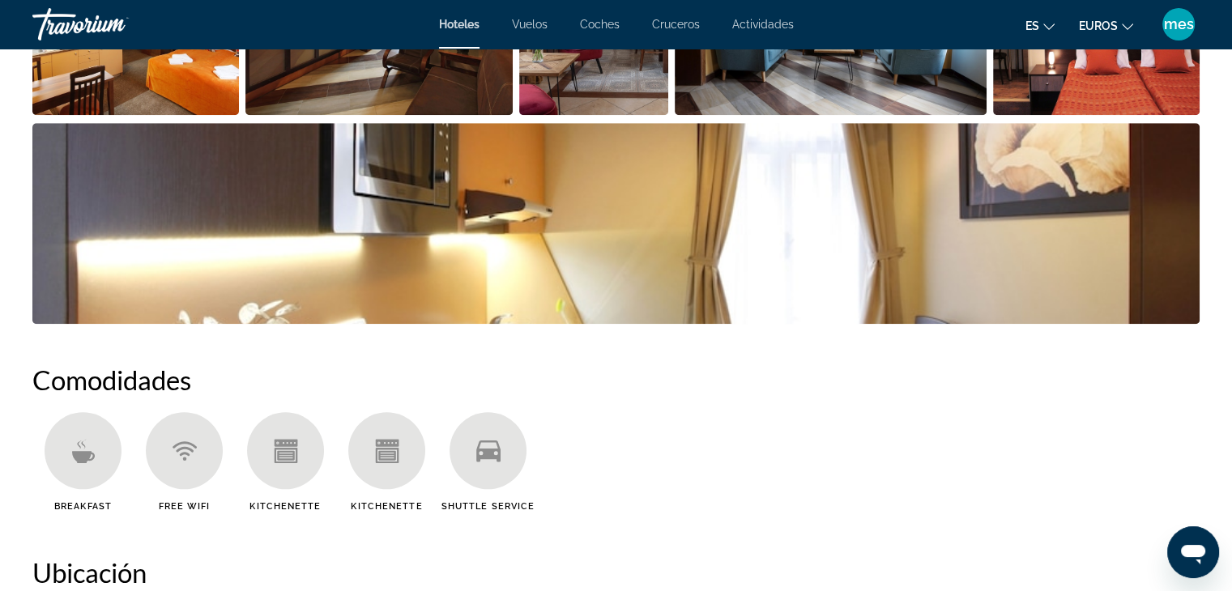
scroll to position [1037, 0]
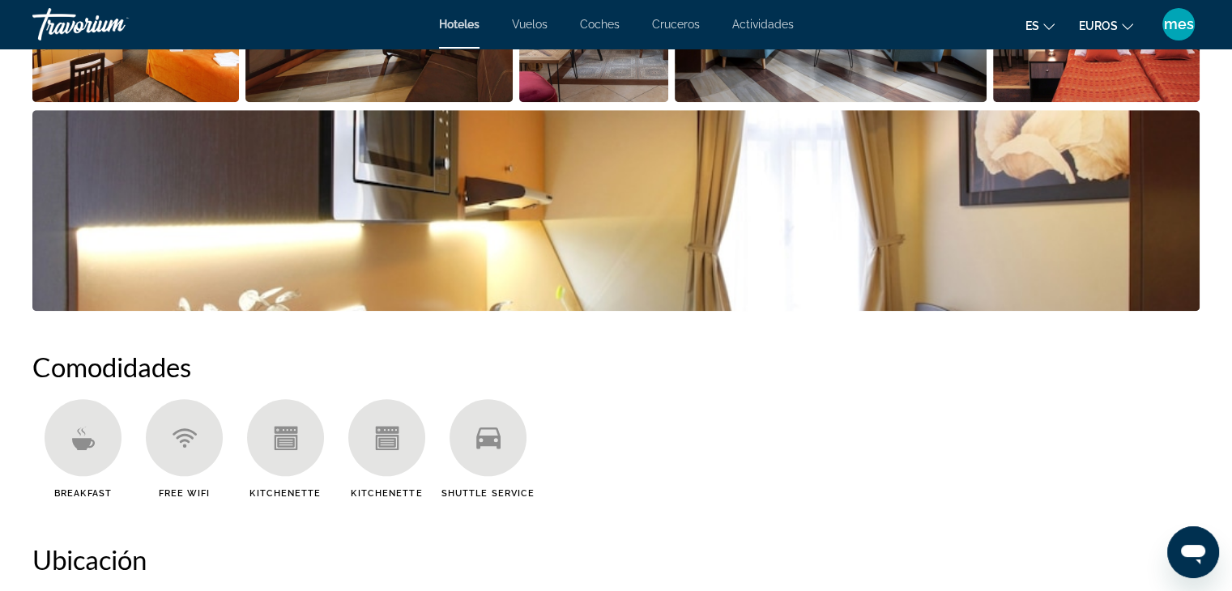
click at [86, 440] on icon "Contenido principal" at bounding box center [82, 443] width 23 height 12
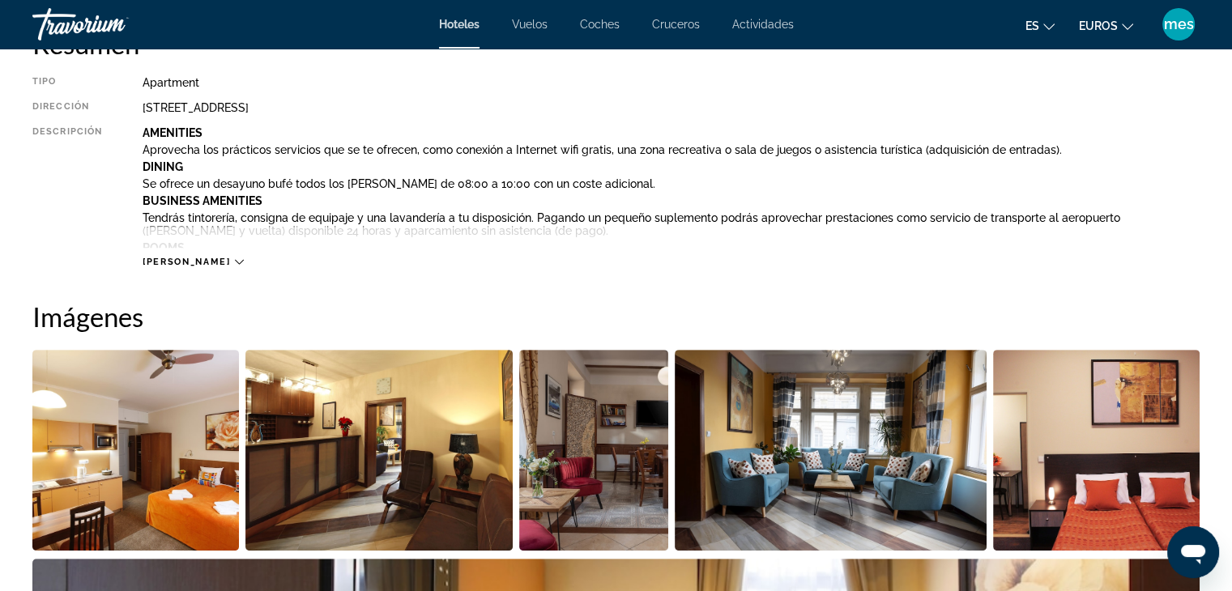
scroll to position [551, 0]
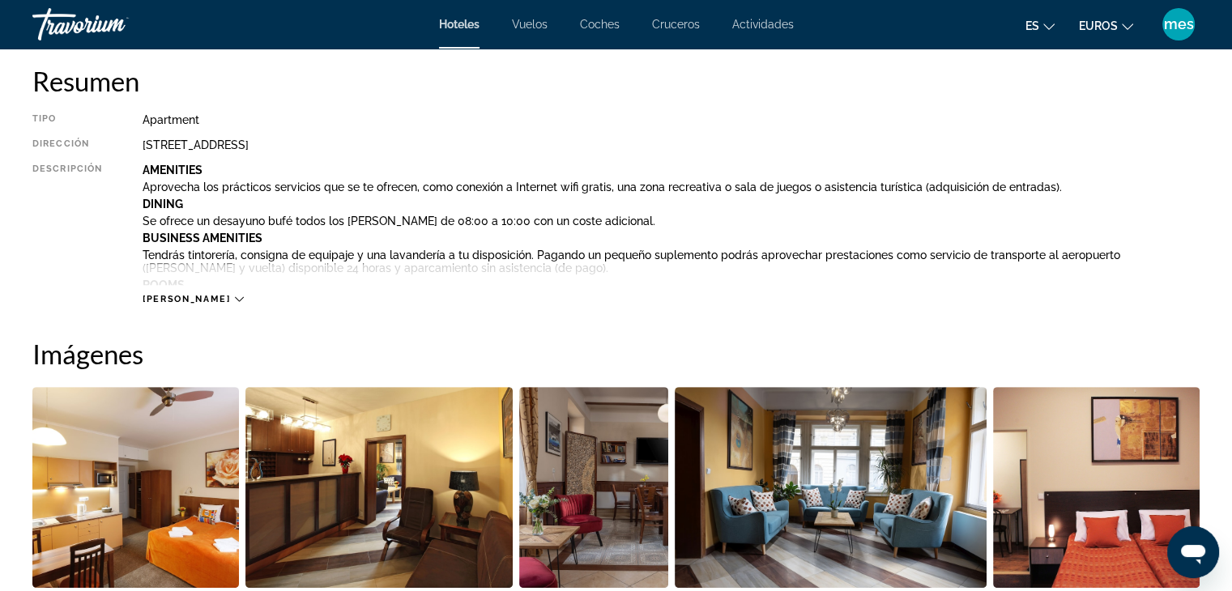
click at [191, 296] on div "[PERSON_NAME]" at bounding box center [193, 299] width 100 height 11
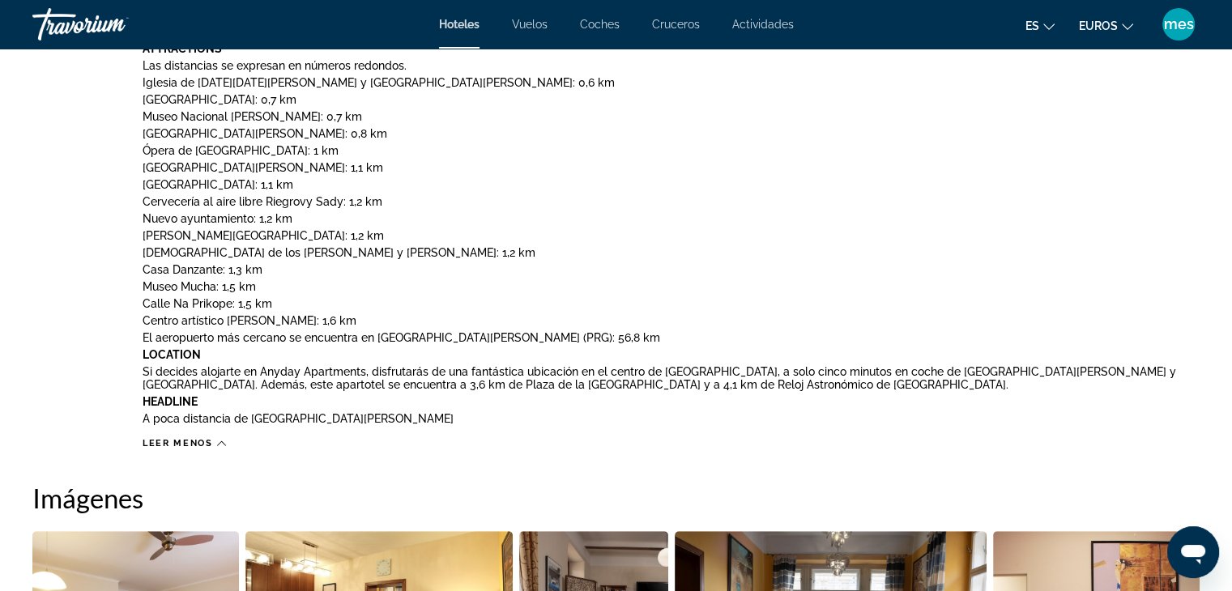
scroll to position [875, 0]
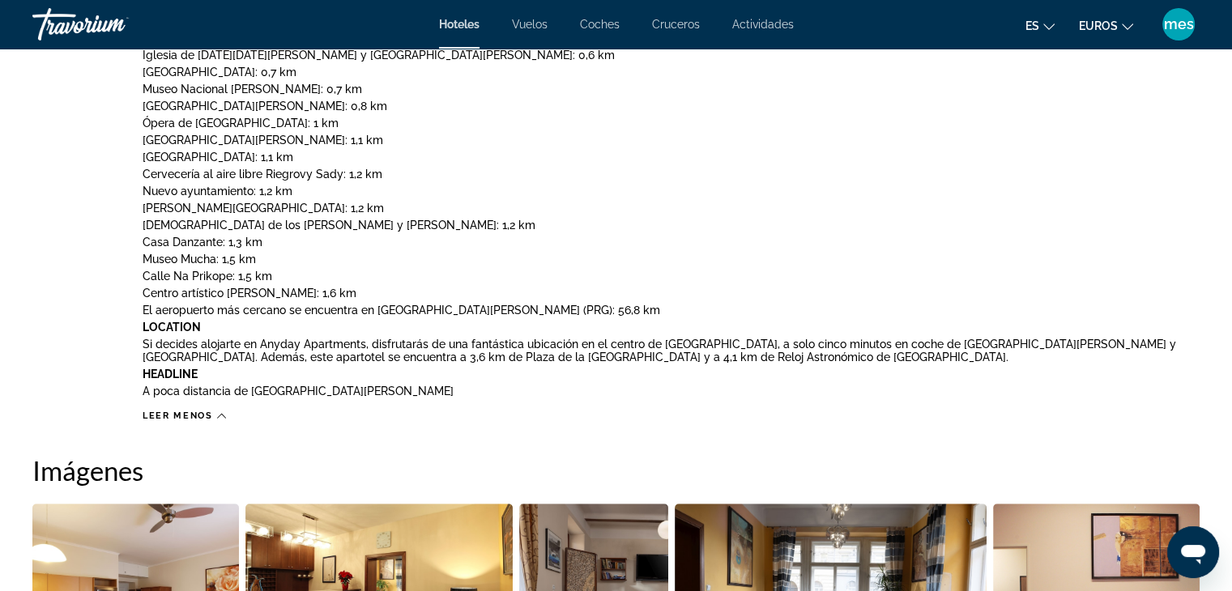
click at [224, 414] on icon "Contenido principal" at bounding box center [221, 416] width 9 height 9
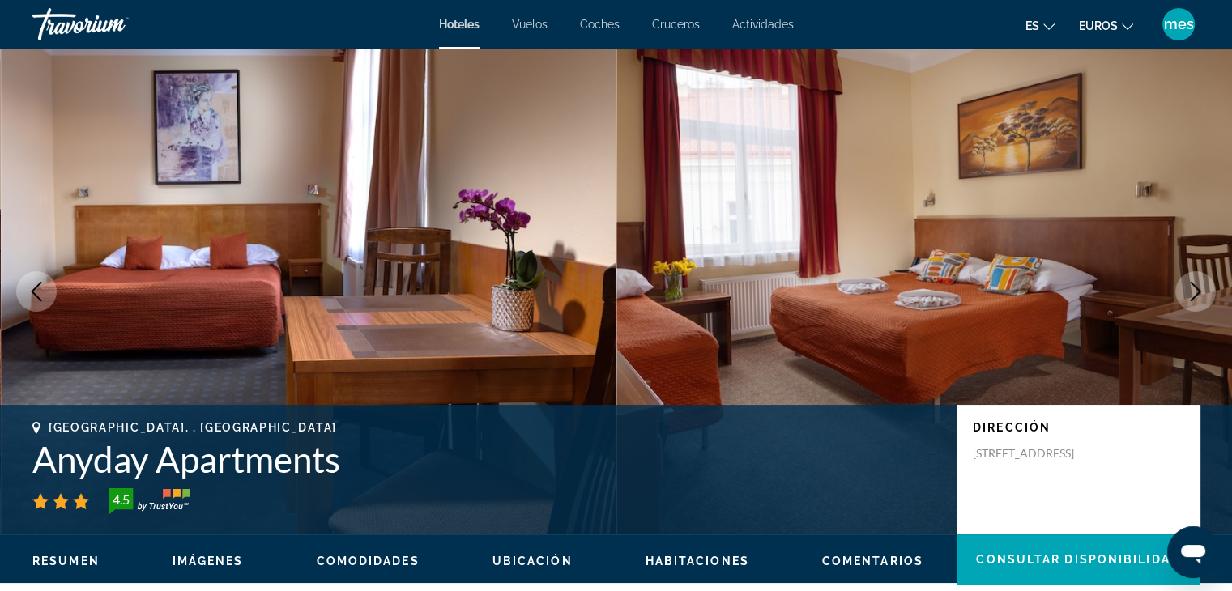
scroll to position [0, 0]
click at [1198, 289] on icon "Next image" at bounding box center [1196, 291] width 11 height 19
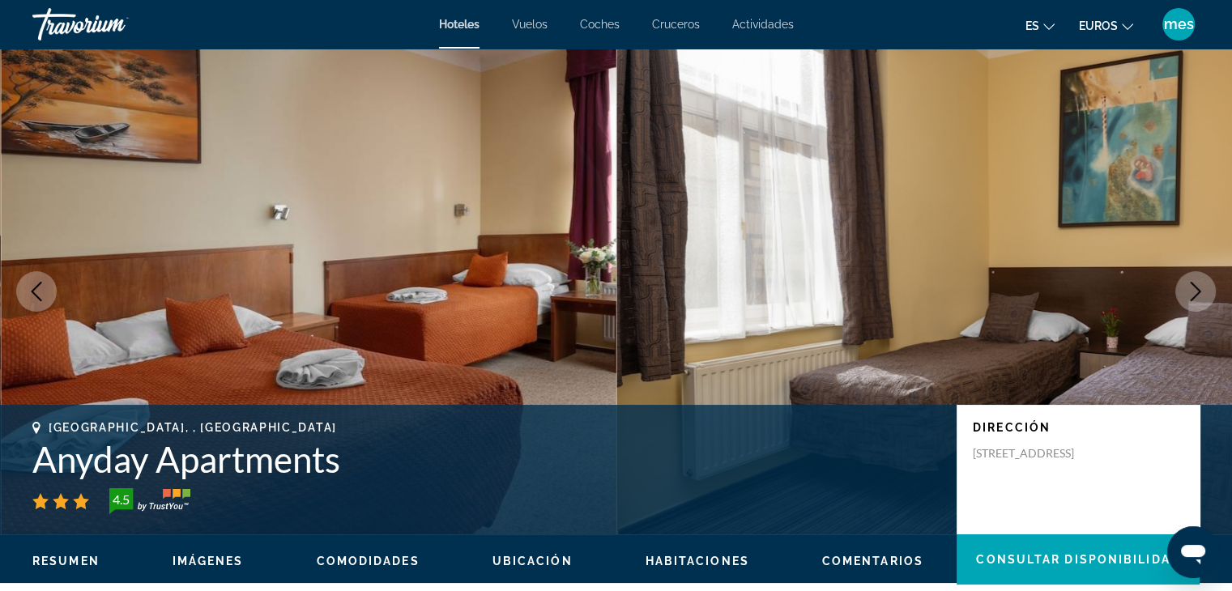
click at [1196, 286] on icon "Next image" at bounding box center [1196, 291] width 11 height 19
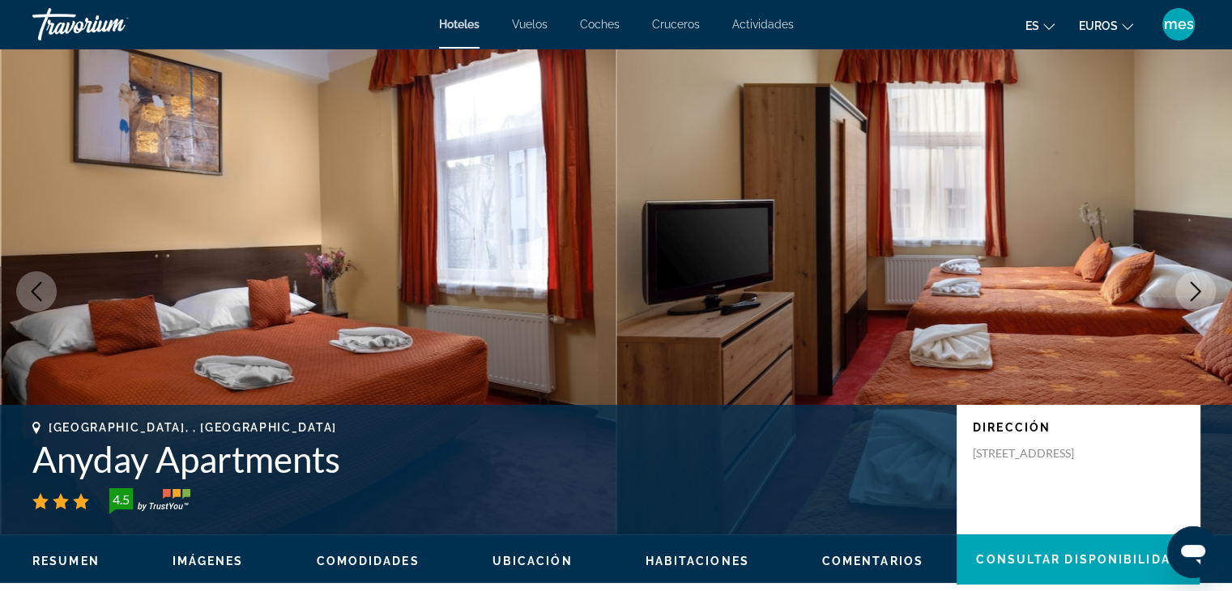
click at [1196, 286] on icon "Next image" at bounding box center [1196, 291] width 11 height 19
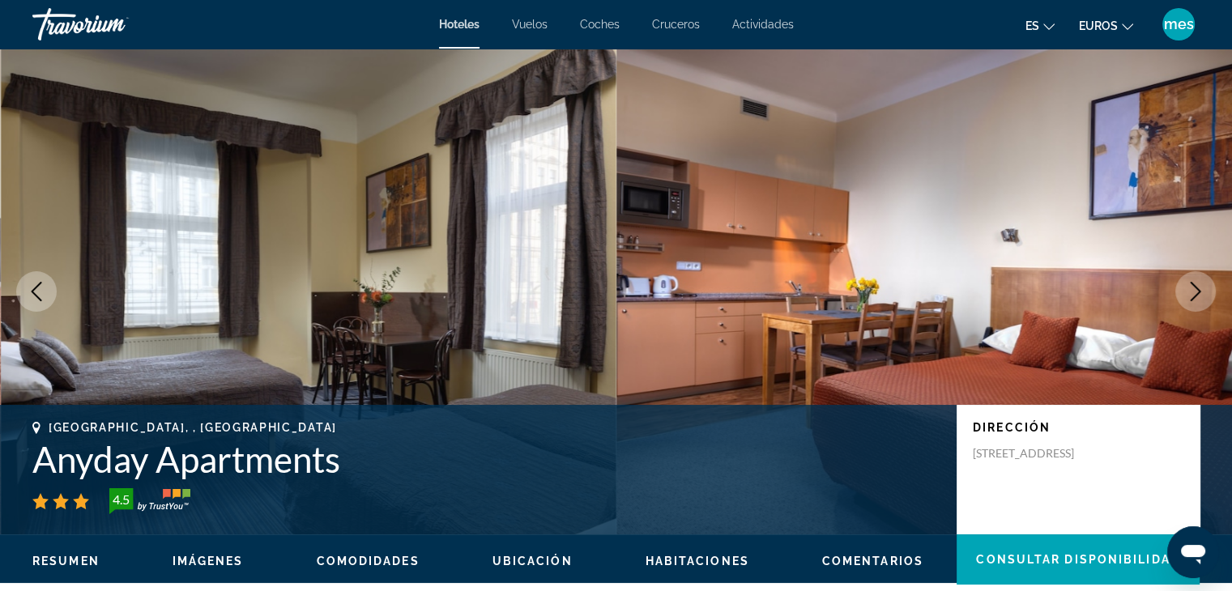
click at [1196, 286] on icon "Next image" at bounding box center [1196, 291] width 11 height 19
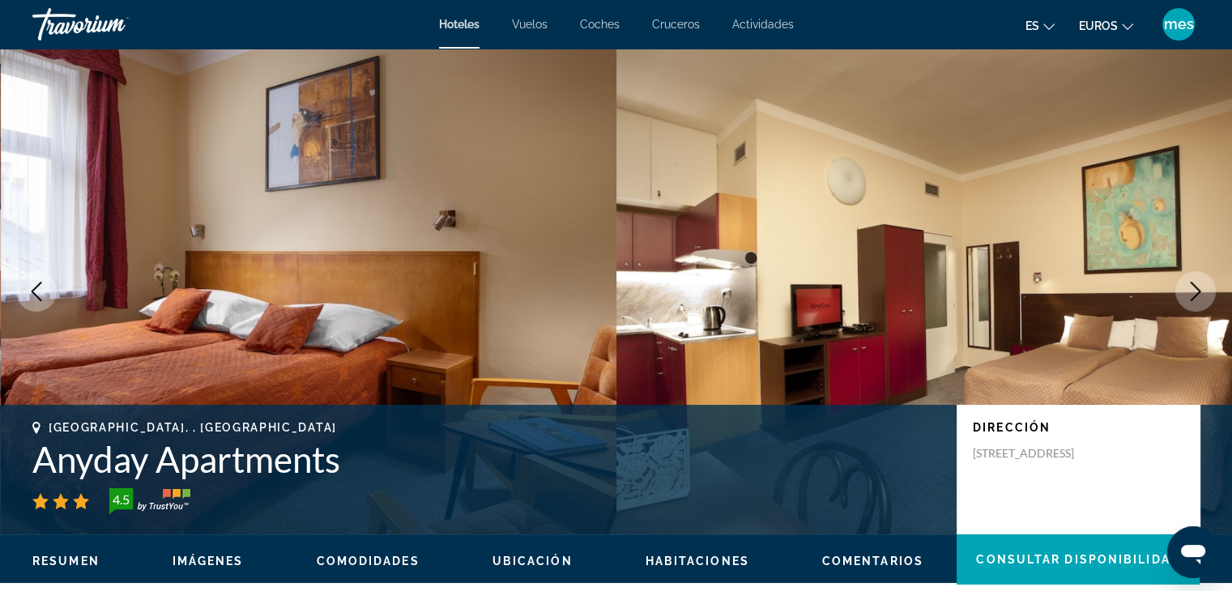
click at [1196, 286] on icon "Next image" at bounding box center [1196, 291] width 11 height 19
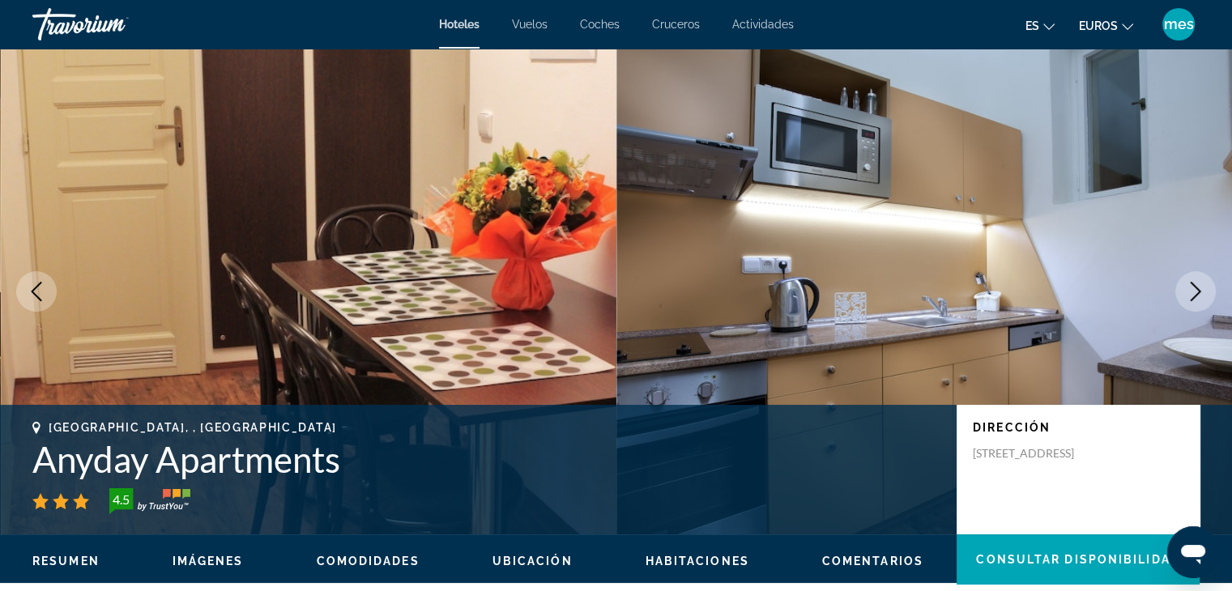
click at [1196, 286] on icon "Next image" at bounding box center [1196, 291] width 11 height 19
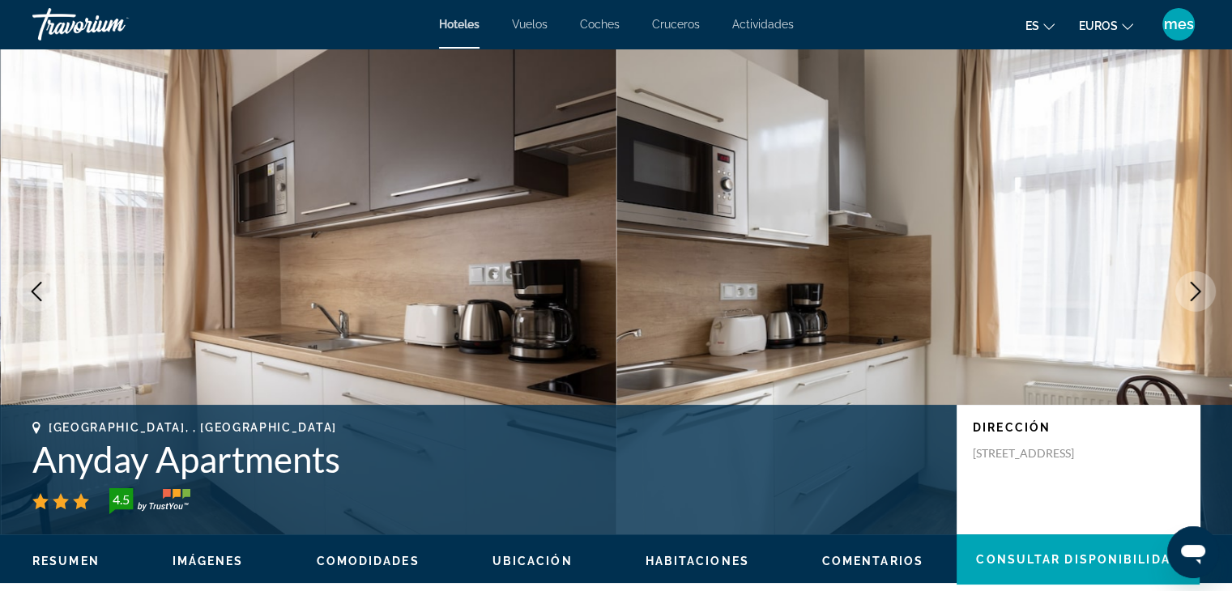
click at [1196, 286] on icon "Next image" at bounding box center [1196, 291] width 11 height 19
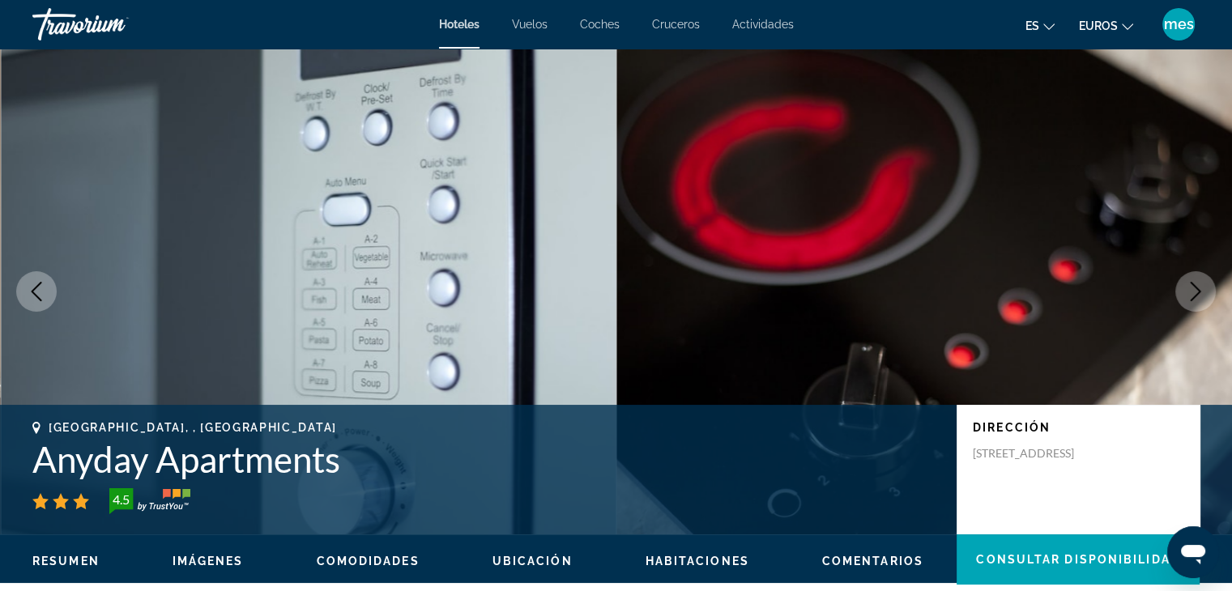
click at [1196, 286] on icon "Next image" at bounding box center [1196, 291] width 11 height 19
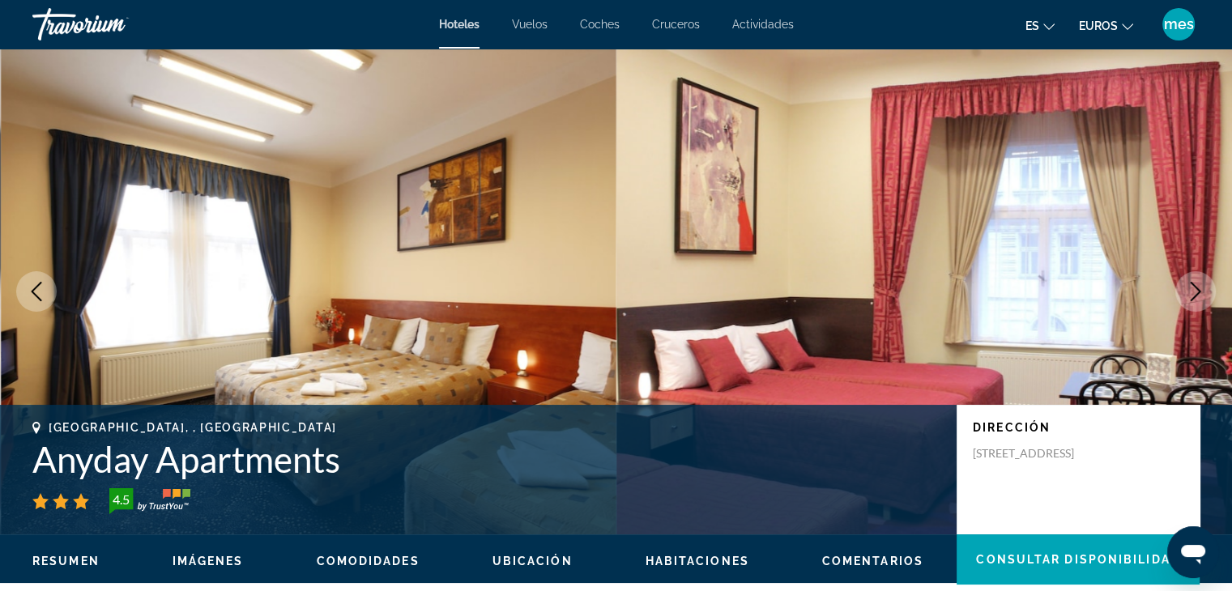
click at [1196, 286] on icon "Next image" at bounding box center [1196, 291] width 11 height 19
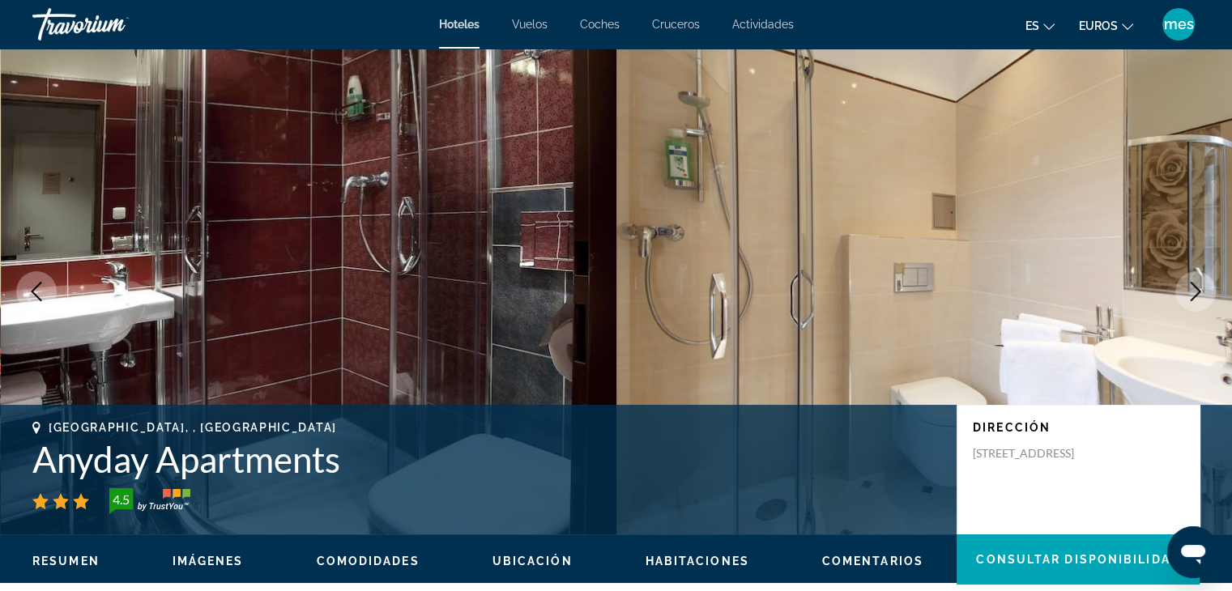
click at [1196, 286] on icon "Next image" at bounding box center [1196, 291] width 11 height 19
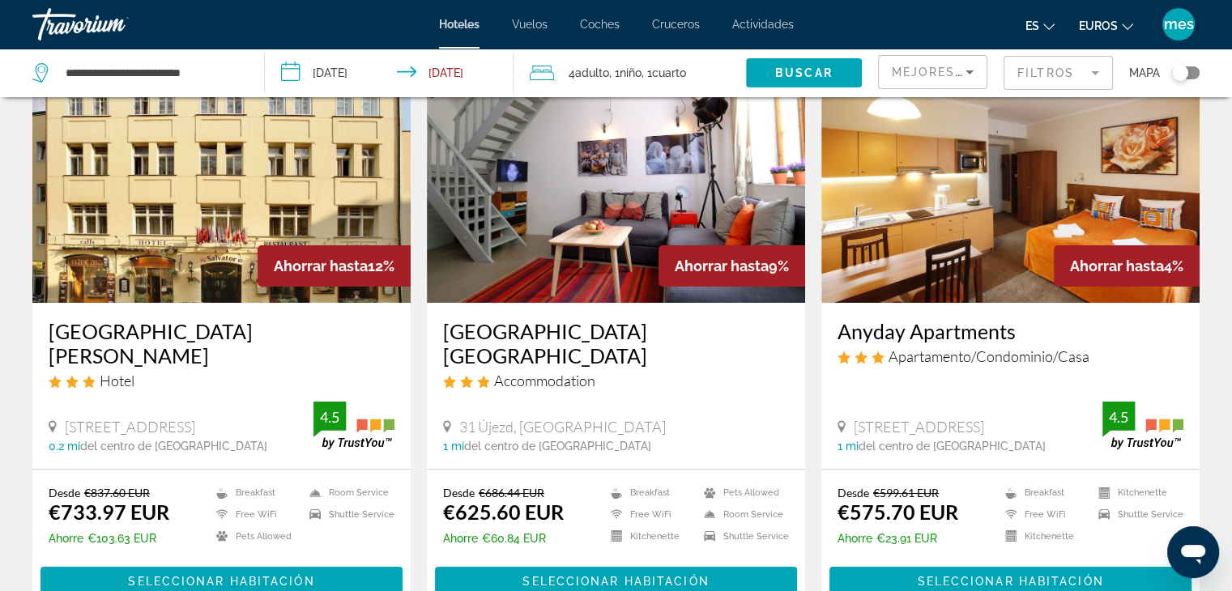
scroll to position [162, 0]
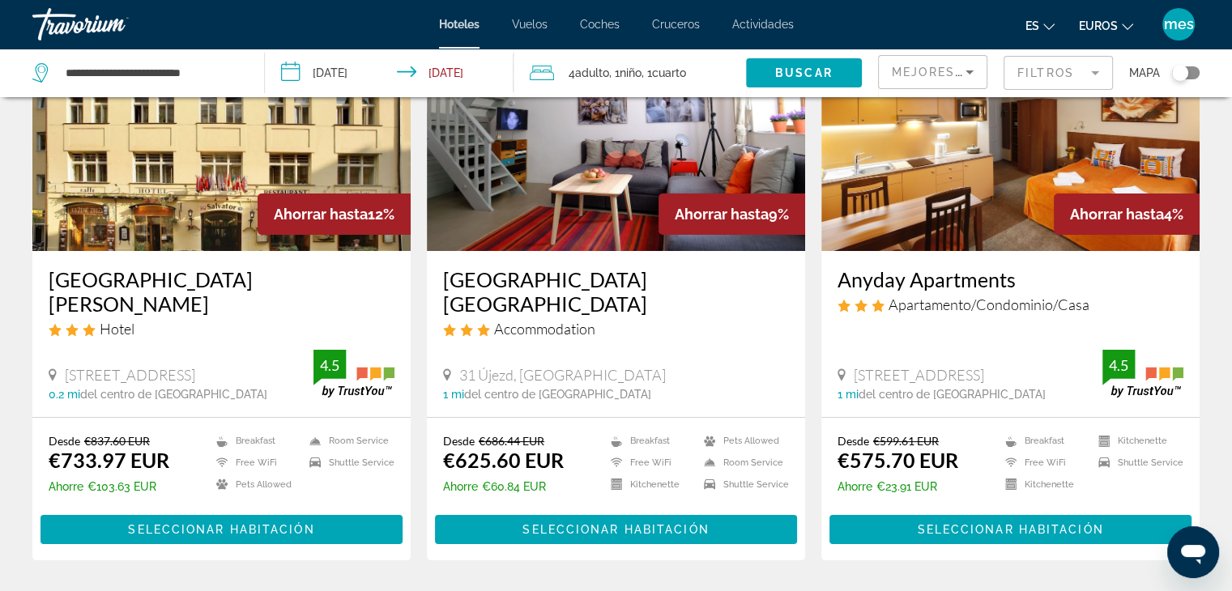
click at [532, 159] on img "Contenido principal" at bounding box center [616, 121] width 378 height 259
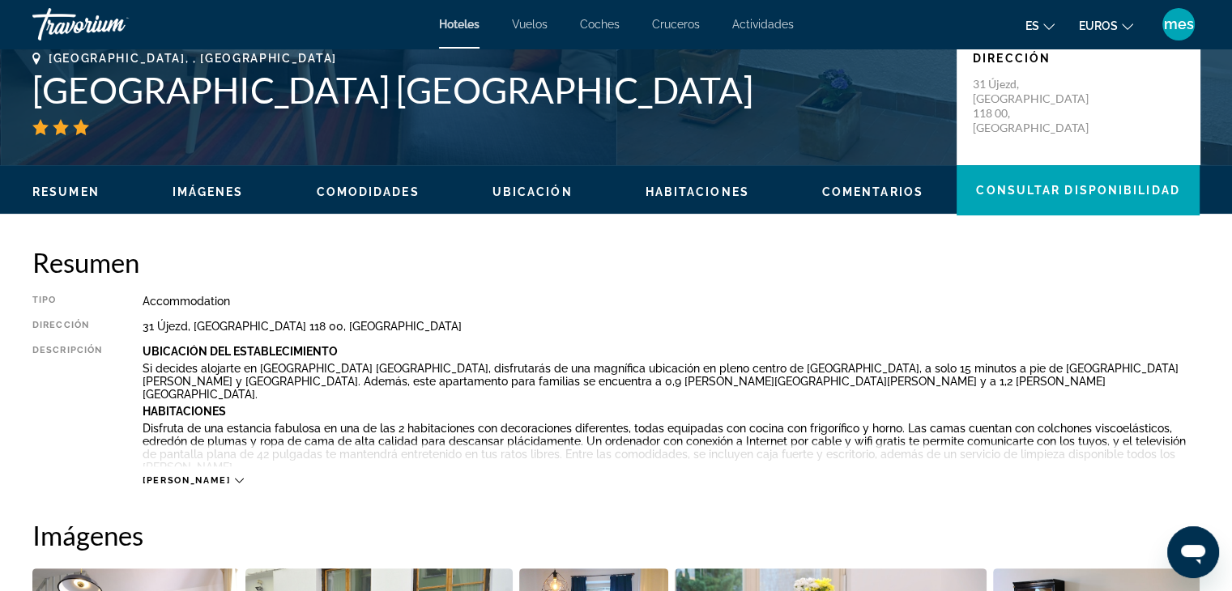
scroll to position [405, 0]
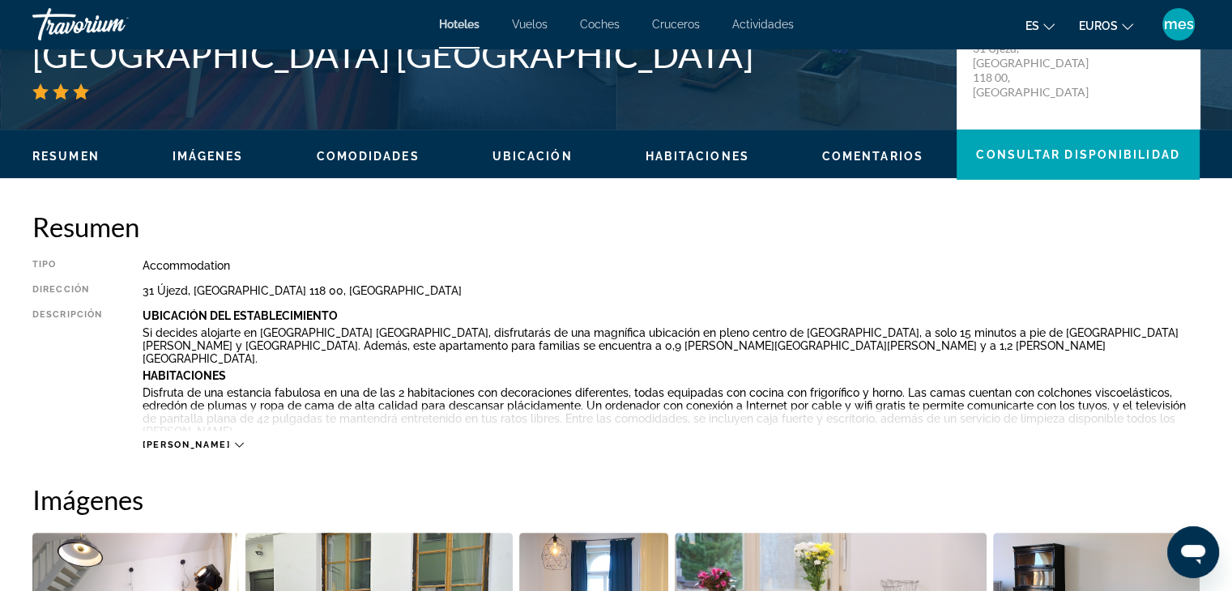
click at [191, 442] on div "[PERSON_NAME]" at bounding box center [193, 445] width 100 height 11
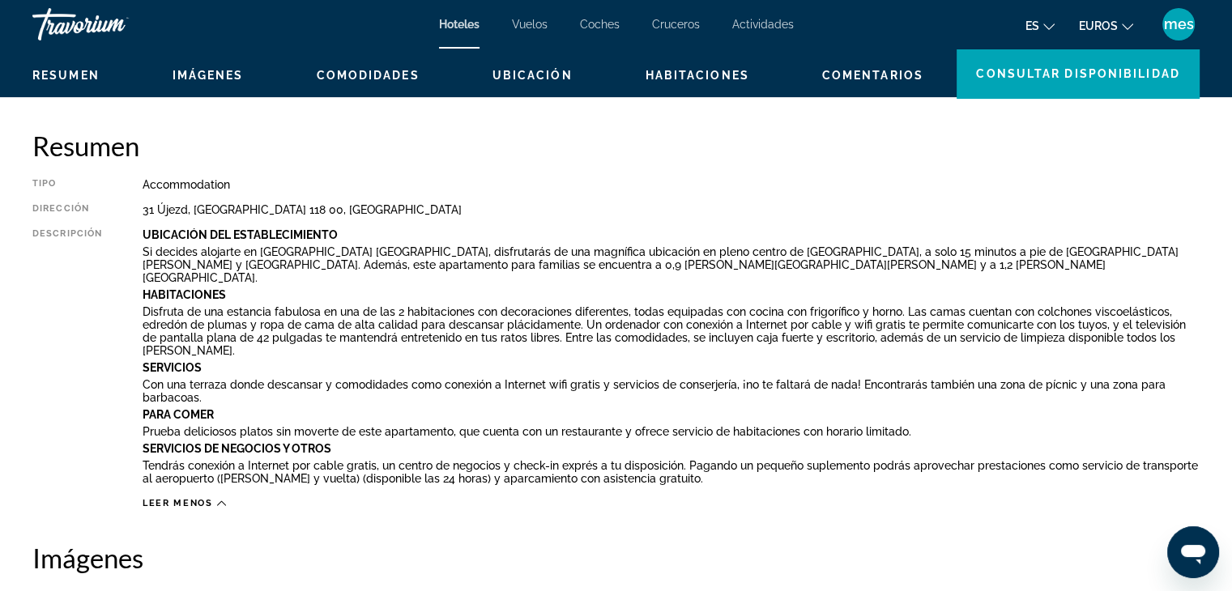
scroll to position [567, 0]
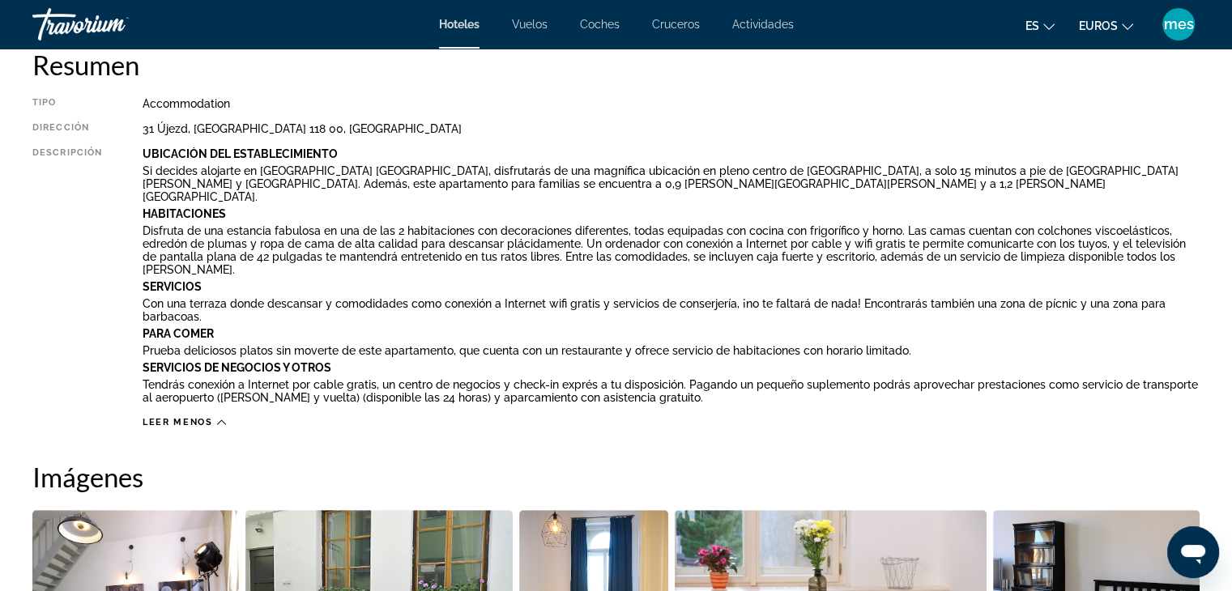
click at [224, 408] on div "Leer menos" at bounding box center [671, 418] width 1057 height 20
click at [215, 417] on div "Leer menos" at bounding box center [184, 422] width 83 height 11
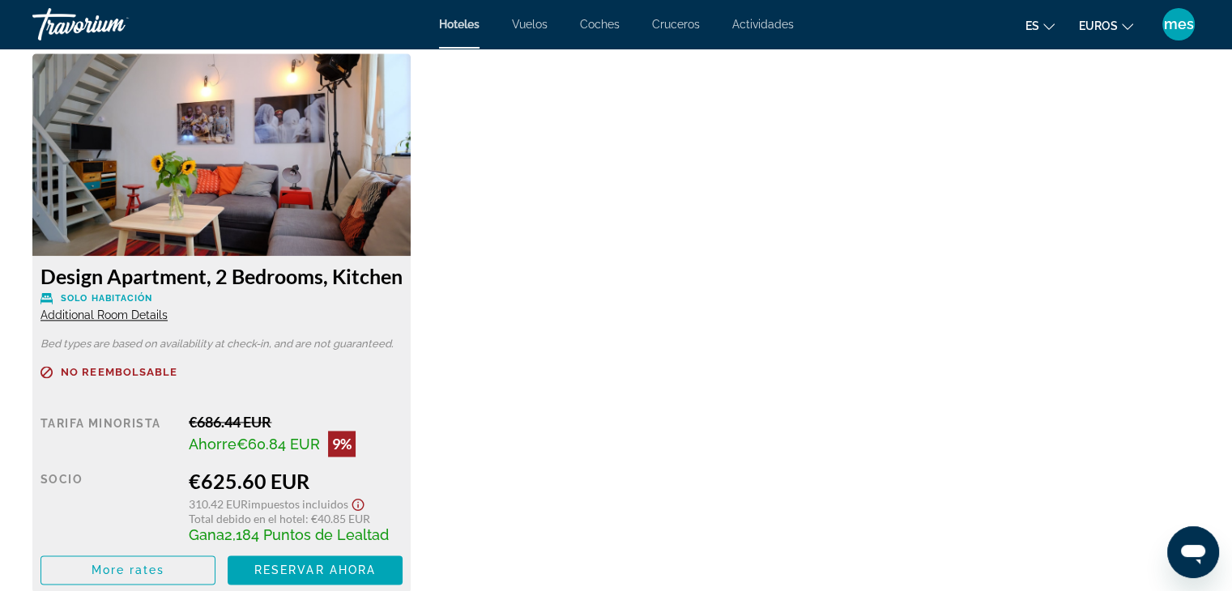
scroll to position [2268, 0]
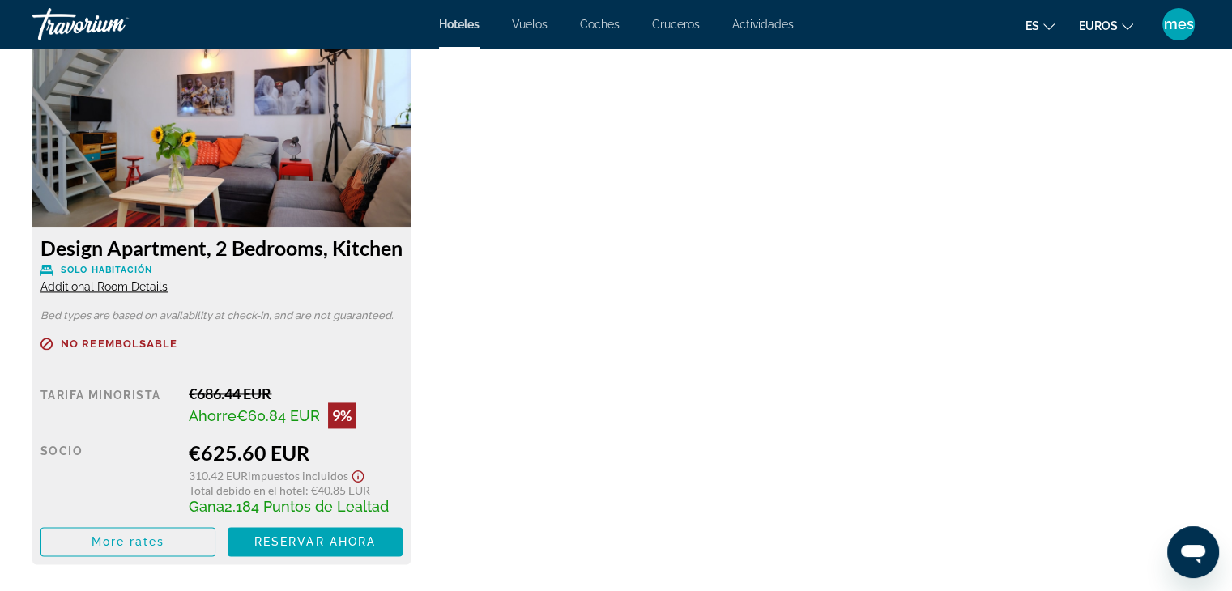
click at [100, 293] on span "Additional Room Details" at bounding box center [104, 286] width 127 height 13
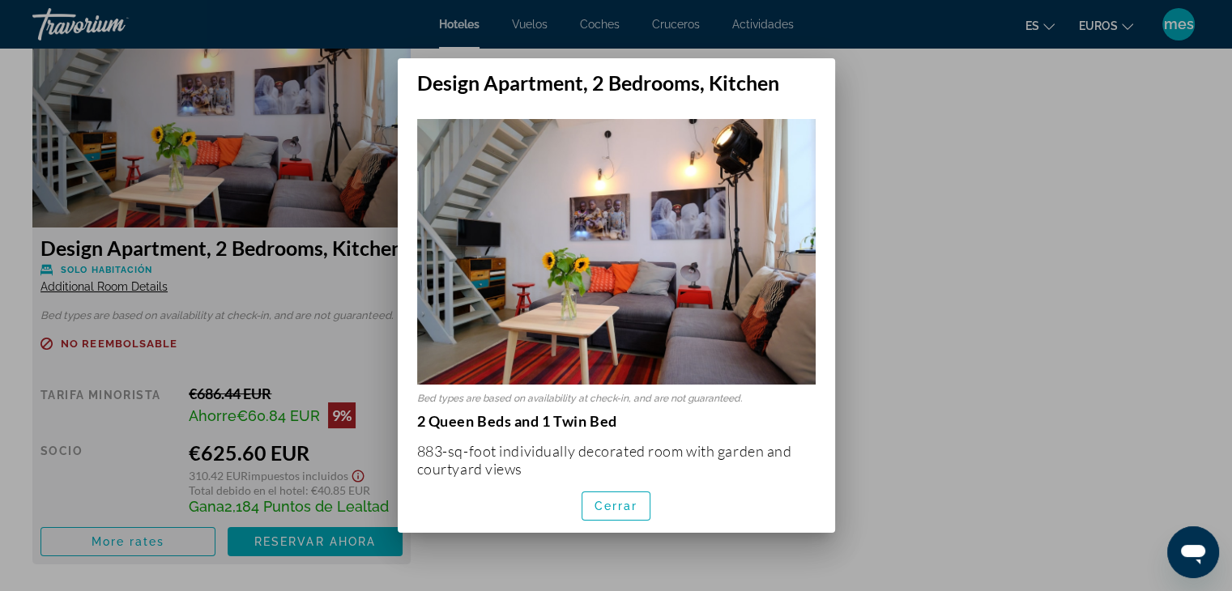
scroll to position [0, 0]
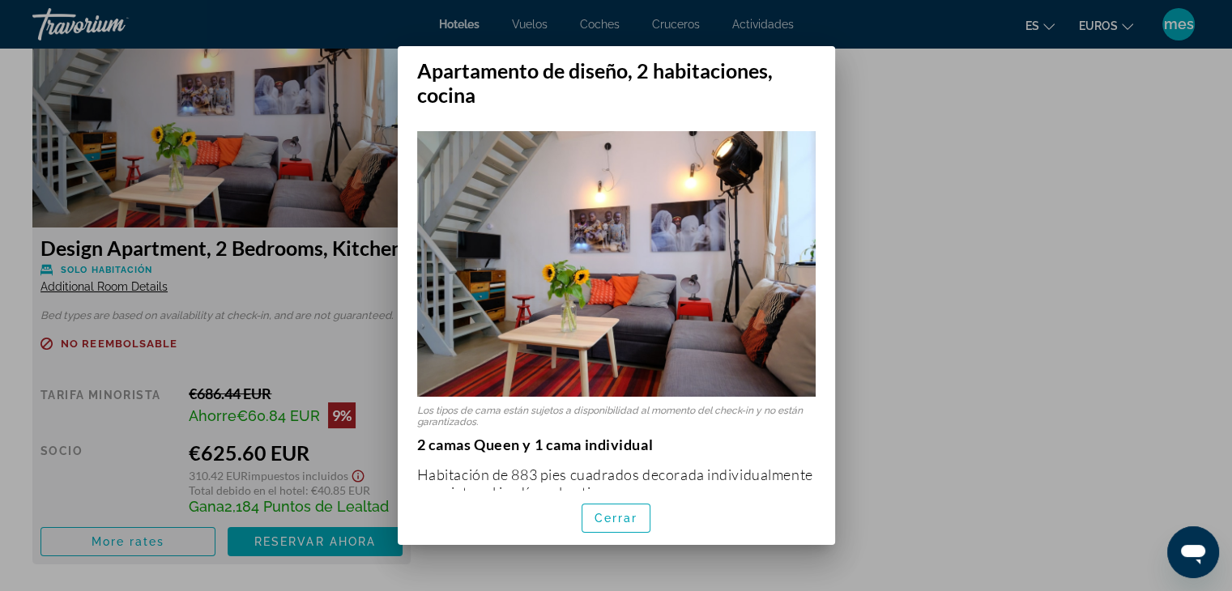
click at [930, 241] on div at bounding box center [616, 295] width 1232 height 591
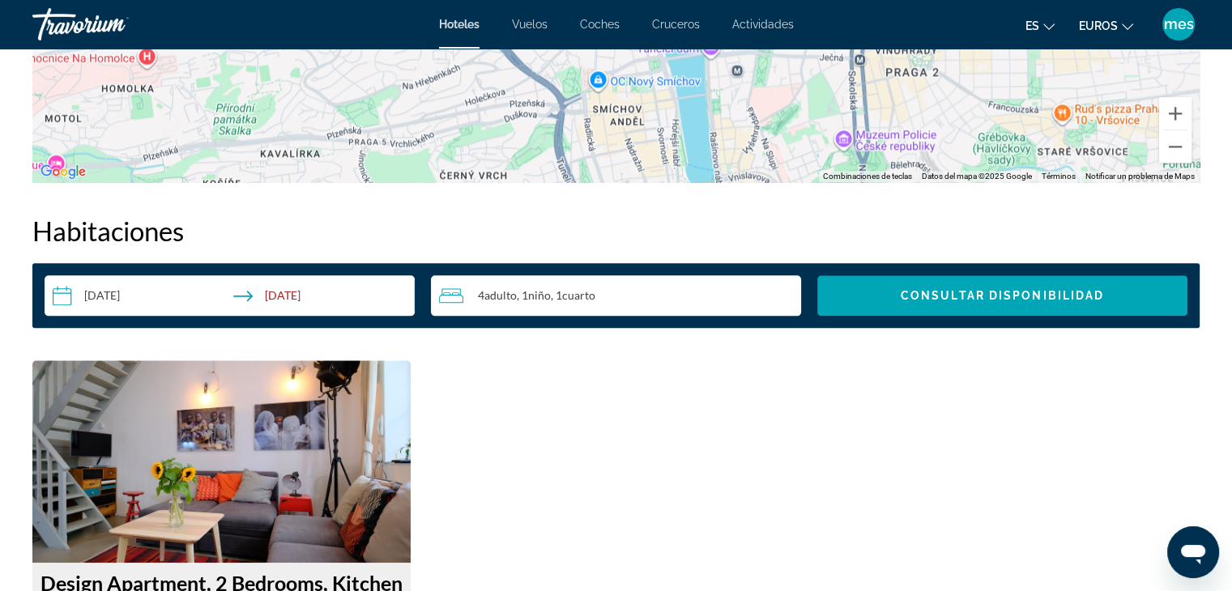
scroll to position [1937, 0]
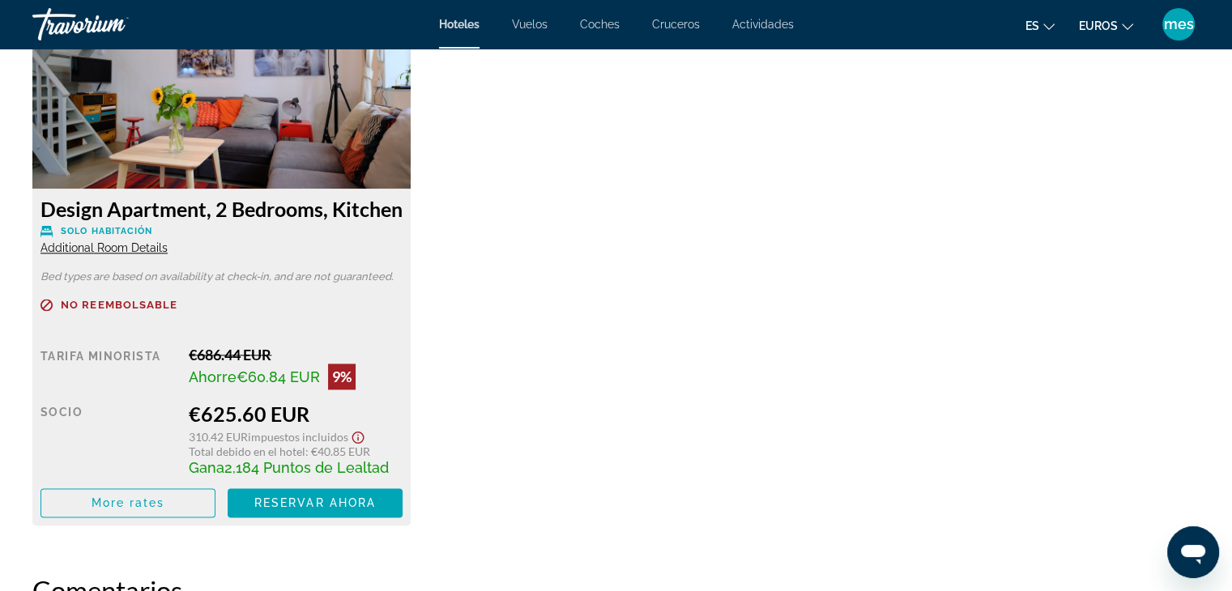
scroll to position [2279, 0]
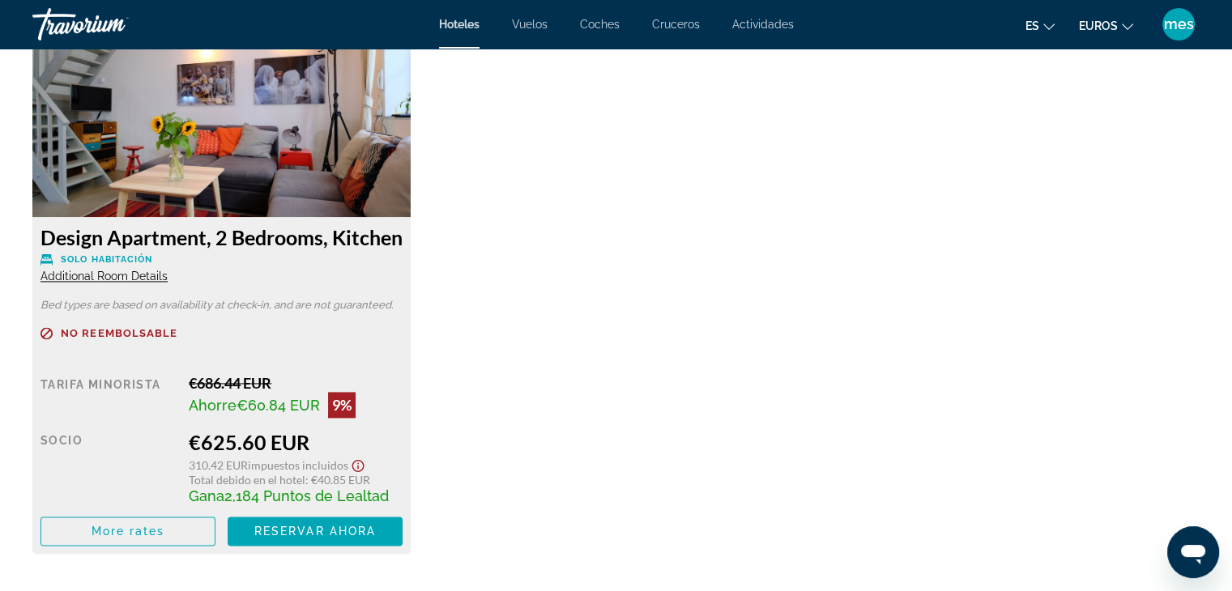
click at [134, 283] on span "Additional Room Details" at bounding box center [104, 276] width 127 height 13
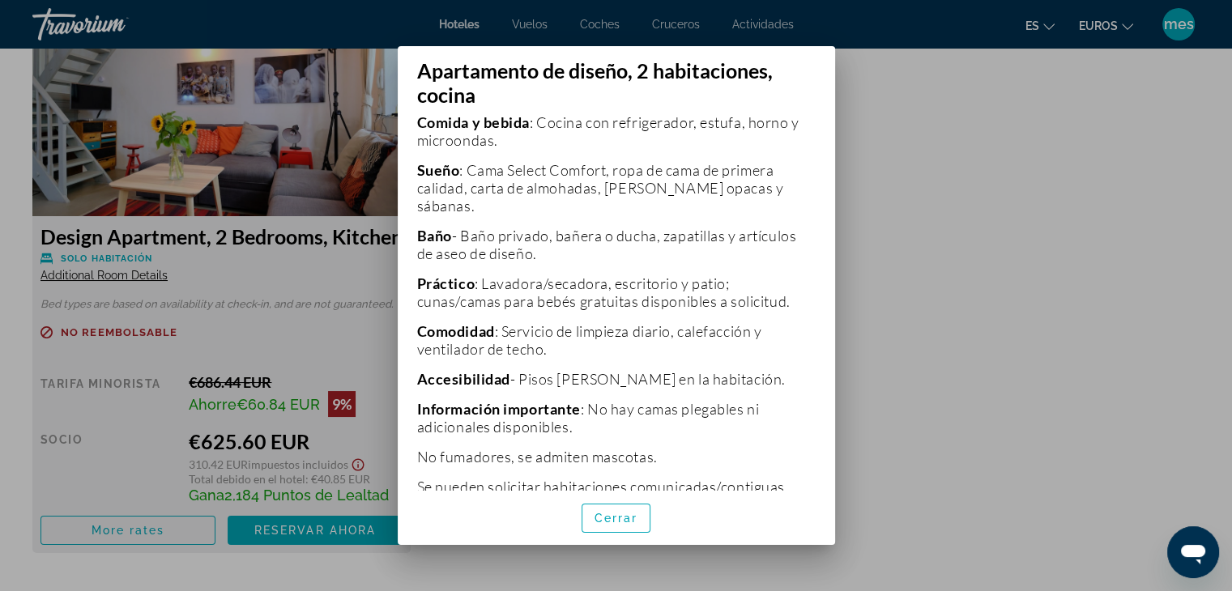
scroll to position [551, 0]
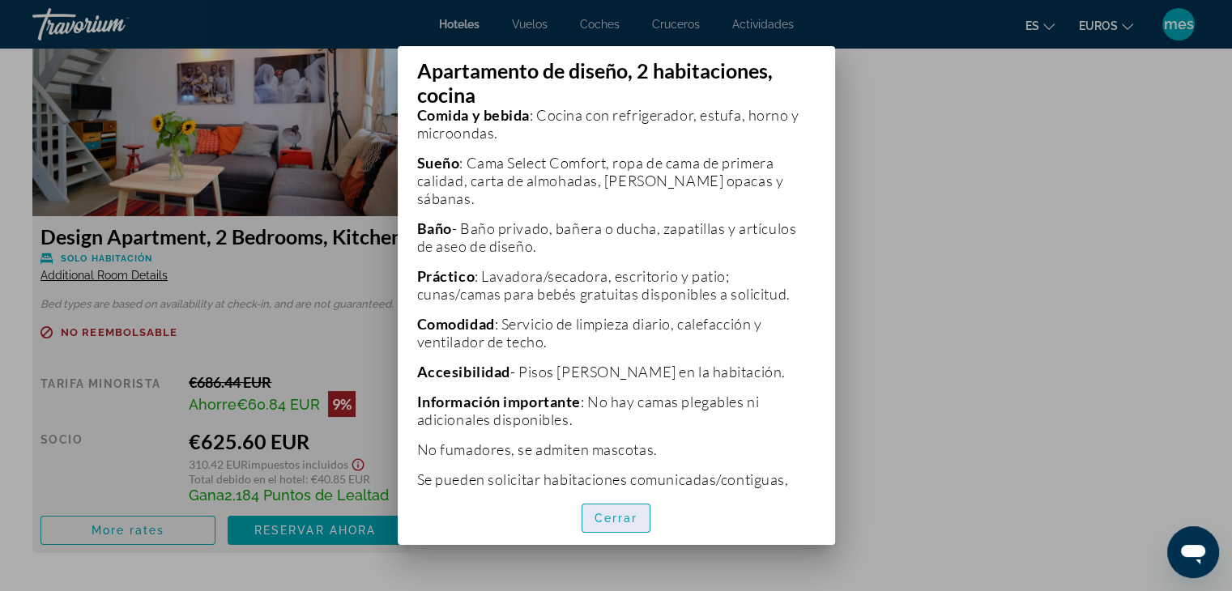
click at [603, 519] on font "Cerrar" at bounding box center [617, 518] width 44 height 13
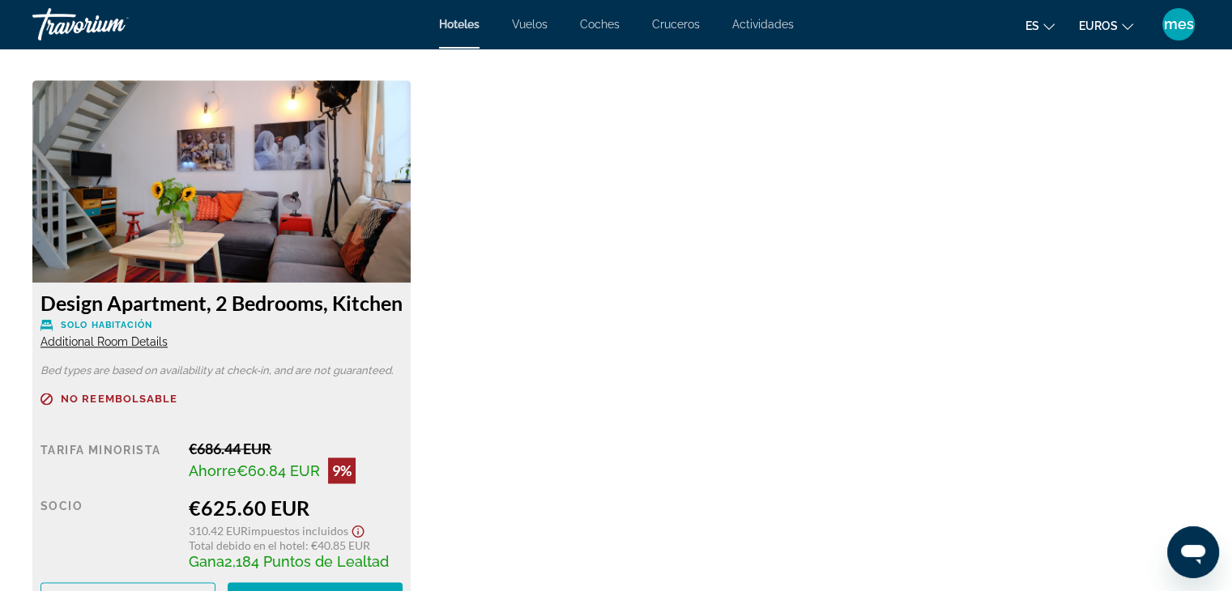
scroll to position [2117, 0]
